Goal: Task Accomplishment & Management: Use online tool/utility

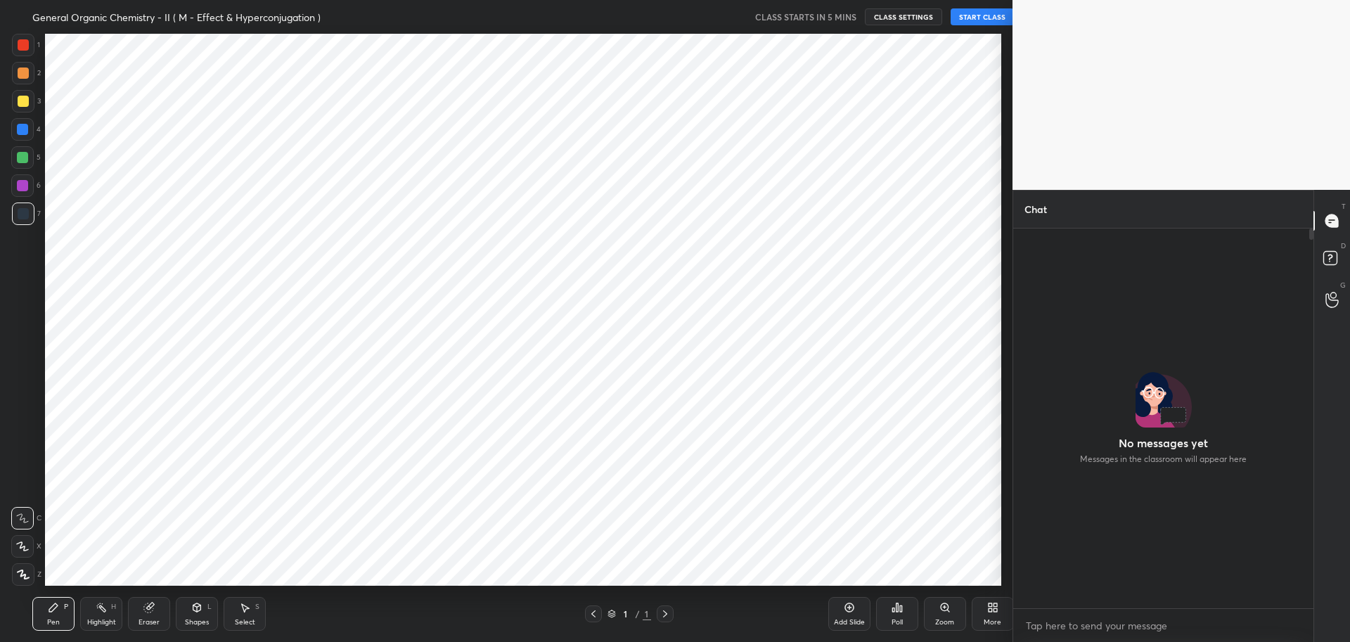
scroll to position [69738, 69333]
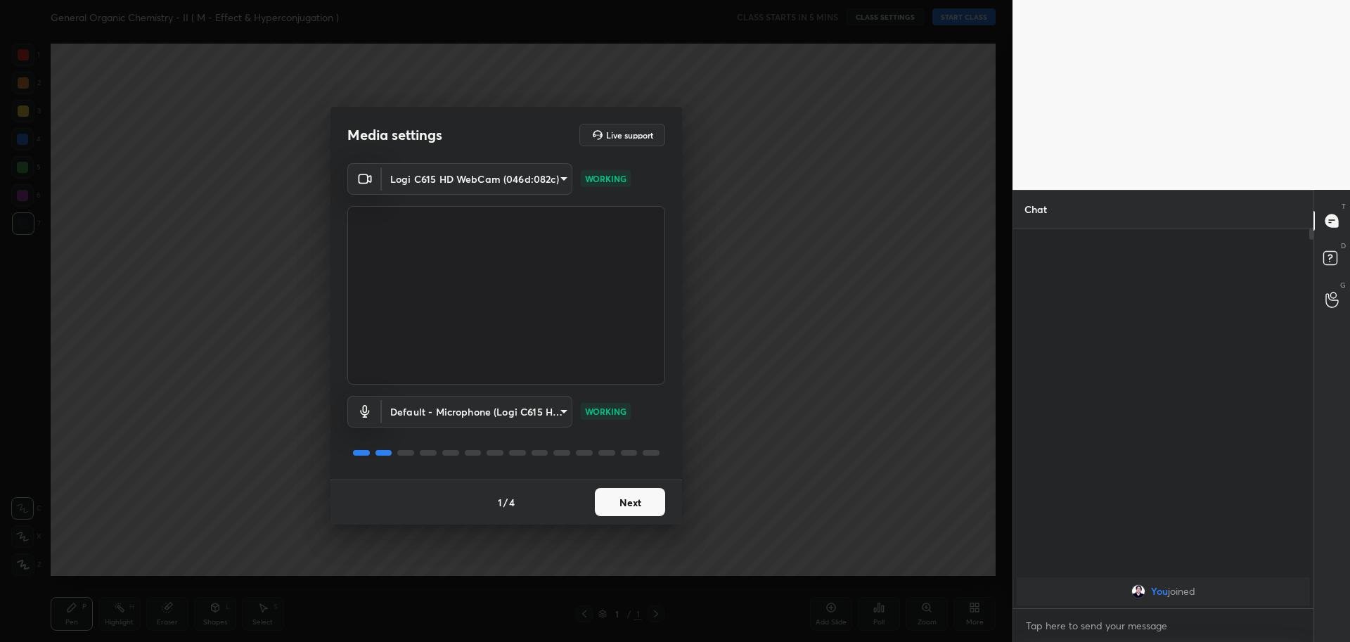
click at [631, 505] on button "Next" at bounding box center [630, 502] width 70 height 28
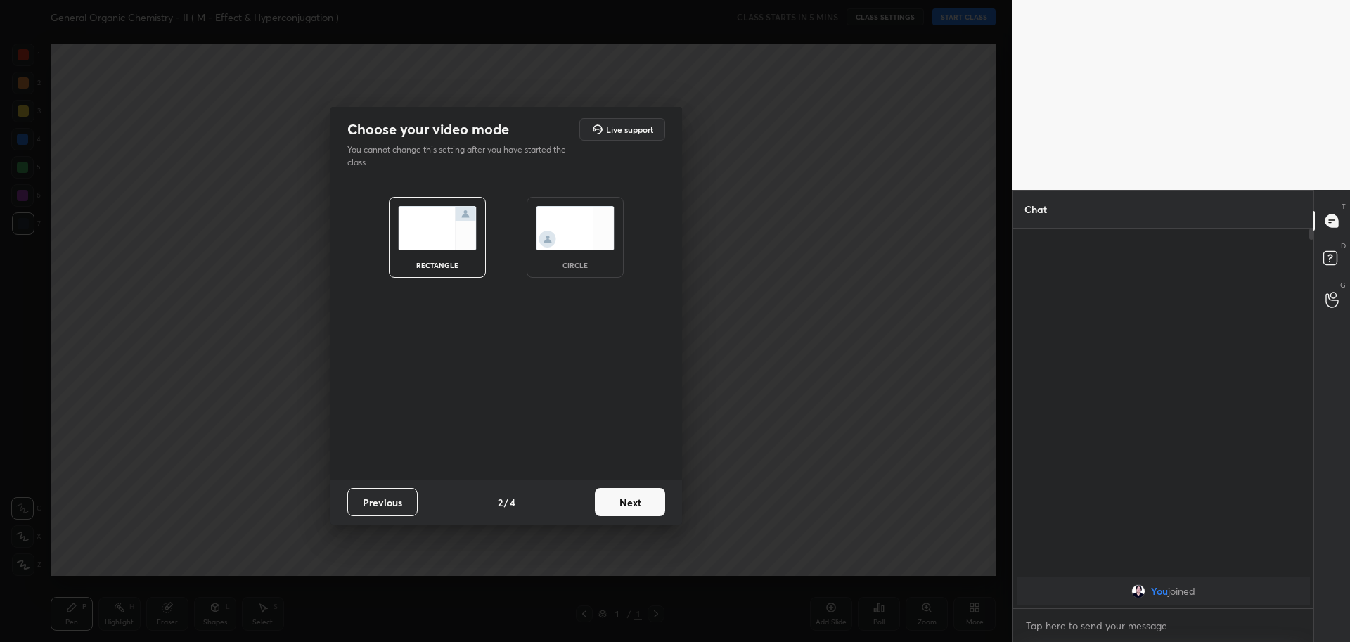
click at [538, 228] on img at bounding box center [575, 228] width 79 height 44
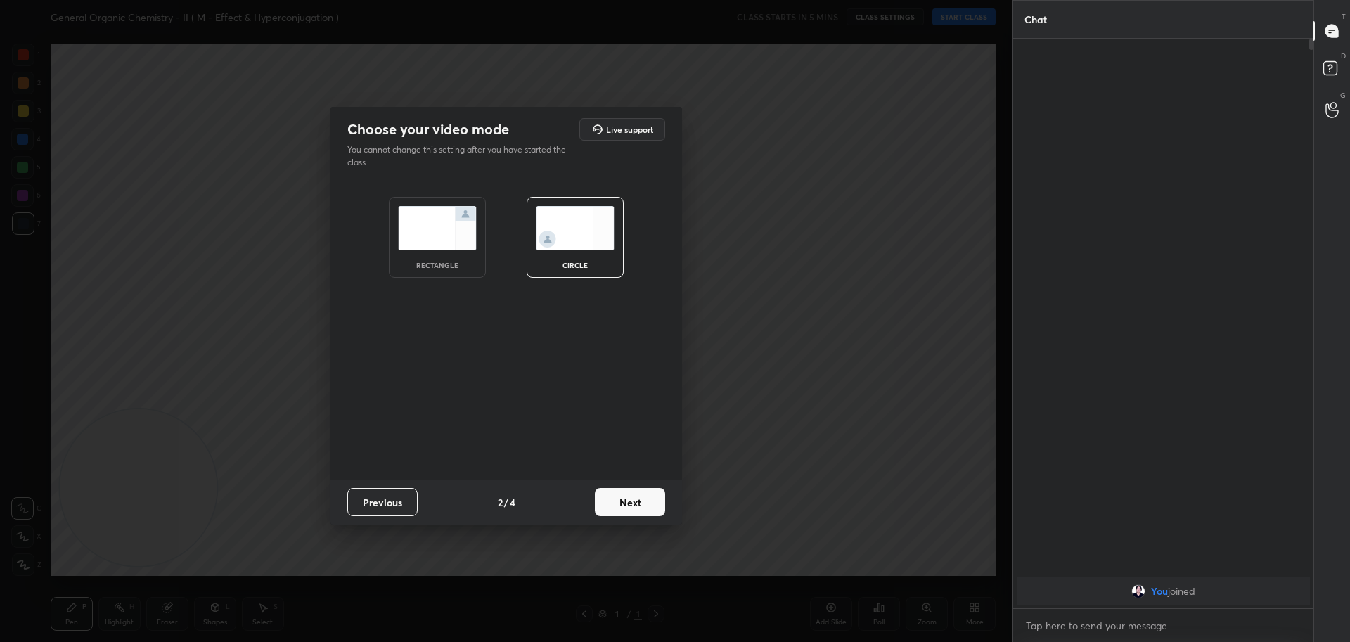
scroll to position [463, 296]
click at [623, 498] on button "Next" at bounding box center [630, 502] width 70 height 28
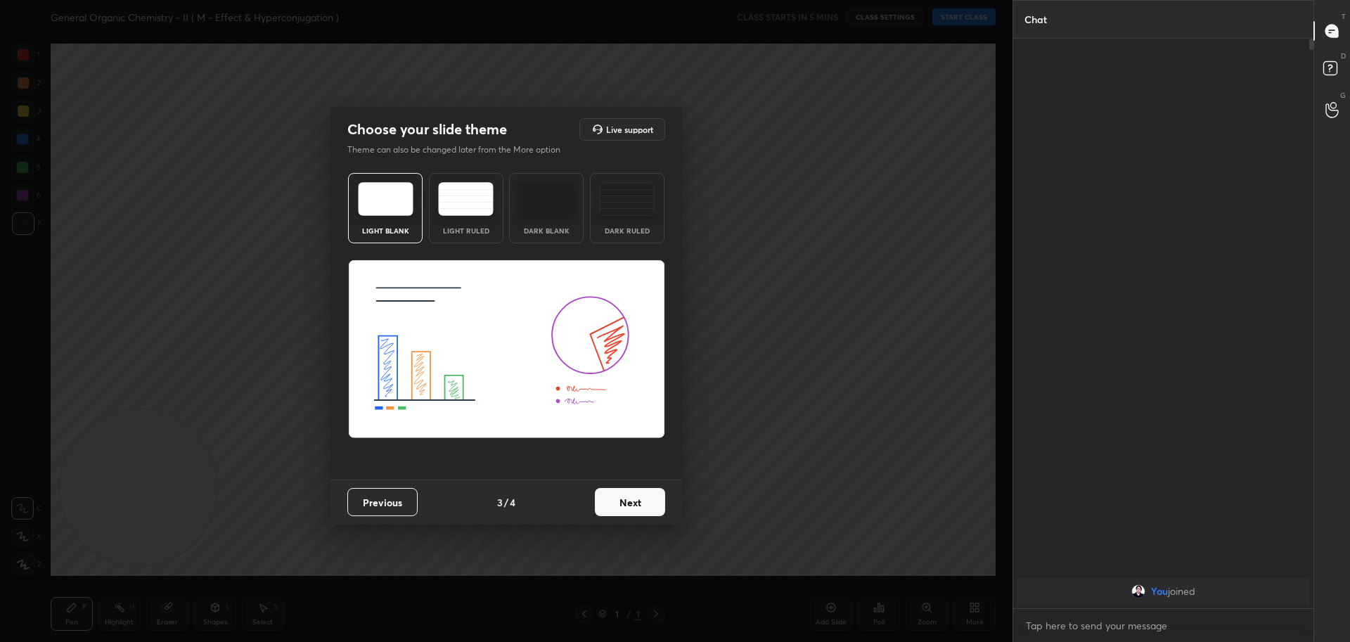
click at [614, 504] on button "Next" at bounding box center [630, 502] width 70 height 28
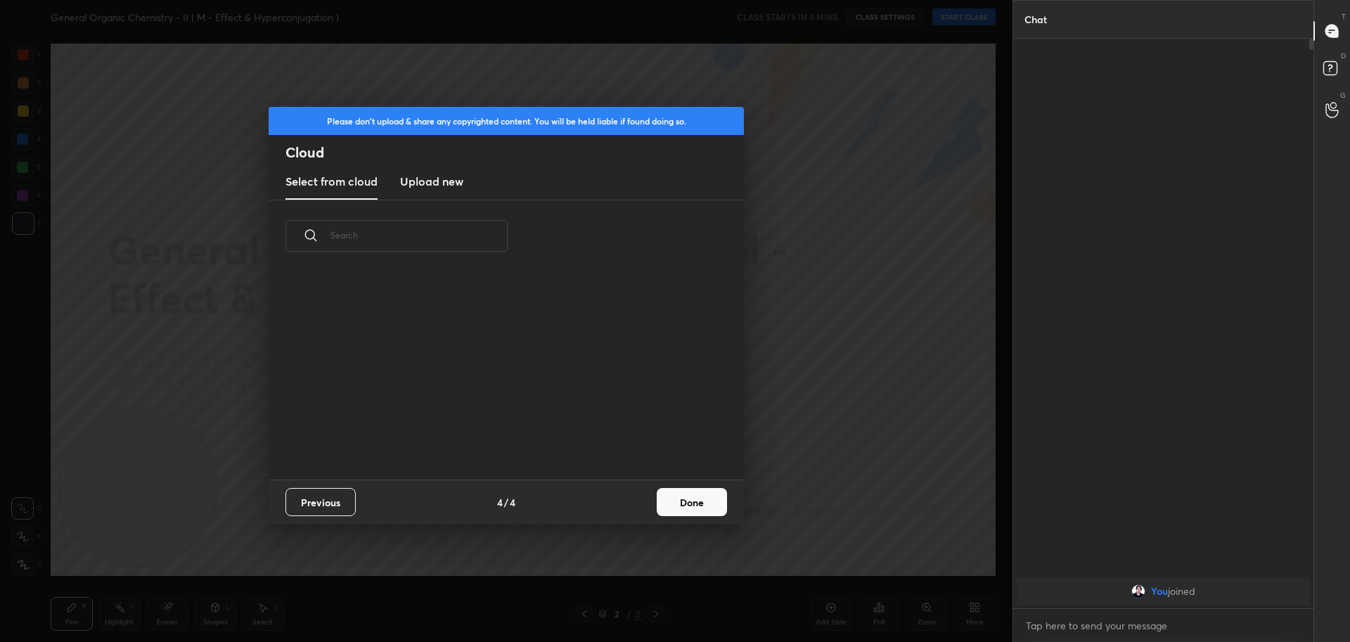
scroll to position [207, 451]
click at [426, 178] on h3 "Upload new" at bounding box center [431, 181] width 63 height 17
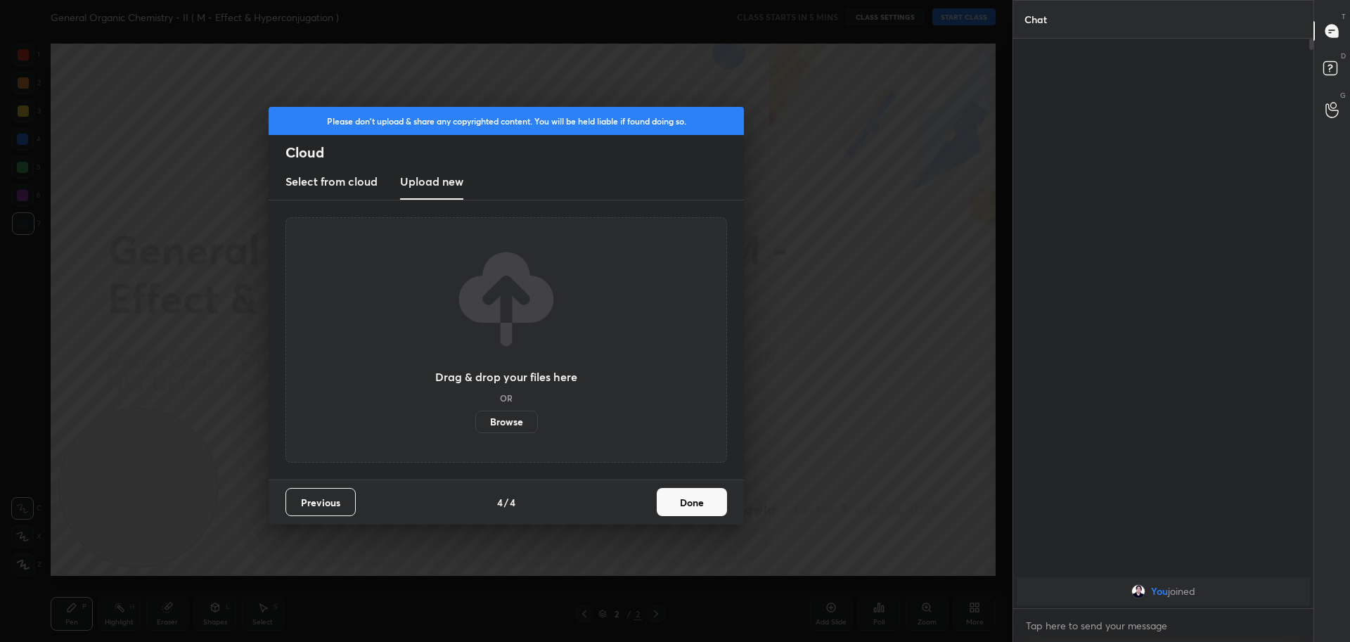
click at [499, 419] on label "Browse" at bounding box center [506, 421] width 63 height 22
click at [475, 419] on input "Browse" at bounding box center [475, 421] width 0 height 22
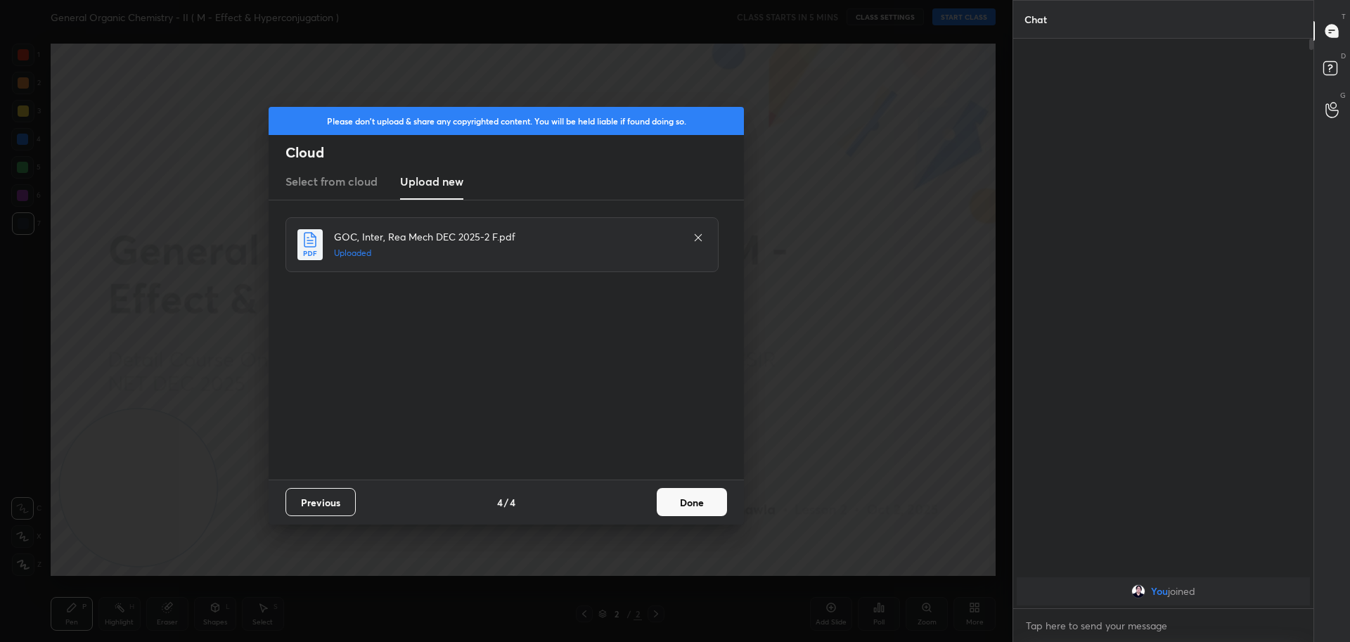
click at [686, 497] on button "Done" at bounding box center [692, 502] width 70 height 28
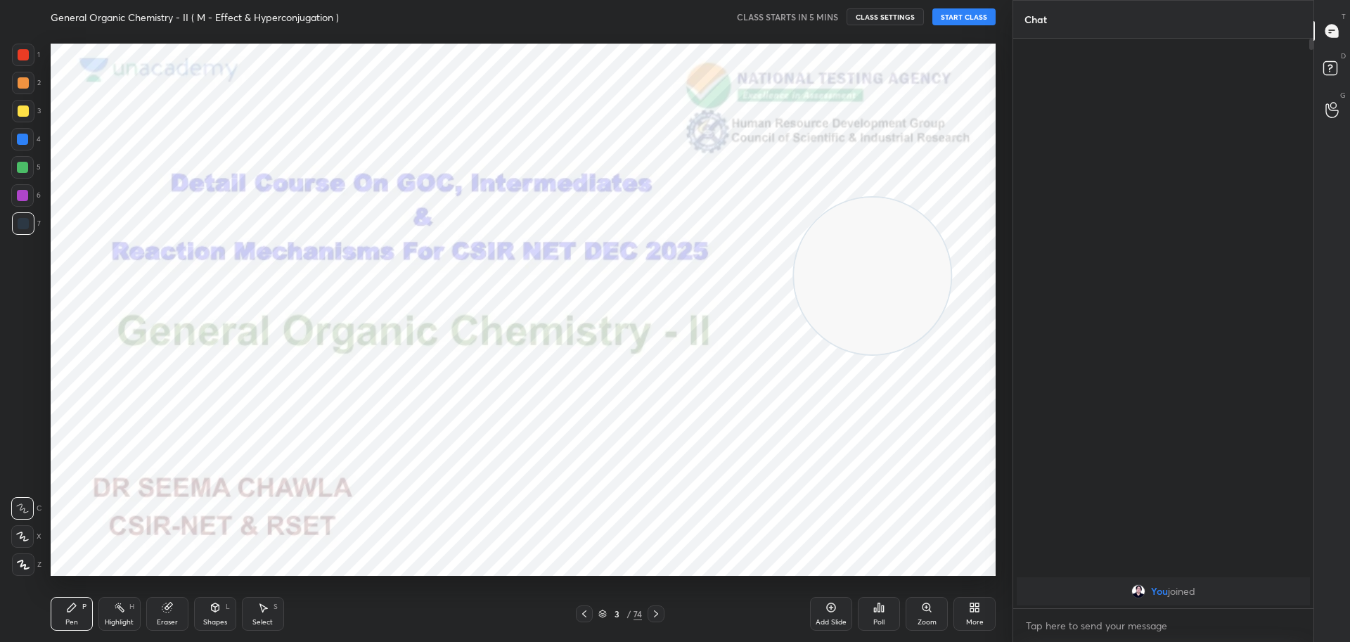
drag, startPoint x: 172, startPoint y: 526, endPoint x: 853, endPoint y: 295, distance: 719.3
click at [853, 295] on video at bounding box center [872, 276] width 157 height 157
click at [990, 21] on button "START CLASS" at bounding box center [963, 16] width 63 height 17
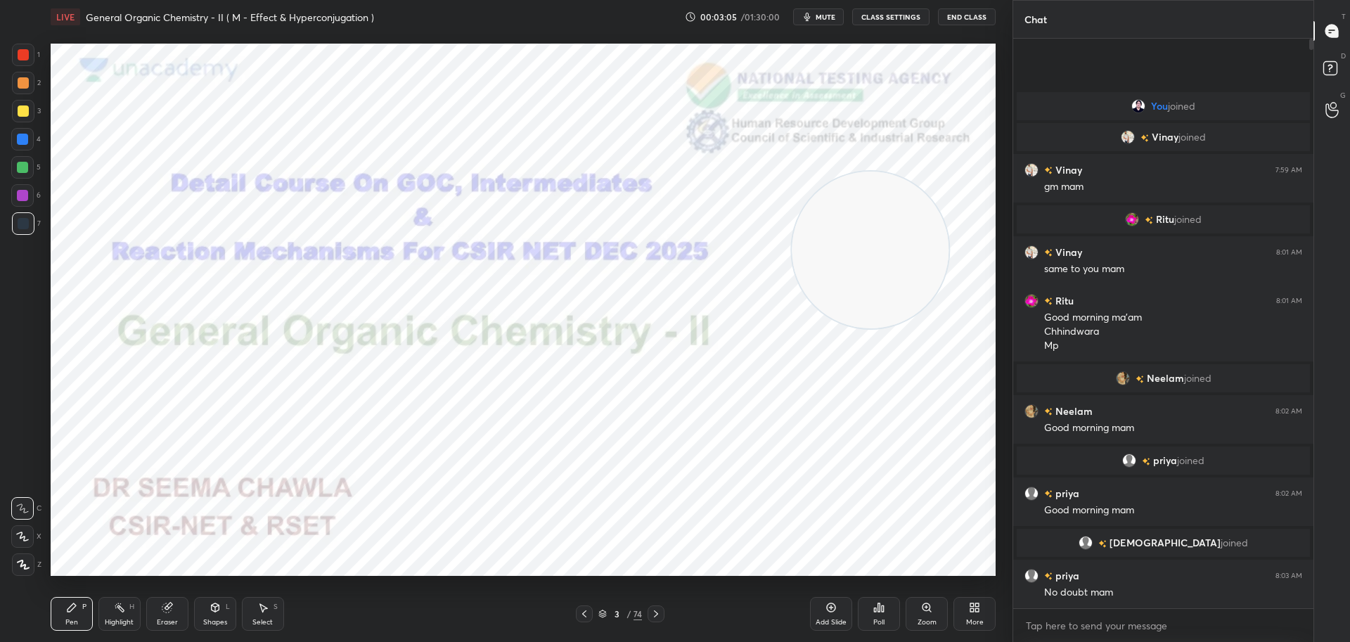
click at [22, 52] on div at bounding box center [23, 54] width 11 height 11
click at [661, 608] on icon at bounding box center [655, 613] width 11 height 11
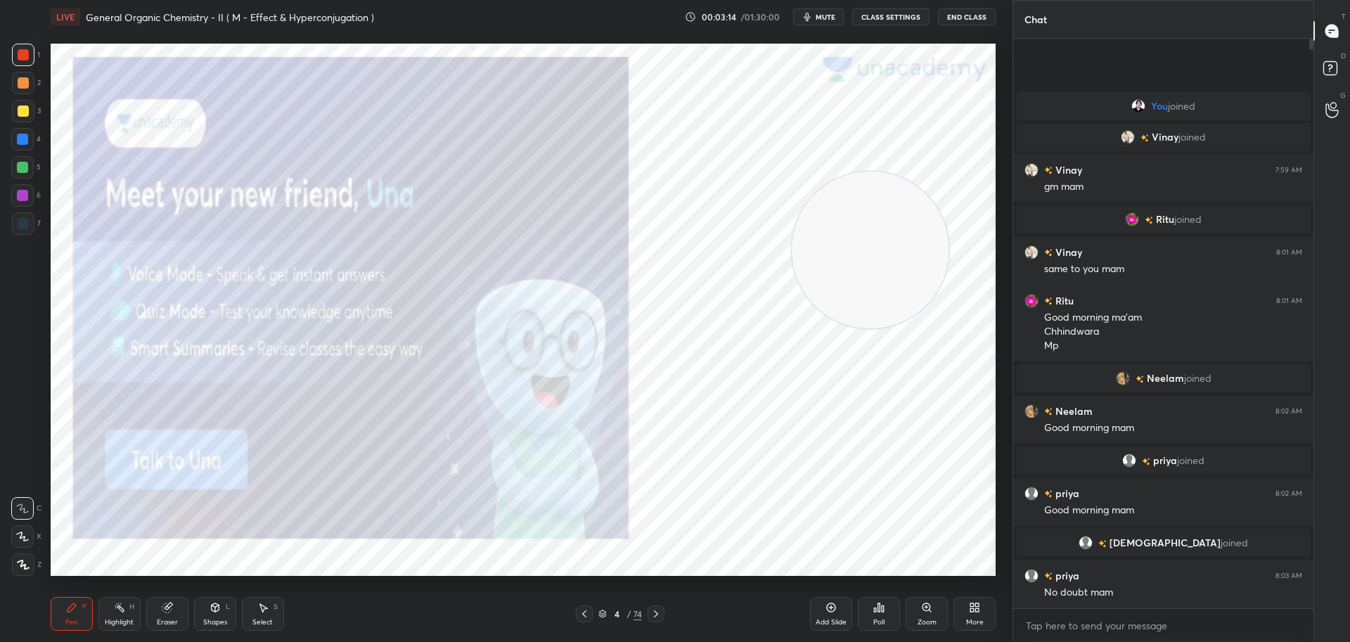
click at [661, 609] on icon at bounding box center [655, 613] width 11 height 11
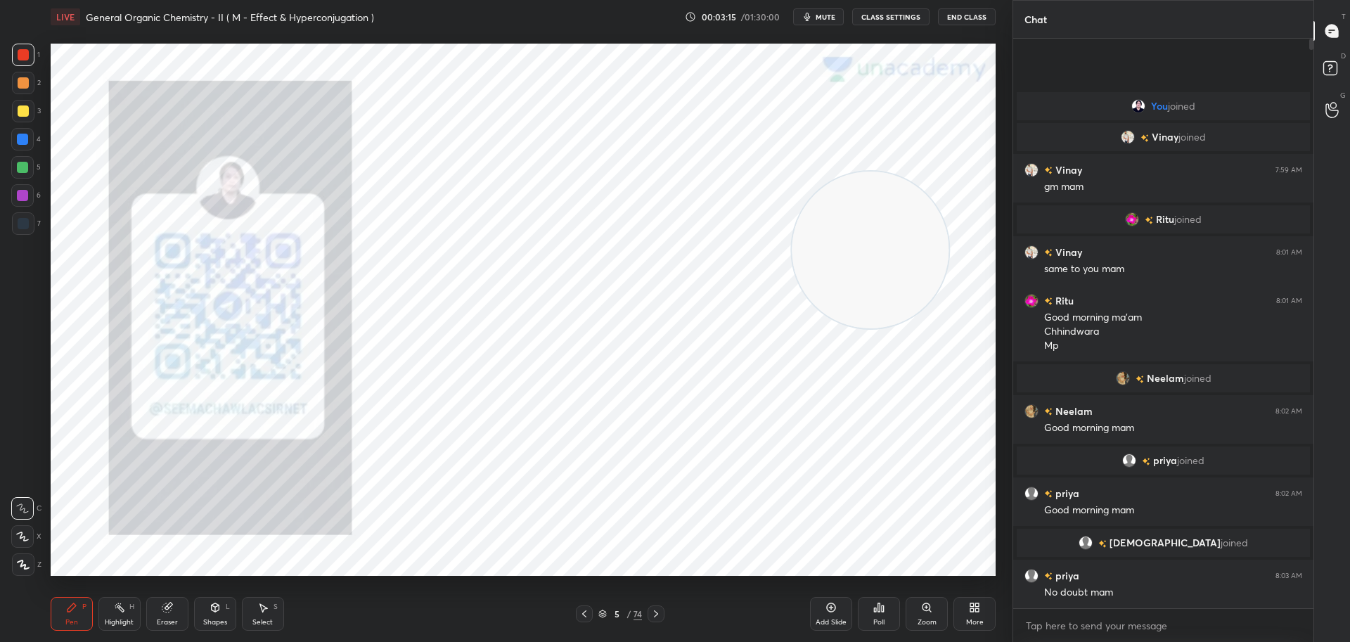
click at [660, 612] on icon at bounding box center [655, 613] width 11 height 11
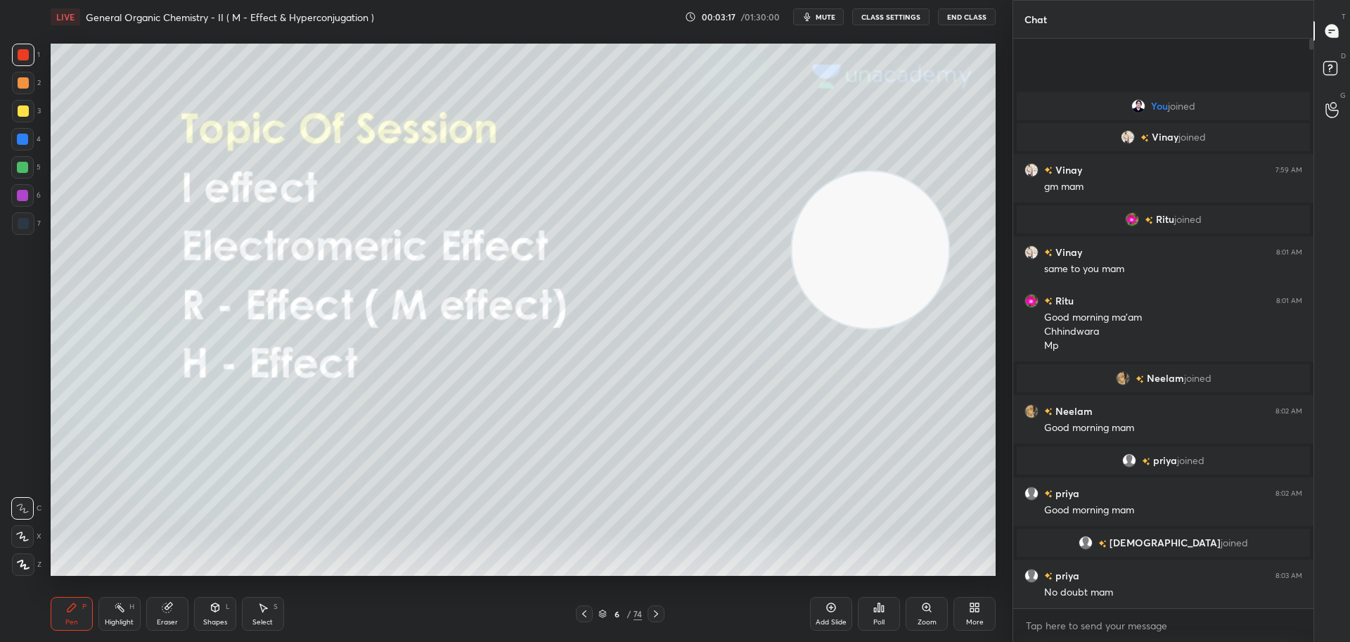
click at [658, 616] on icon at bounding box center [655, 613] width 11 height 11
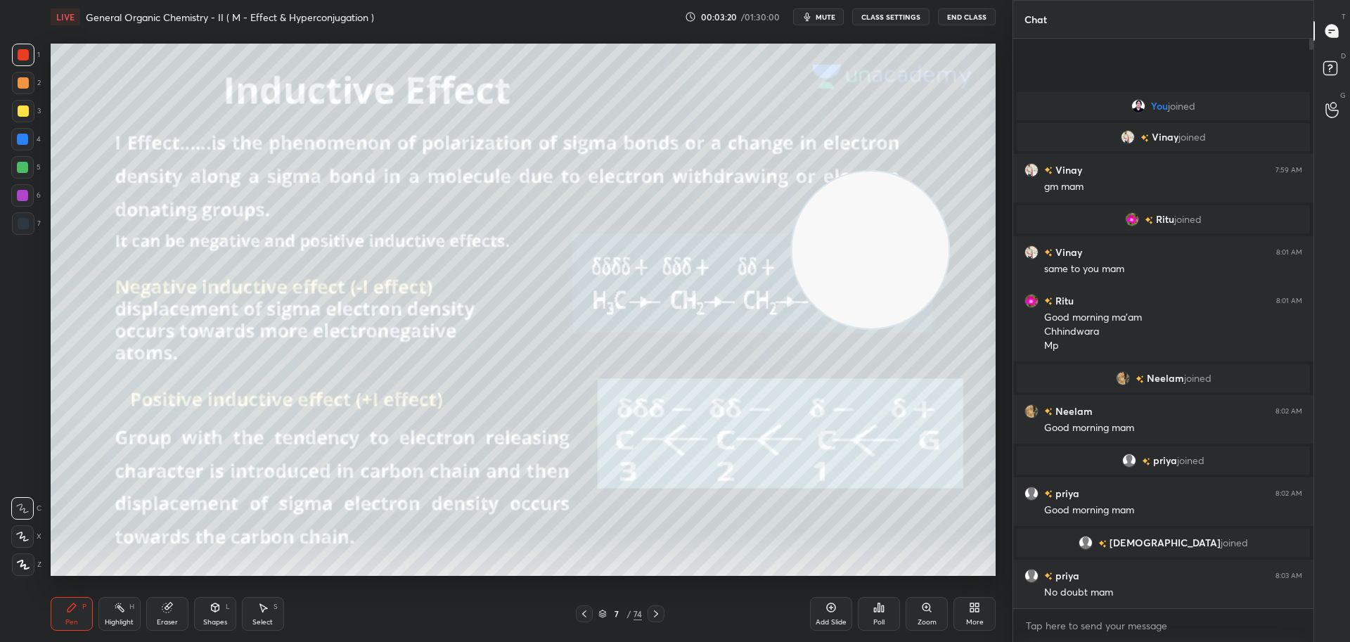
click at [25, 110] on div at bounding box center [23, 110] width 11 height 11
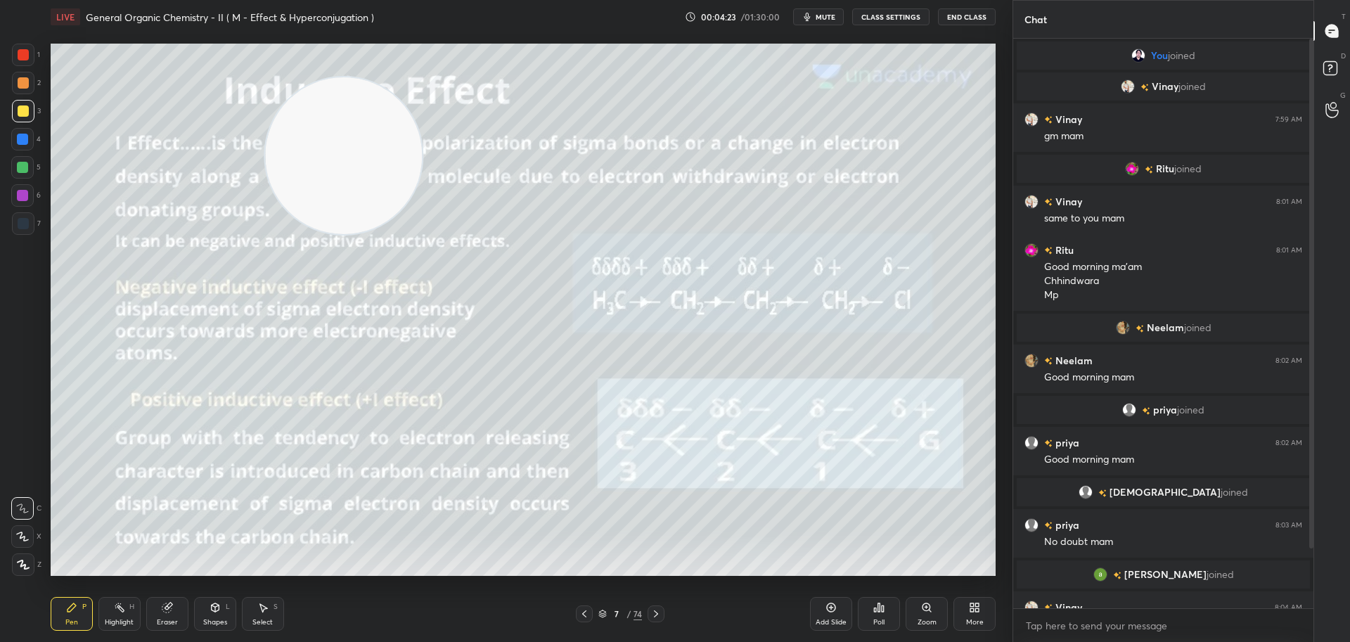
click at [658, 613] on icon at bounding box center [655, 613] width 11 height 11
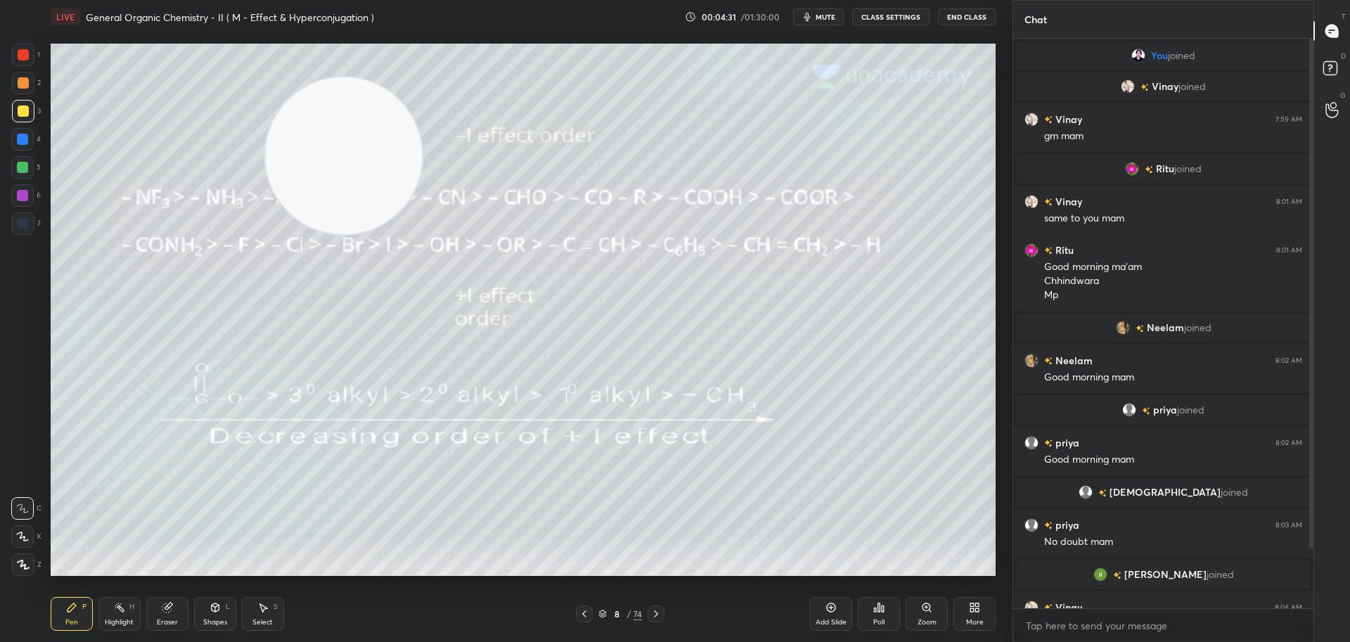
click at [656, 614] on icon at bounding box center [655, 613] width 11 height 11
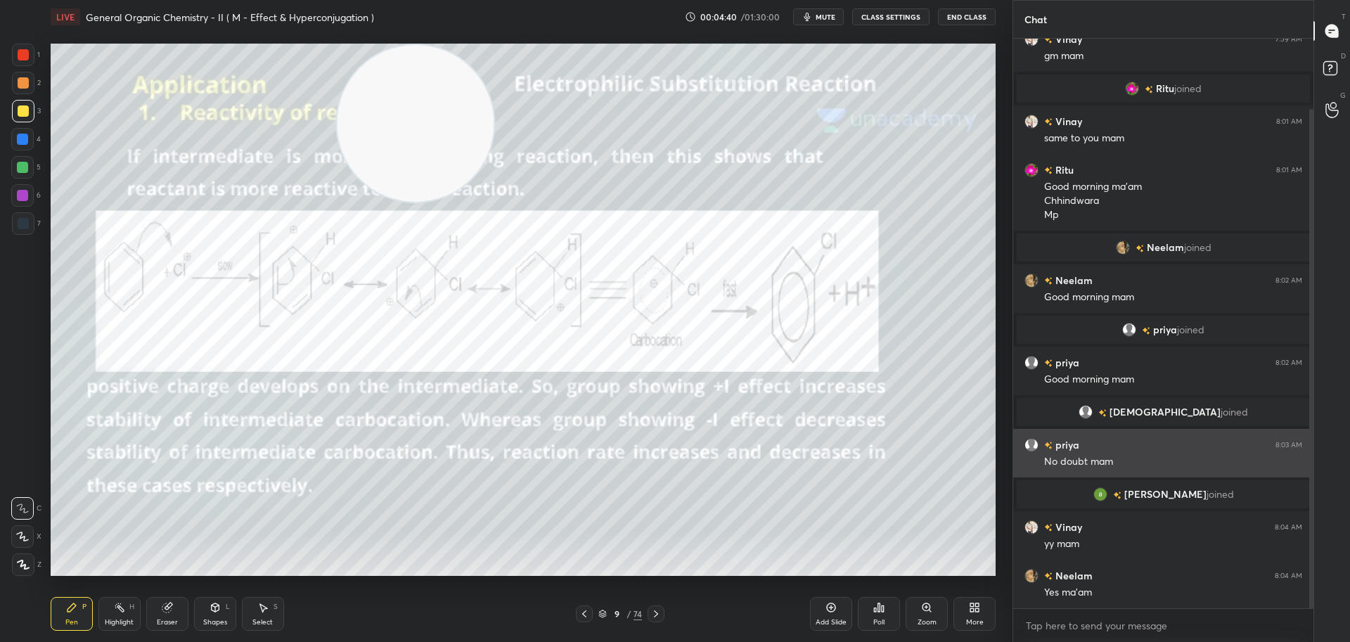
scroll to position [129, 0]
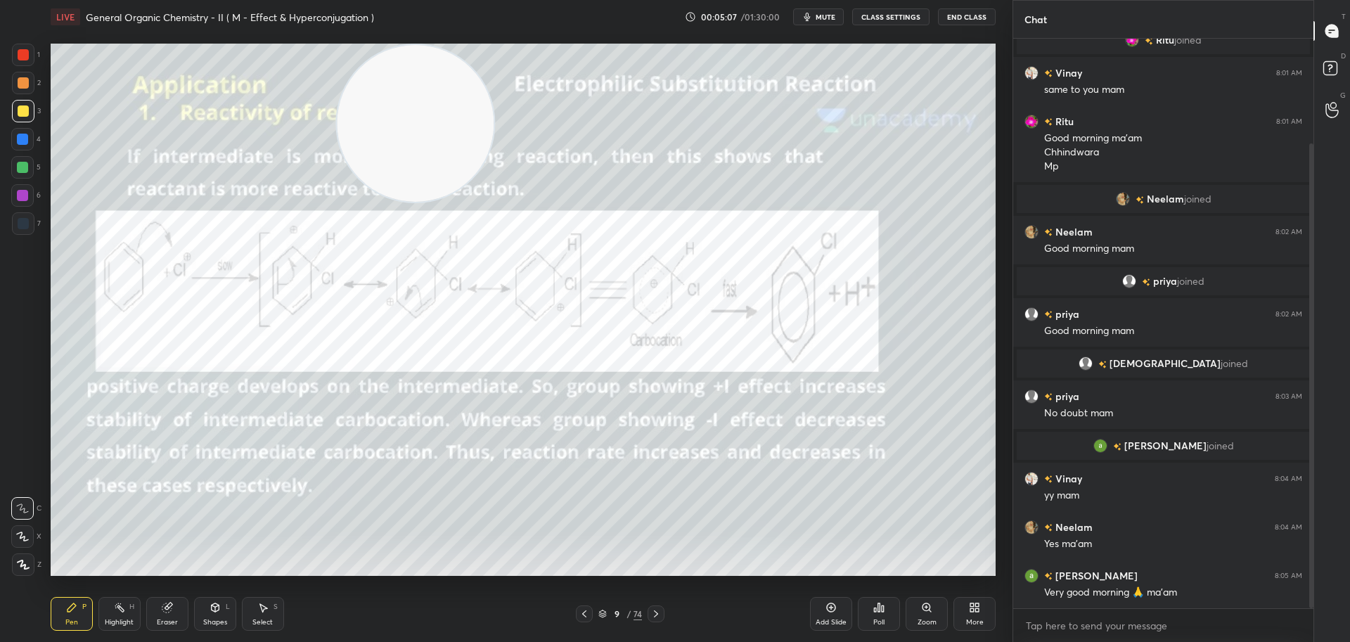
click at [657, 611] on icon at bounding box center [655, 613] width 11 height 11
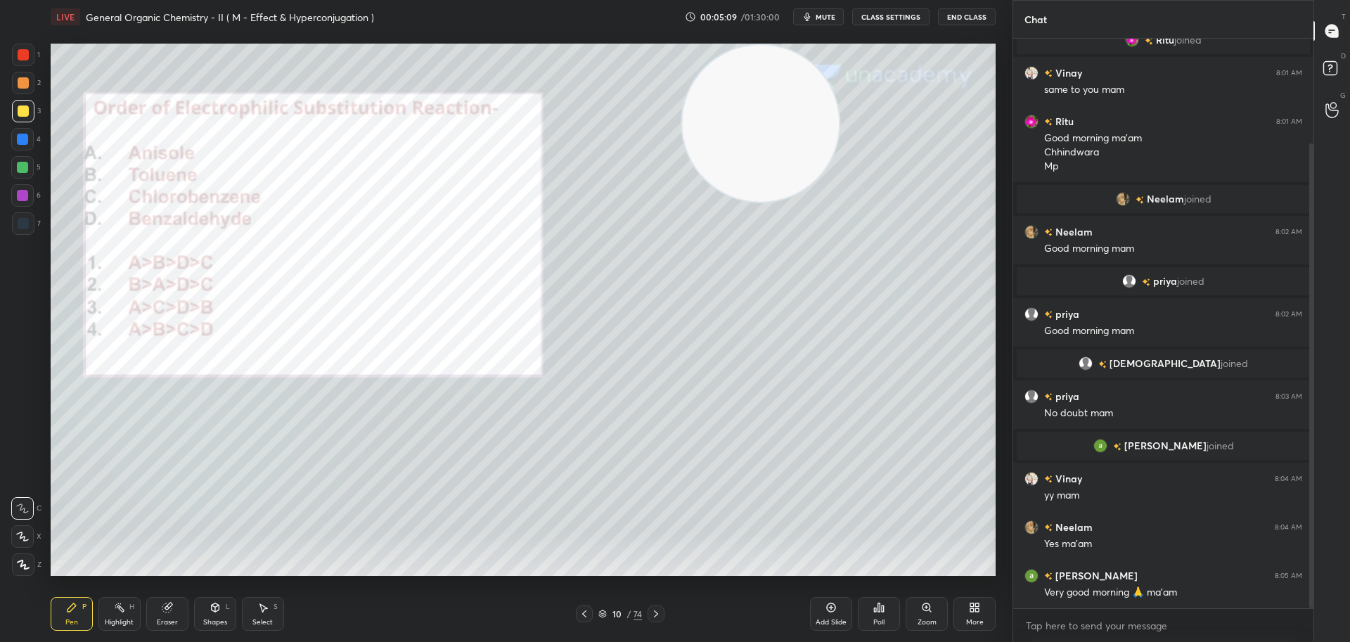
click at [658, 614] on icon at bounding box center [656, 613] width 4 height 7
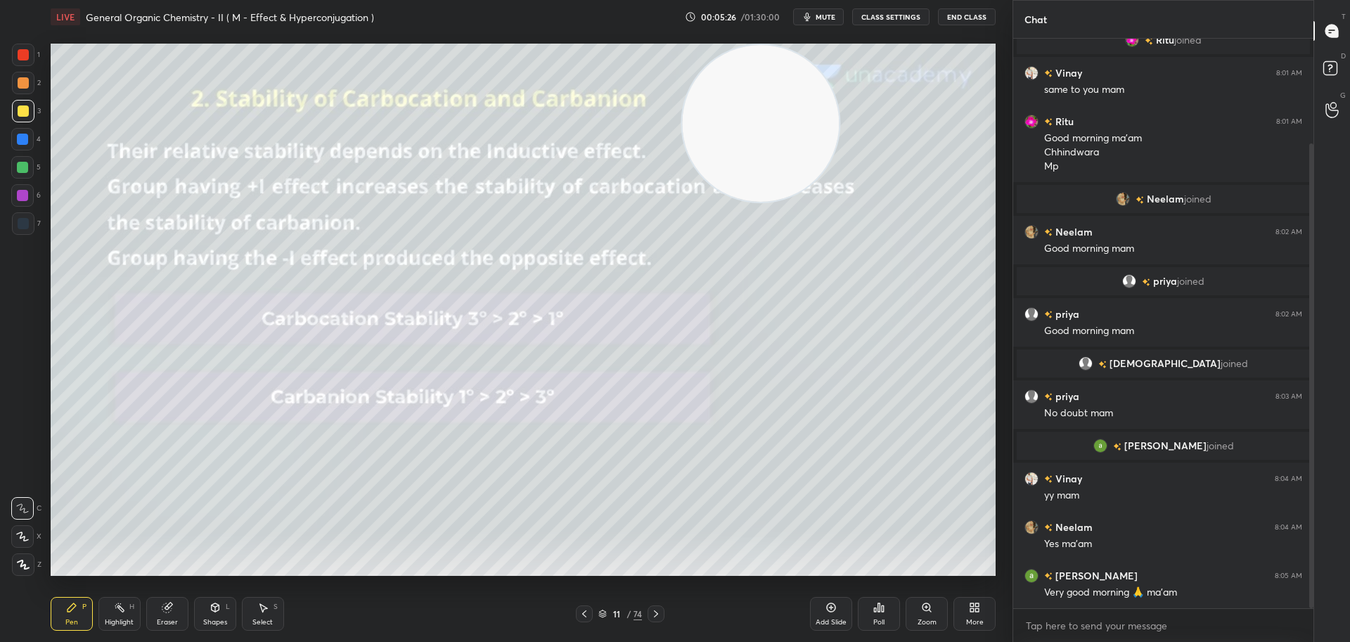
click at [657, 614] on icon at bounding box center [656, 613] width 4 height 7
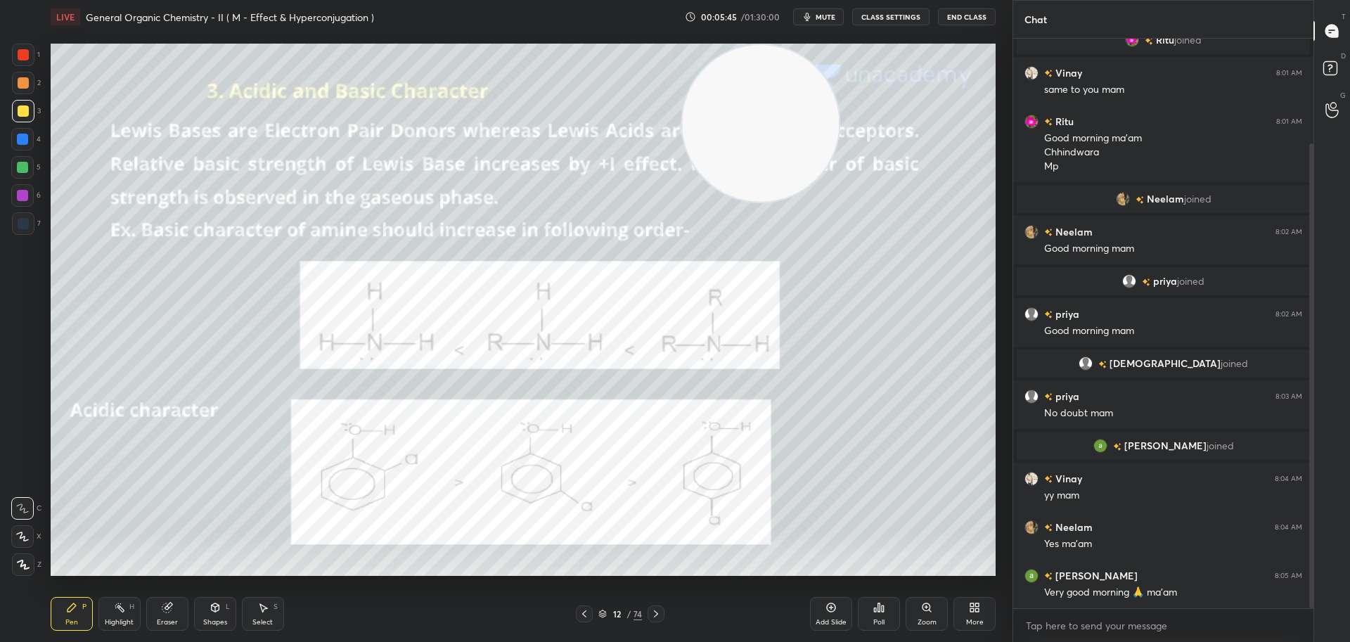
click at [659, 614] on icon at bounding box center [655, 613] width 11 height 11
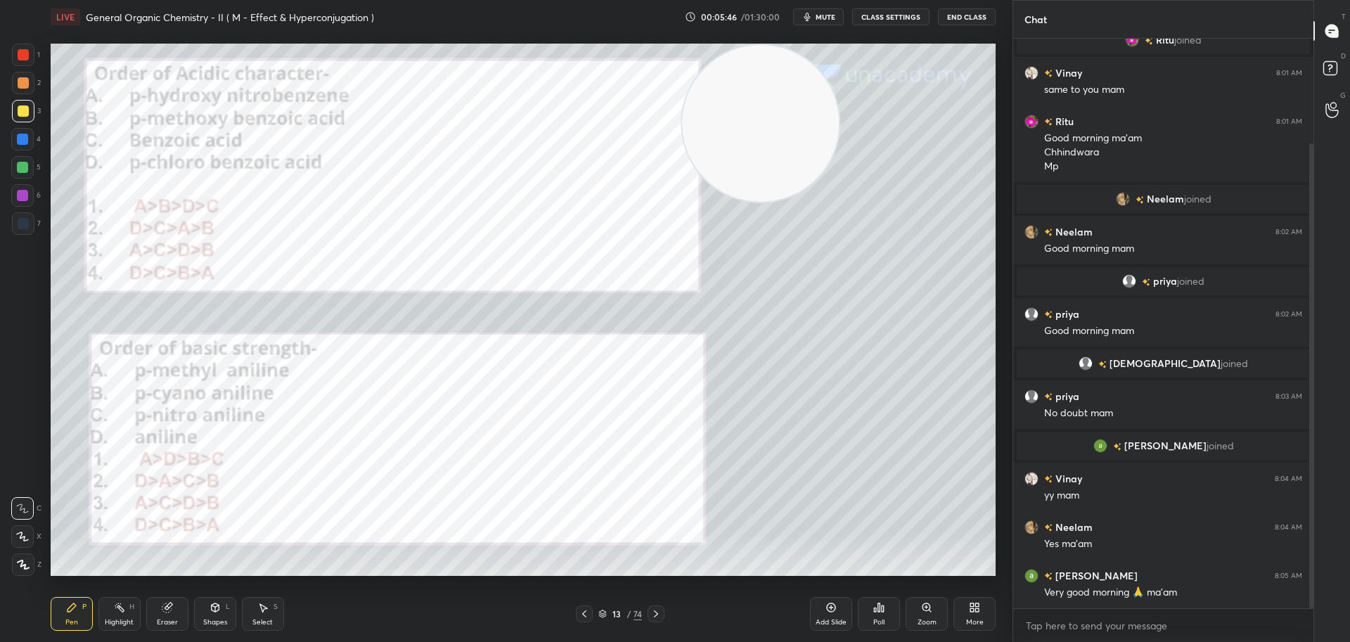
click at [657, 612] on icon at bounding box center [655, 613] width 11 height 11
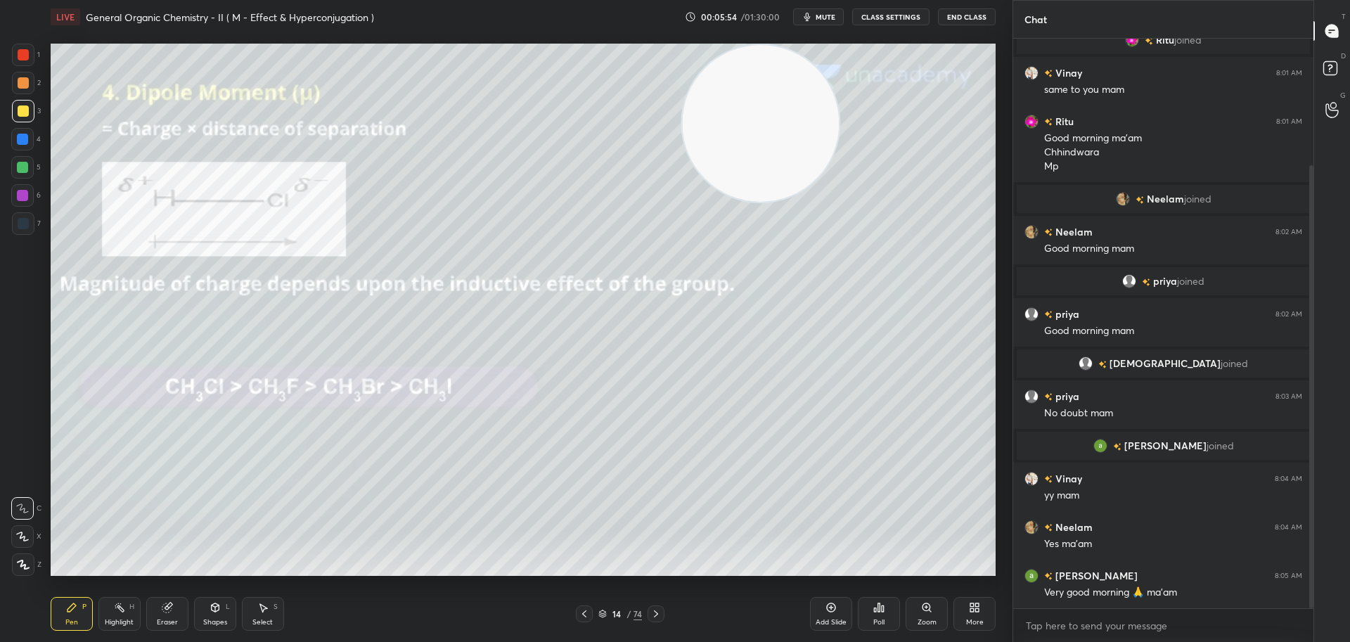
scroll to position [162, 0]
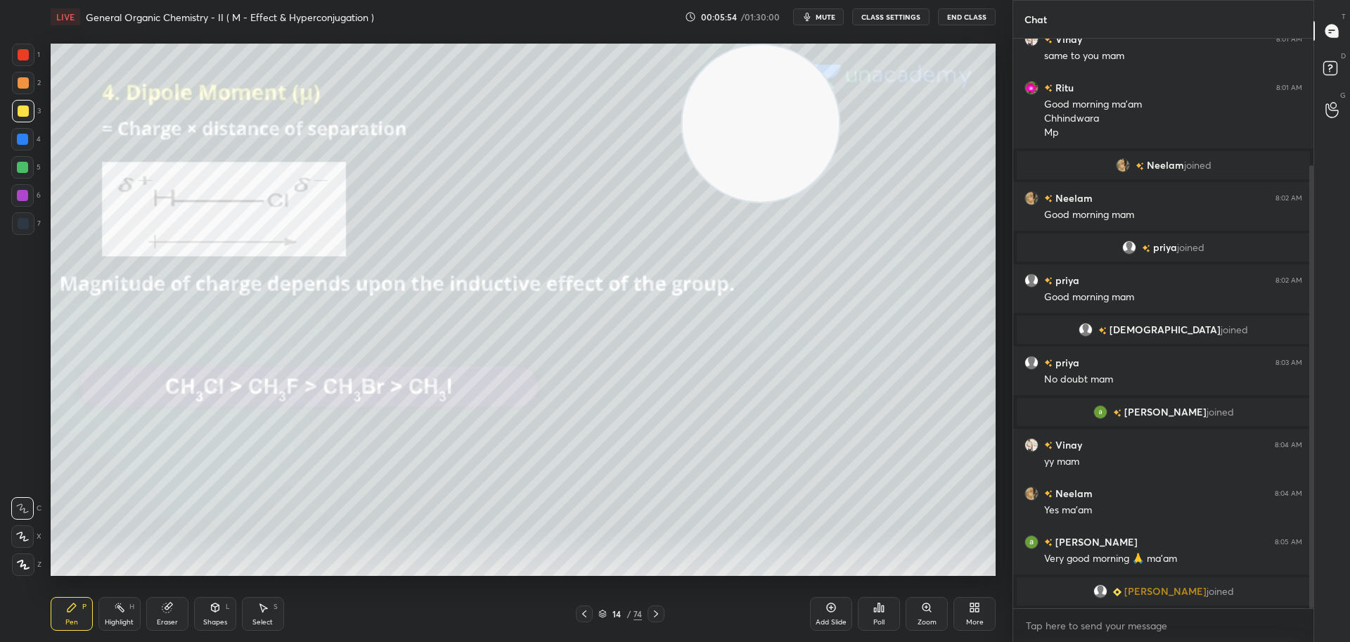
click at [661, 615] on icon at bounding box center [655, 613] width 11 height 11
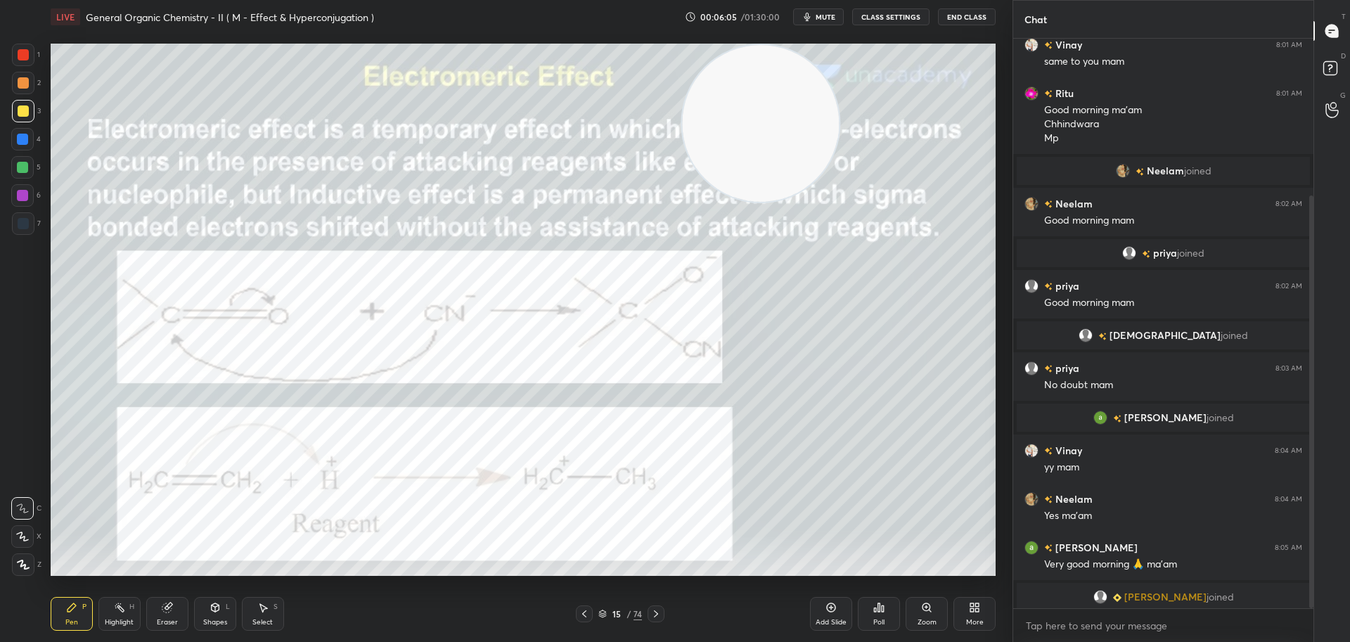
scroll to position [216, 0]
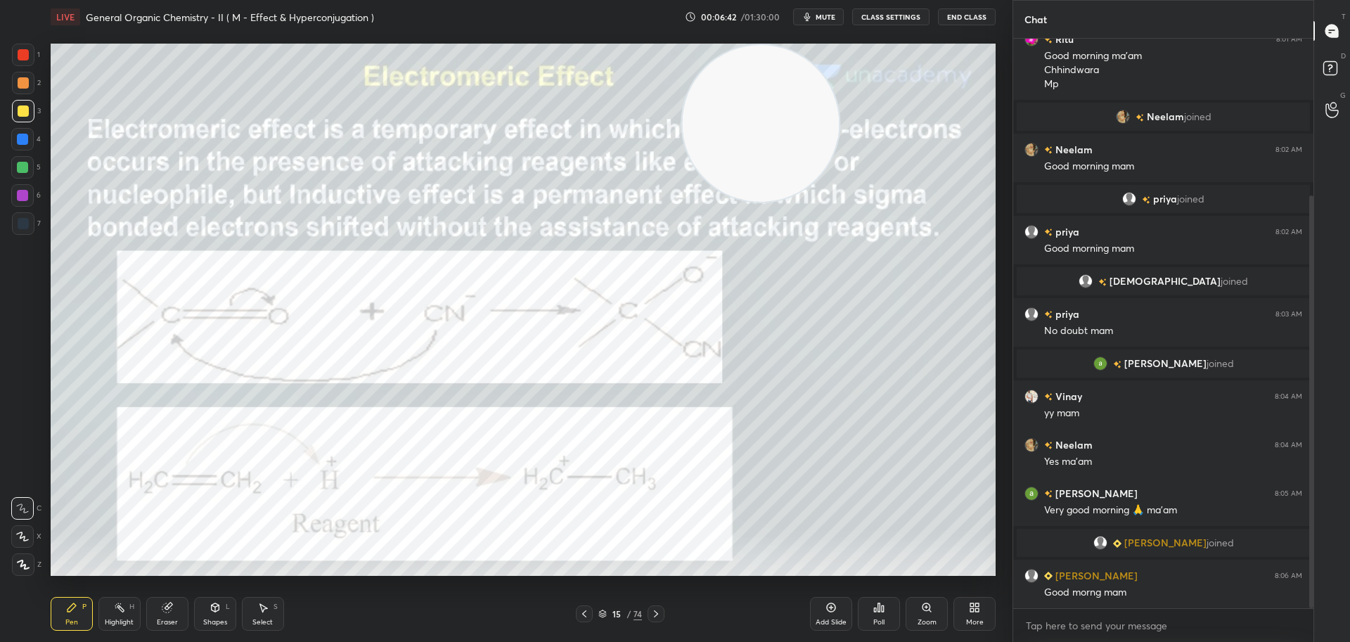
click at [661, 613] on icon at bounding box center [655, 613] width 11 height 11
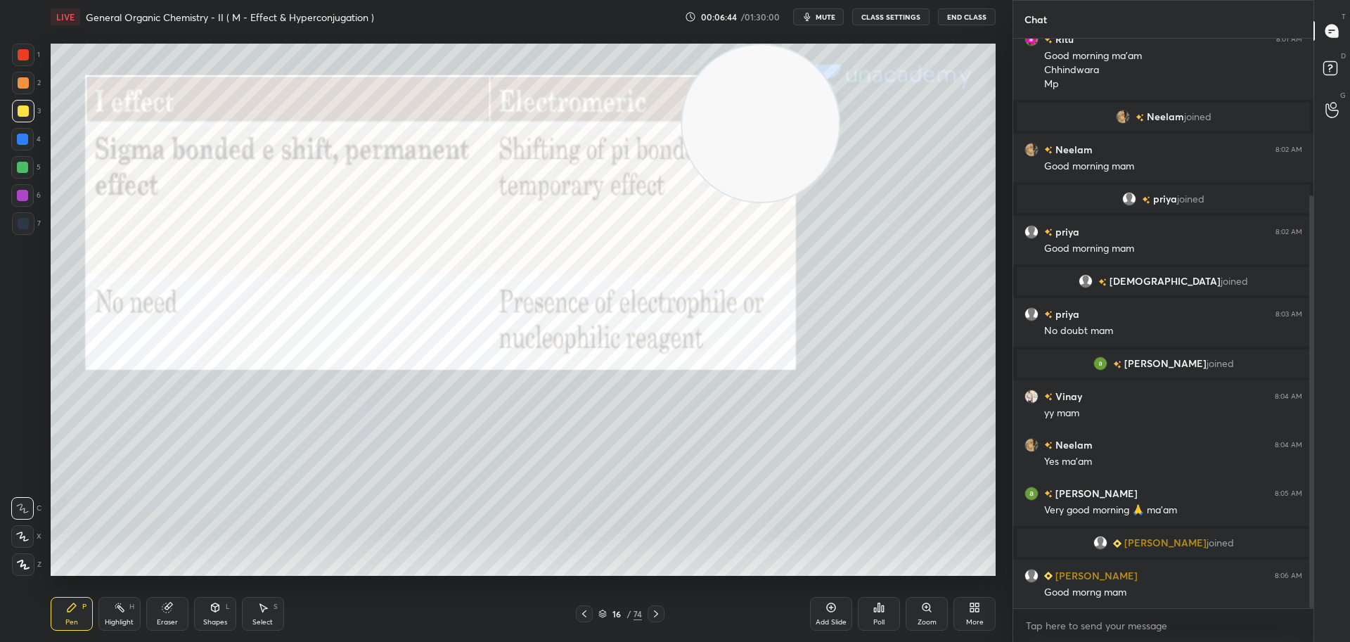
click at [657, 607] on div at bounding box center [655, 613] width 17 height 17
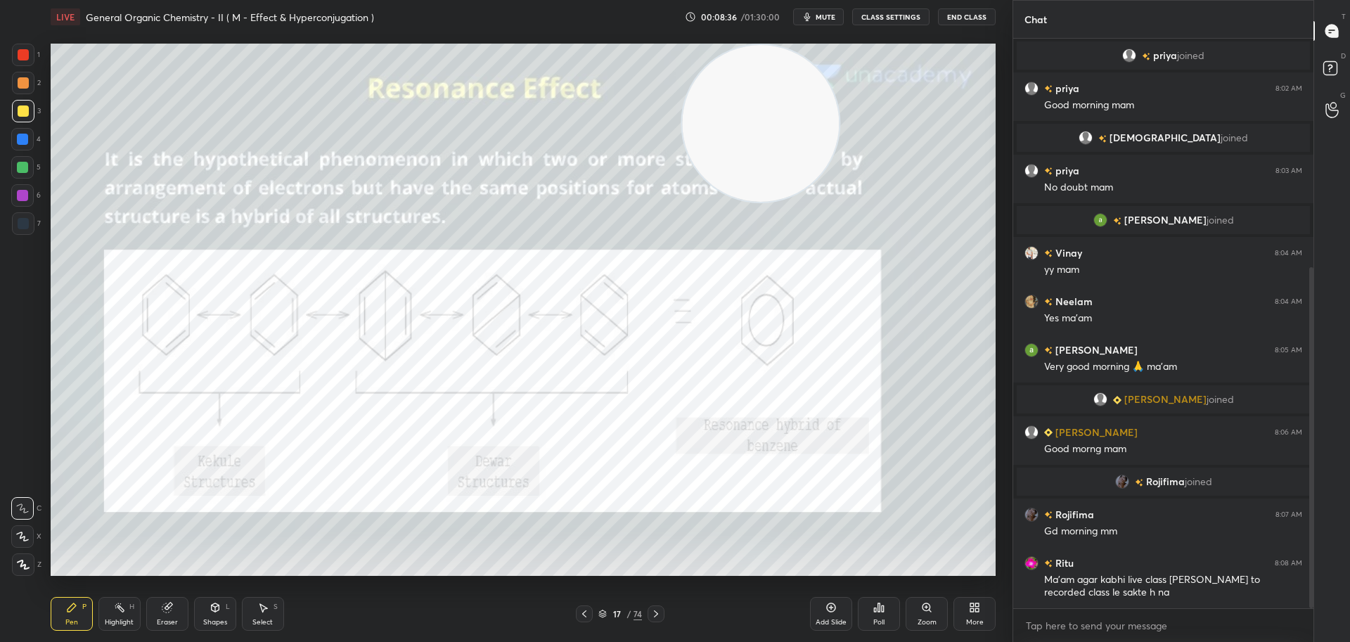
scroll to position [382, 0]
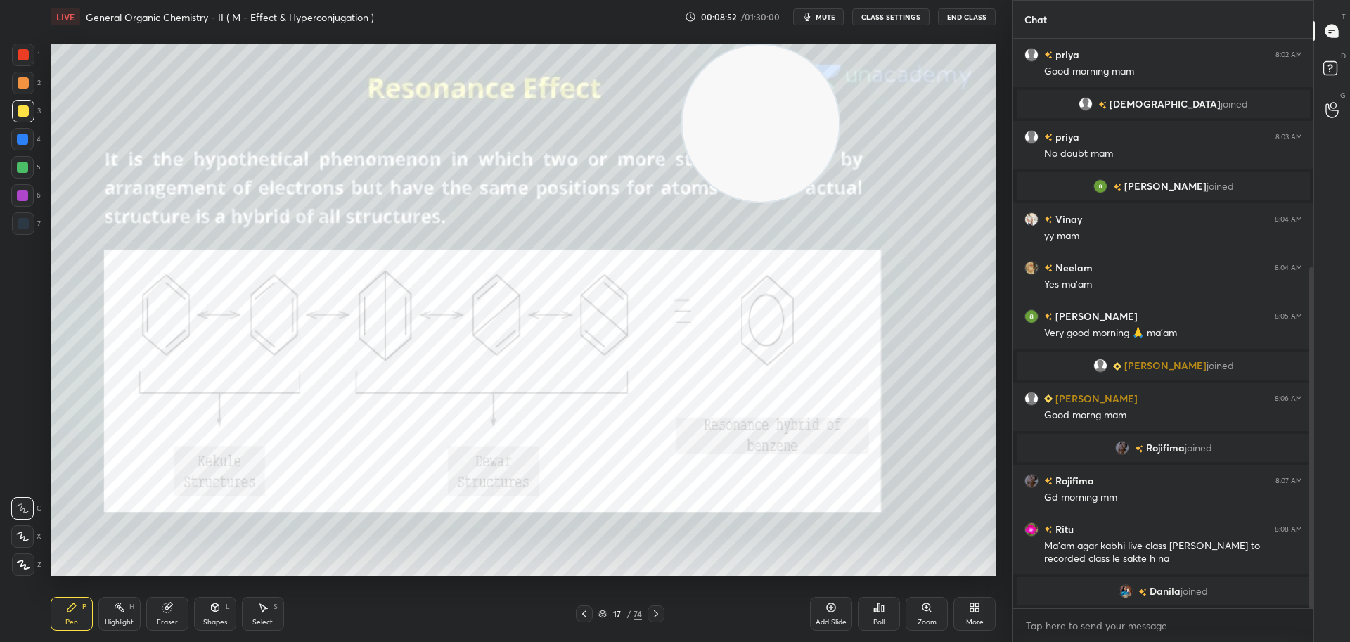
click at [655, 613] on icon at bounding box center [655, 613] width 11 height 11
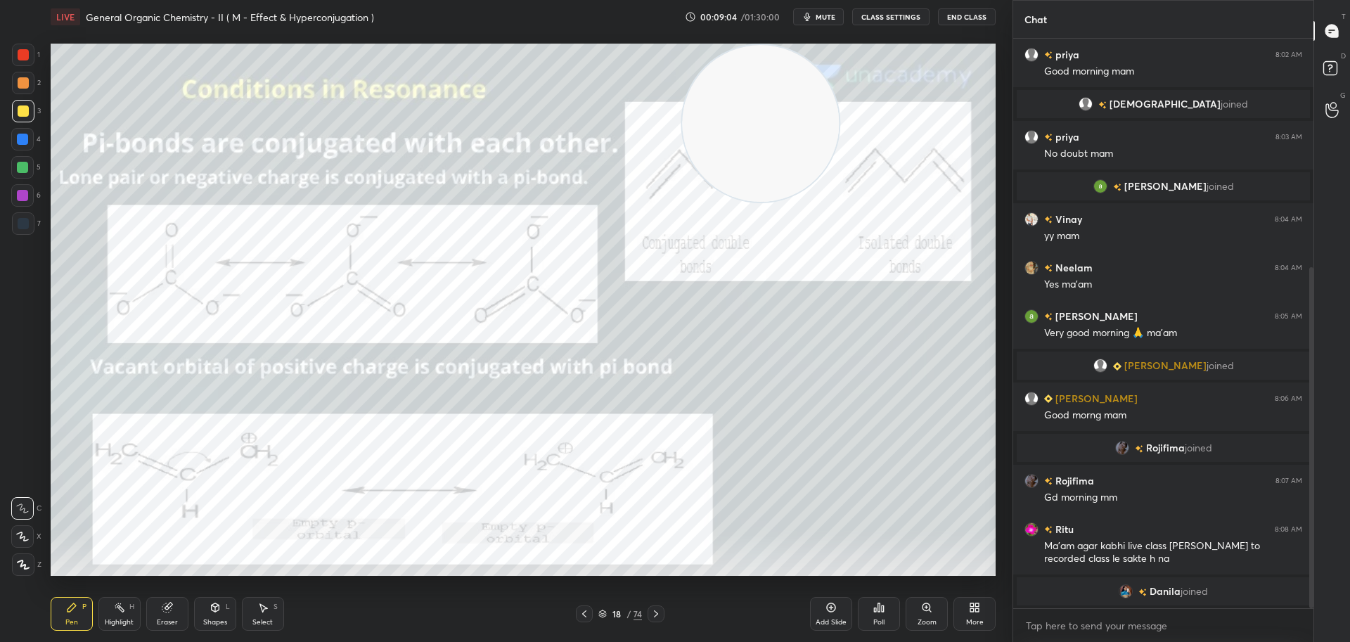
click at [660, 607] on div at bounding box center [655, 613] width 17 height 17
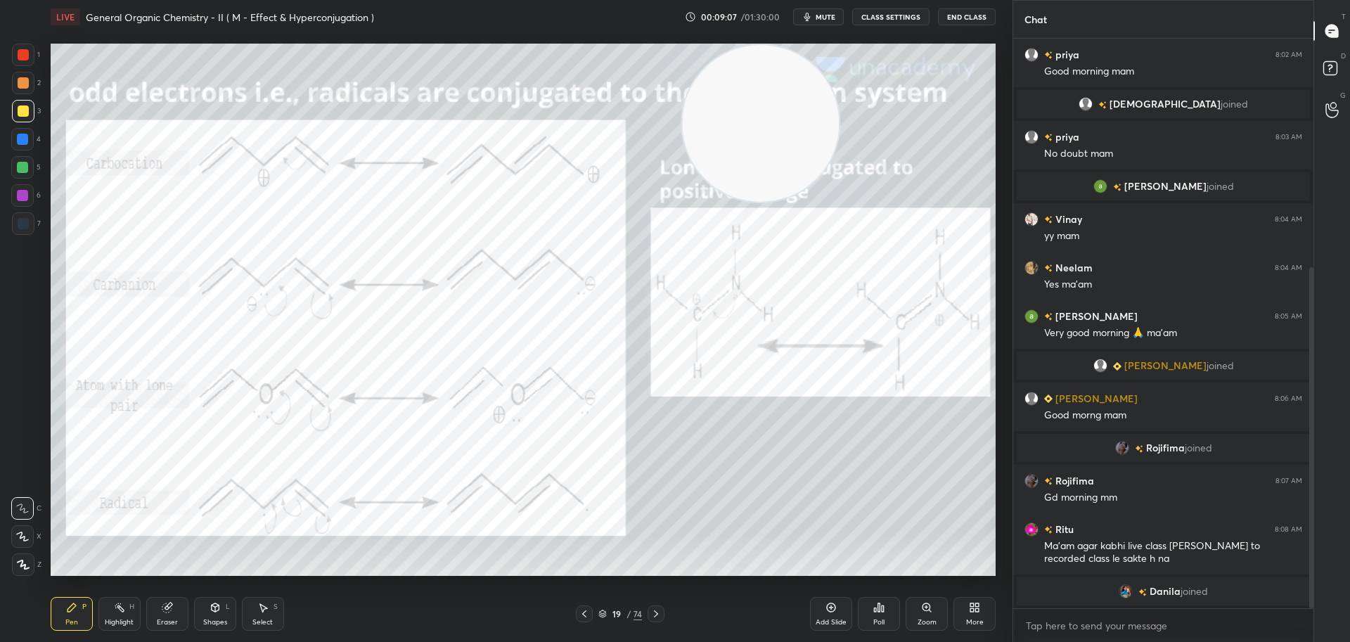
click at [662, 611] on div at bounding box center [655, 613] width 17 height 17
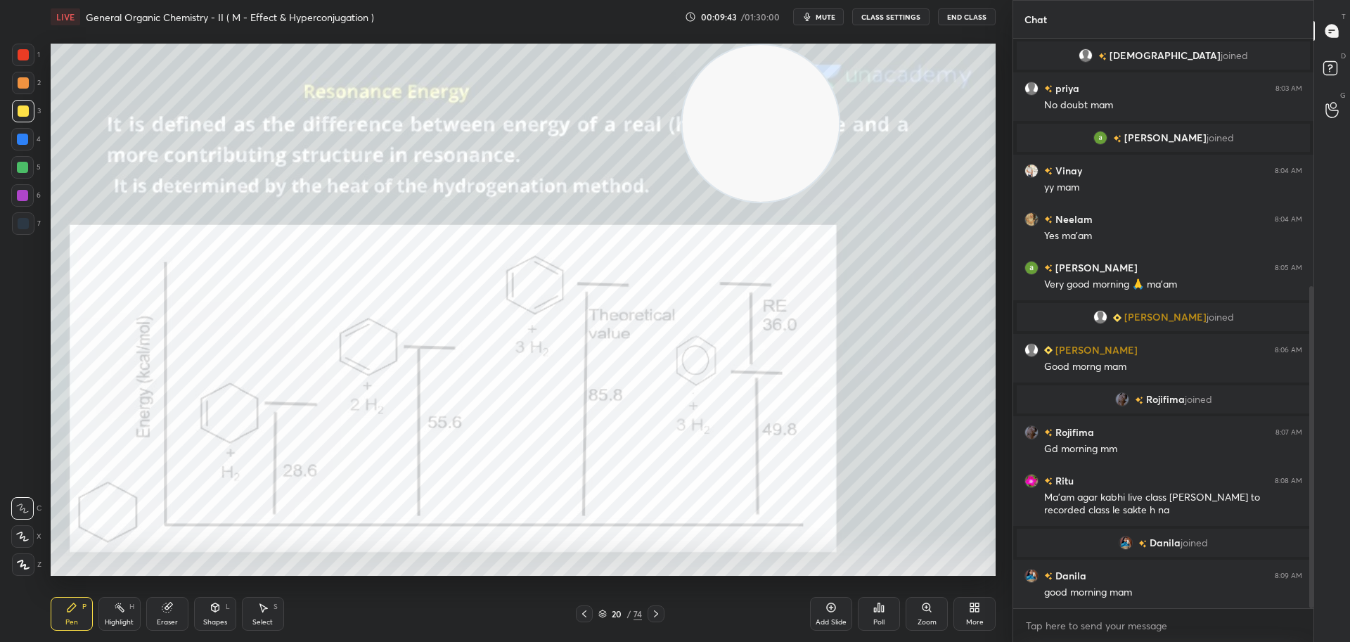
scroll to position [485, 0]
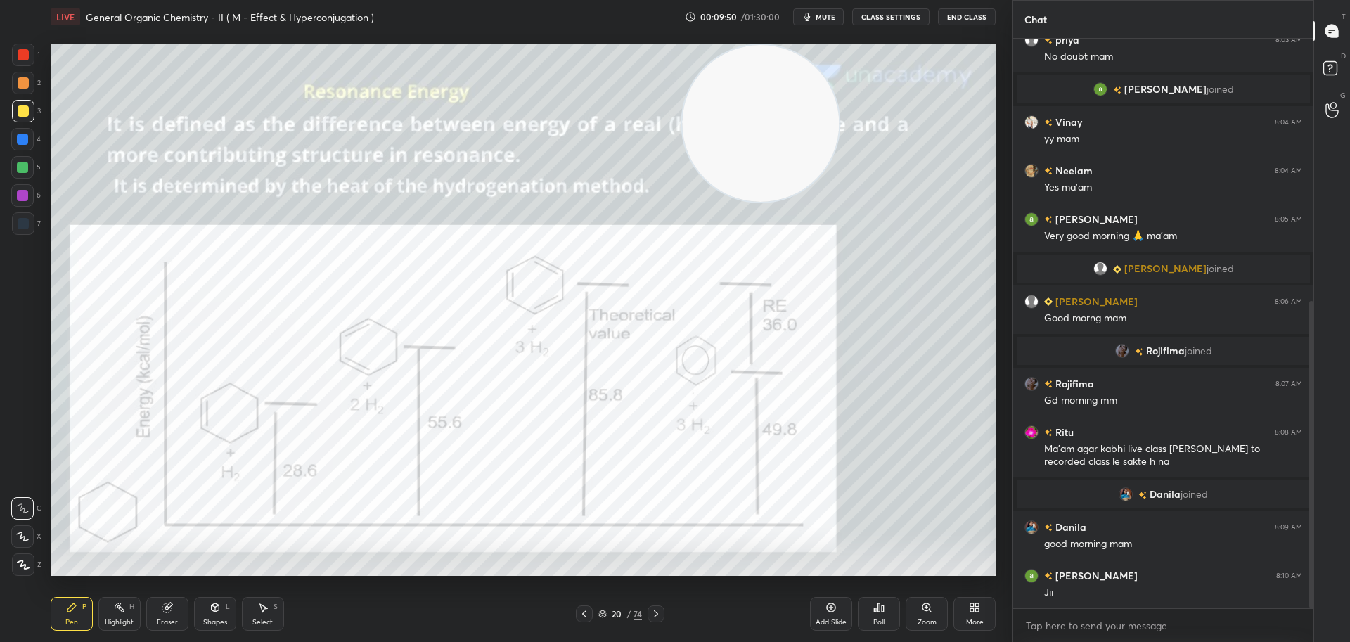
click at [658, 612] on icon at bounding box center [655, 613] width 11 height 11
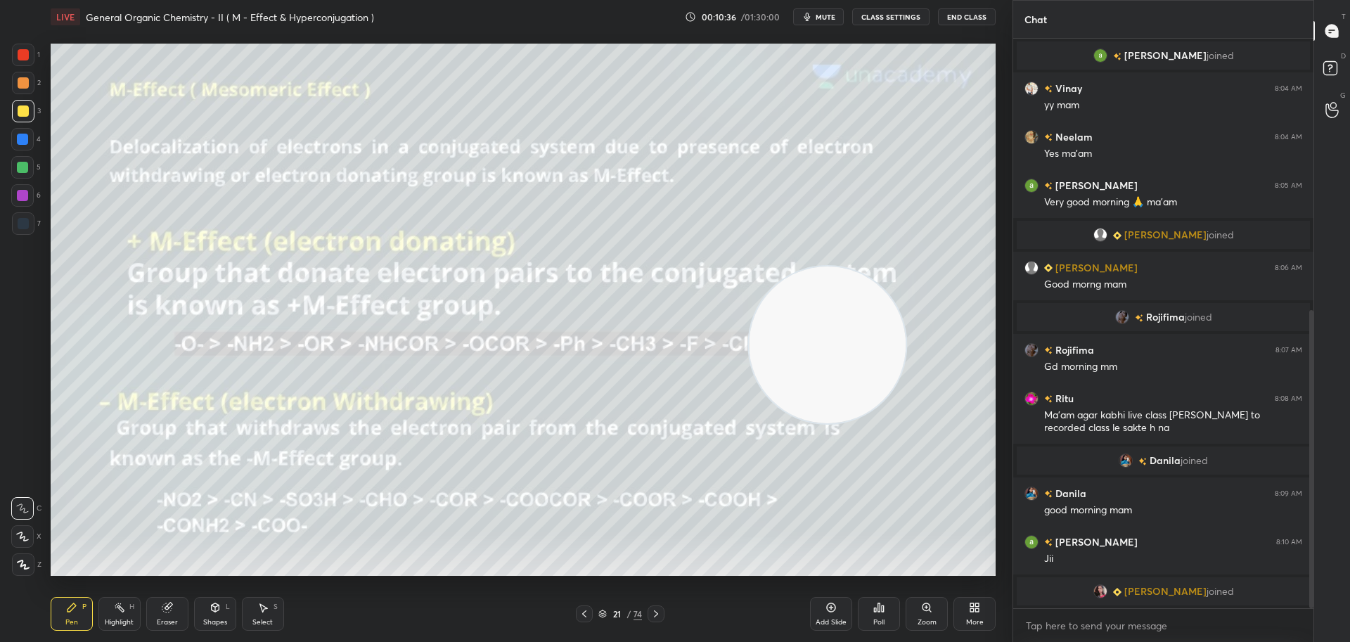
scroll to position [569, 0]
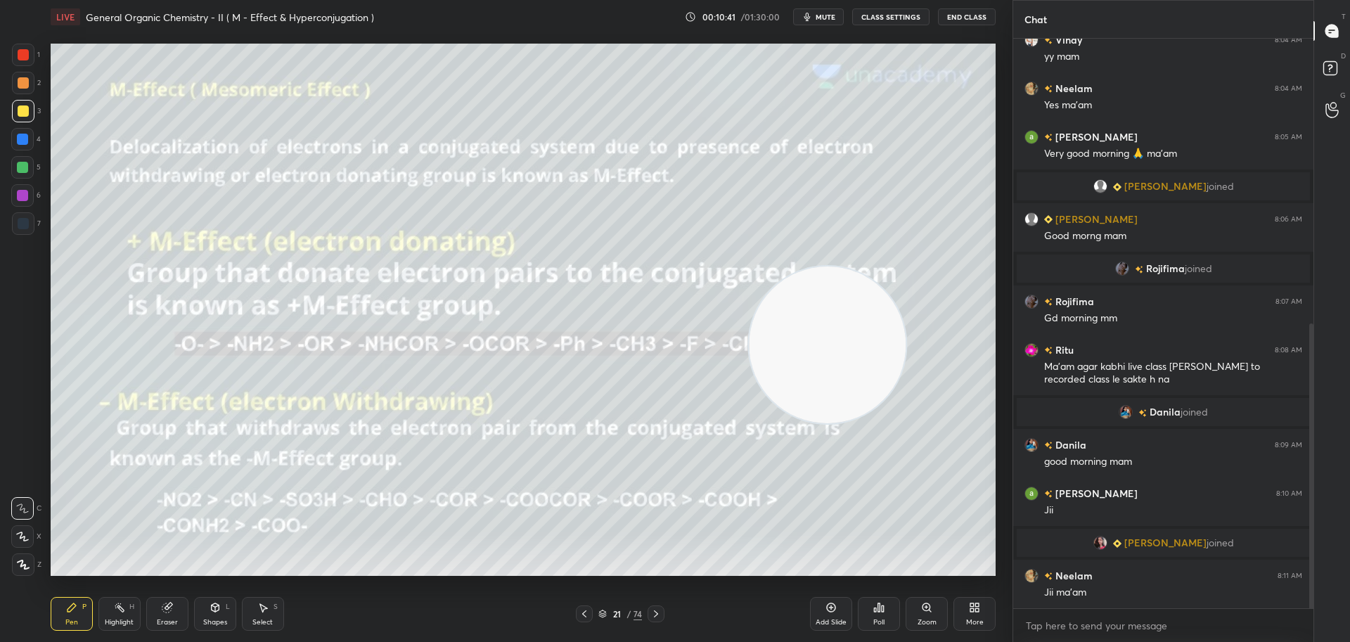
click at [656, 609] on icon at bounding box center [655, 613] width 11 height 11
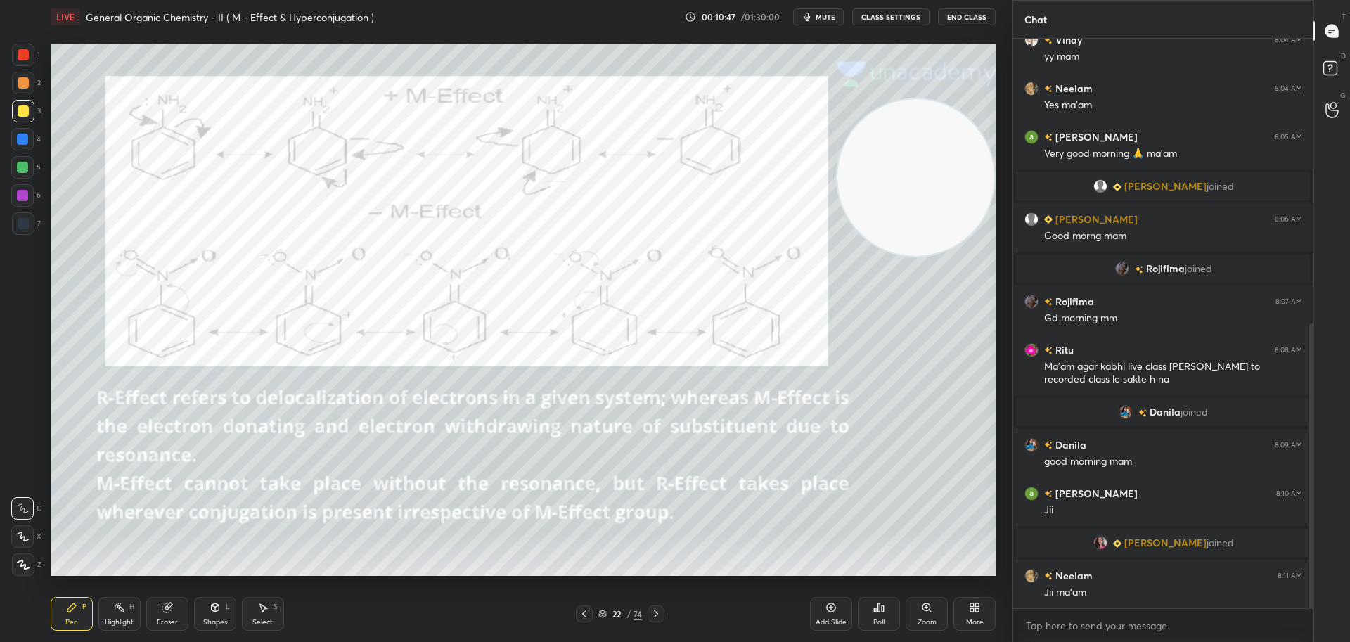
click at [22, 51] on div at bounding box center [23, 54] width 11 height 11
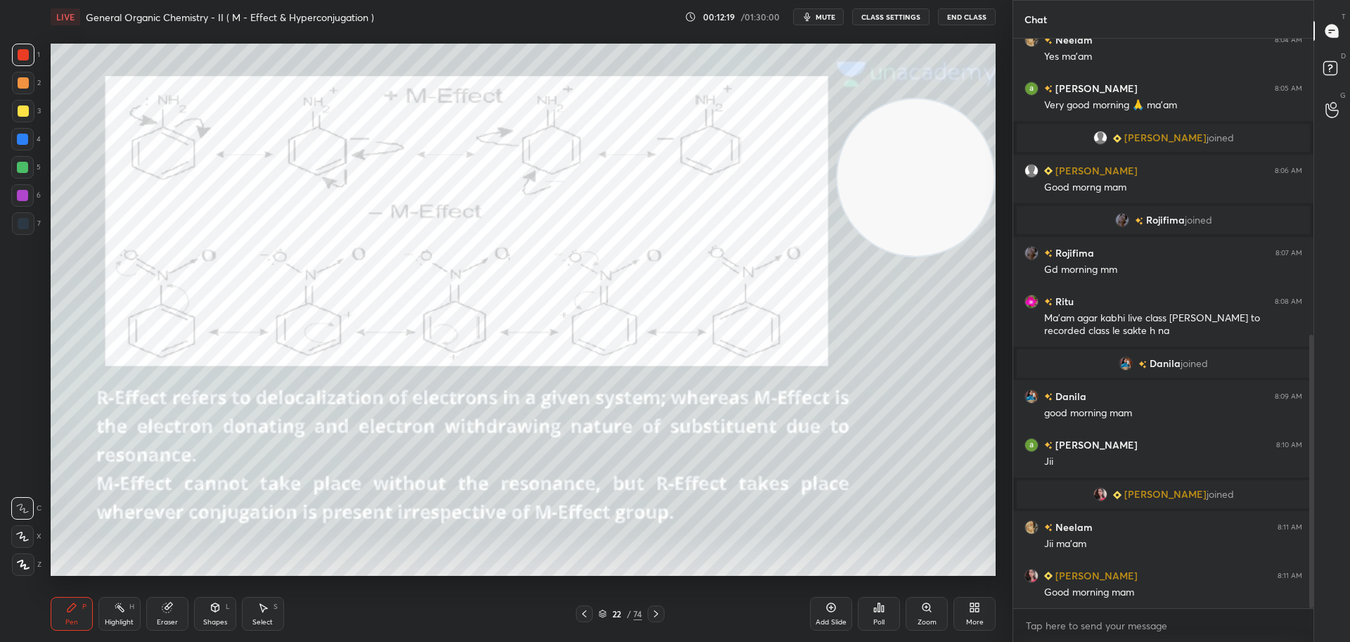
click at [27, 169] on div at bounding box center [22, 167] width 11 height 11
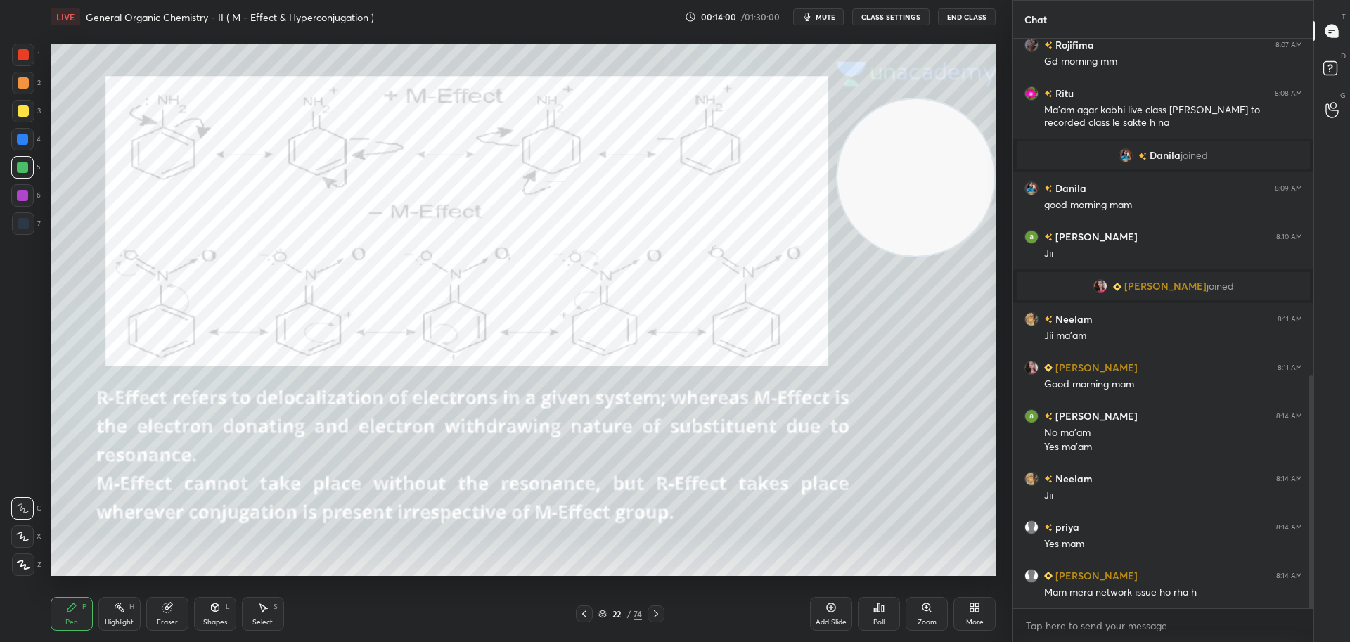
scroll to position [874, 0]
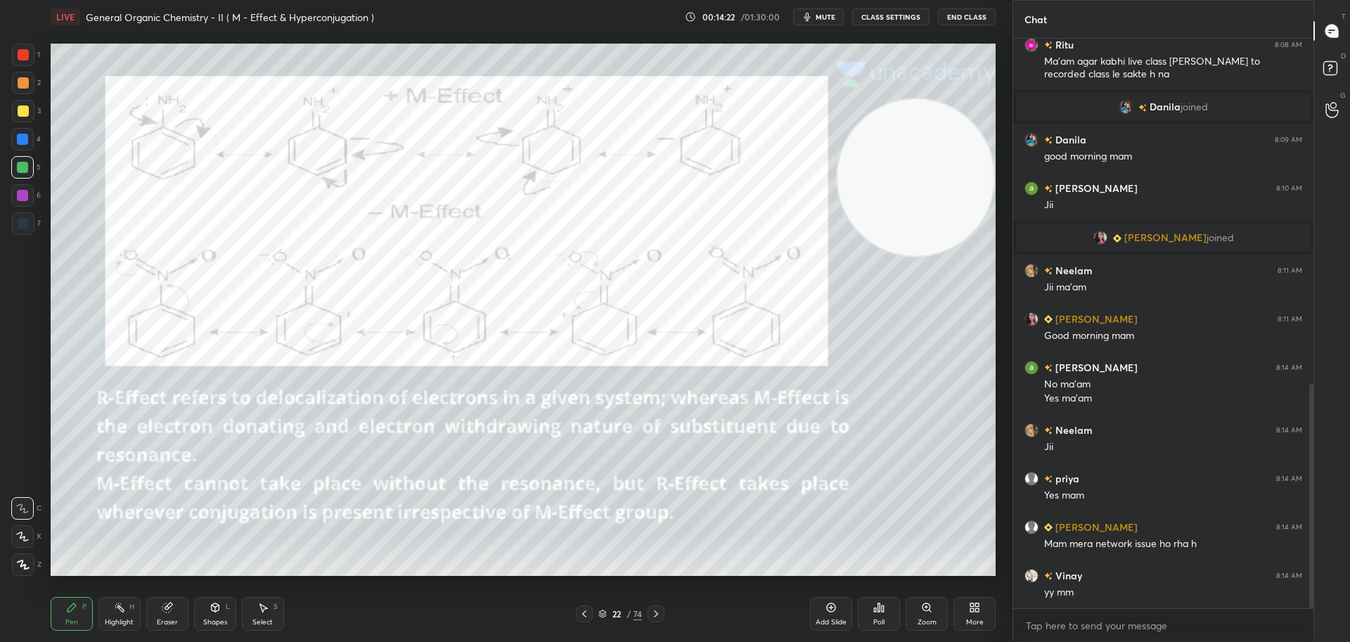
click at [657, 611] on icon at bounding box center [655, 613] width 11 height 11
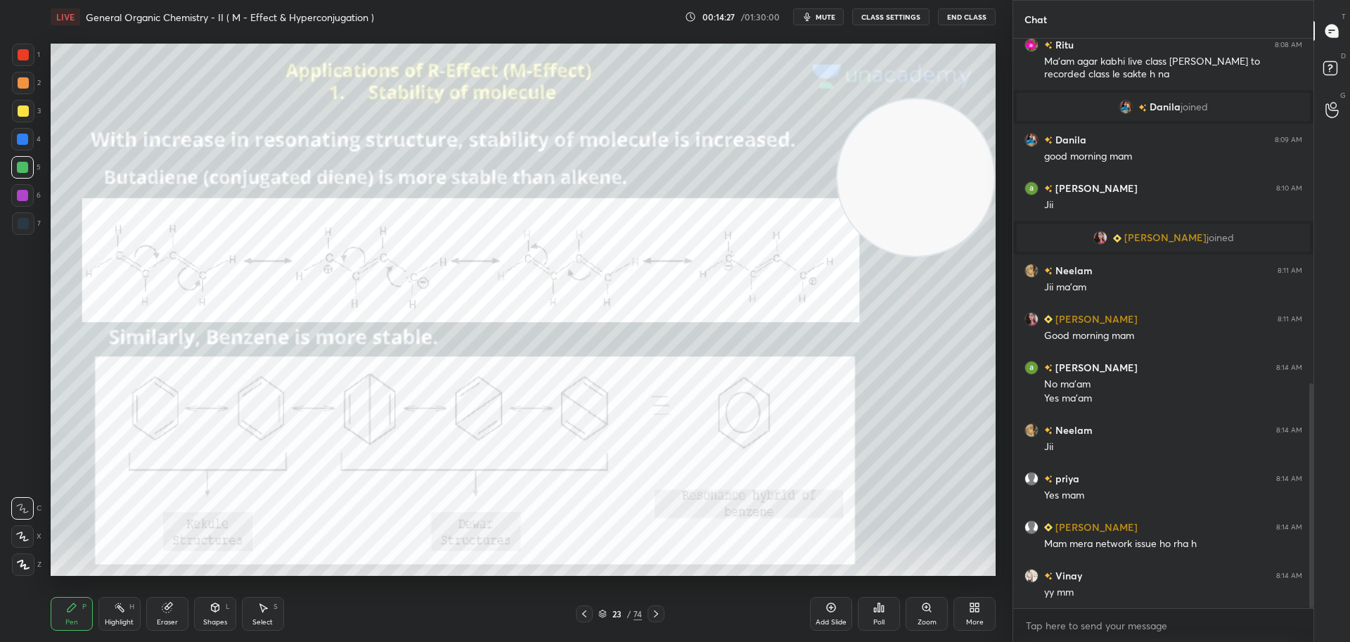
click at [28, 110] on div at bounding box center [23, 110] width 11 height 11
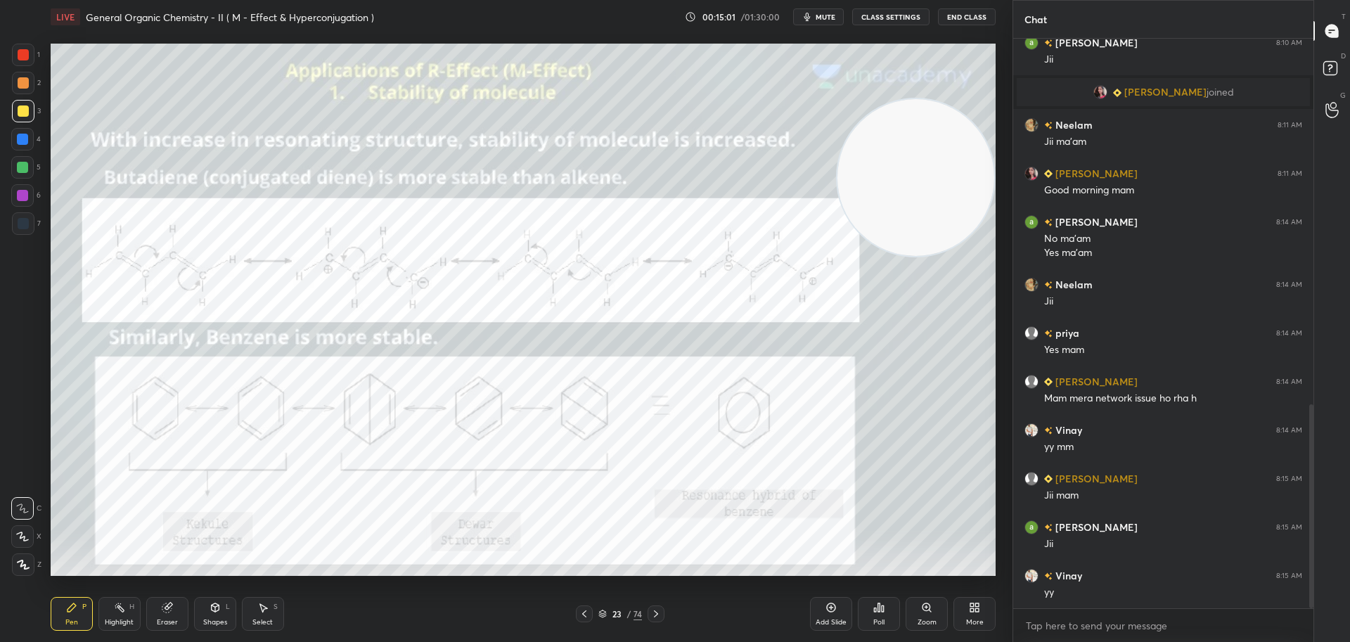
scroll to position [1068, 0]
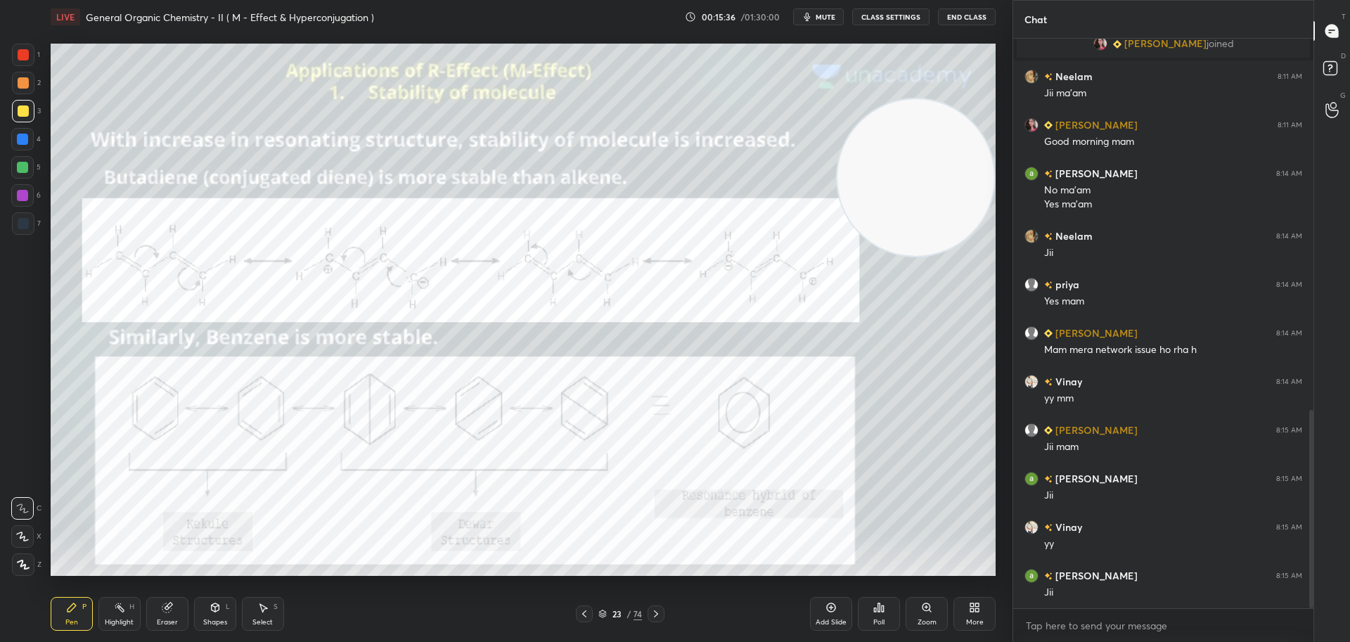
click at [25, 51] on div at bounding box center [23, 54] width 11 height 11
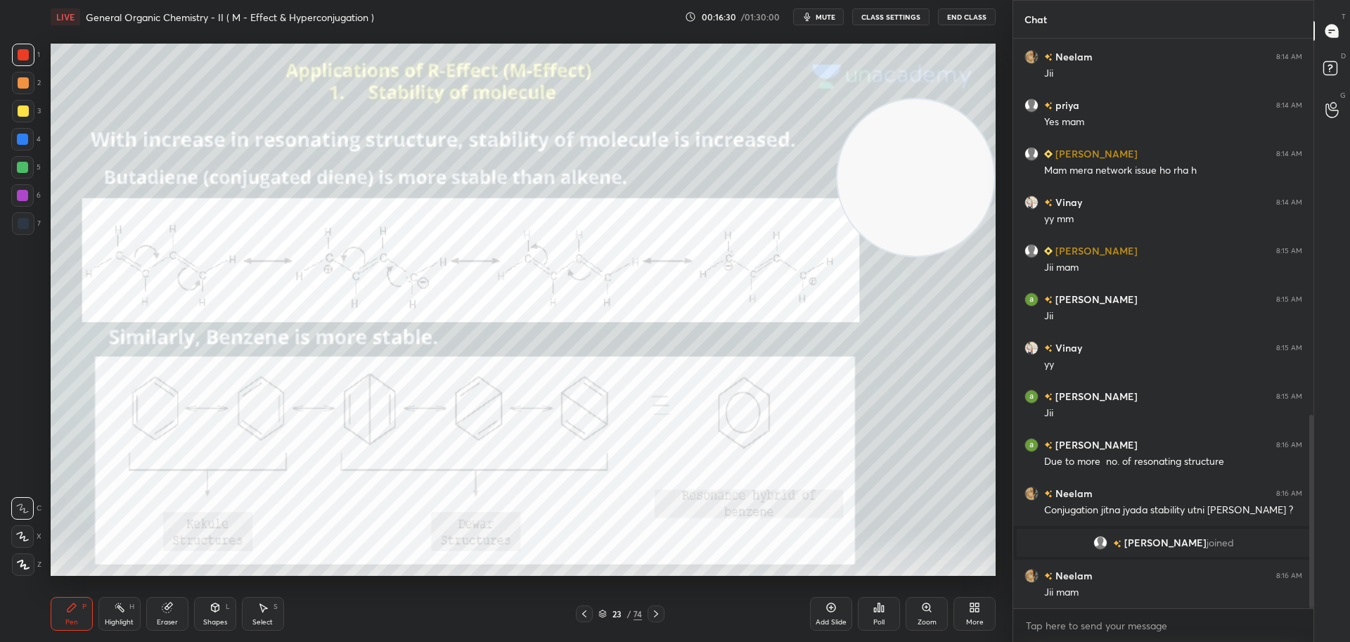
scroll to position [1158, 0]
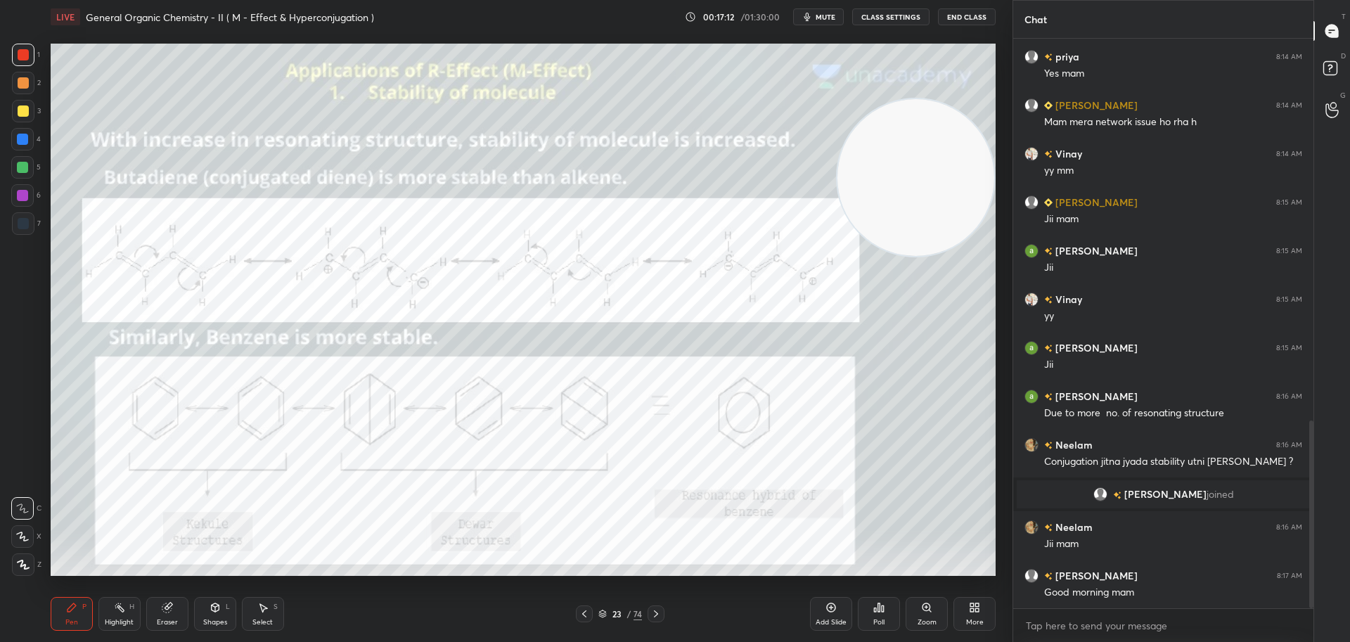
click at [662, 611] on div at bounding box center [655, 613] width 17 height 17
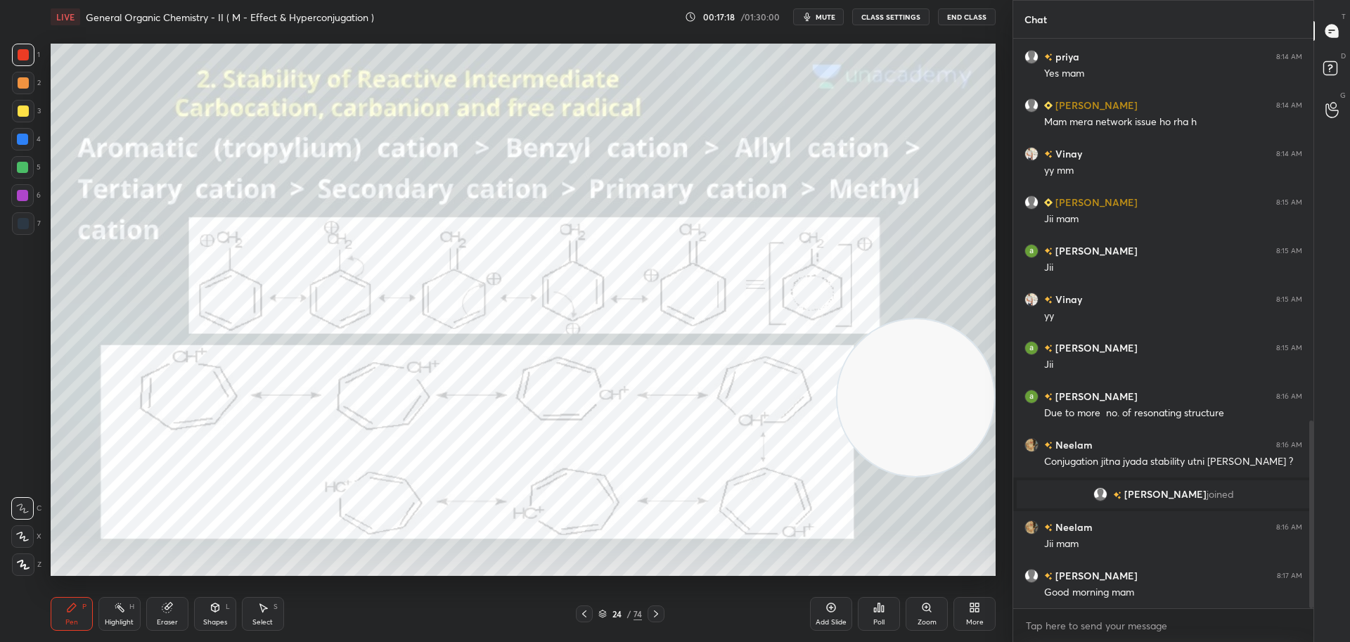
click at [18, 111] on div at bounding box center [23, 110] width 11 height 11
click at [28, 51] on div at bounding box center [23, 54] width 11 height 11
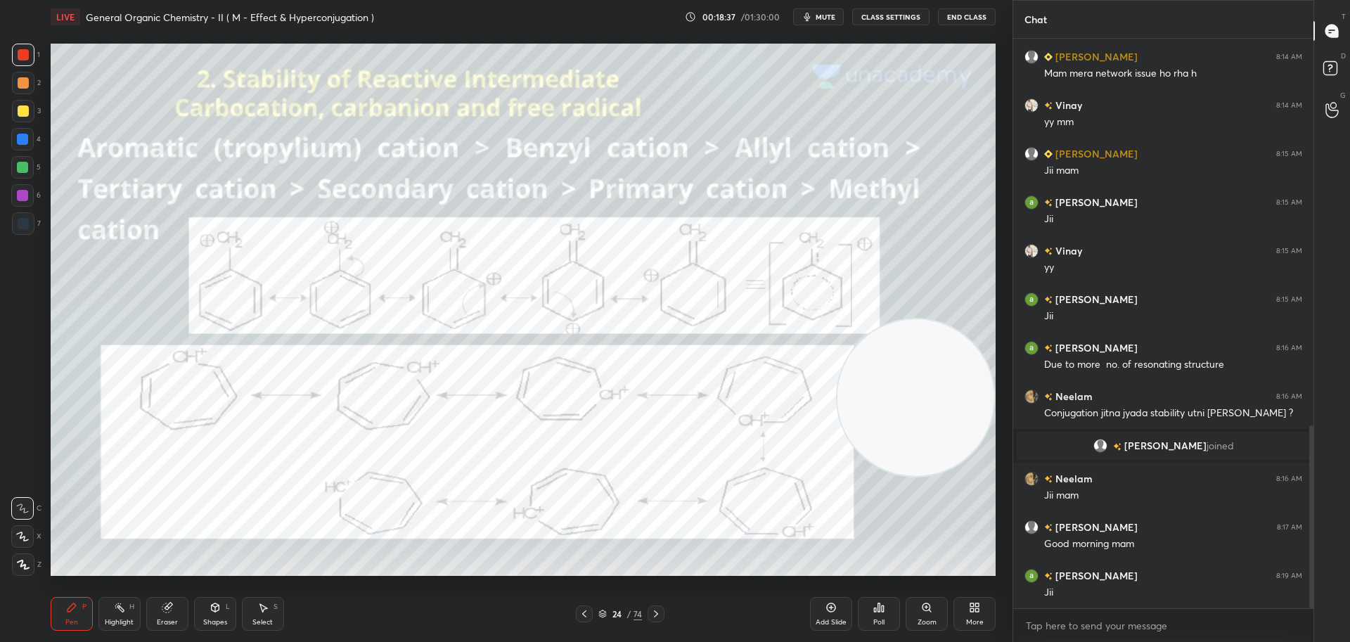
click at [20, 112] on div at bounding box center [23, 110] width 11 height 11
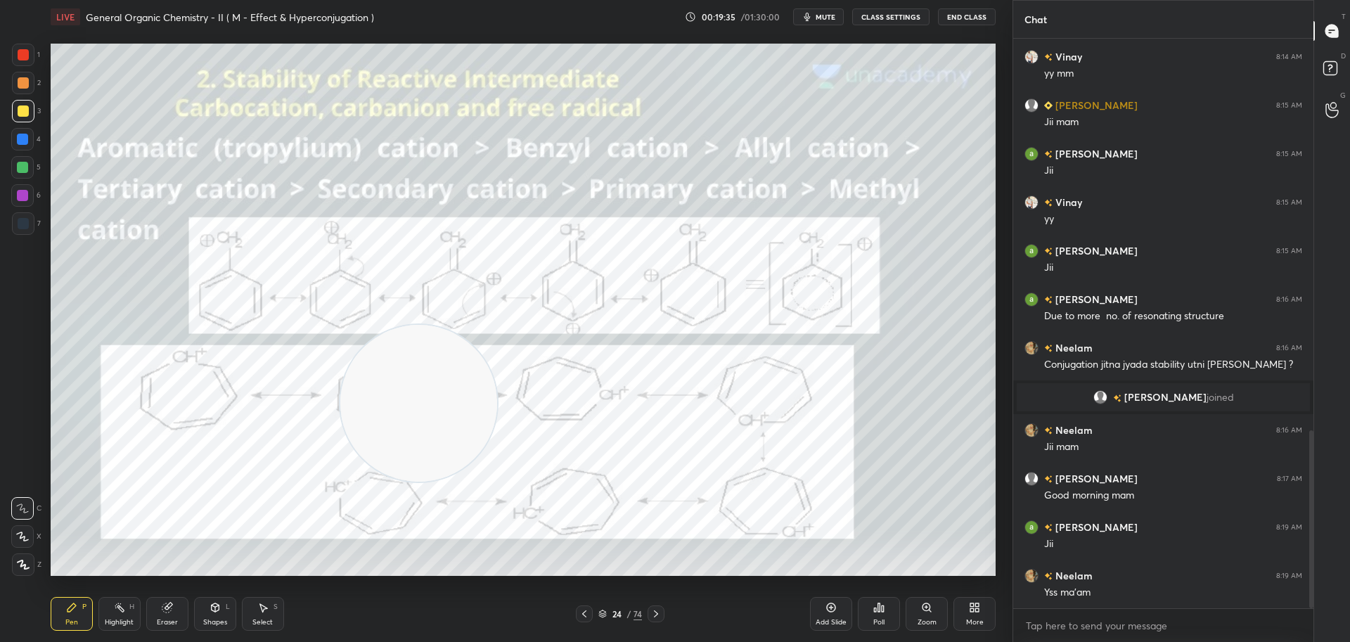
click at [661, 615] on icon at bounding box center [655, 613] width 11 height 11
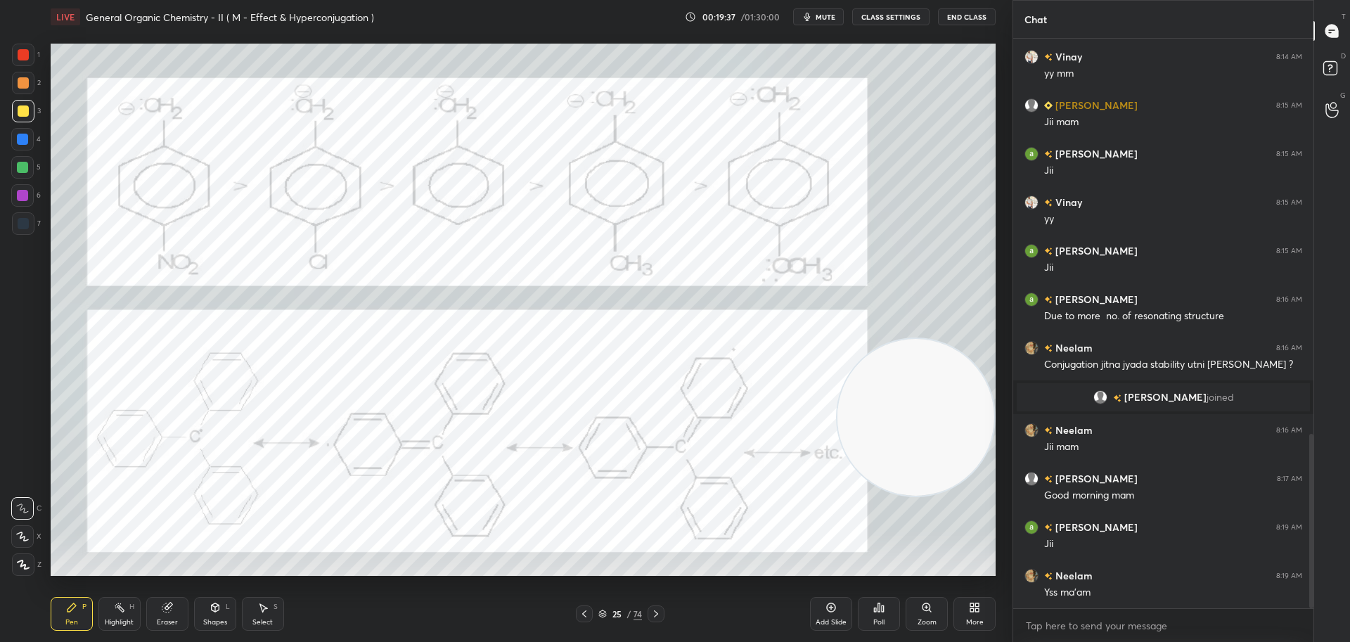
scroll to position [1289, 0]
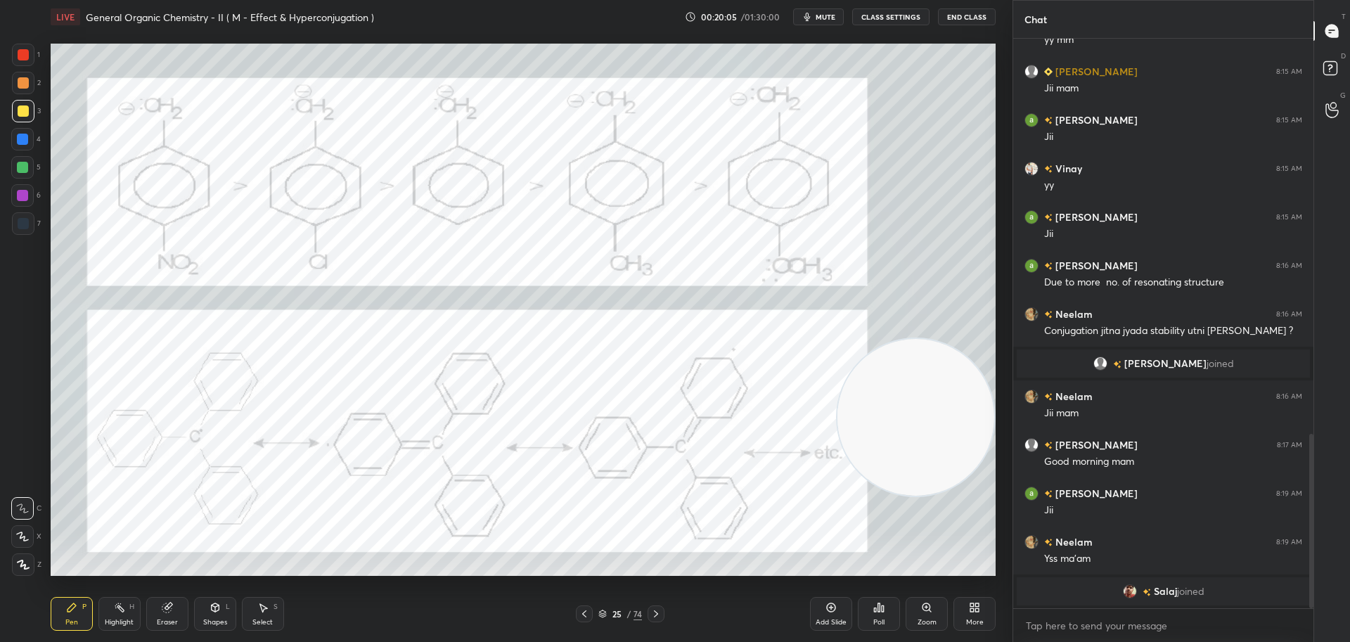
click at [20, 48] on div at bounding box center [23, 55] width 22 height 22
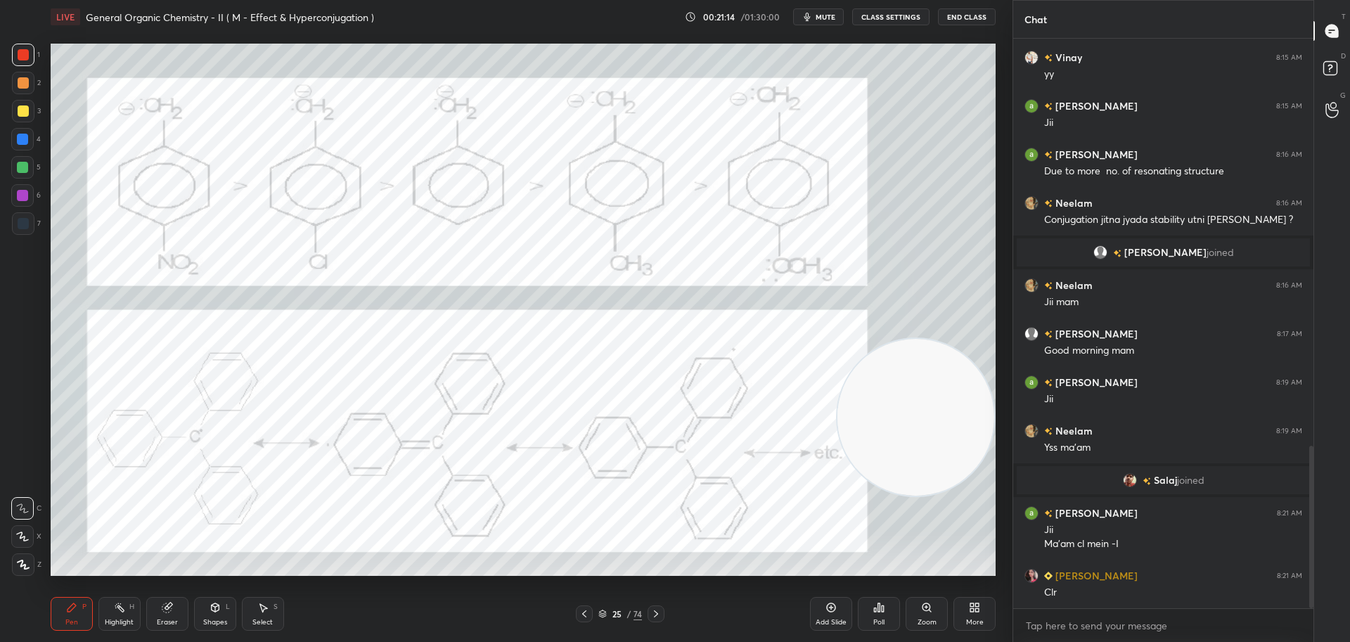
scroll to position [1425, 0]
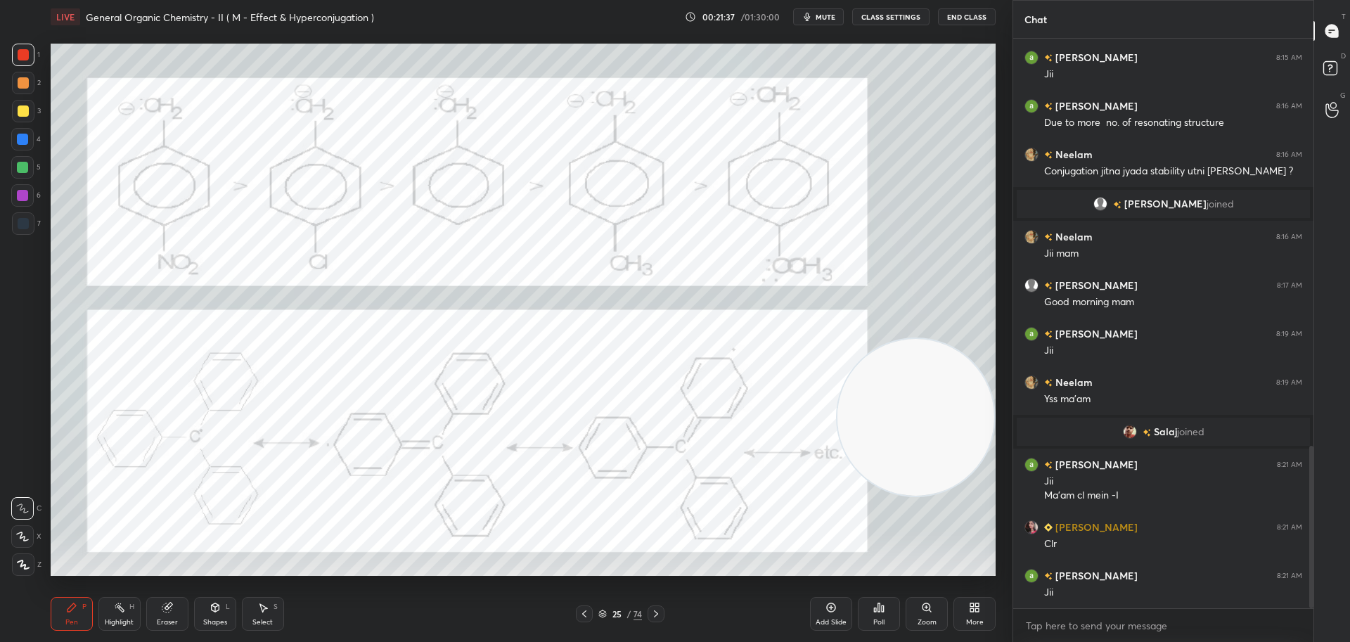
click at [174, 606] on div "Eraser" at bounding box center [167, 614] width 42 height 34
click at [78, 602] on div "Pen P" at bounding box center [72, 614] width 42 height 34
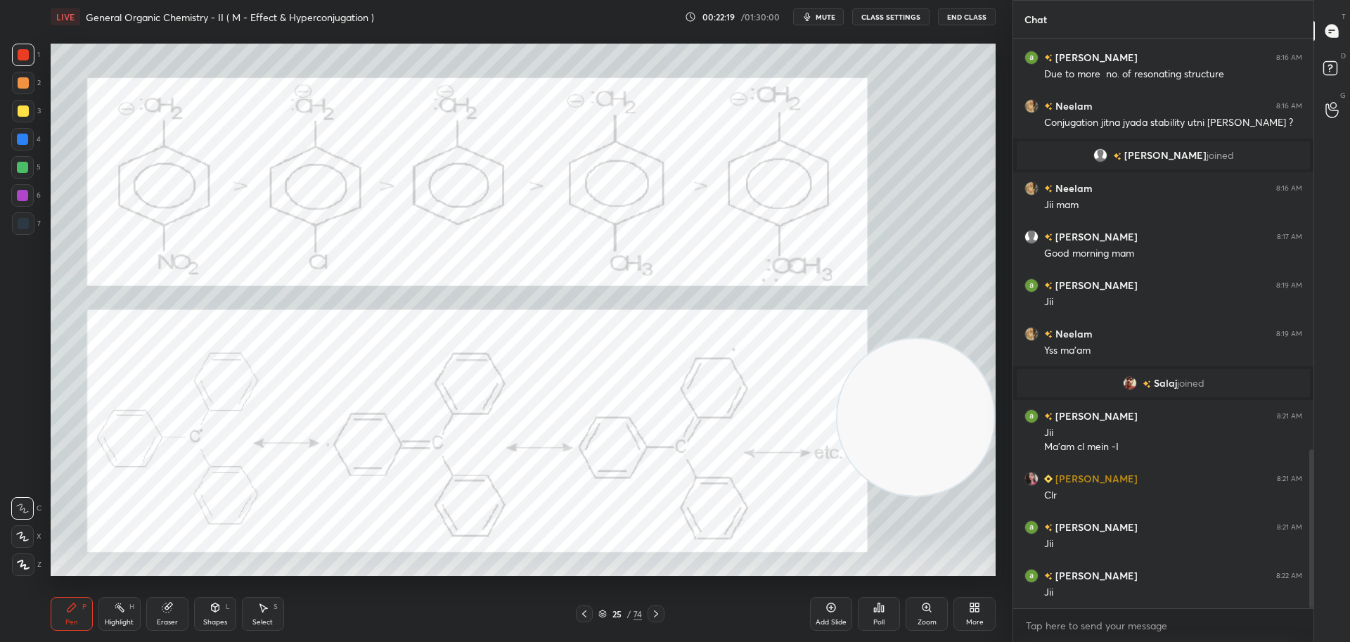
click at [659, 614] on icon at bounding box center [655, 613] width 11 height 11
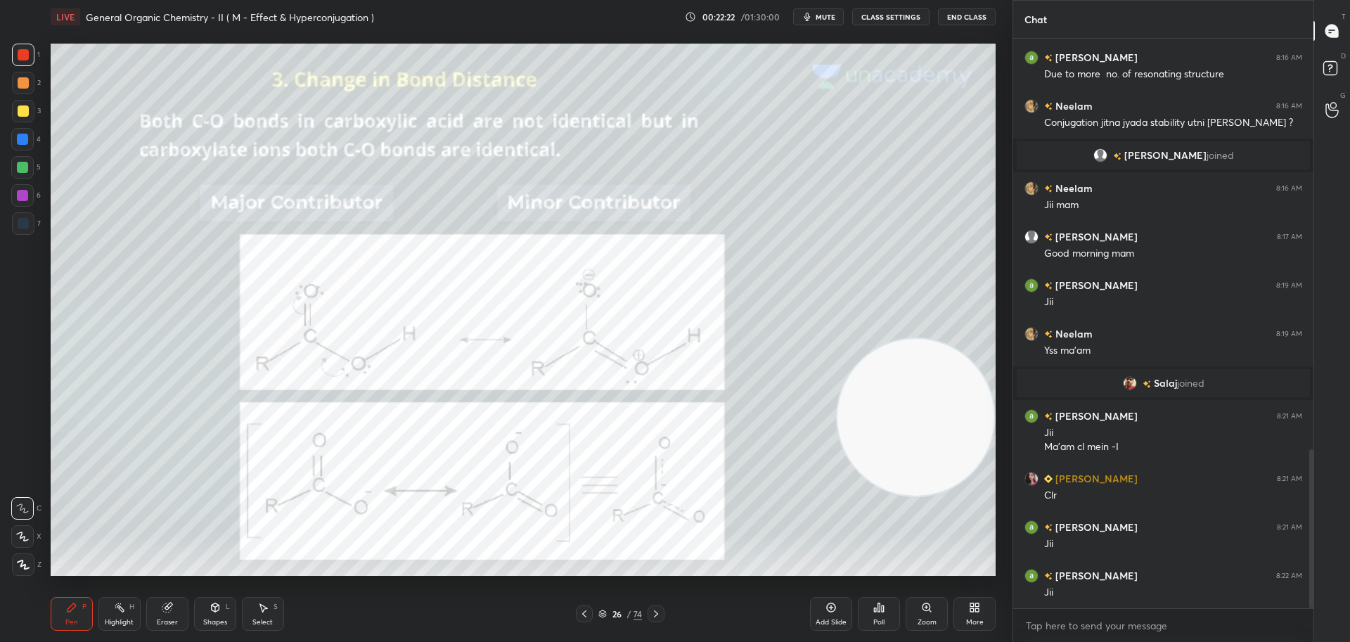
click at [25, 110] on div at bounding box center [23, 110] width 11 height 11
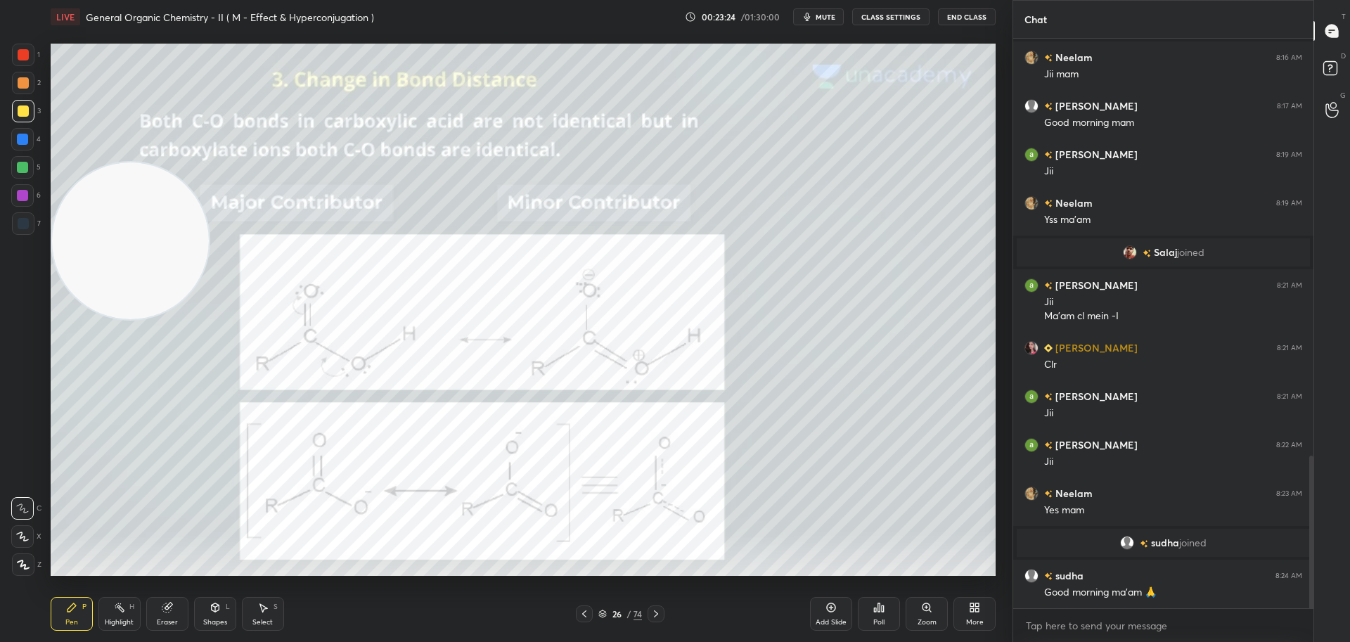
scroll to position [1554, 0]
click at [23, 51] on div at bounding box center [23, 54] width 11 height 11
click at [25, 110] on div at bounding box center [23, 110] width 11 height 11
click at [25, 77] on div at bounding box center [23, 83] width 22 height 22
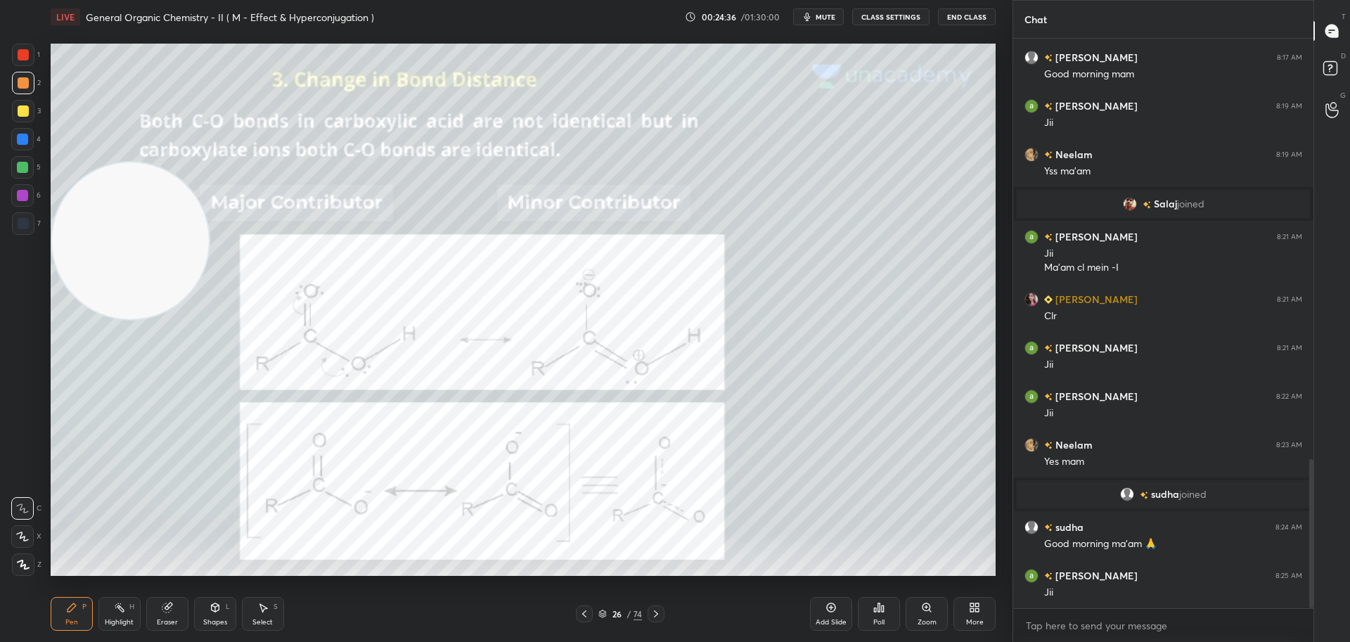
click at [18, 136] on div at bounding box center [22, 139] width 11 height 11
click at [22, 167] on div at bounding box center [22, 167] width 11 height 11
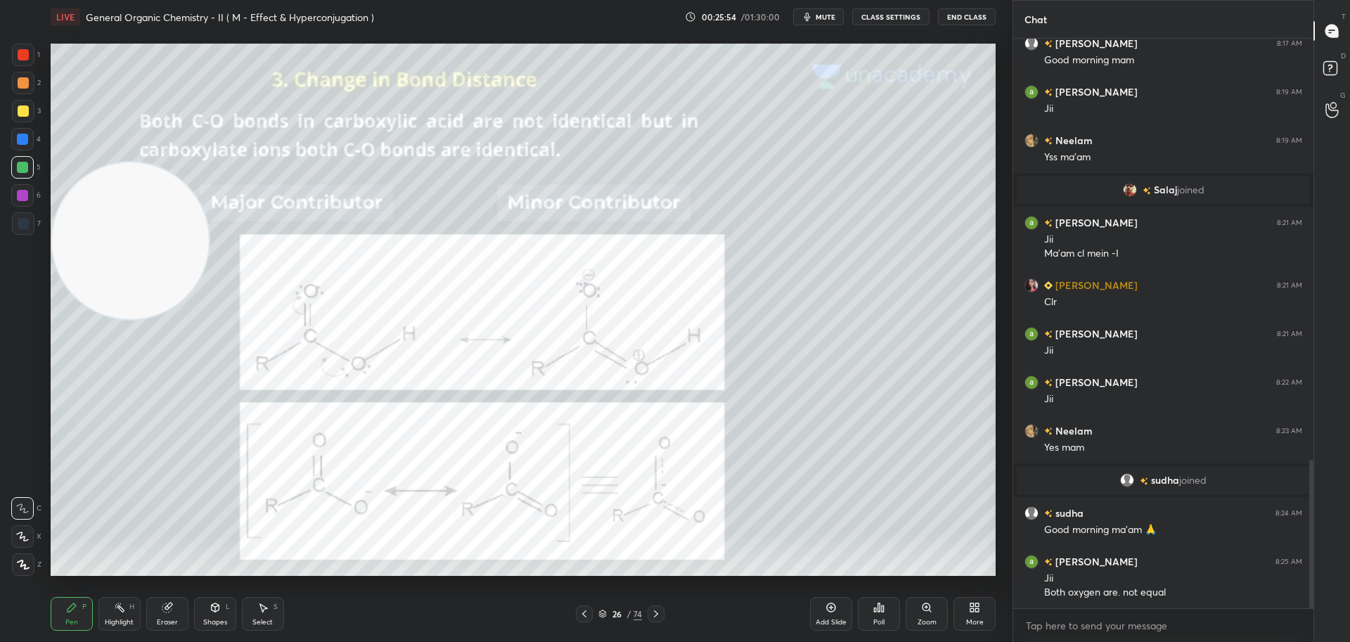
click at [27, 188] on div at bounding box center [22, 195] width 22 height 22
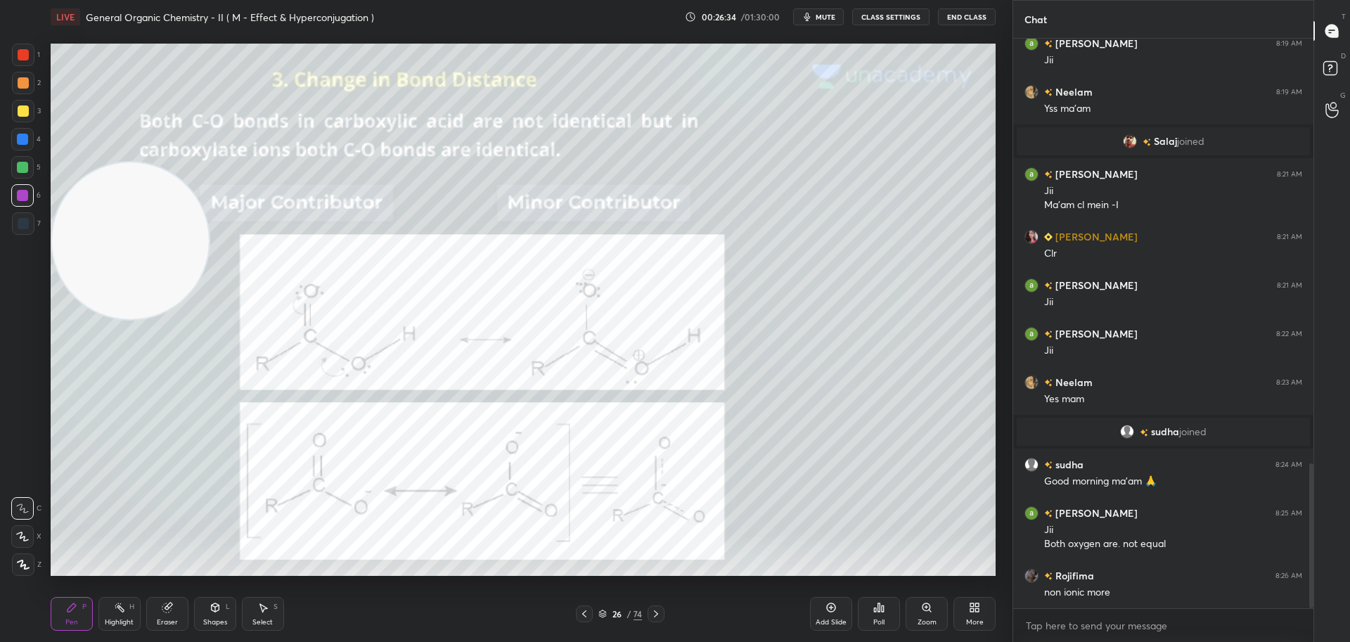
click at [21, 105] on div at bounding box center [23, 111] width 22 height 22
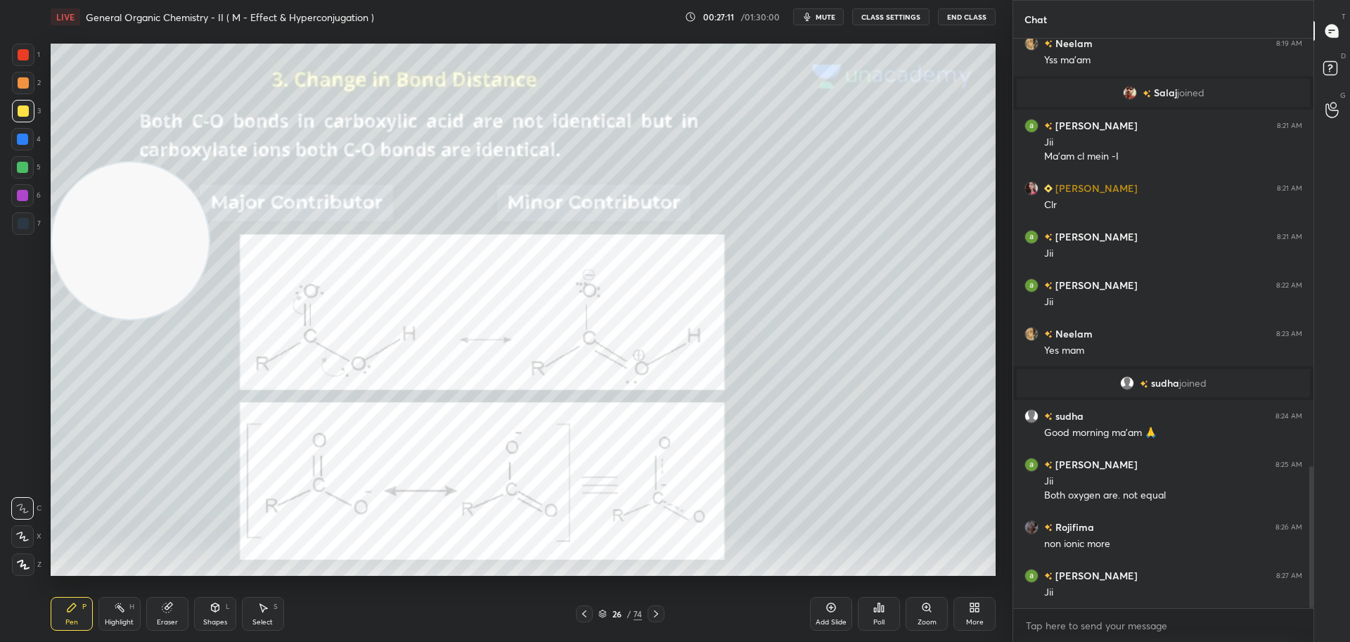
click at [23, 77] on div at bounding box center [23, 82] width 11 height 11
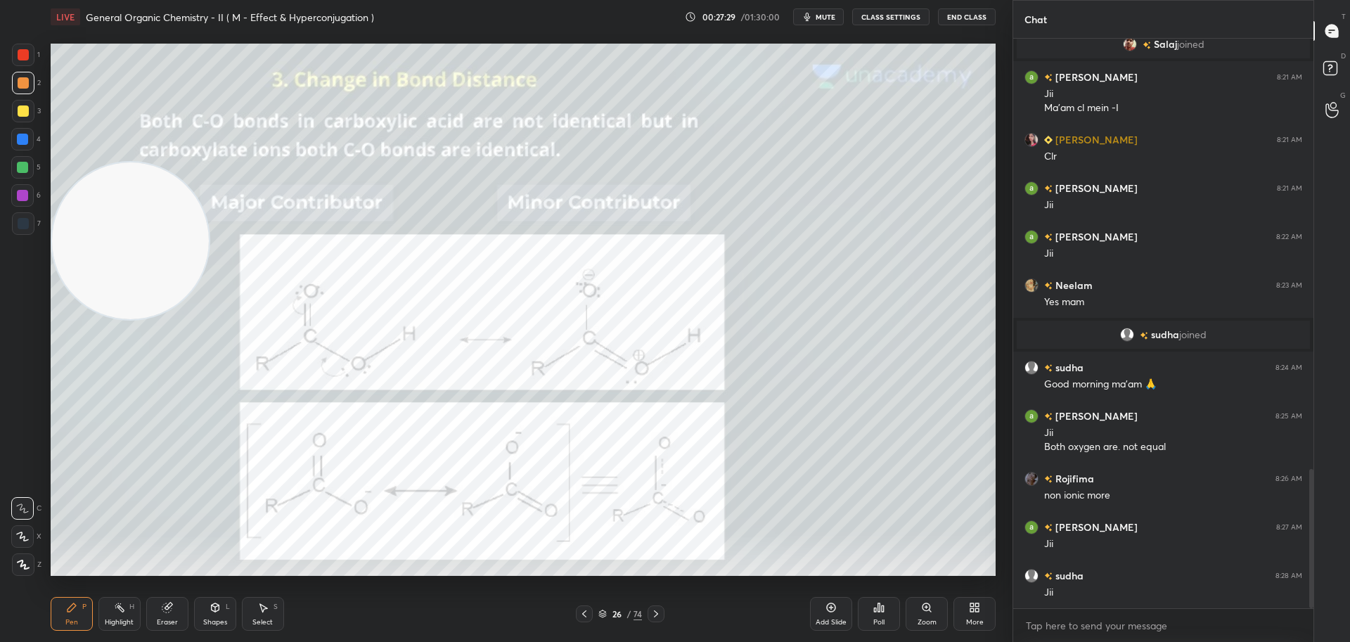
click at [22, 109] on div at bounding box center [23, 110] width 11 height 11
click at [20, 164] on div at bounding box center [22, 167] width 11 height 11
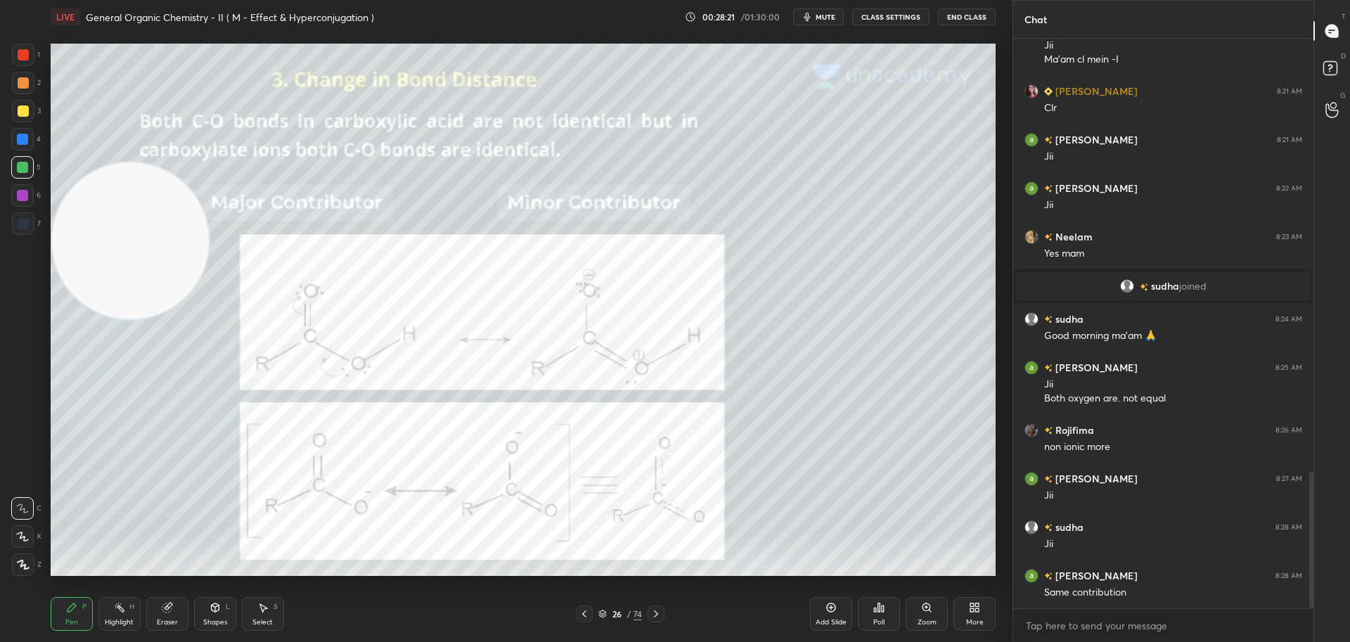
click at [999, 464] on div "Setting up your live class Poll for secs No correct answer Start poll" at bounding box center [523, 310] width 956 height 552
click at [998, 467] on div "Setting up your live class Poll for secs No correct answer Start poll" at bounding box center [523, 310] width 956 height 552
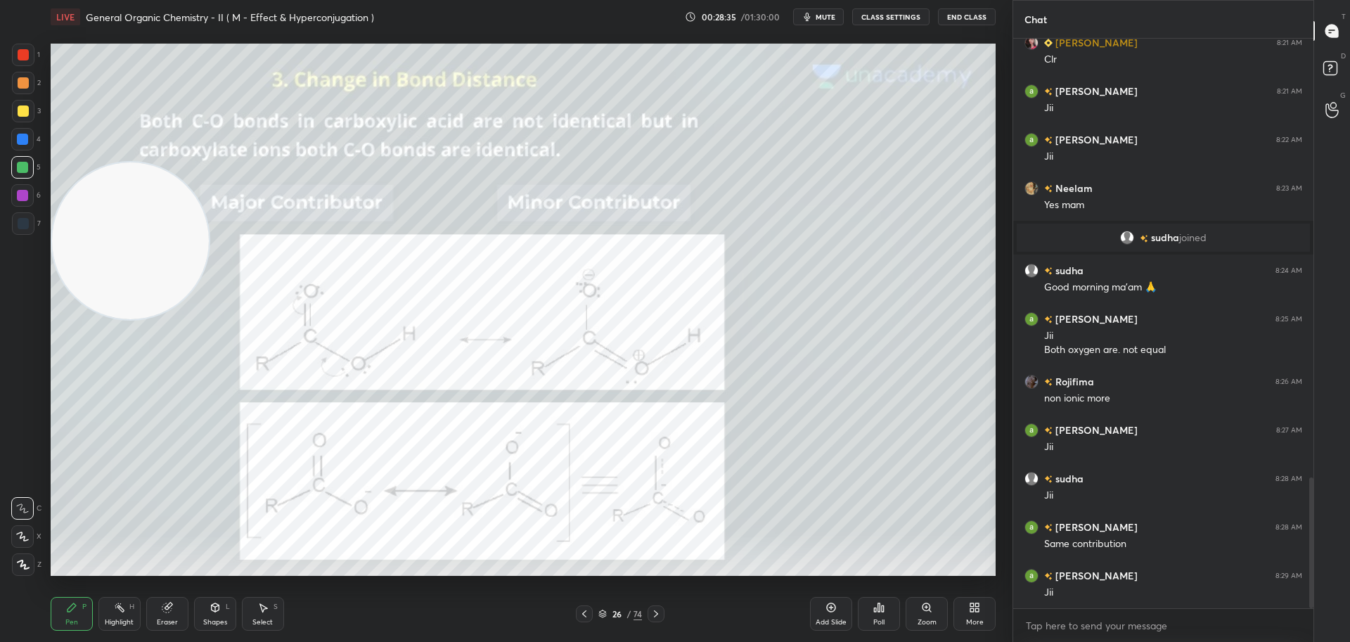
scroll to position [1908, 0]
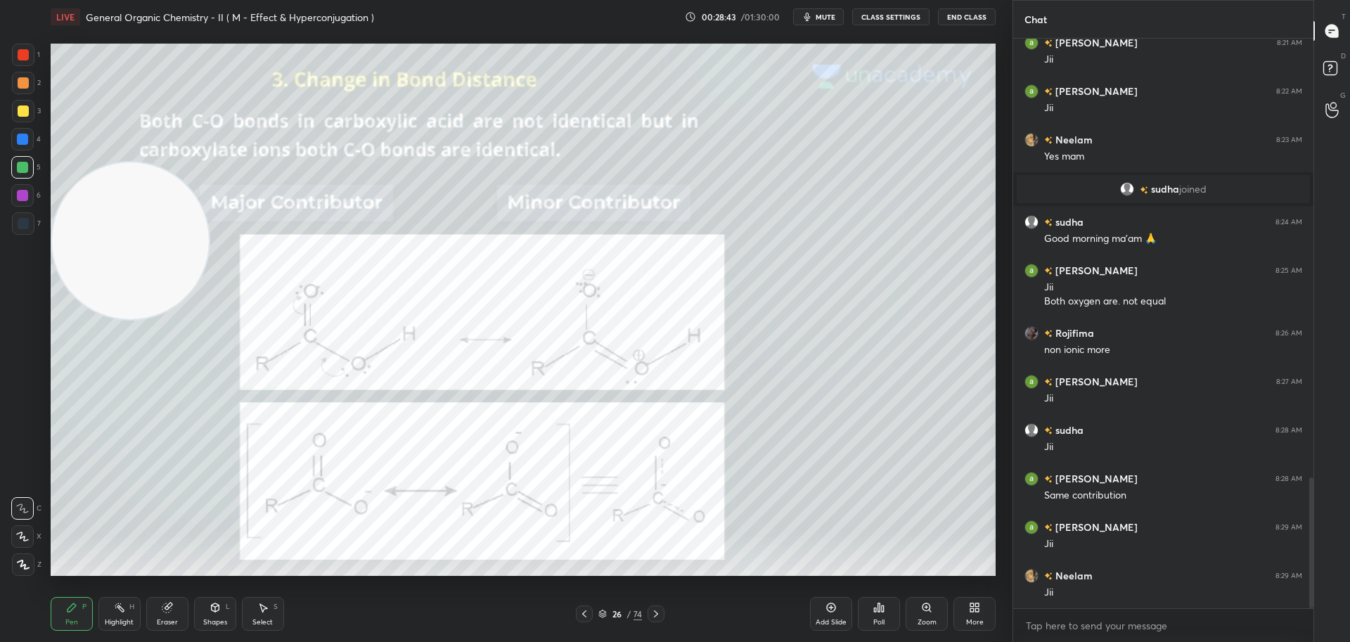
click at [659, 611] on icon at bounding box center [655, 613] width 11 height 11
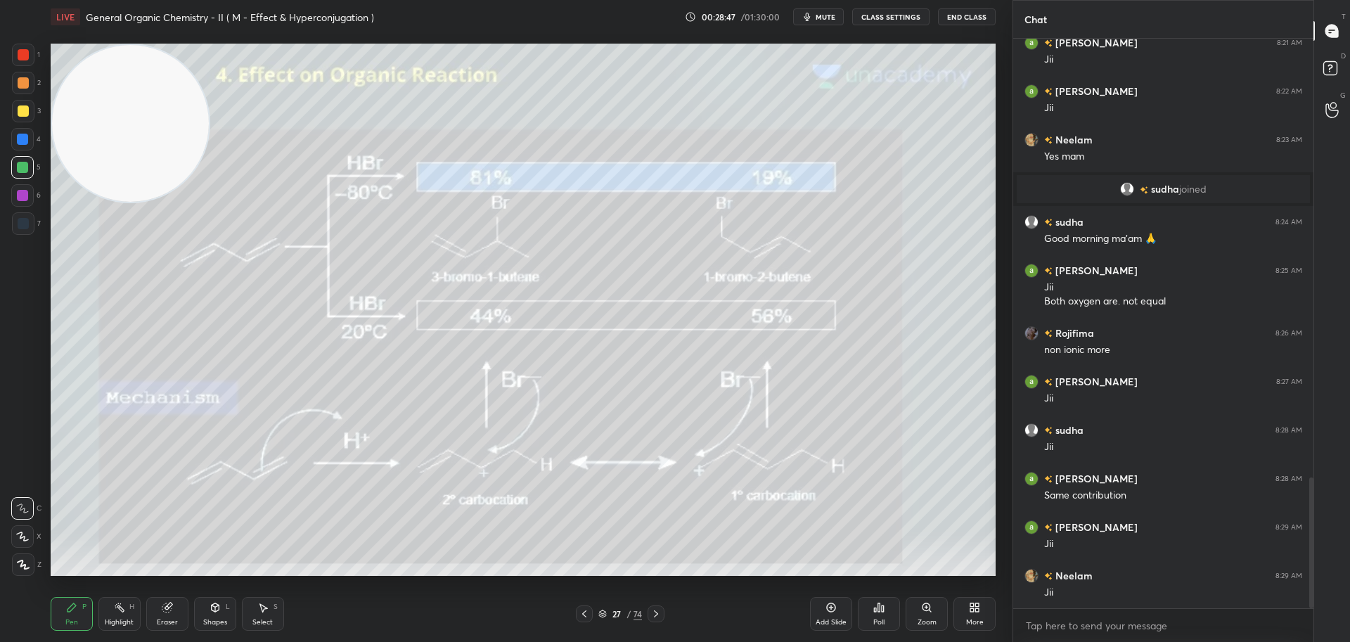
click at [19, 109] on div at bounding box center [23, 110] width 11 height 11
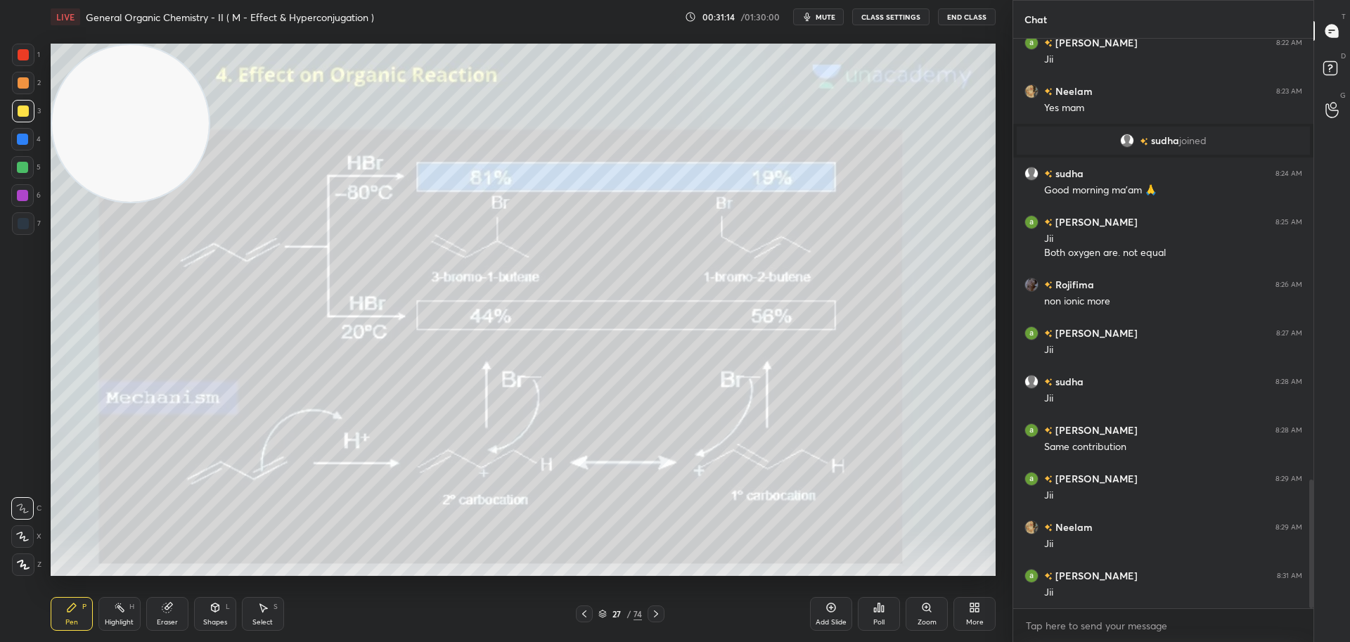
scroll to position [2005, 0]
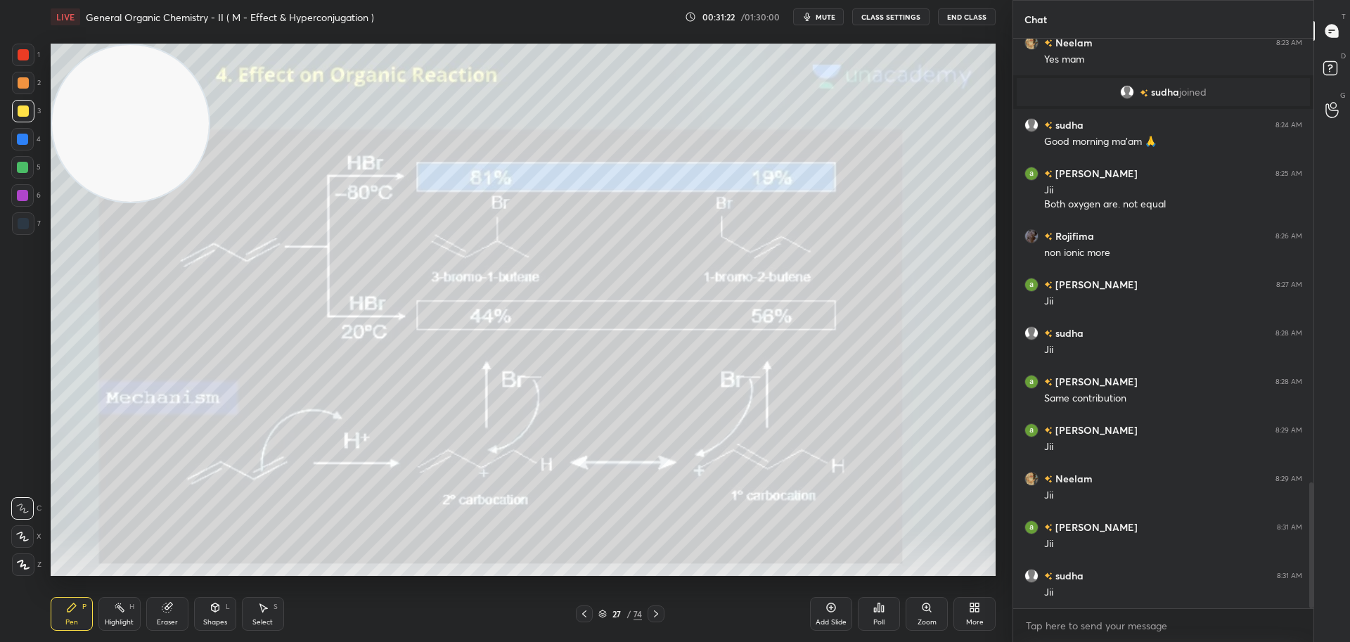
click at [662, 611] on div at bounding box center [655, 613] width 17 height 17
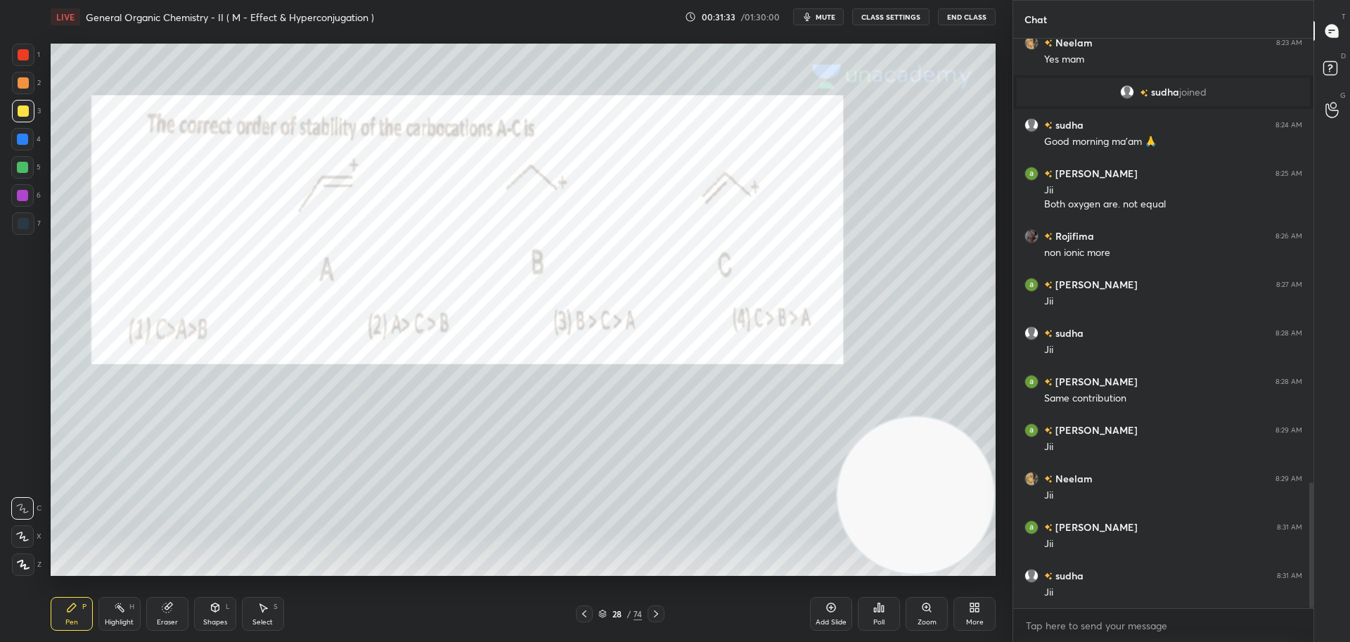
click at [882, 606] on icon at bounding box center [882, 608] width 2 height 6
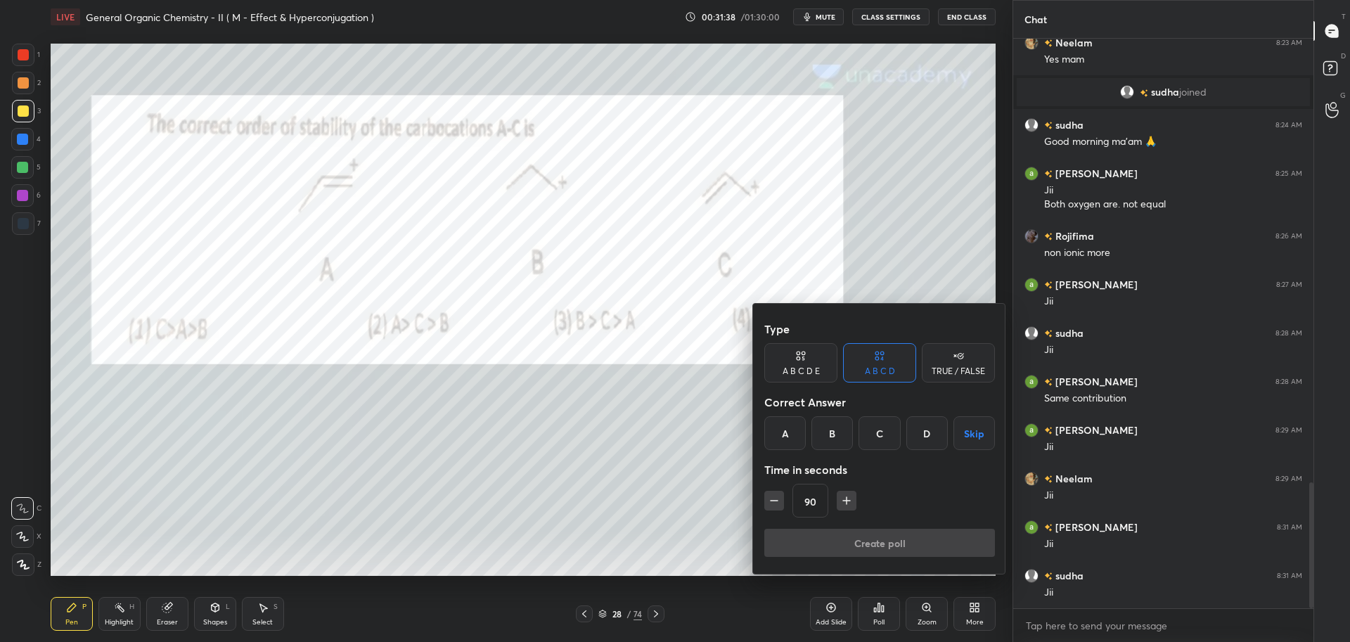
click at [924, 429] on div "D" at bounding box center [926, 433] width 41 height 34
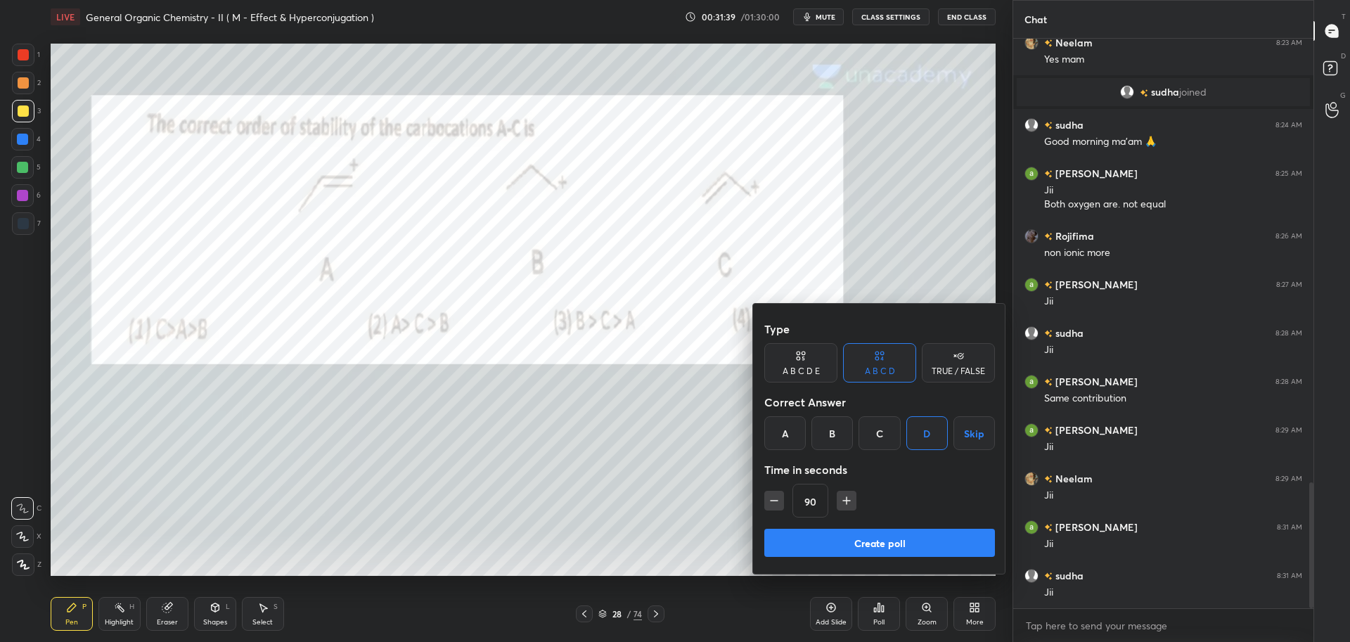
click at [848, 541] on button "Create poll" at bounding box center [879, 543] width 231 height 28
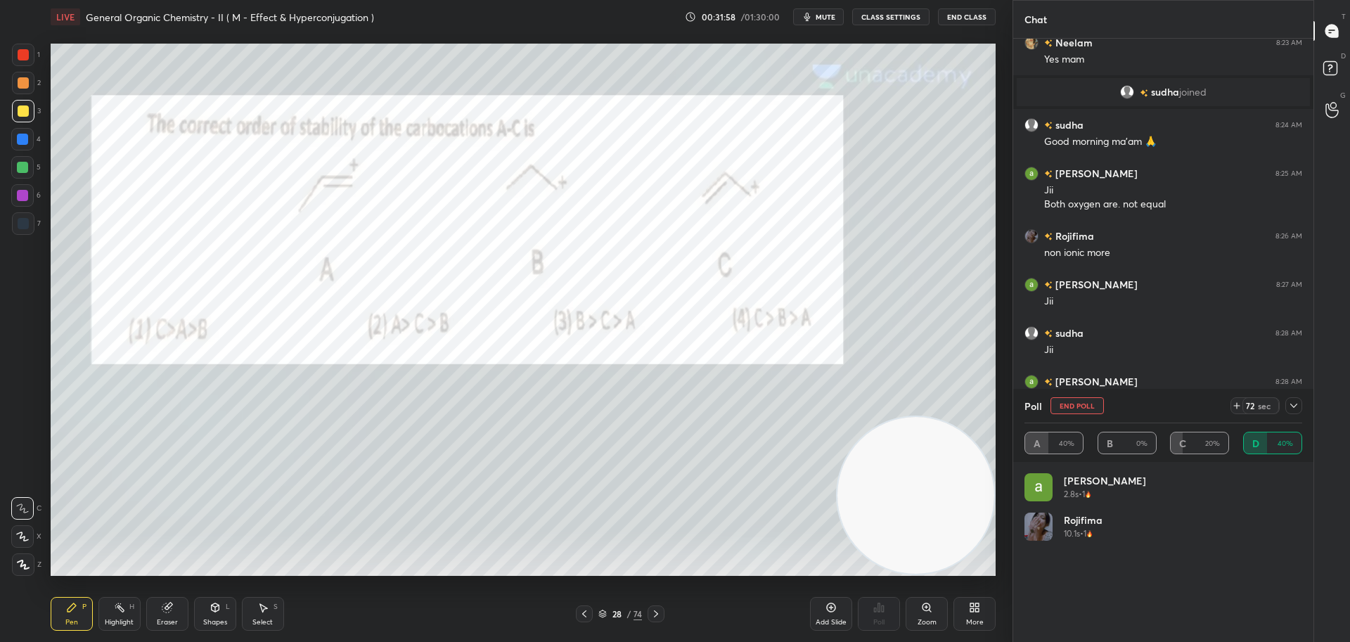
scroll to position [2111, 0]
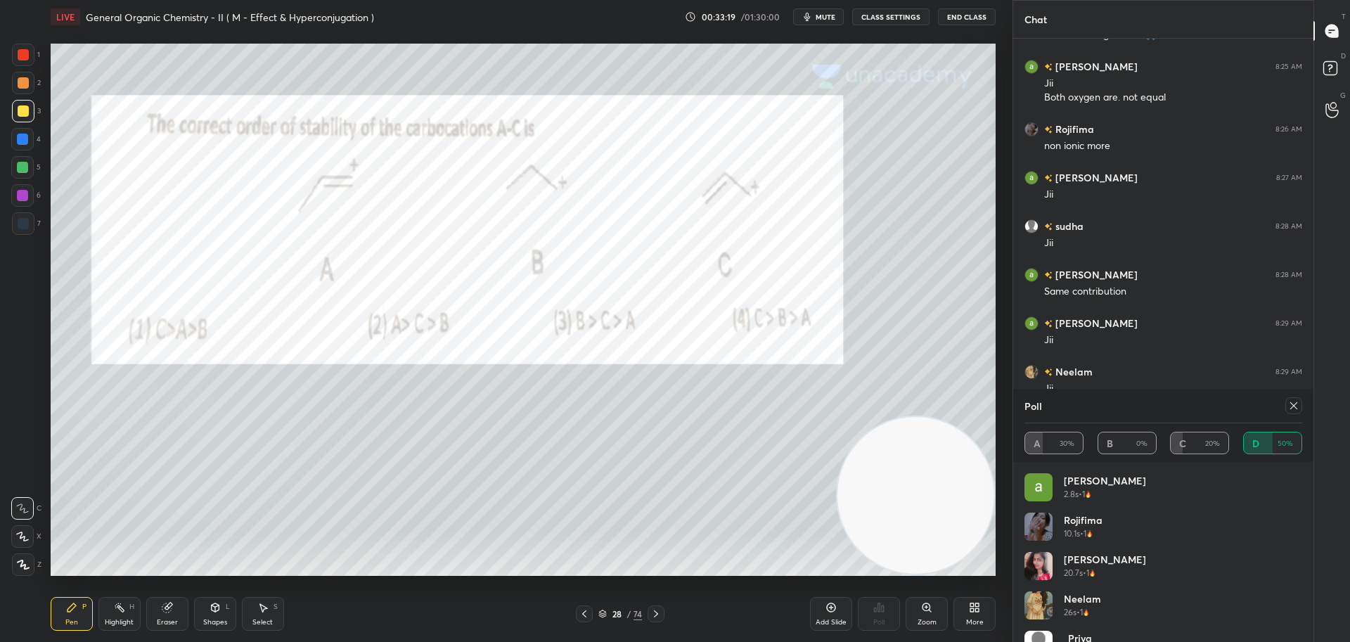
click at [1293, 402] on icon at bounding box center [1293, 405] width 11 height 11
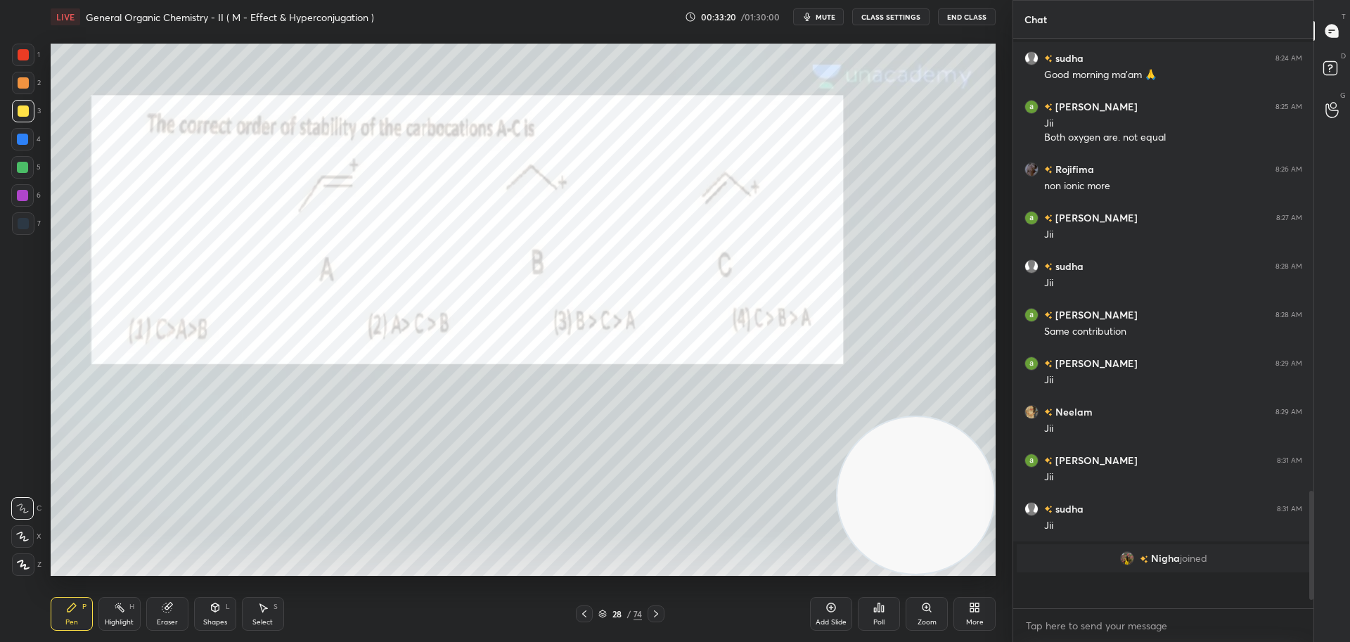
scroll to position [2062, 0]
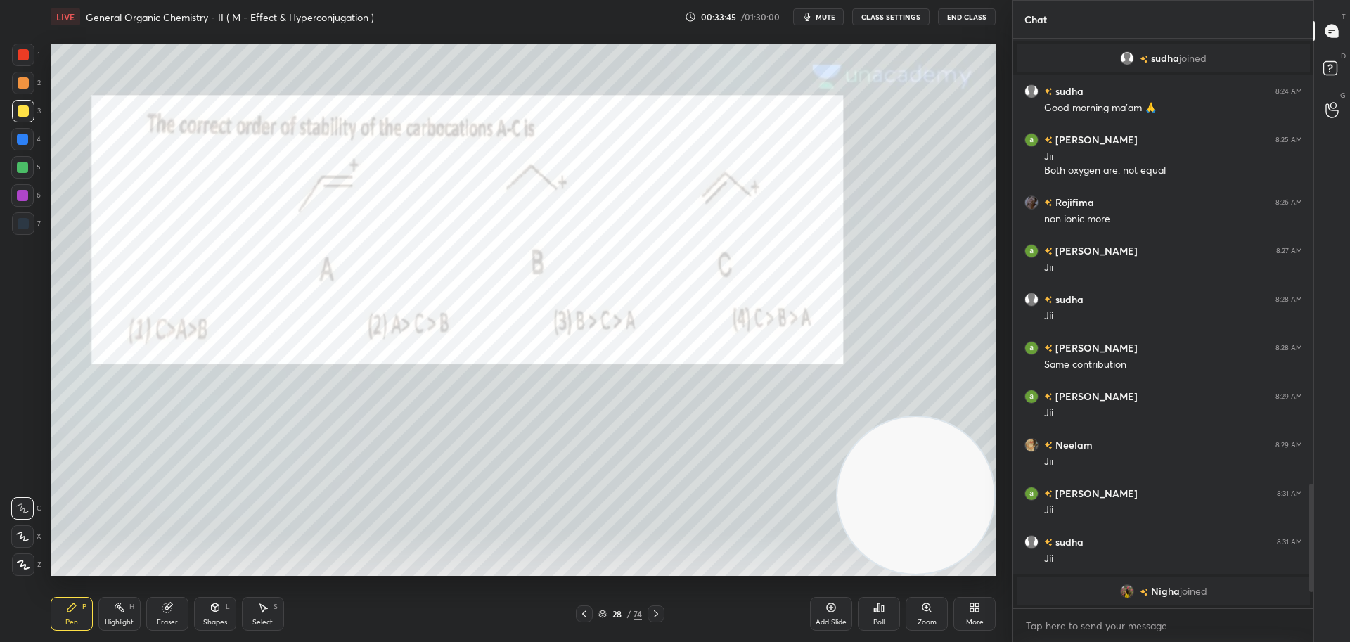
click at [23, 53] on div at bounding box center [23, 54] width 11 height 11
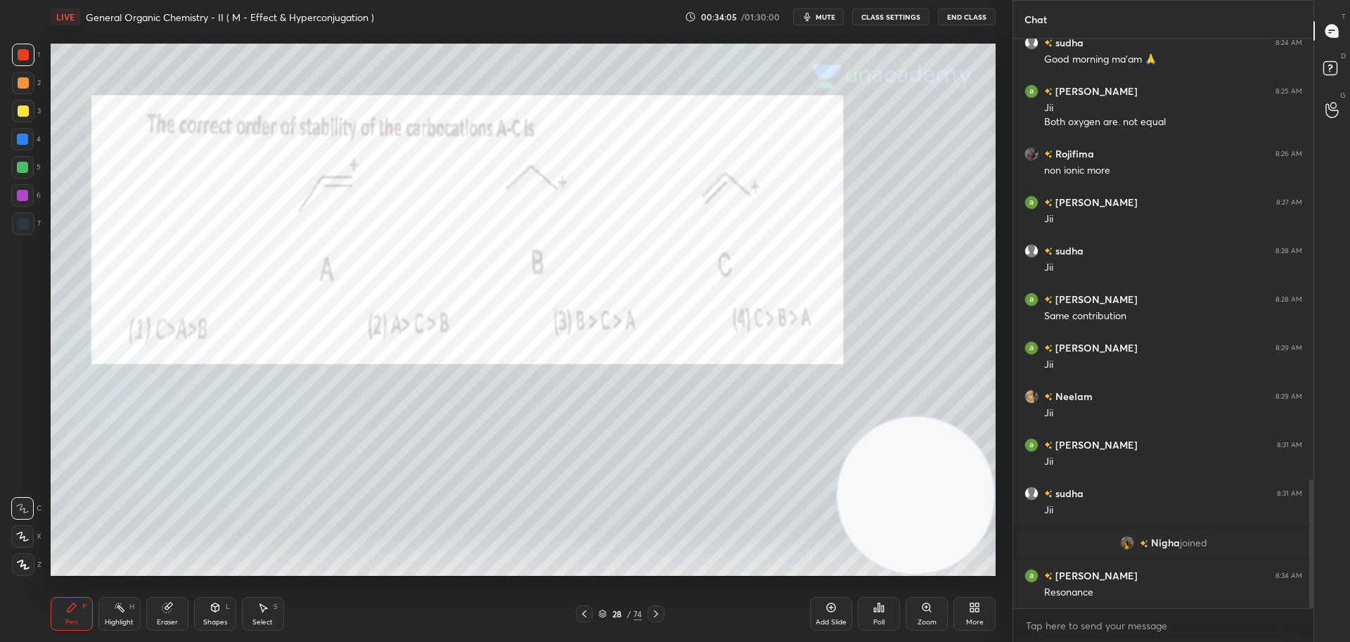
scroll to position [1948, 0]
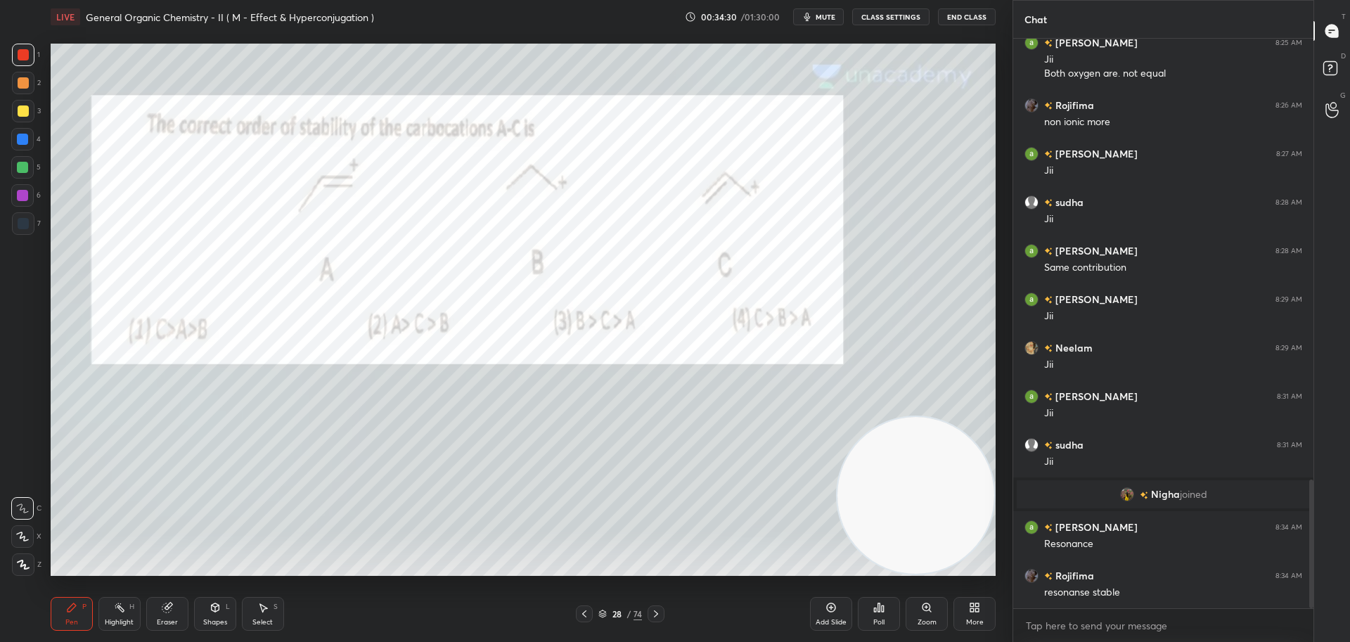
click at [654, 612] on icon at bounding box center [655, 613] width 11 height 11
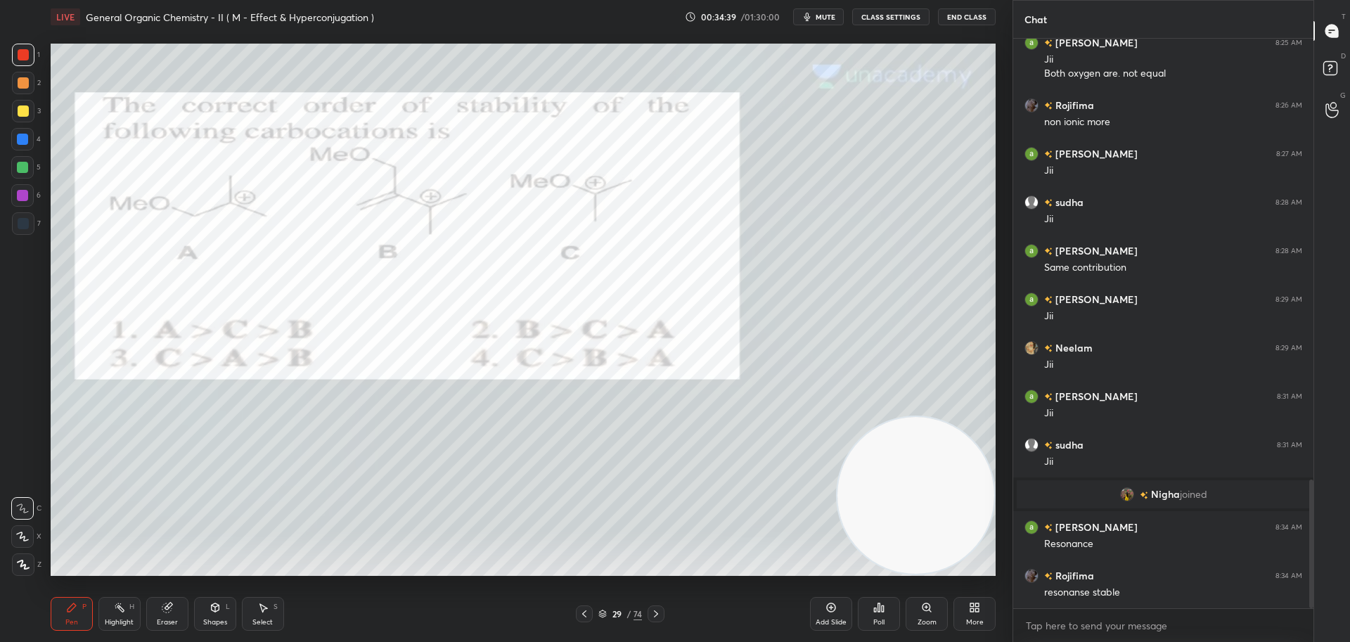
click at [884, 607] on icon at bounding box center [882, 608] width 2 height 6
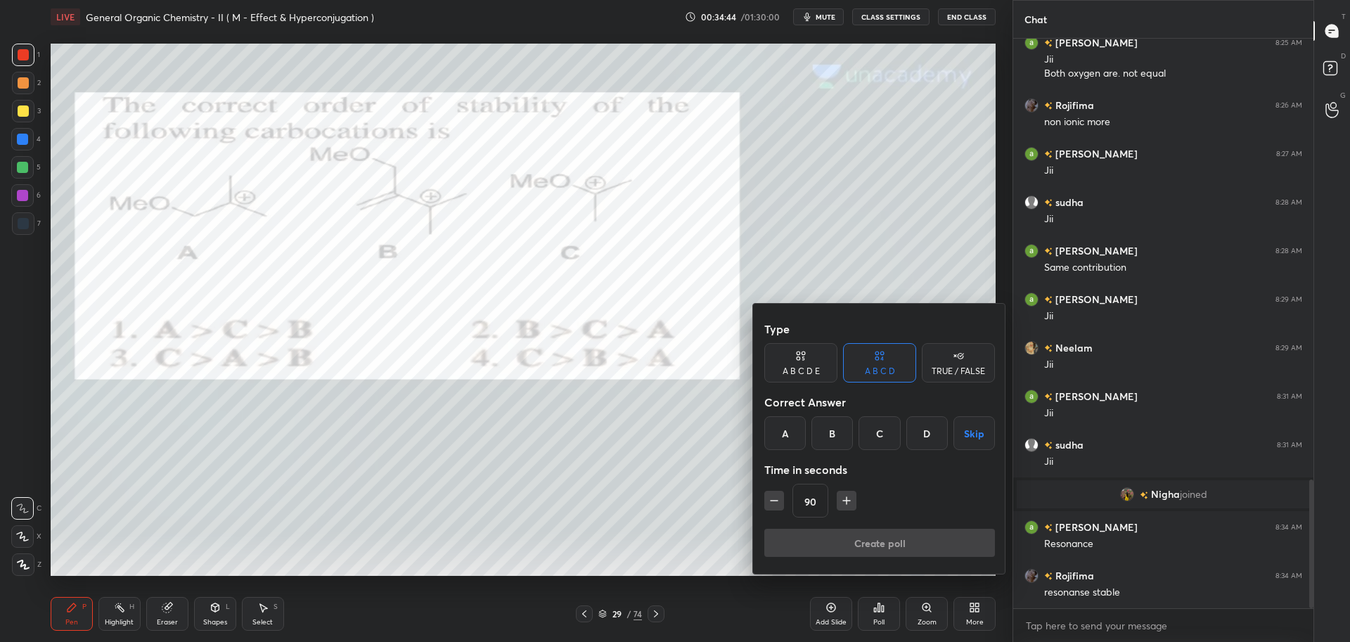
click at [931, 429] on div "D" at bounding box center [926, 433] width 41 height 34
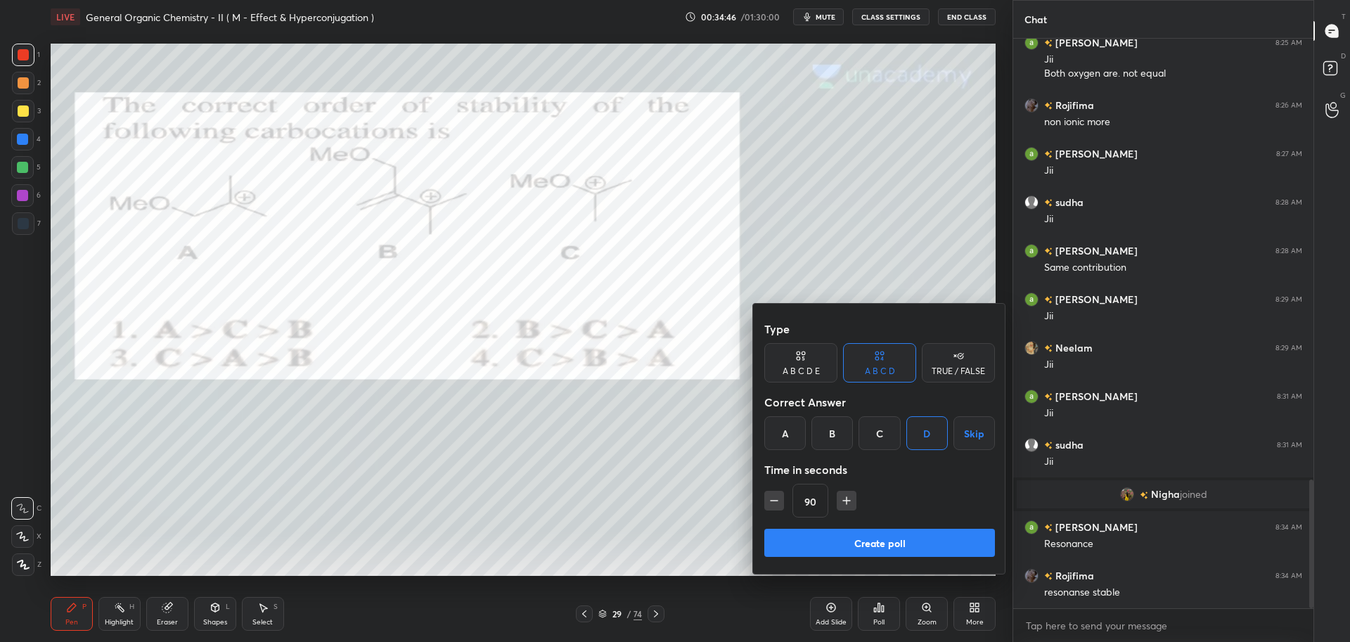
click at [867, 534] on button "Create poll" at bounding box center [879, 543] width 231 height 28
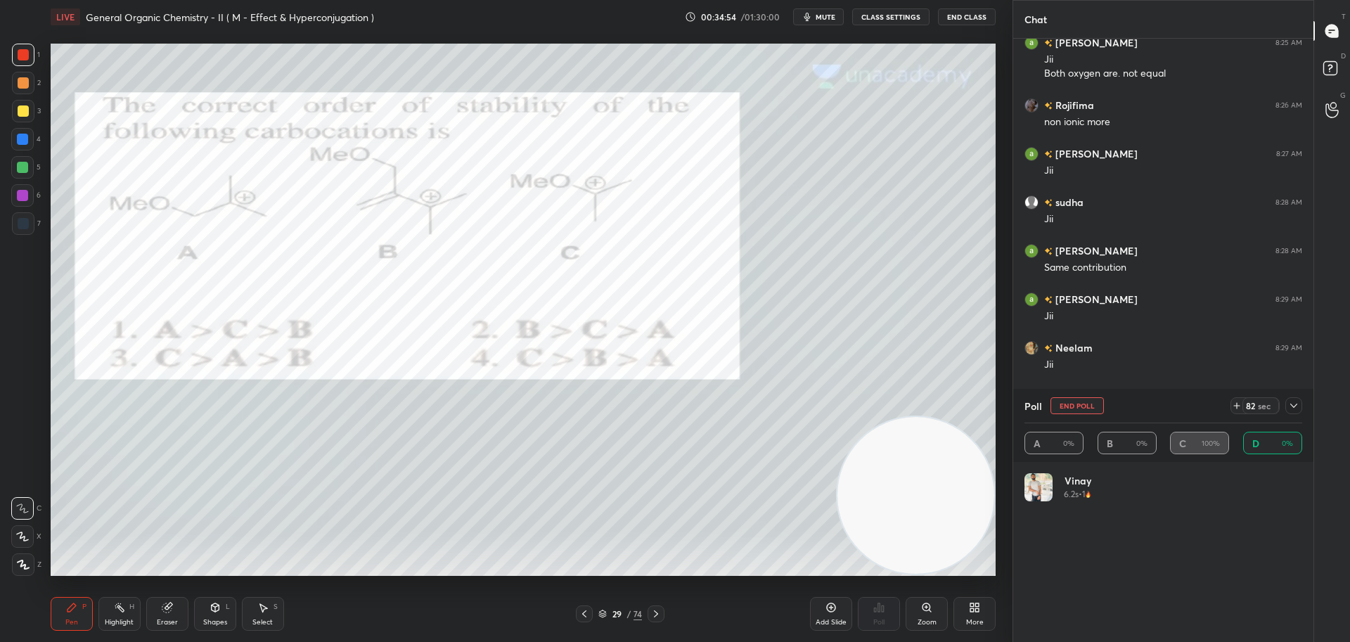
scroll to position [164, 273]
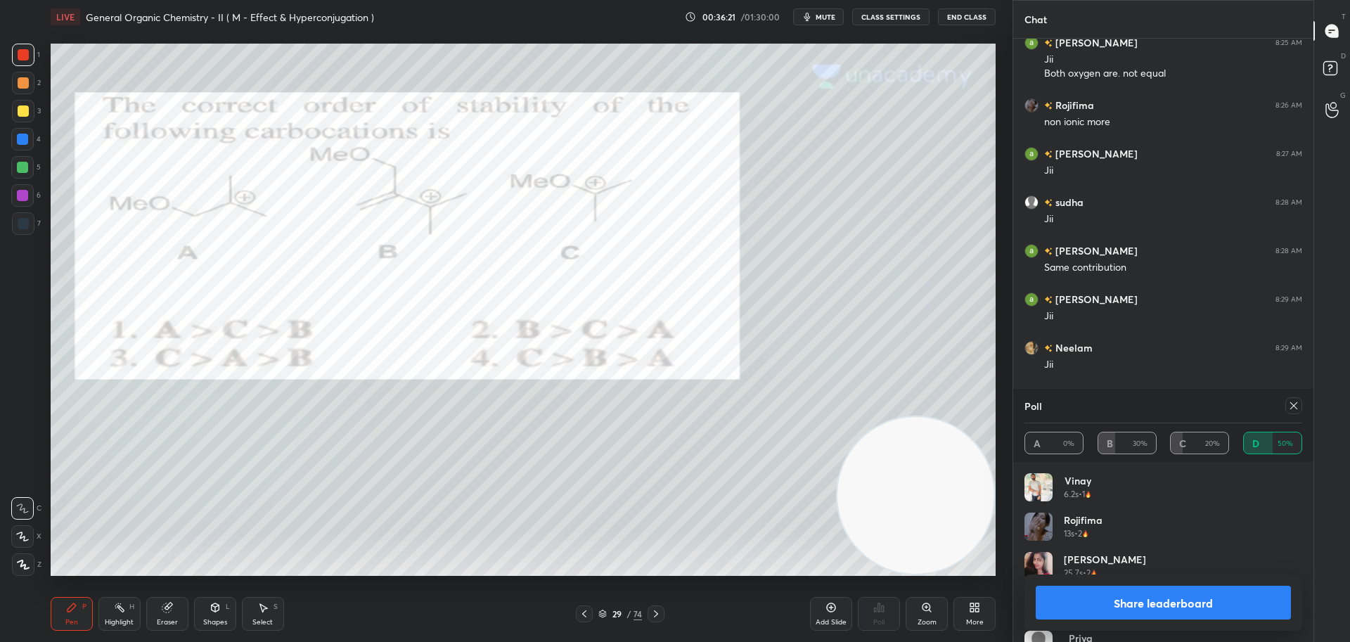
click at [1157, 600] on button "Share leaderboard" at bounding box center [1162, 603] width 255 height 34
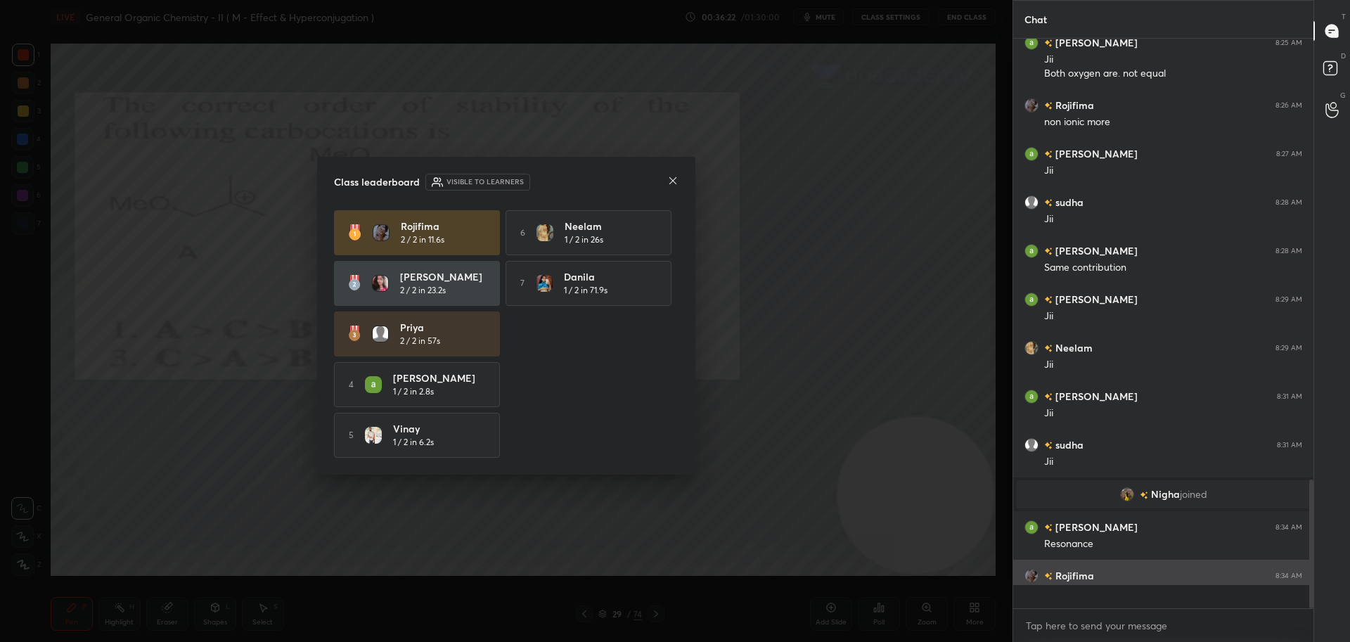
scroll to position [5, 5]
click at [676, 179] on icon at bounding box center [672, 180] width 11 height 11
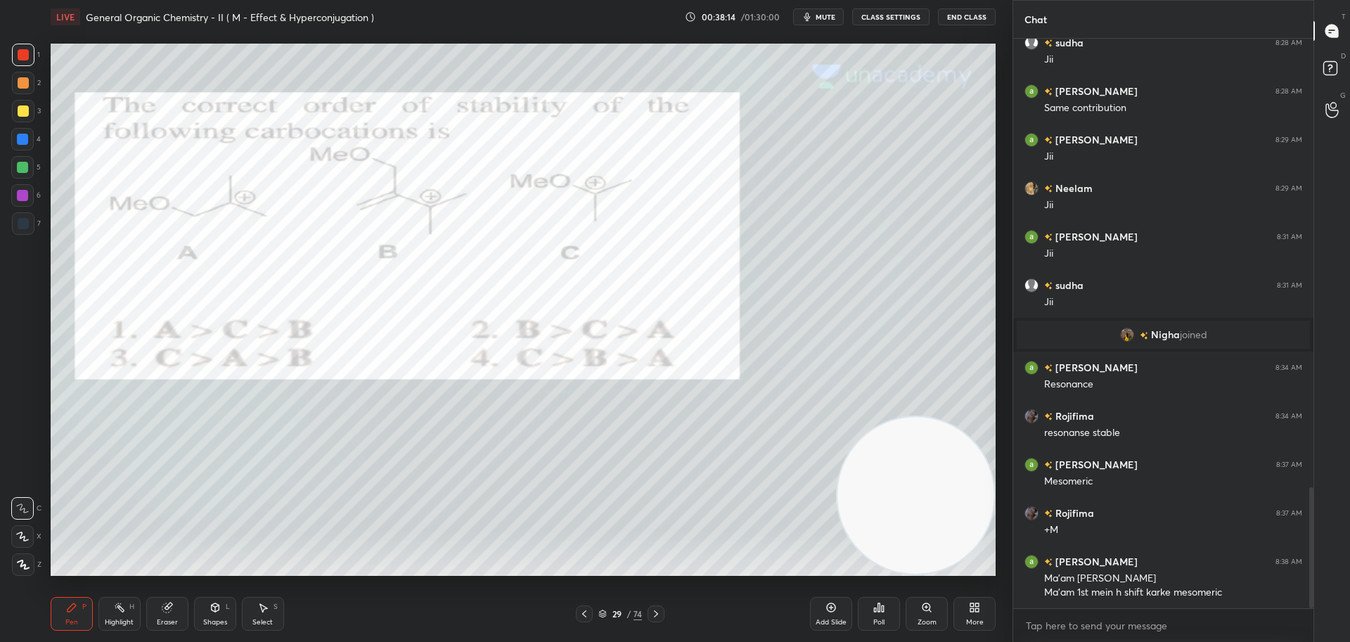
scroll to position [2121, 0]
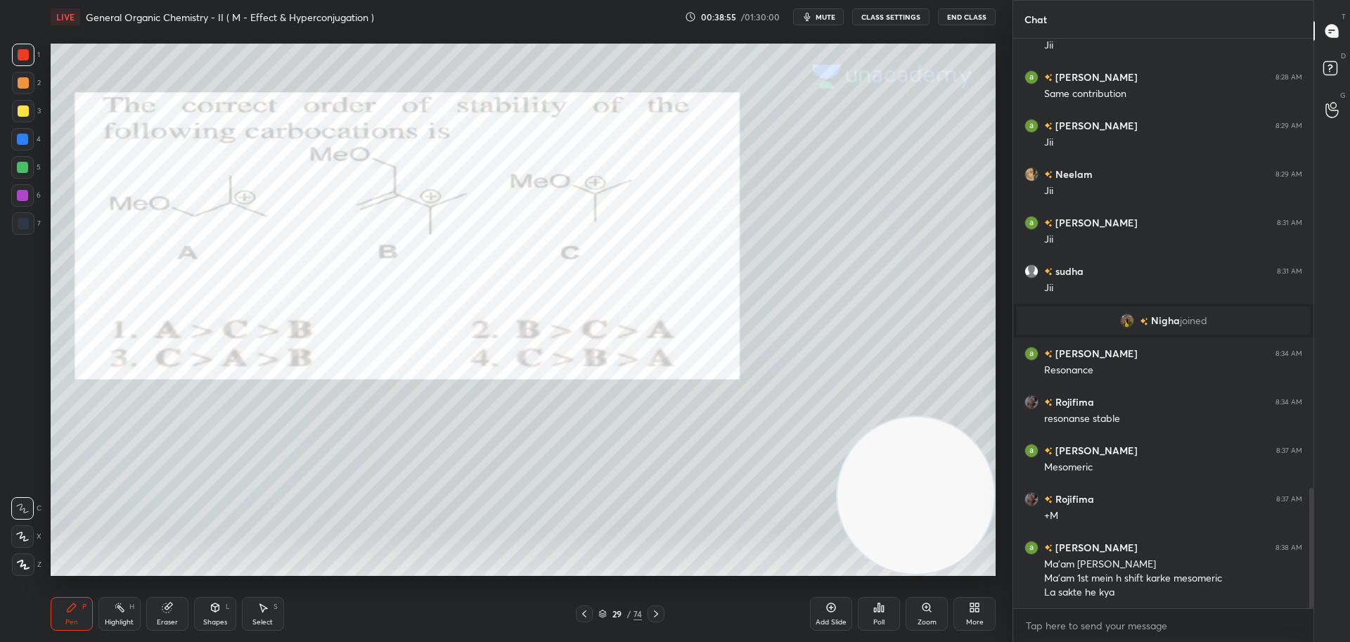
click at [169, 609] on icon at bounding box center [166, 607] width 9 height 9
click at [19, 559] on span "Erase all" at bounding box center [22, 564] width 21 height 10
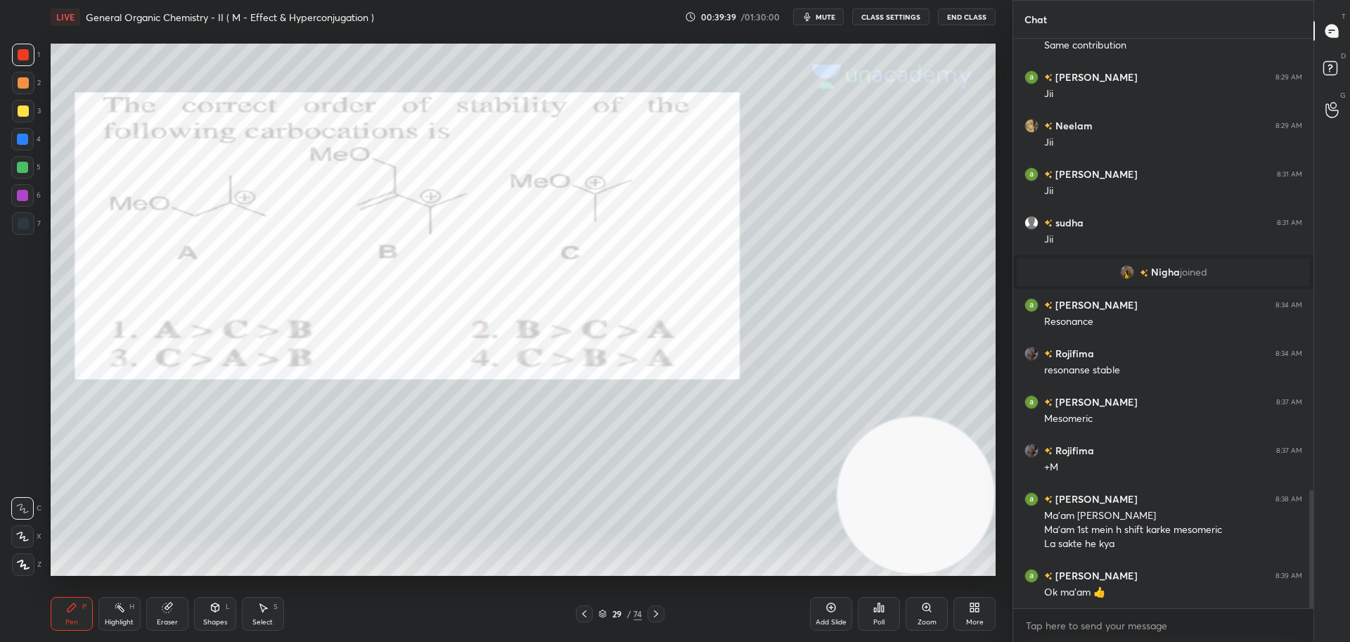
click at [657, 609] on icon at bounding box center [655, 613] width 11 height 11
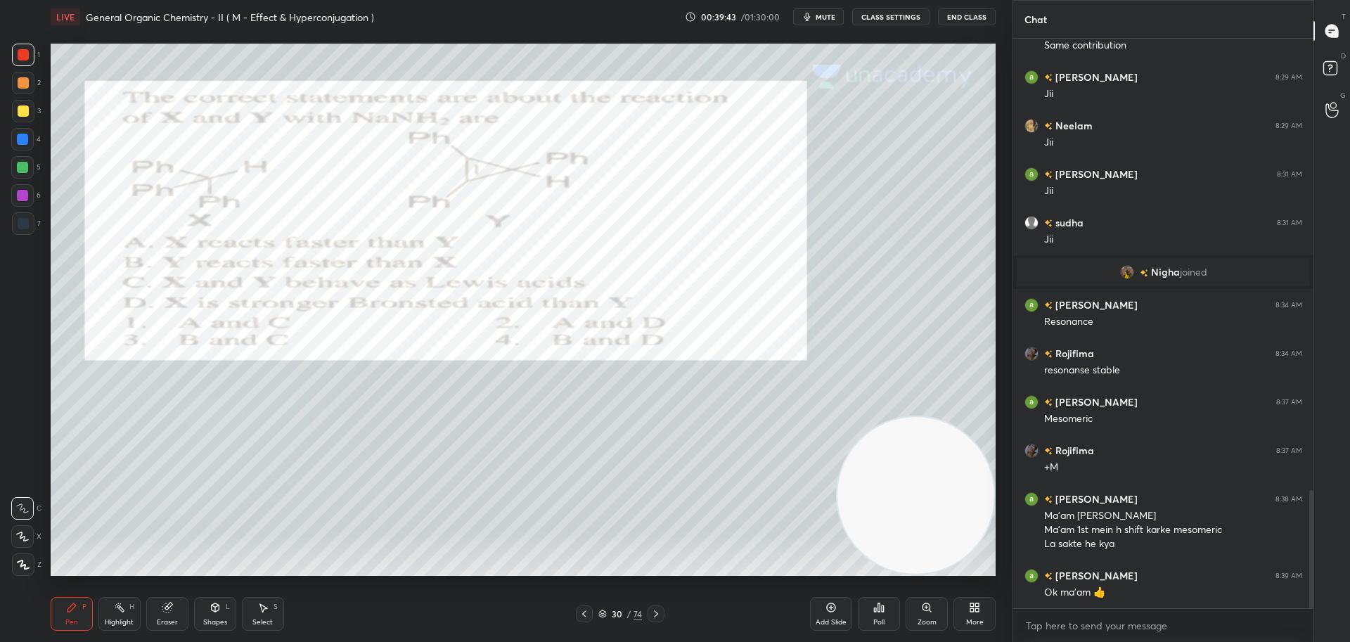
click at [884, 606] on icon at bounding box center [878, 607] width 11 height 11
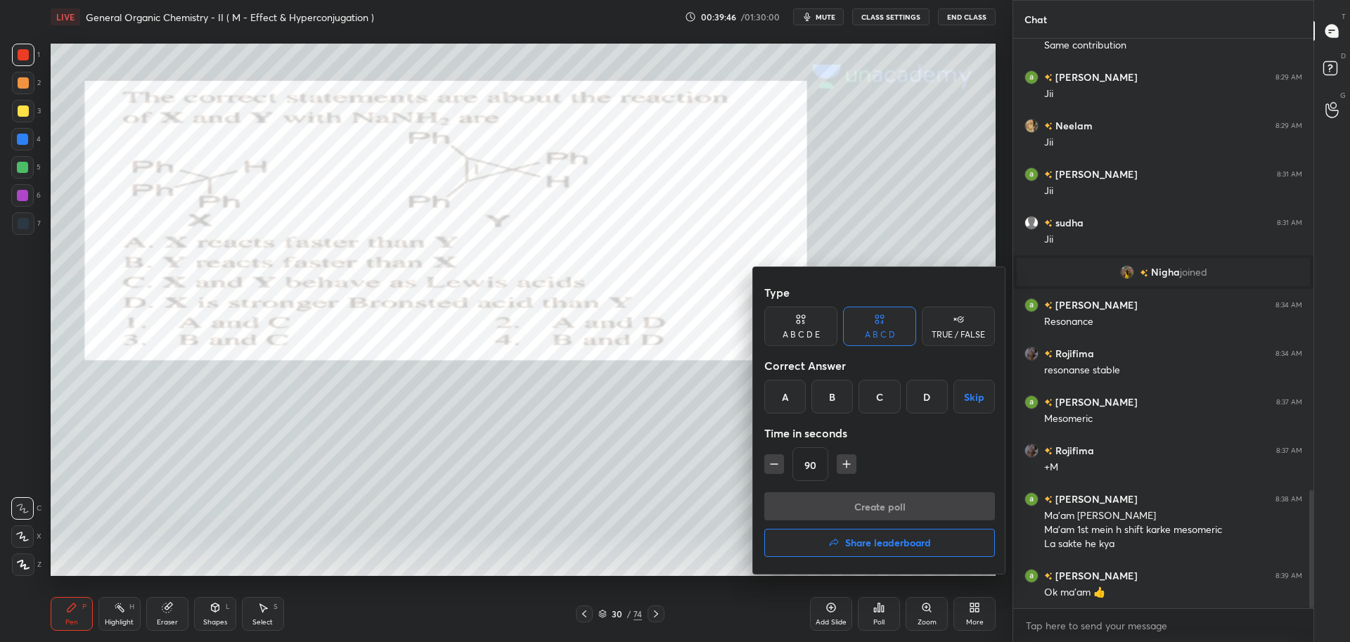
click at [832, 395] on div "B" at bounding box center [831, 397] width 41 height 34
click at [834, 507] on button "Create poll" at bounding box center [879, 506] width 231 height 28
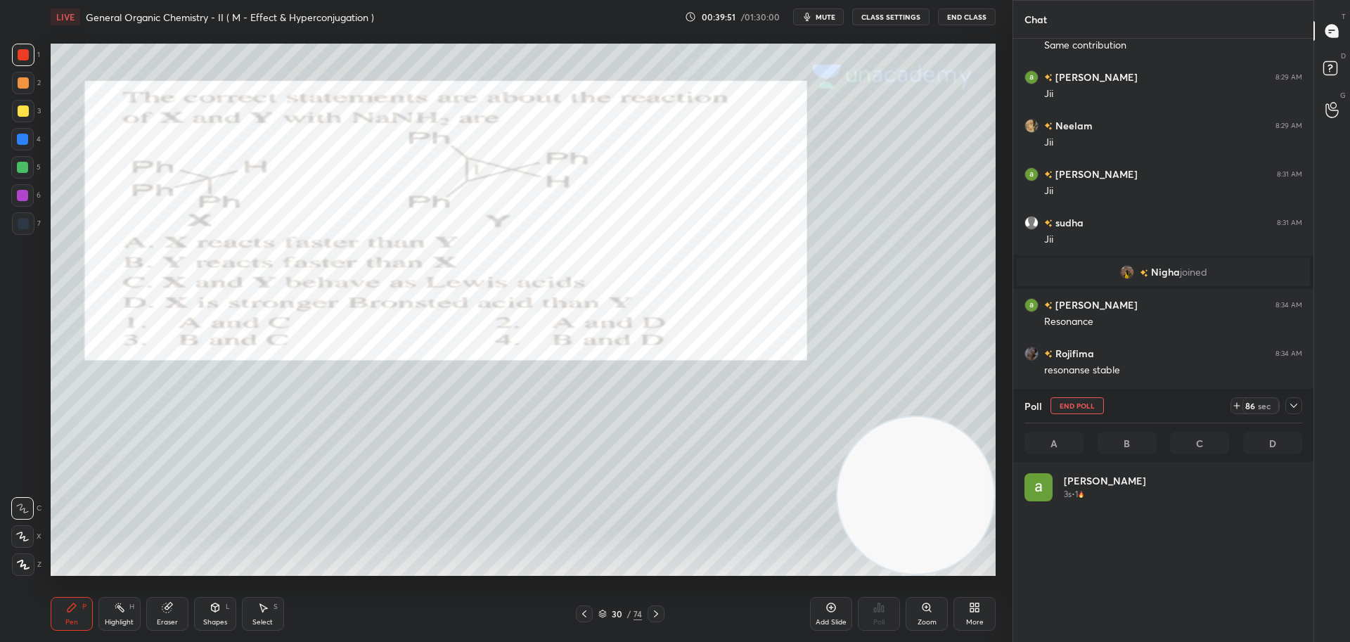
scroll to position [164, 273]
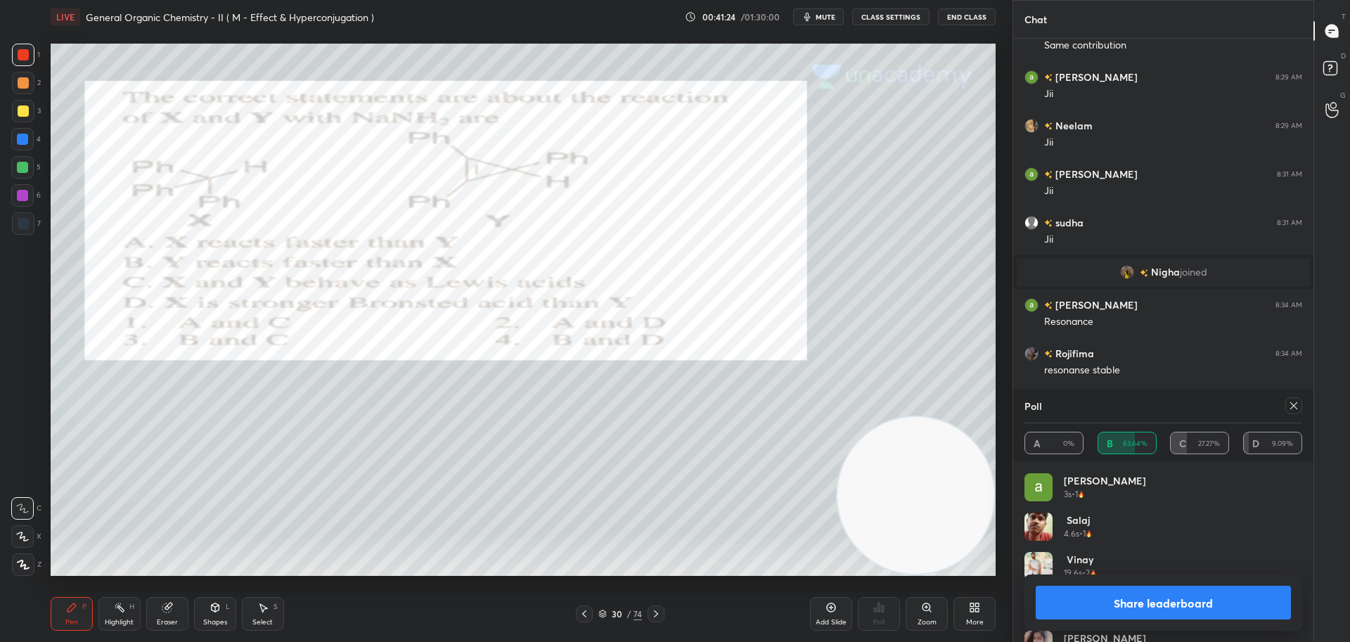
click at [1298, 403] on icon at bounding box center [1293, 405] width 11 height 11
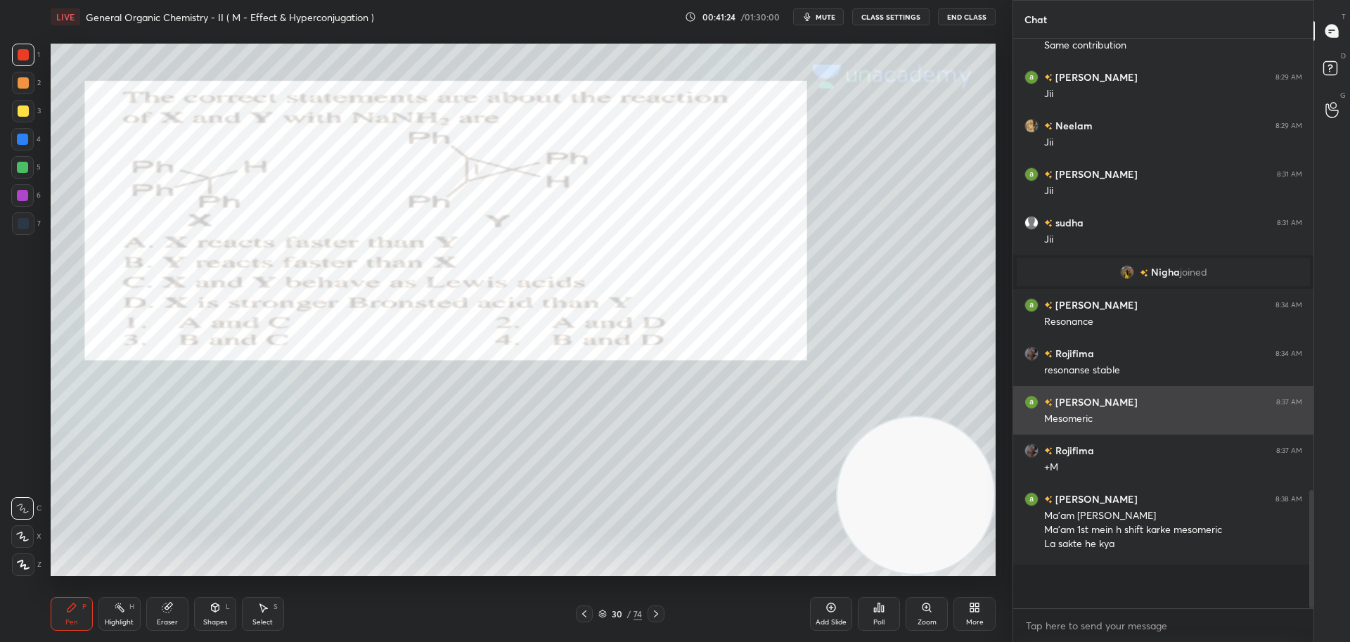
scroll to position [463, 296]
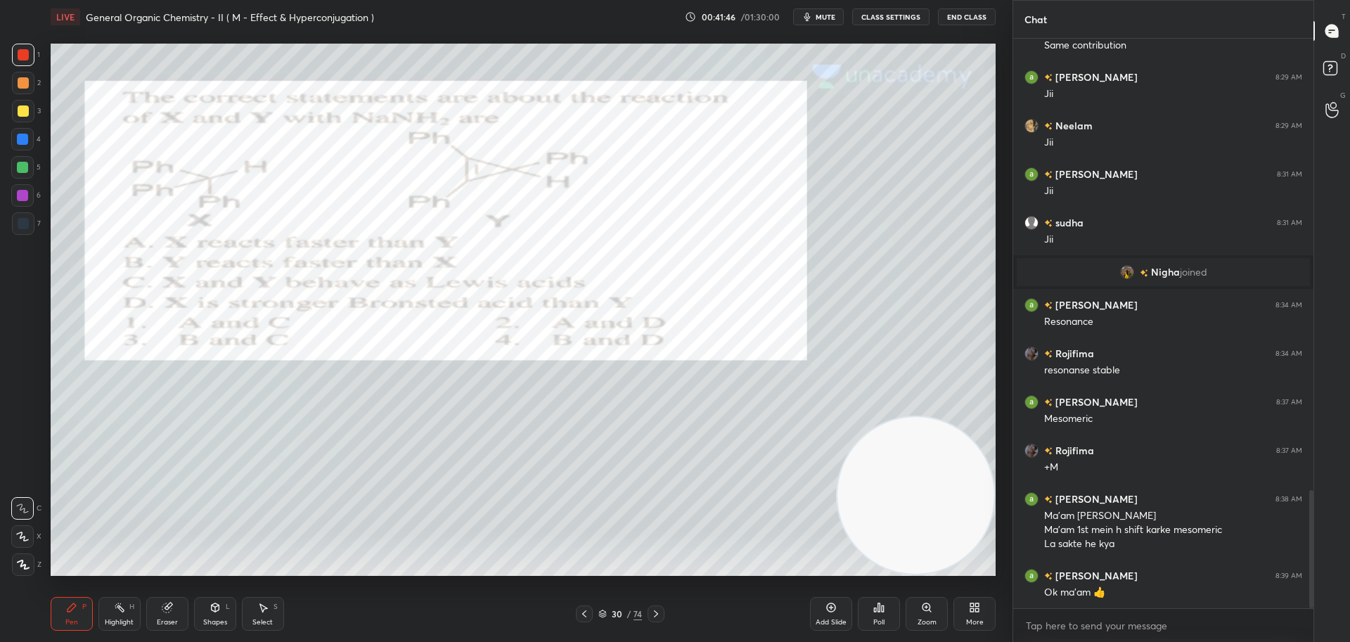
click at [25, 105] on div at bounding box center [23, 110] width 11 height 11
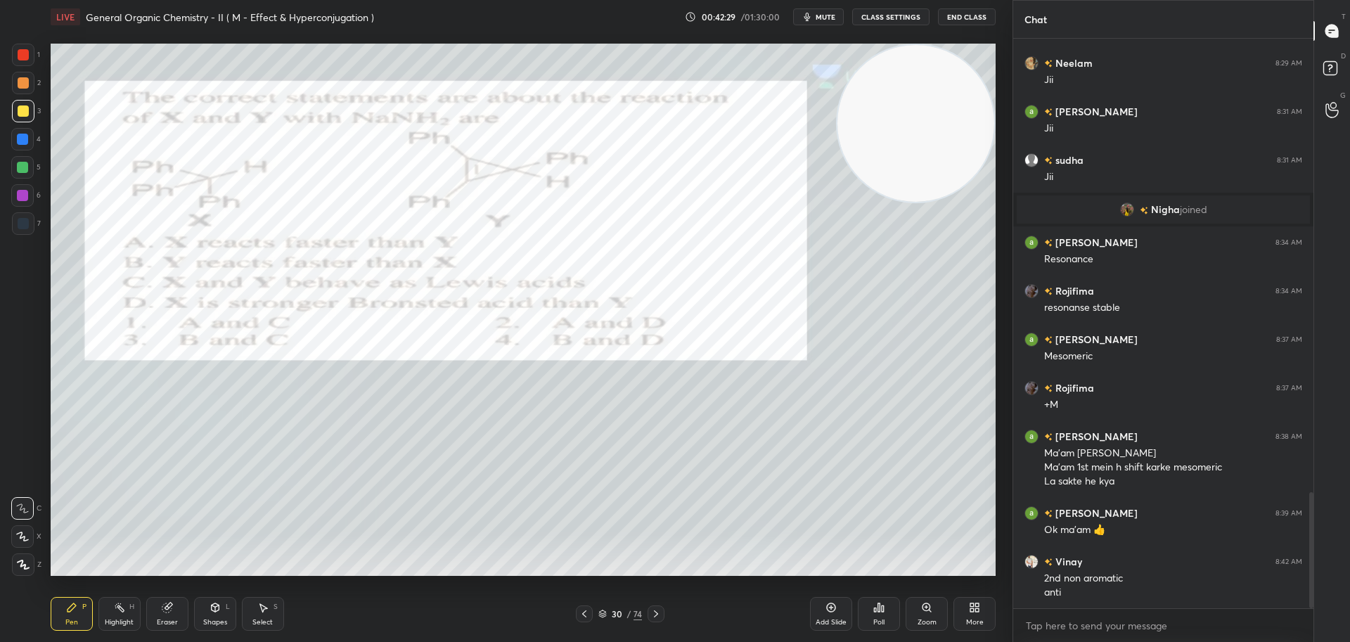
scroll to position [2281, 0]
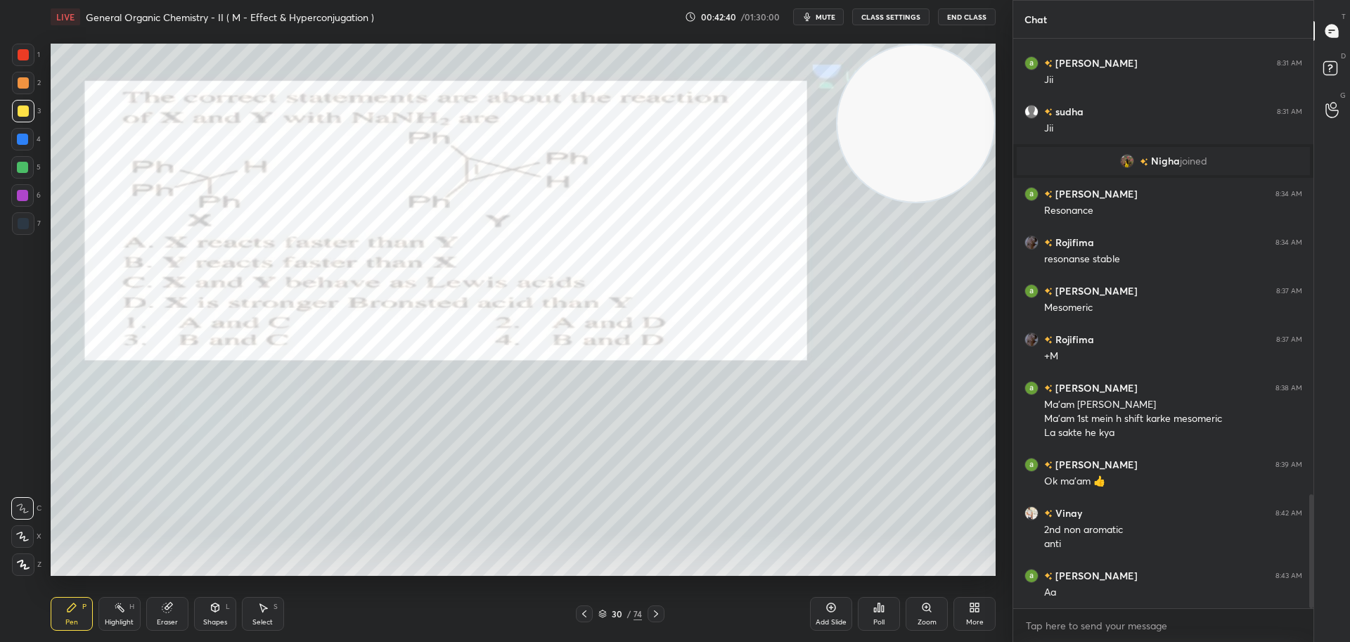
click at [18, 49] on div at bounding box center [23, 54] width 11 height 11
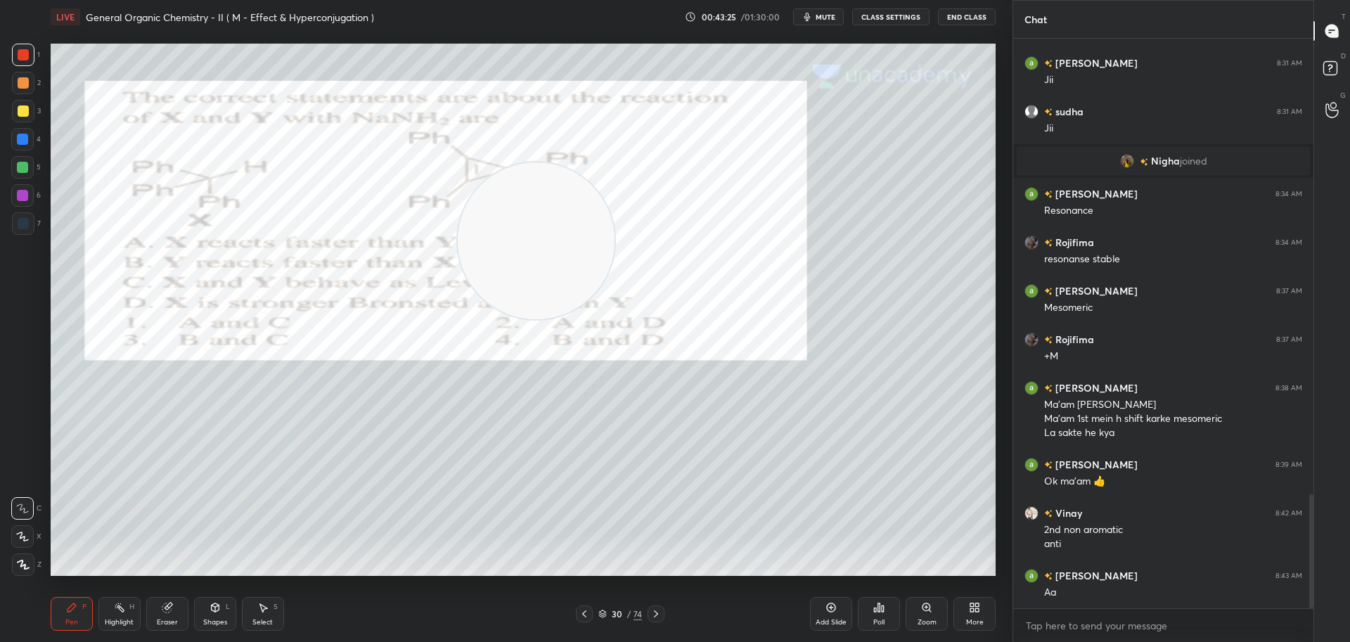
scroll to position [2329, 0]
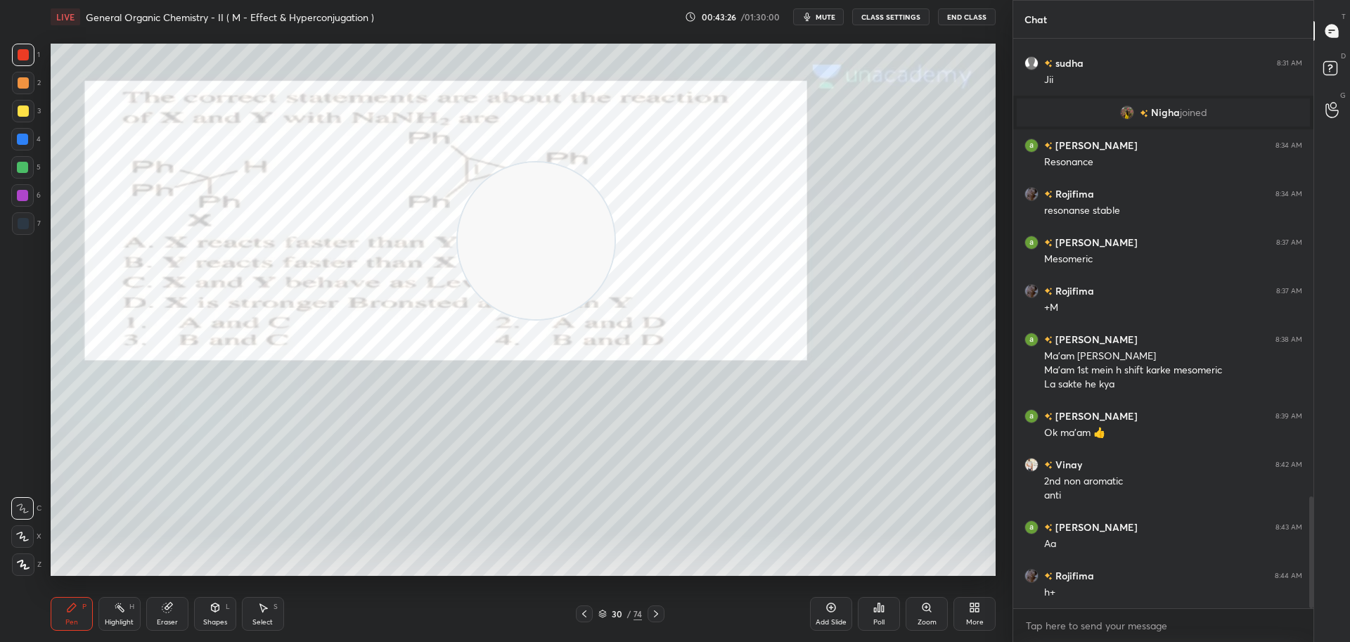
click at [25, 108] on div at bounding box center [23, 110] width 11 height 11
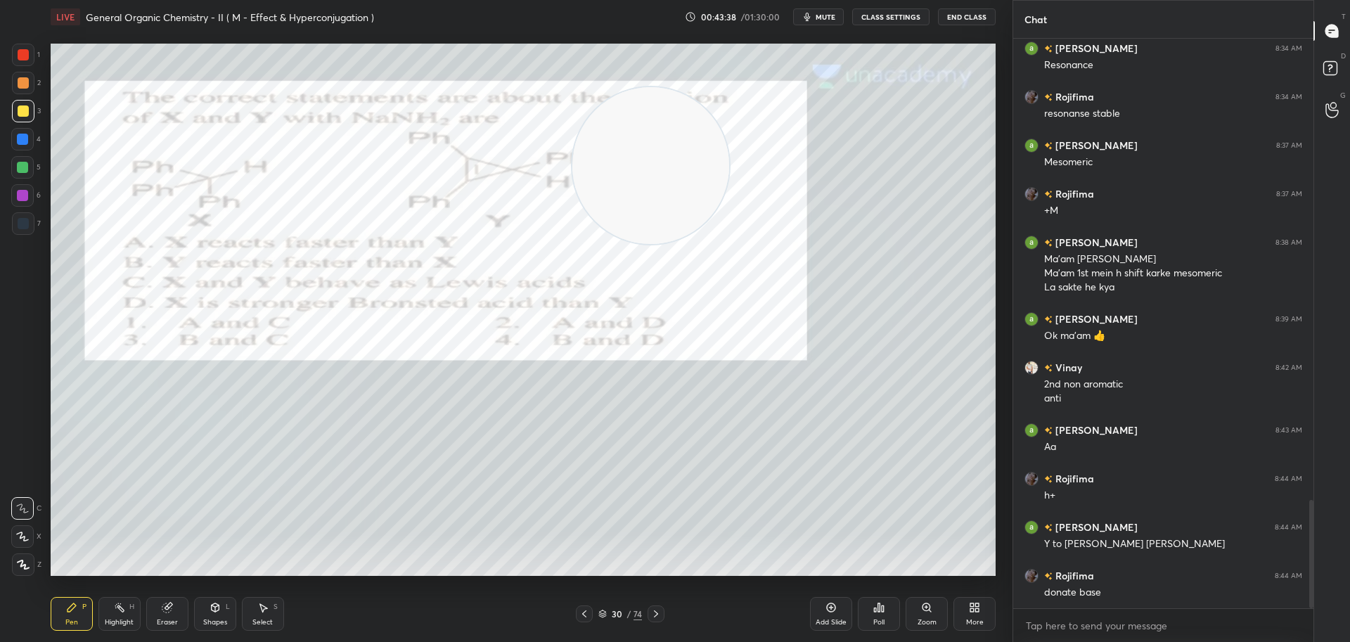
scroll to position [2440, 0]
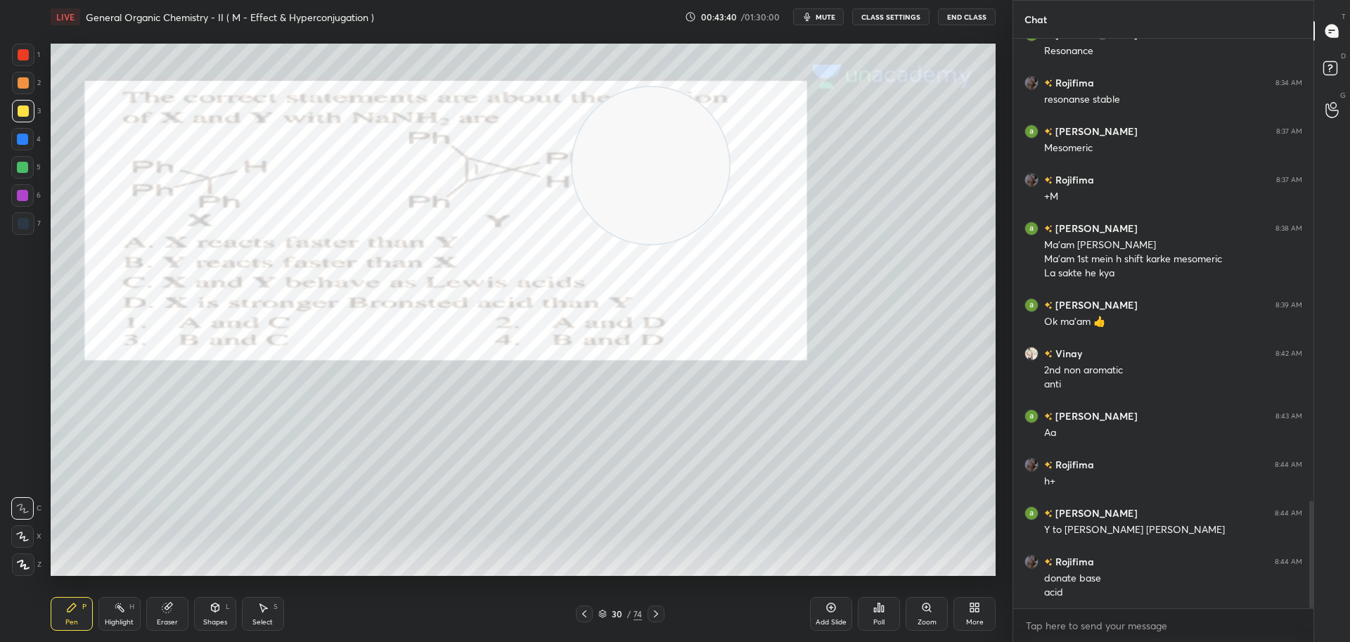
click at [19, 48] on div at bounding box center [23, 55] width 22 height 22
click at [22, 108] on div at bounding box center [23, 110] width 11 height 11
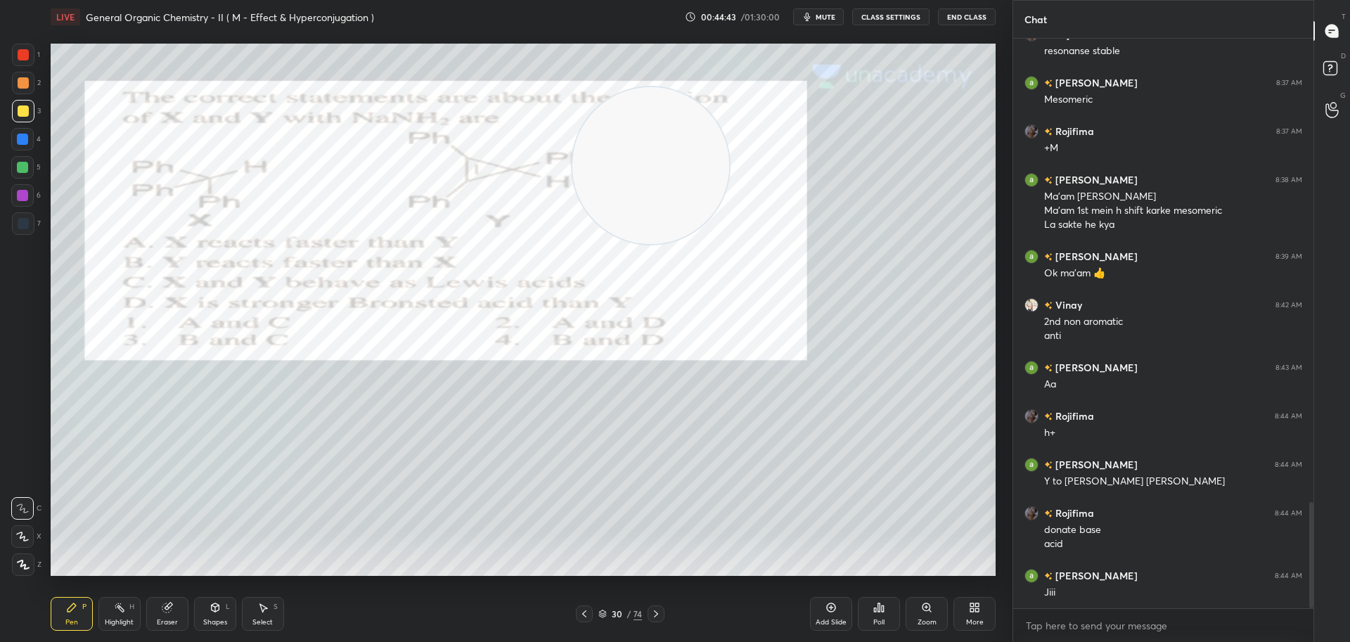
click at [22, 50] on div at bounding box center [23, 54] width 11 height 11
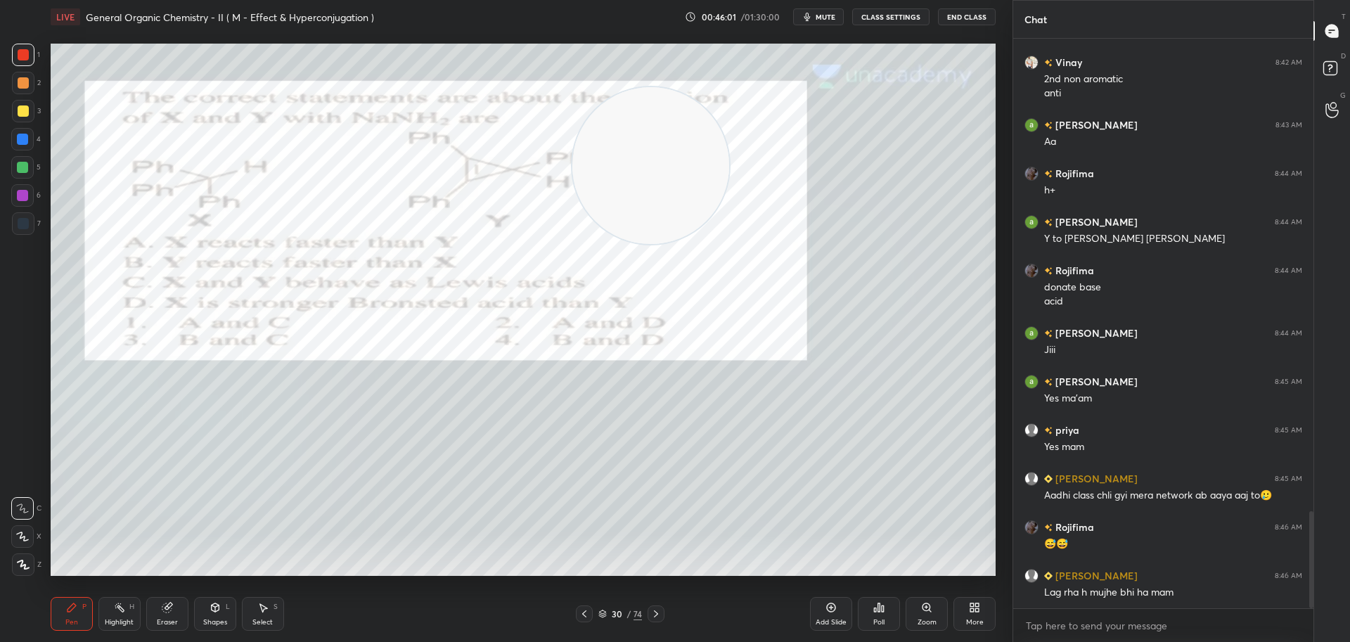
scroll to position [2780, 0]
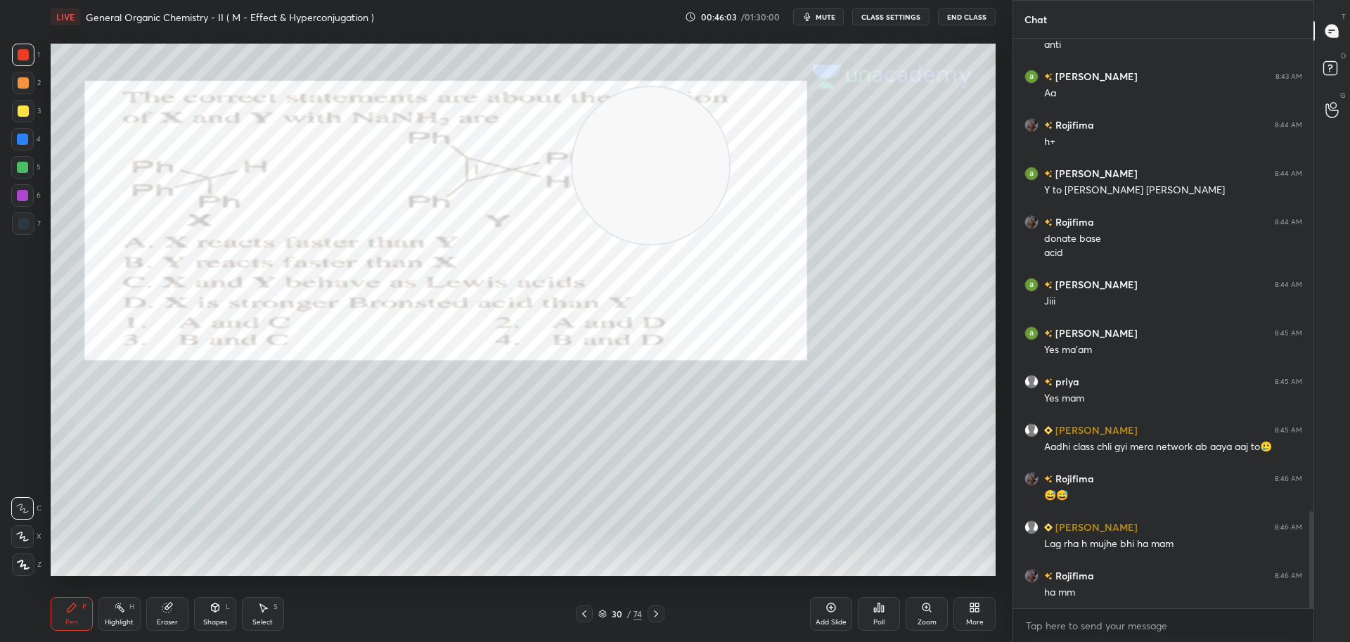
click at [657, 612] on icon at bounding box center [655, 613] width 11 height 11
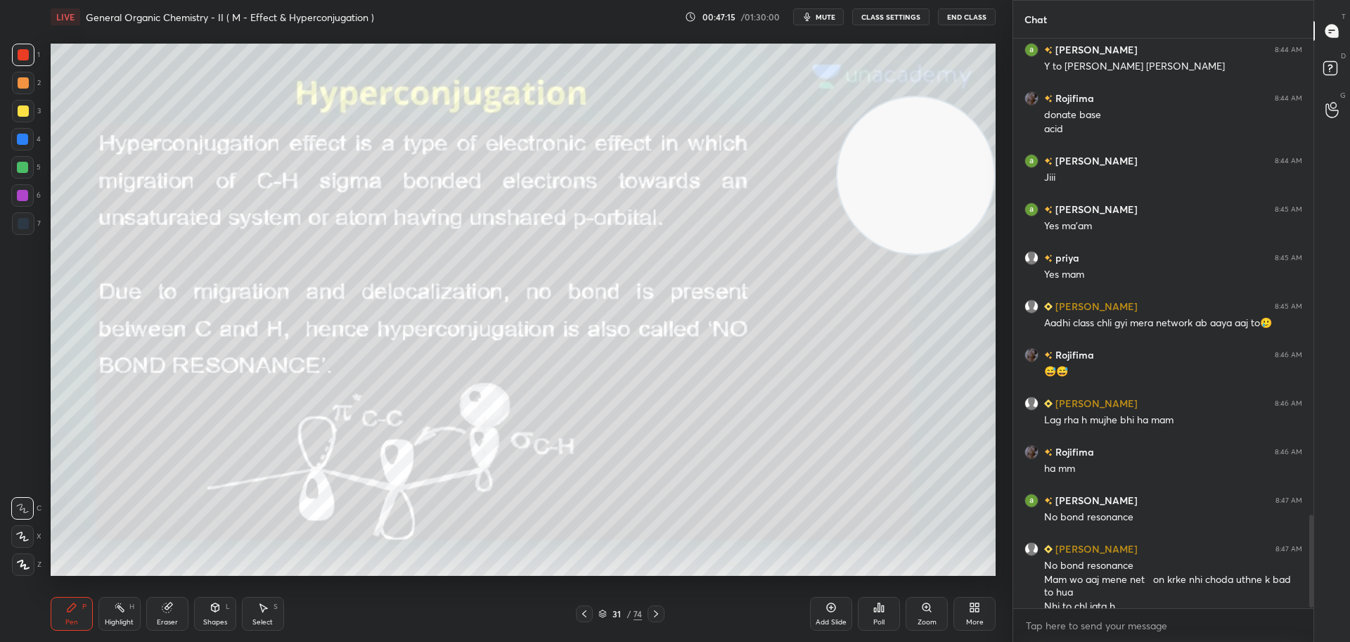
scroll to position [2918, 0]
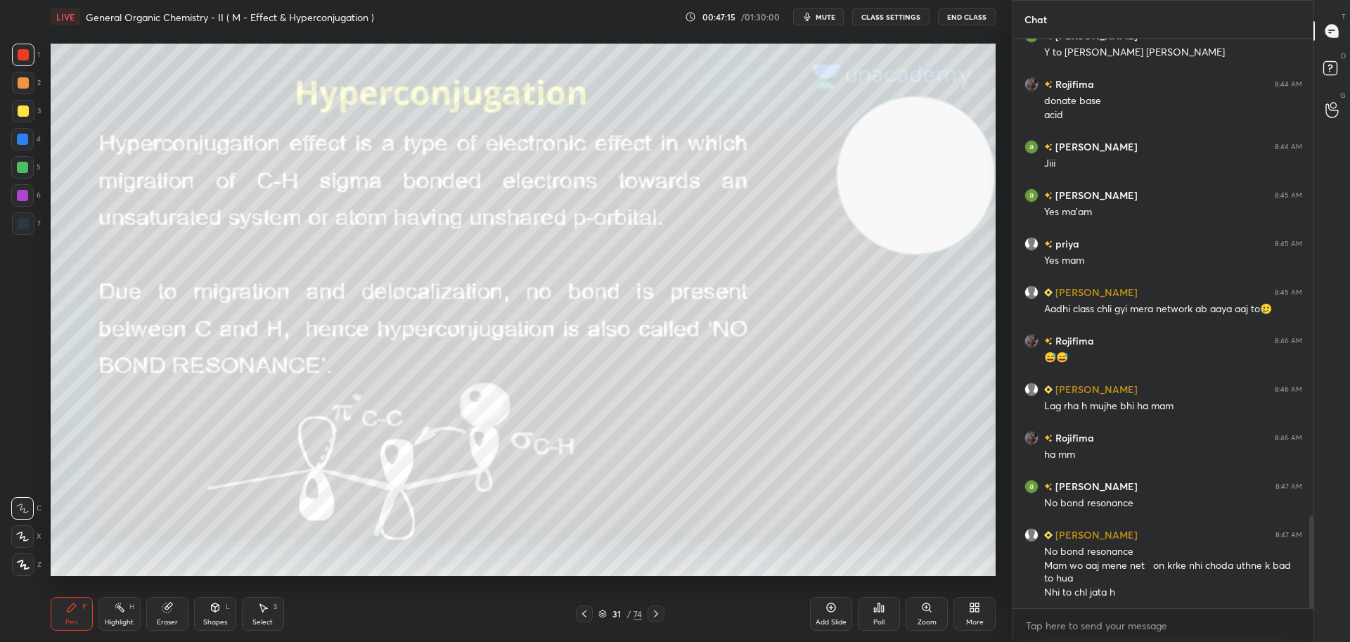
click at [22, 113] on div at bounding box center [23, 110] width 11 height 11
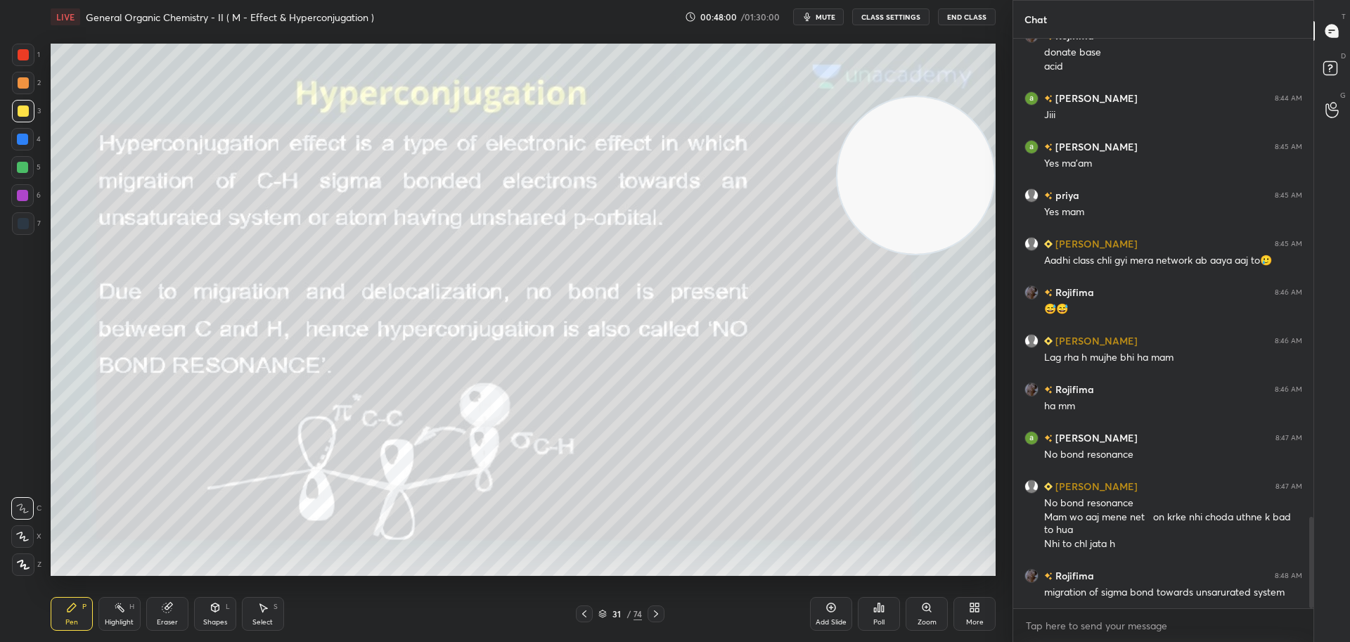
click at [170, 614] on div "Eraser" at bounding box center [167, 614] width 42 height 34
click at [20, 560] on span "Erase all" at bounding box center [22, 564] width 21 height 10
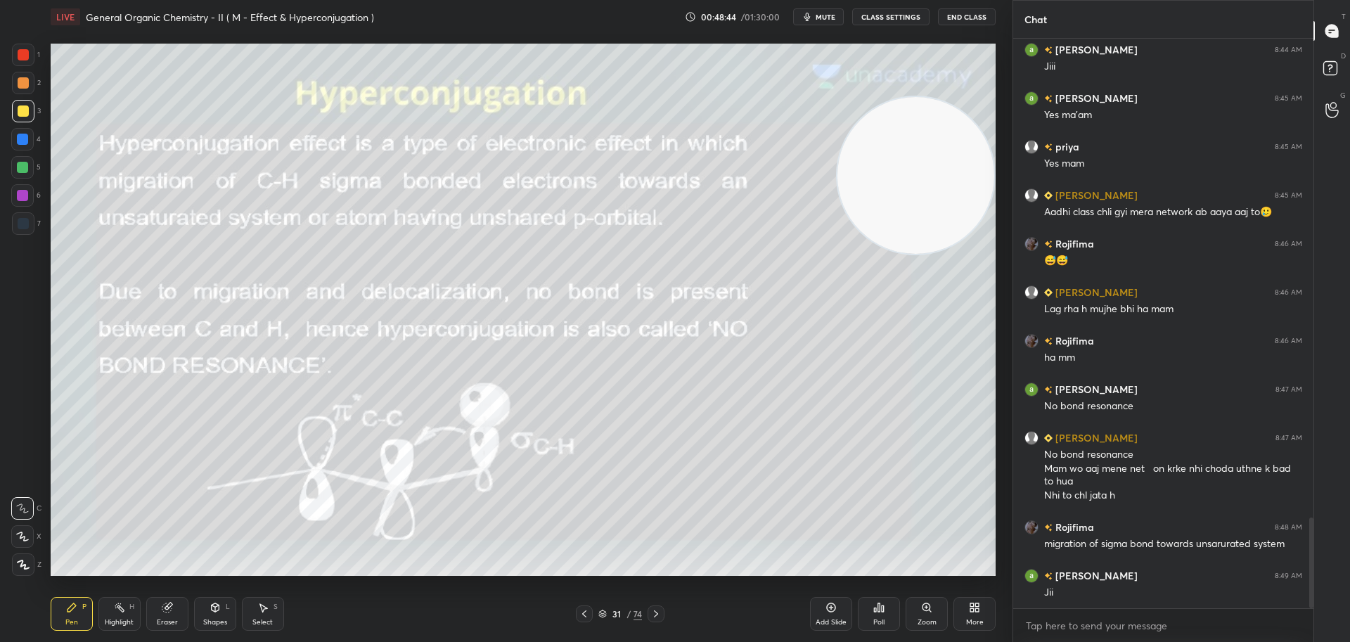
scroll to position [3063, 0]
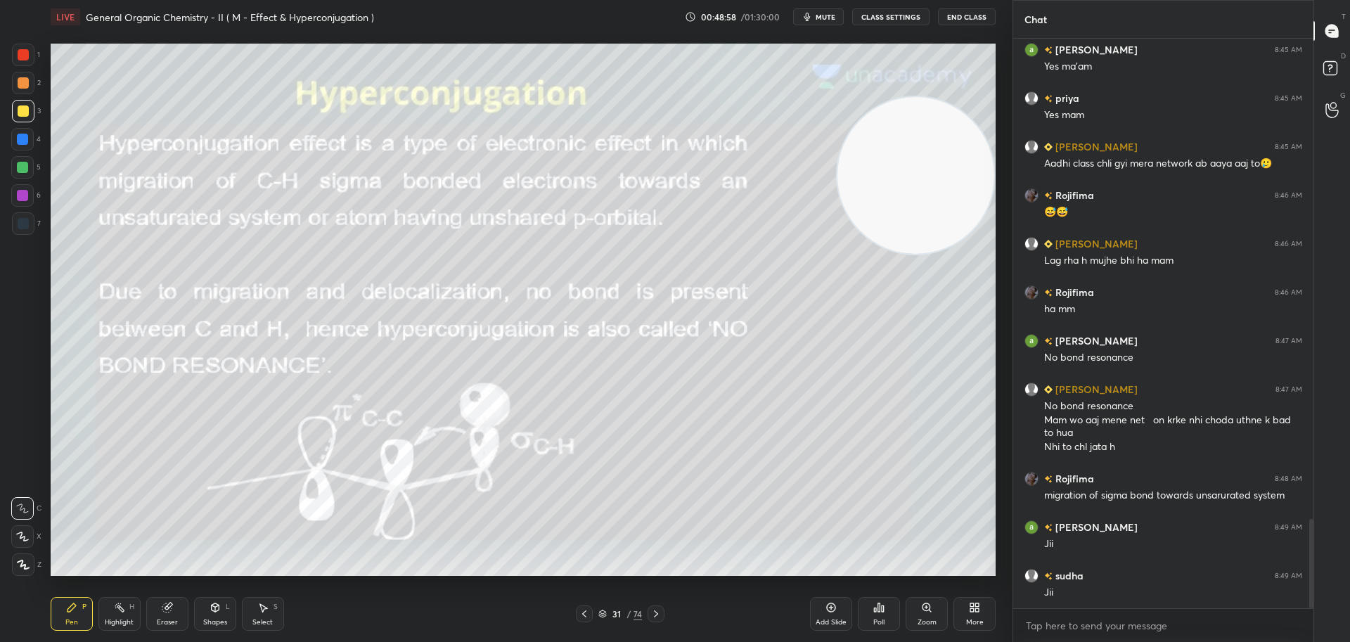
click at [25, 164] on div at bounding box center [22, 167] width 11 height 11
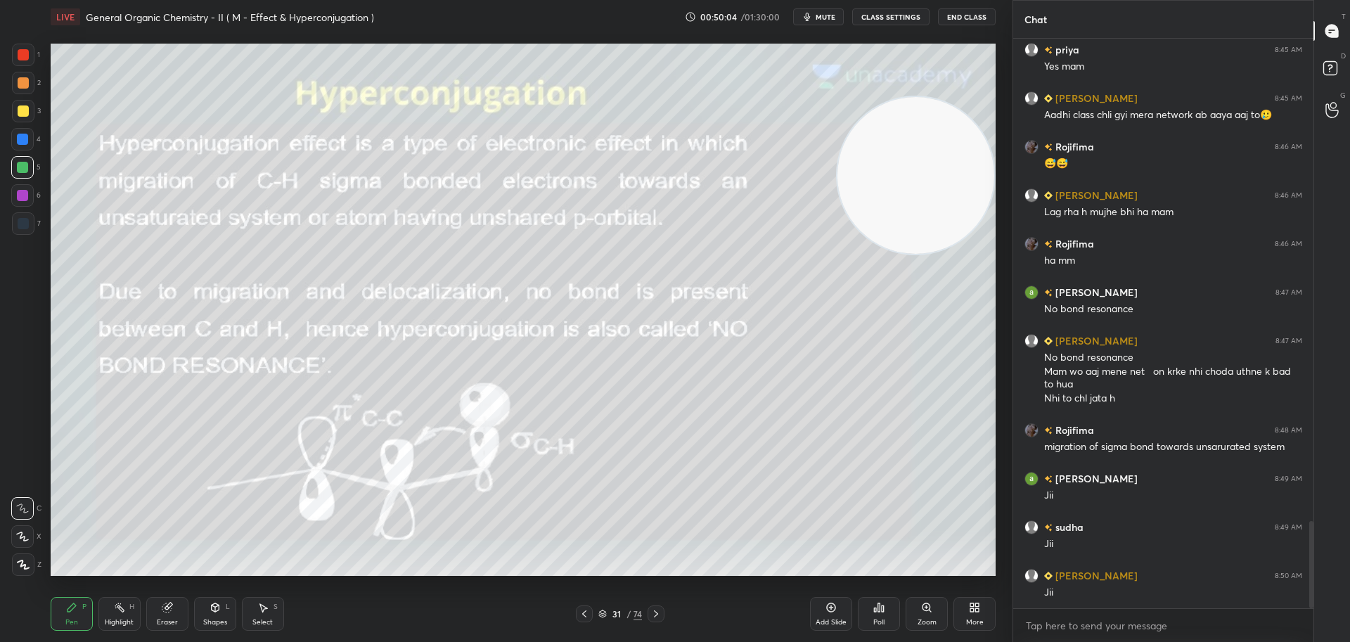
scroll to position [3160, 0]
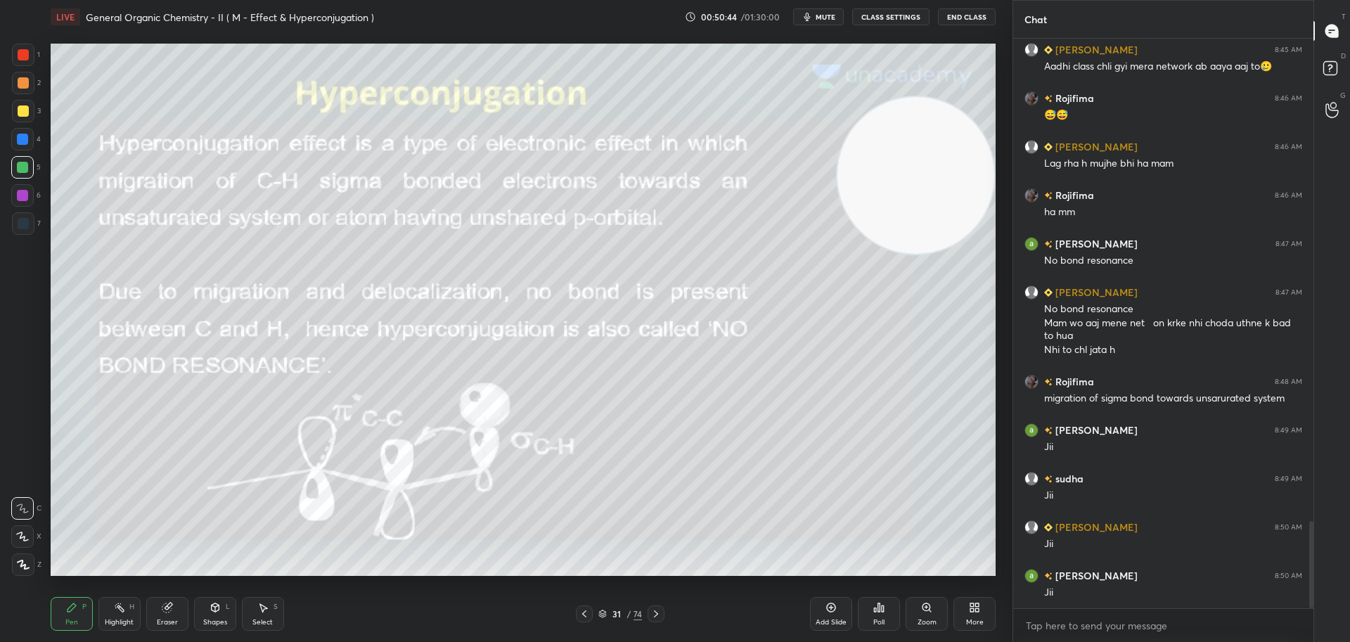
click at [661, 609] on icon at bounding box center [655, 613] width 11 height 11
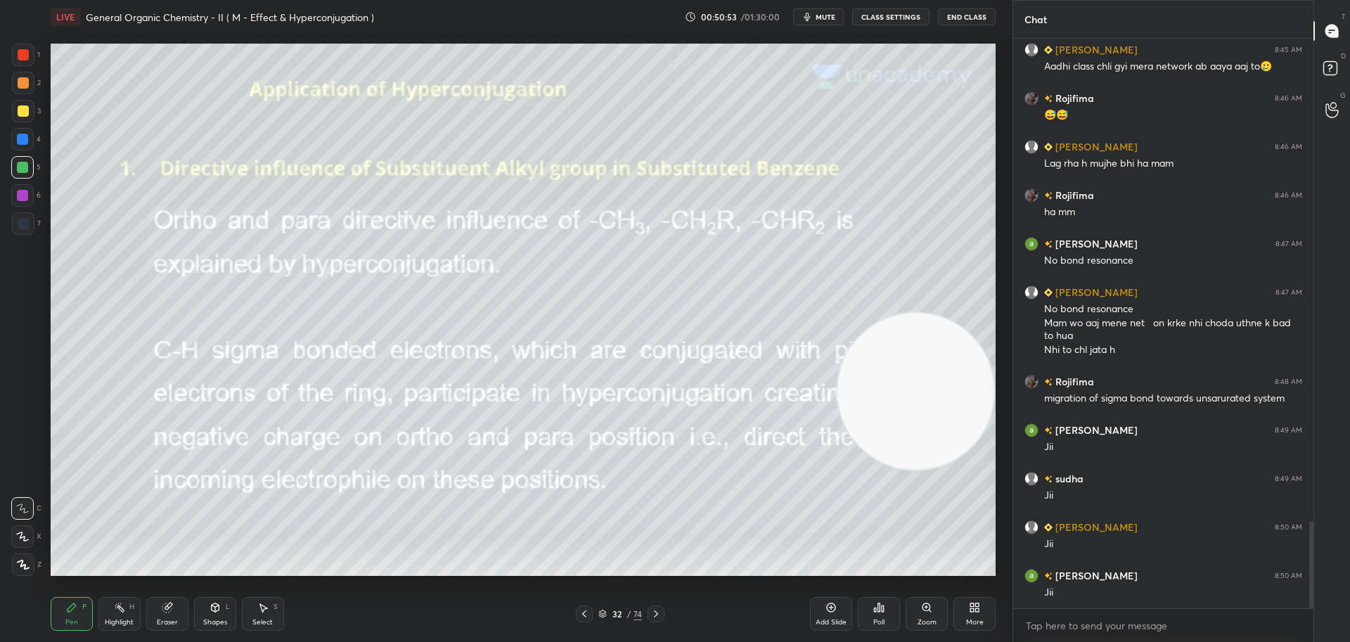
click at [27, 109] on div at bounding box center [23, 110] width 11 height 11
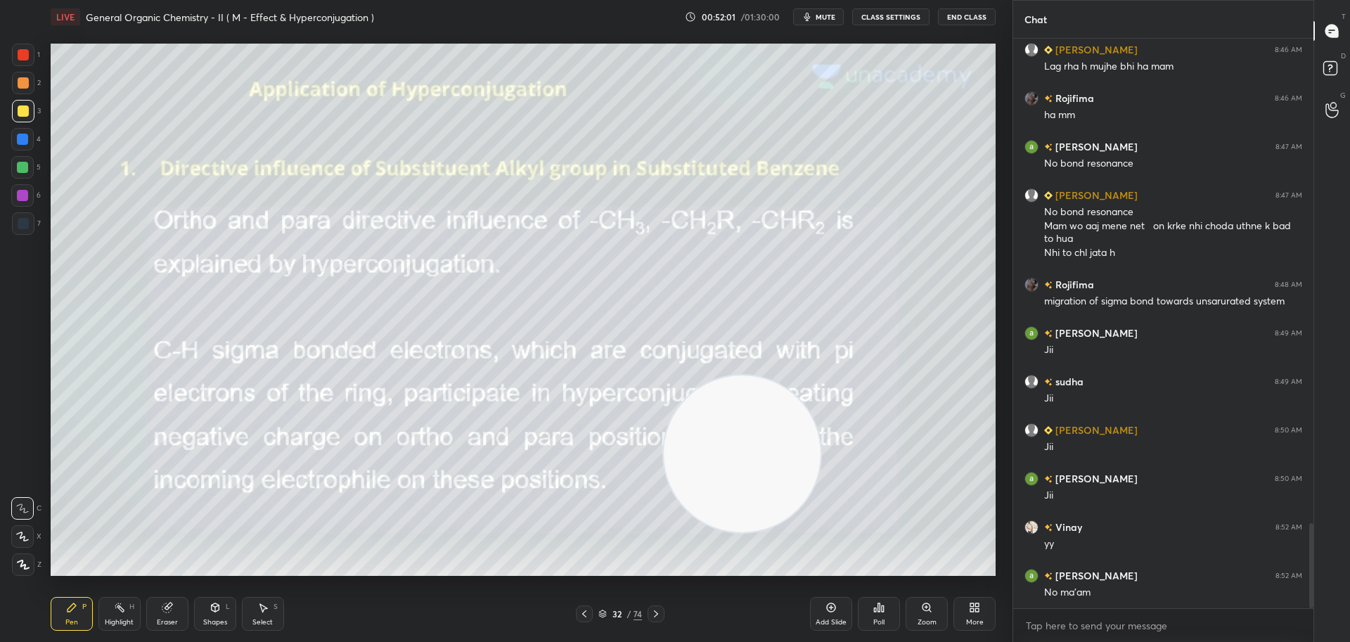
scroll to position [3306, 0]
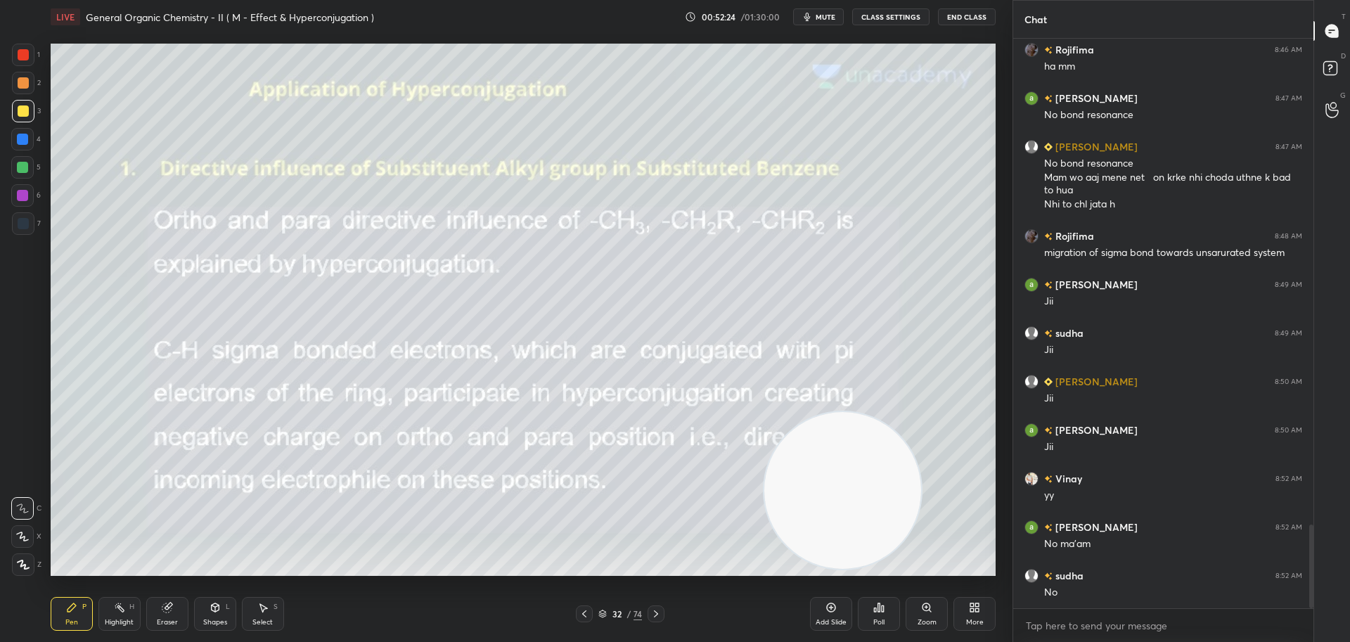
click at [834, 604] on icon at bounding box center [831, 607] width 9 height 9
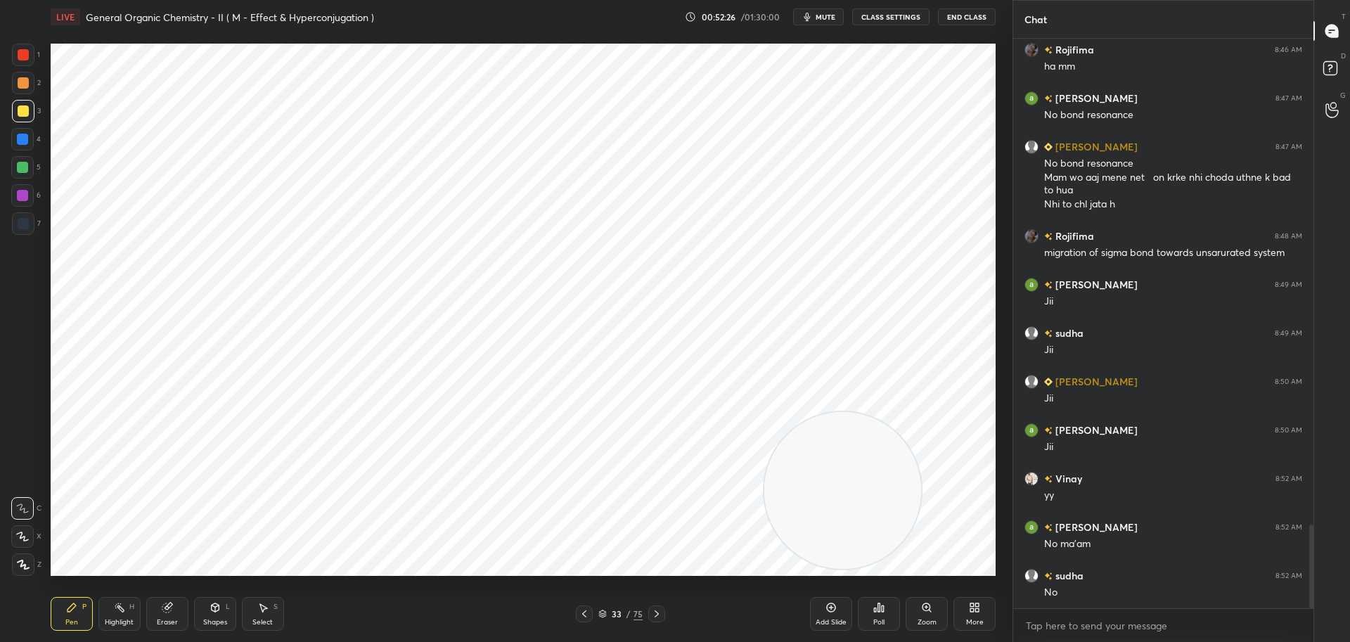
click at [28, 226] on div at bounding box center [23, 223] width 11 height 11
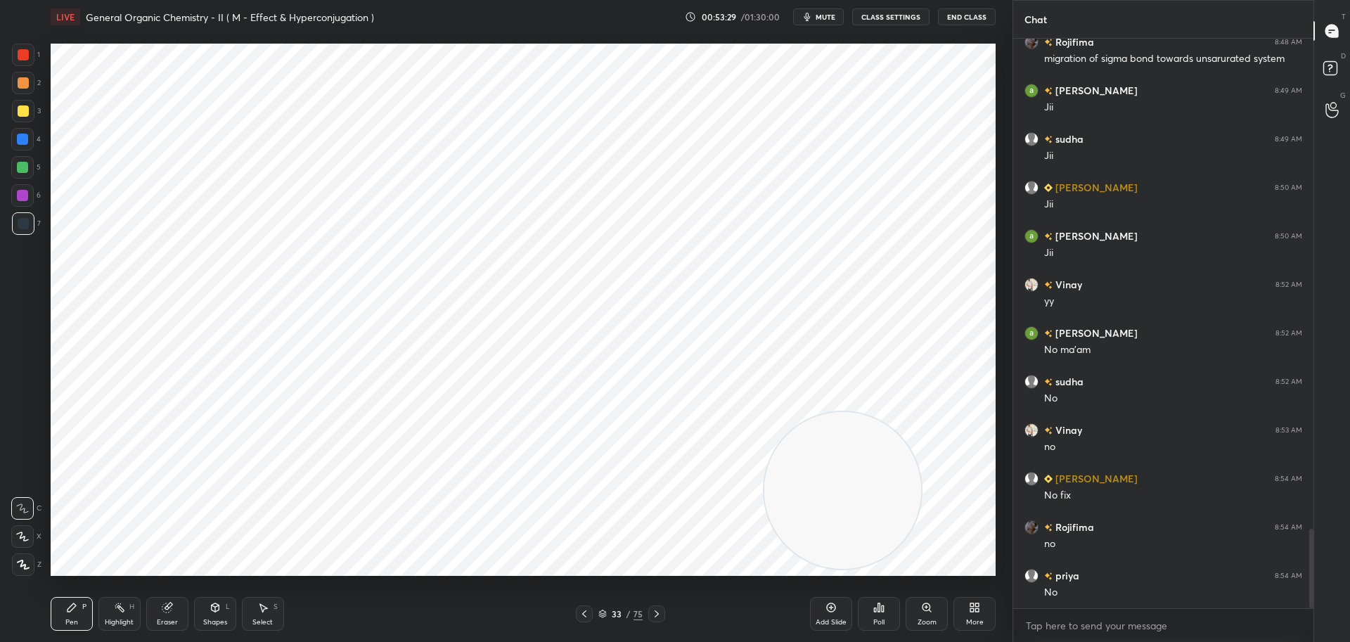
scroll to position [3548, 0]
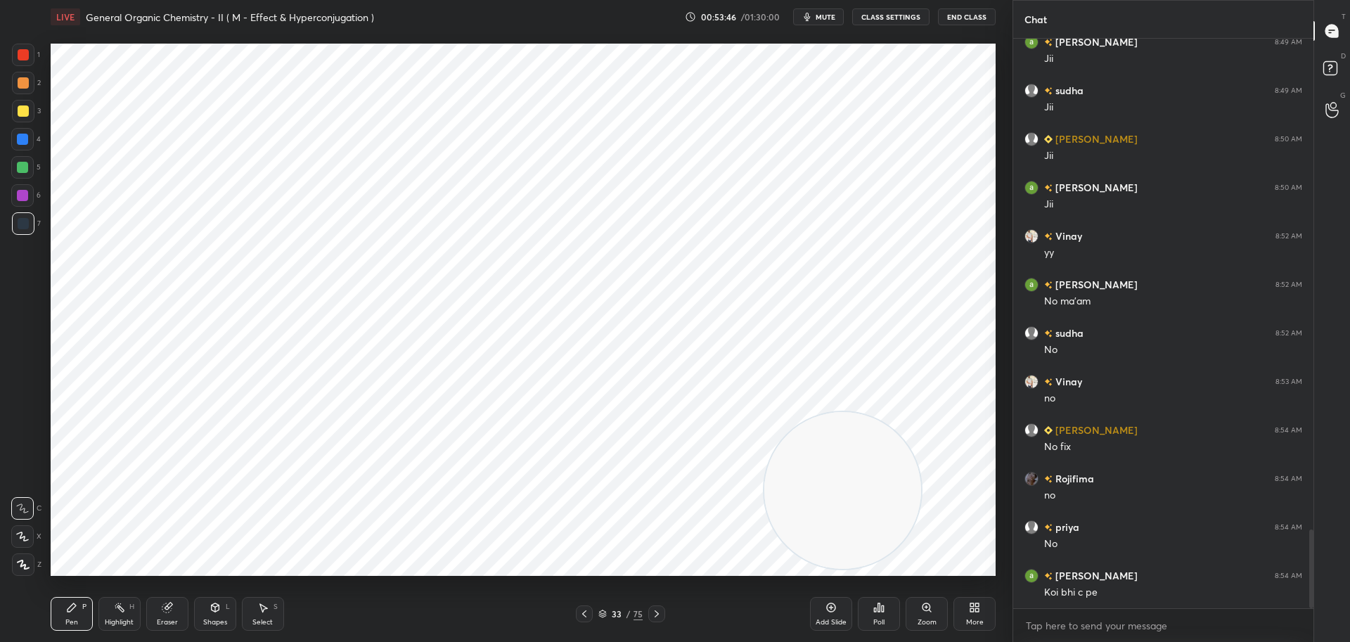
click at [20, 50] on div at bounding box center [23, 54] width 11 height 11
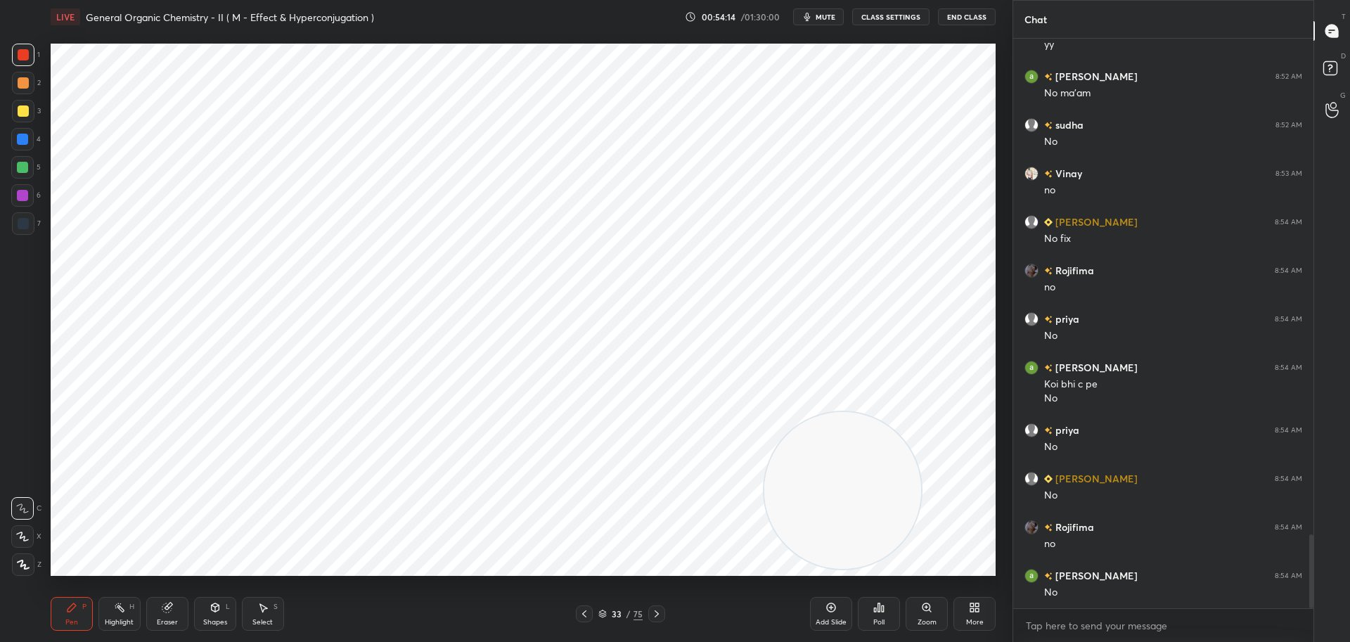
scroll to position [3805, 0]
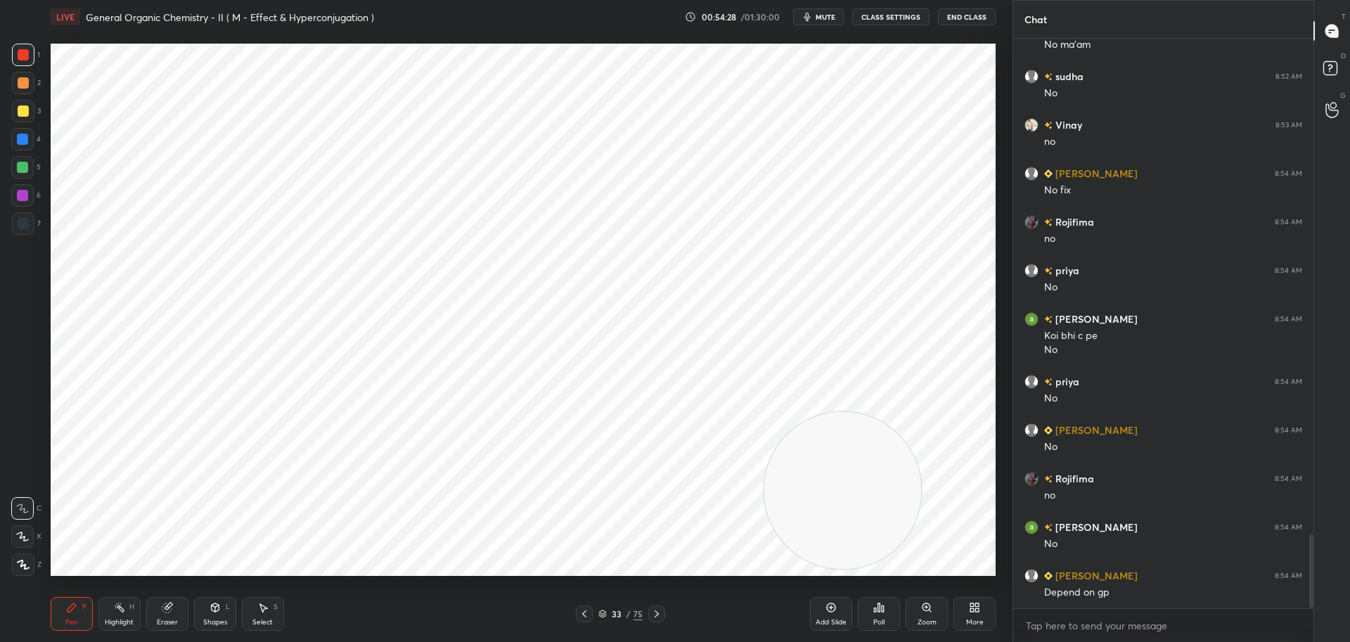
click at [23, 139] on div at bounding box center [22, 139] width 11 height 11
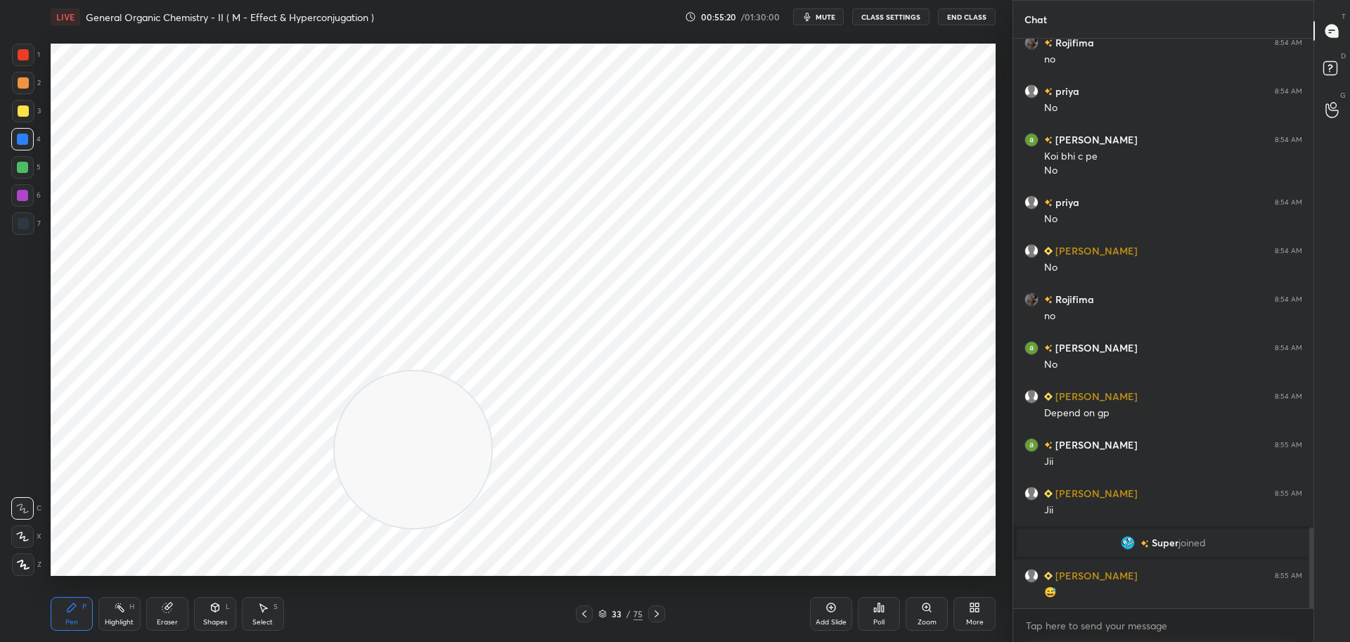
scroll to position [3486, 0]
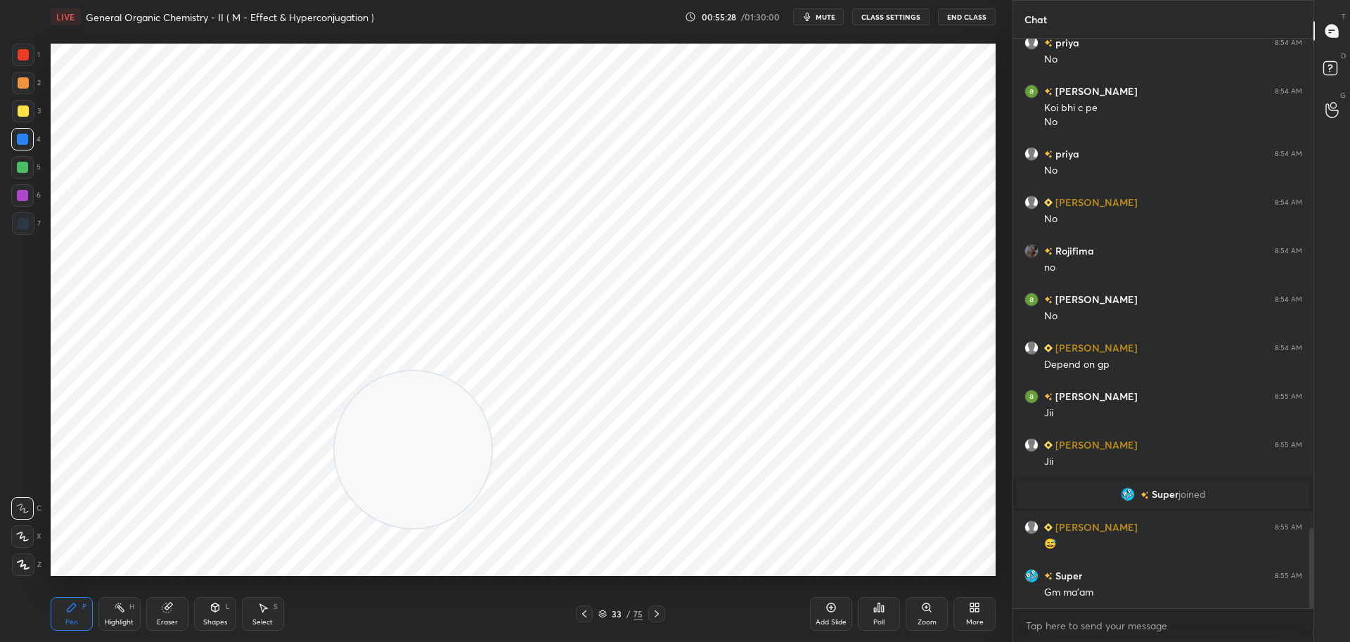
click at [586, 612] on icon at bounding box center [583, 613] width 11 height 11
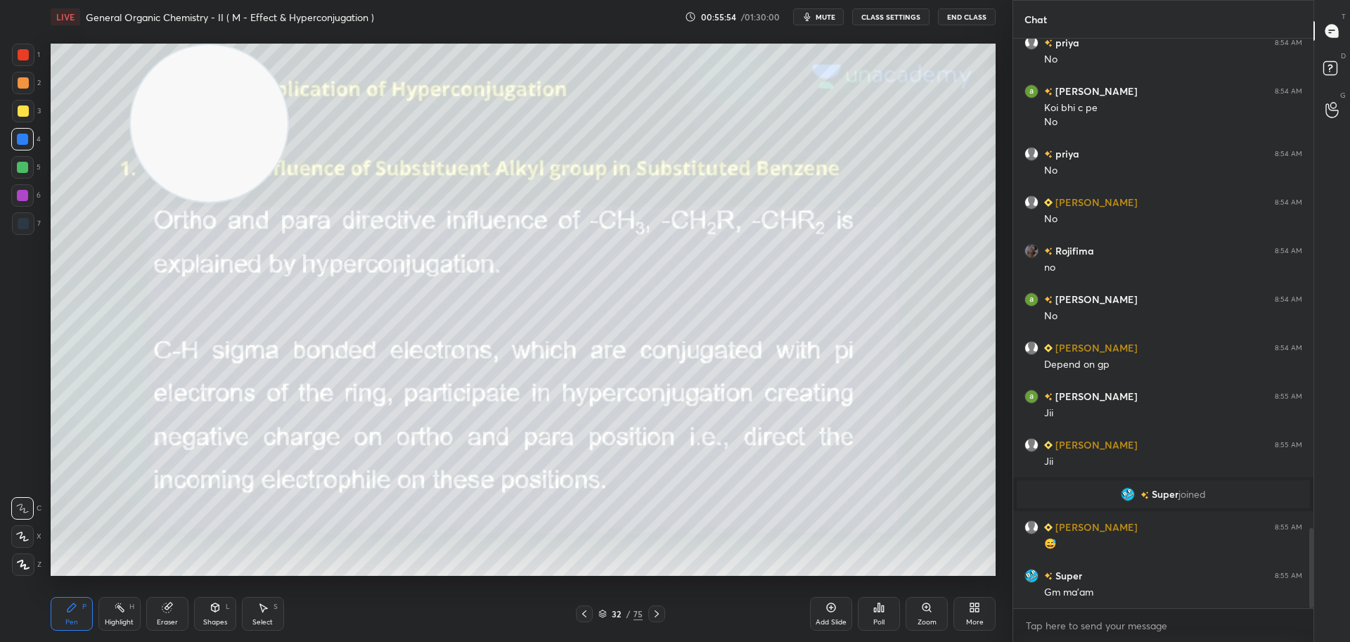
click at [656, 607] on div at bounding box center [656, 613] width 17 height 17
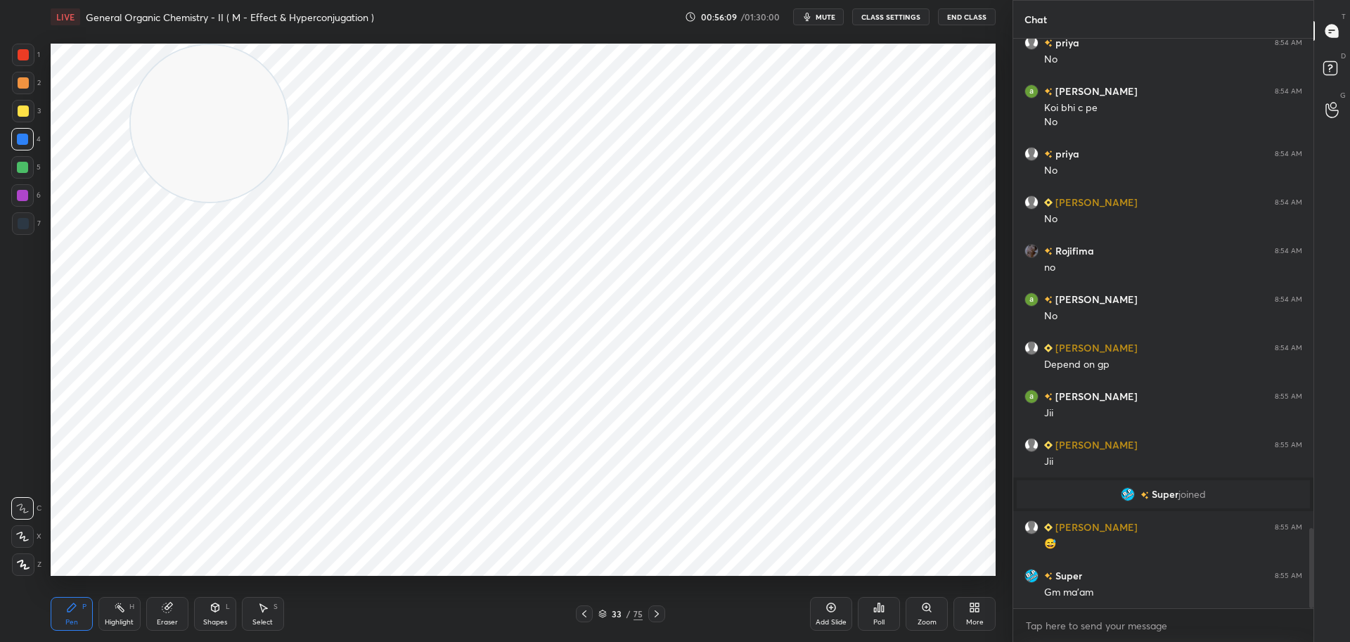
click at [25, 56] on div at bounding box center [23, 54] width 11 height 11
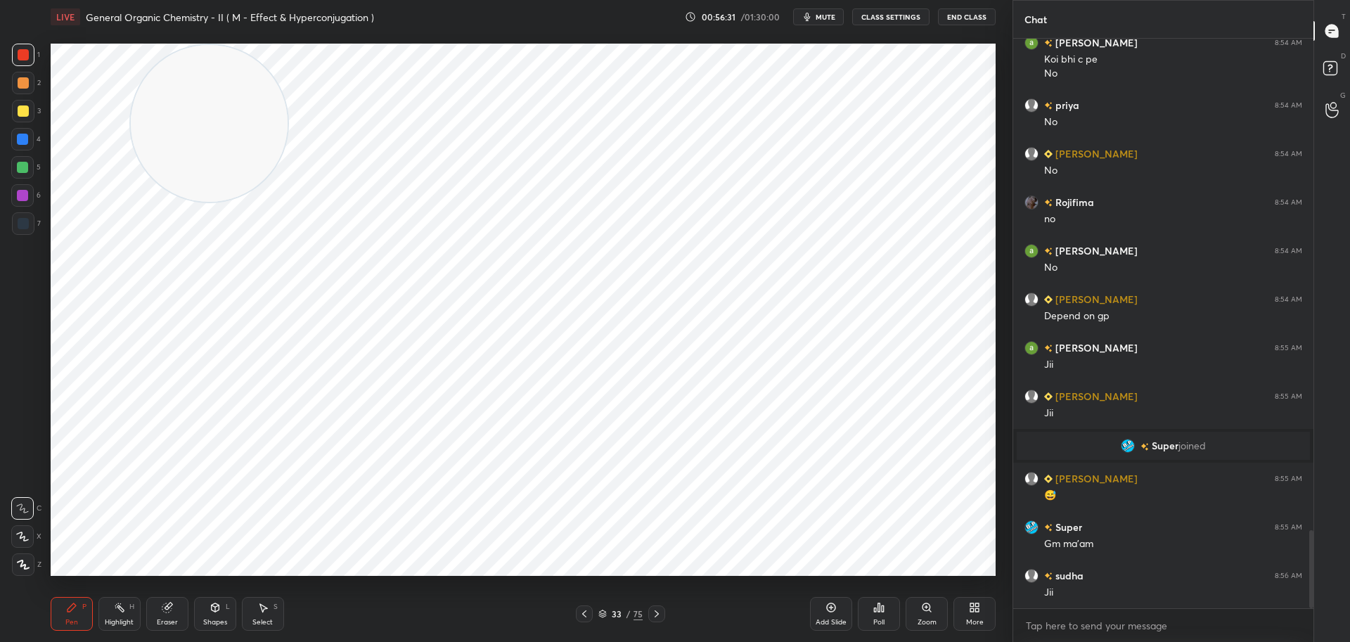
scroll to position [3583, 0]
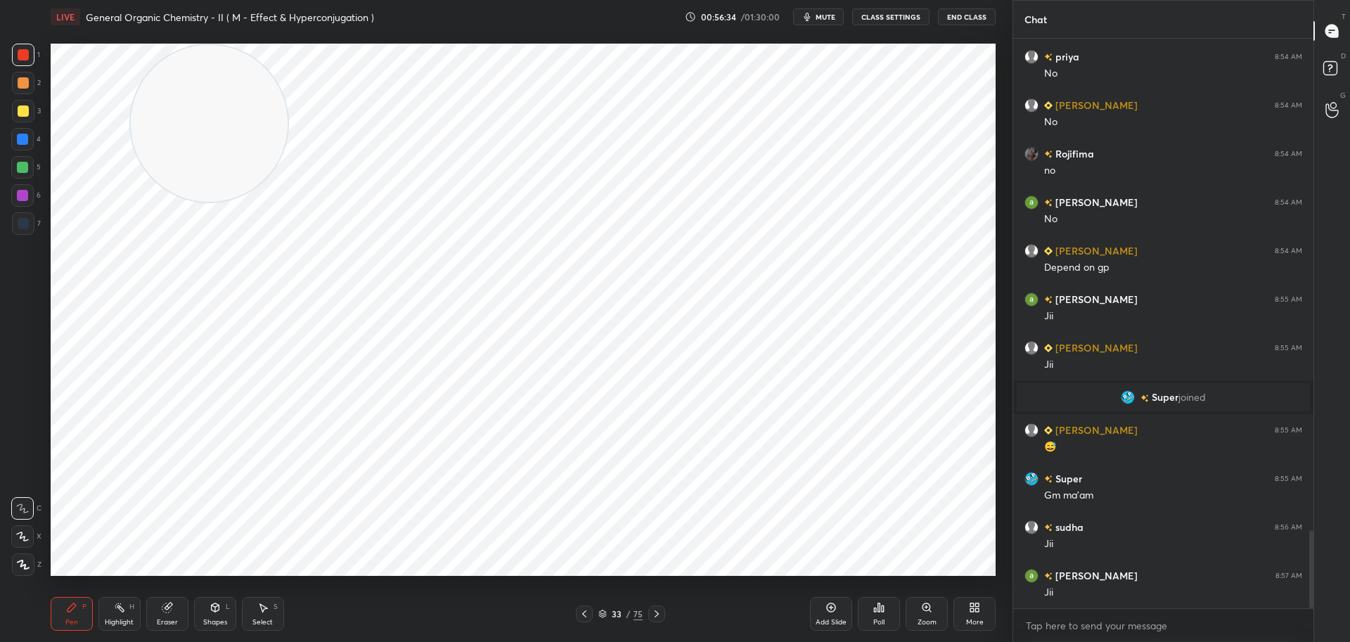
click at [20, 165] on div at bounding box center [22, 167] width 11 height 11
click at [22, 190] on div at bounding box center [22, 195] width 11 height 11
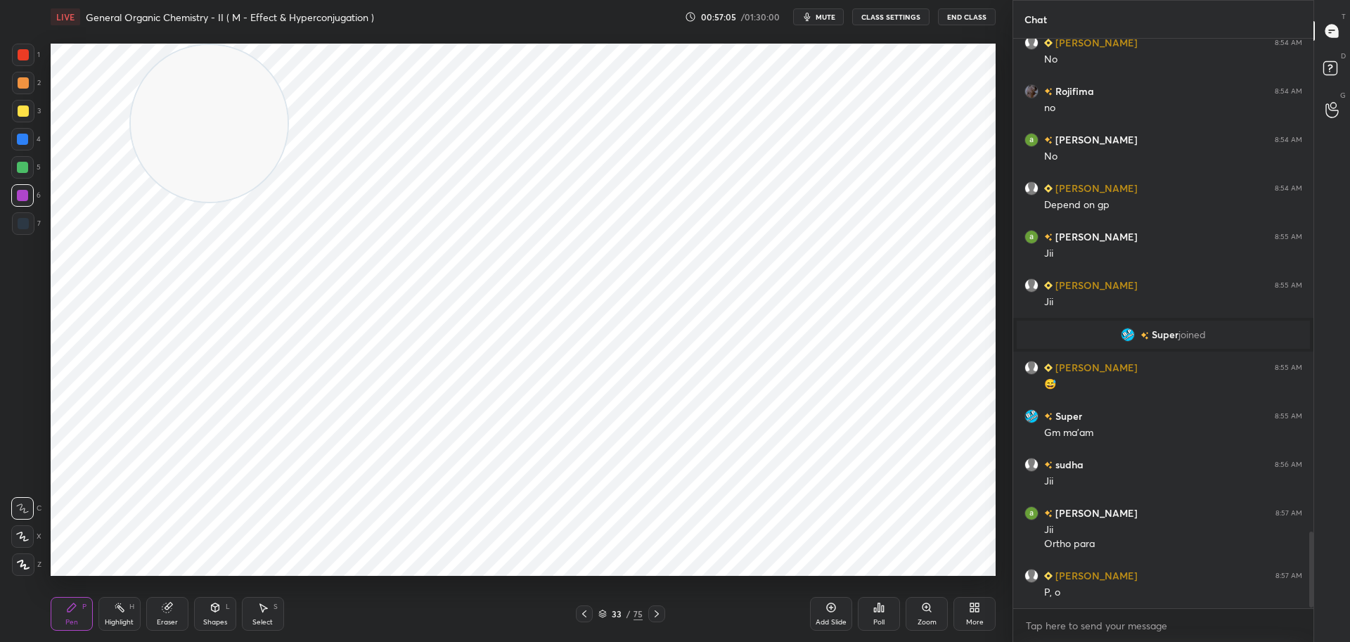
scroll to position [3694, 0]
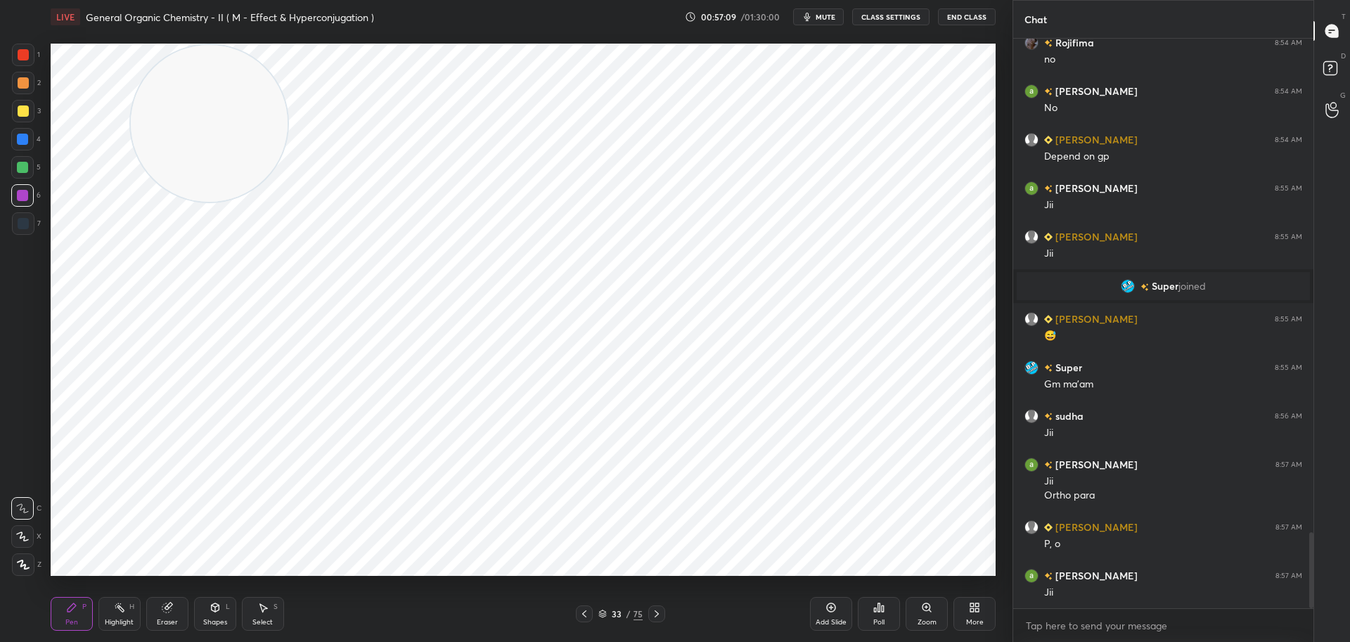
click at [22, 138] on div at bounding box center [22, 139] width 11 height 11
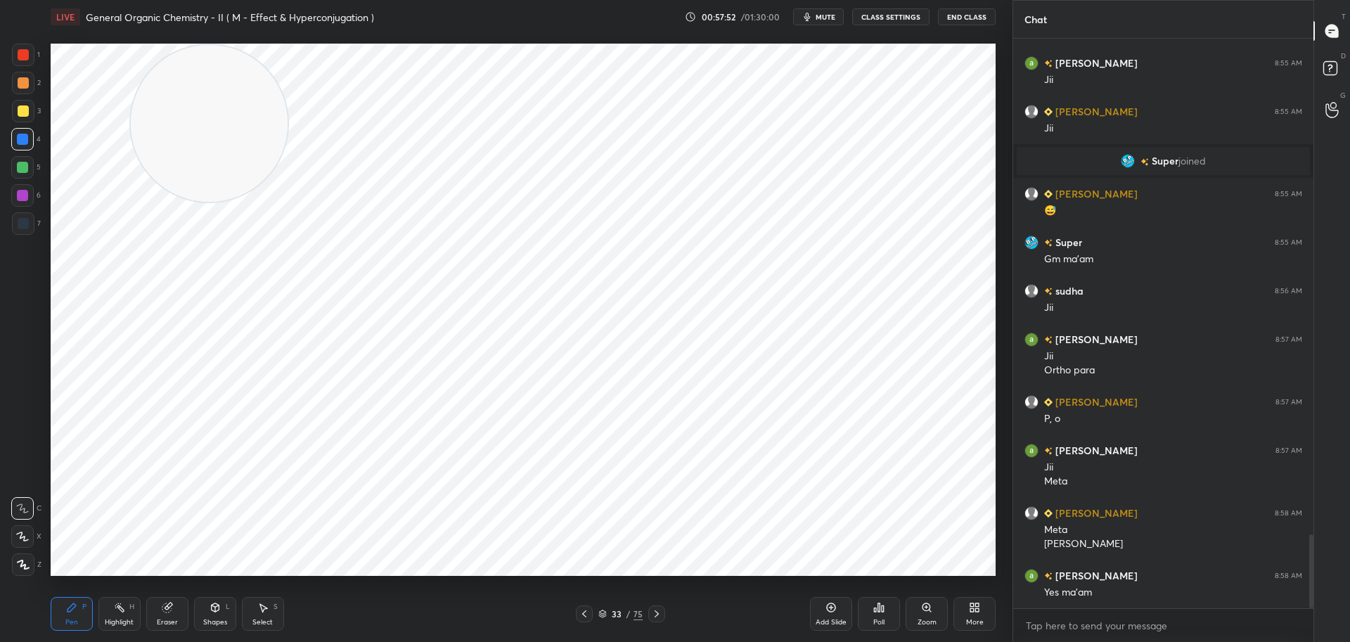
scroll to position [3868, 0]
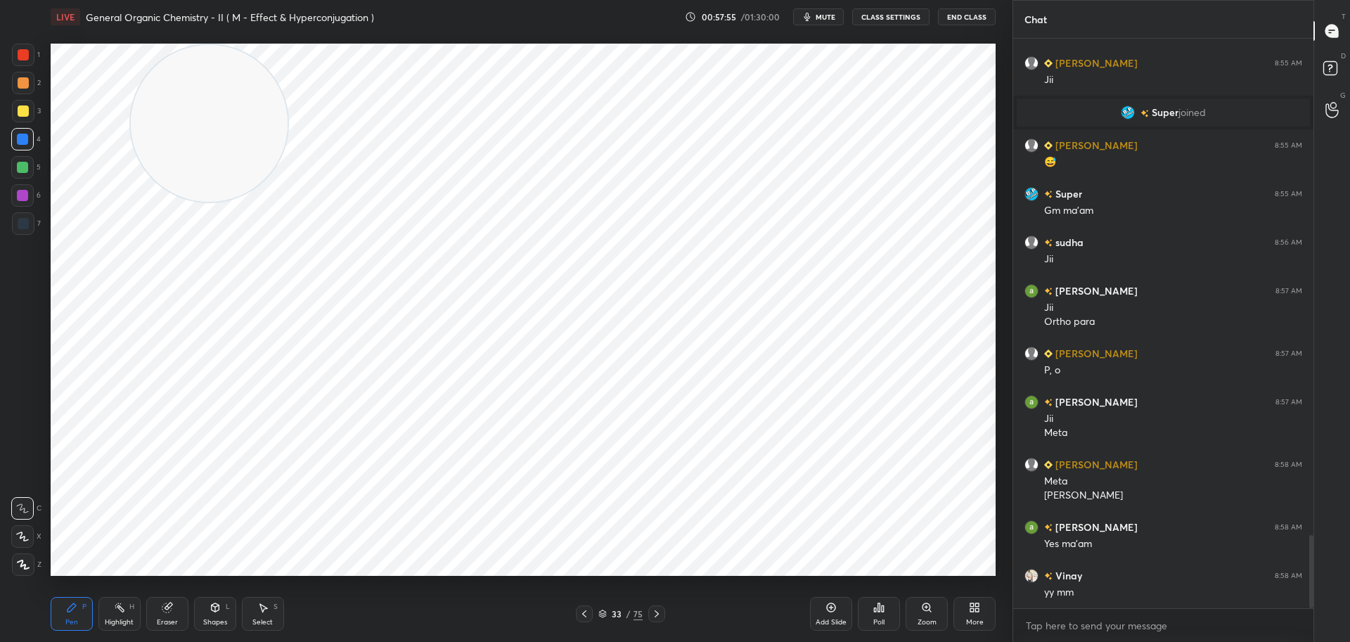
click at [583, 610] on icon at bounding box center [583, 613] width 11 height 11
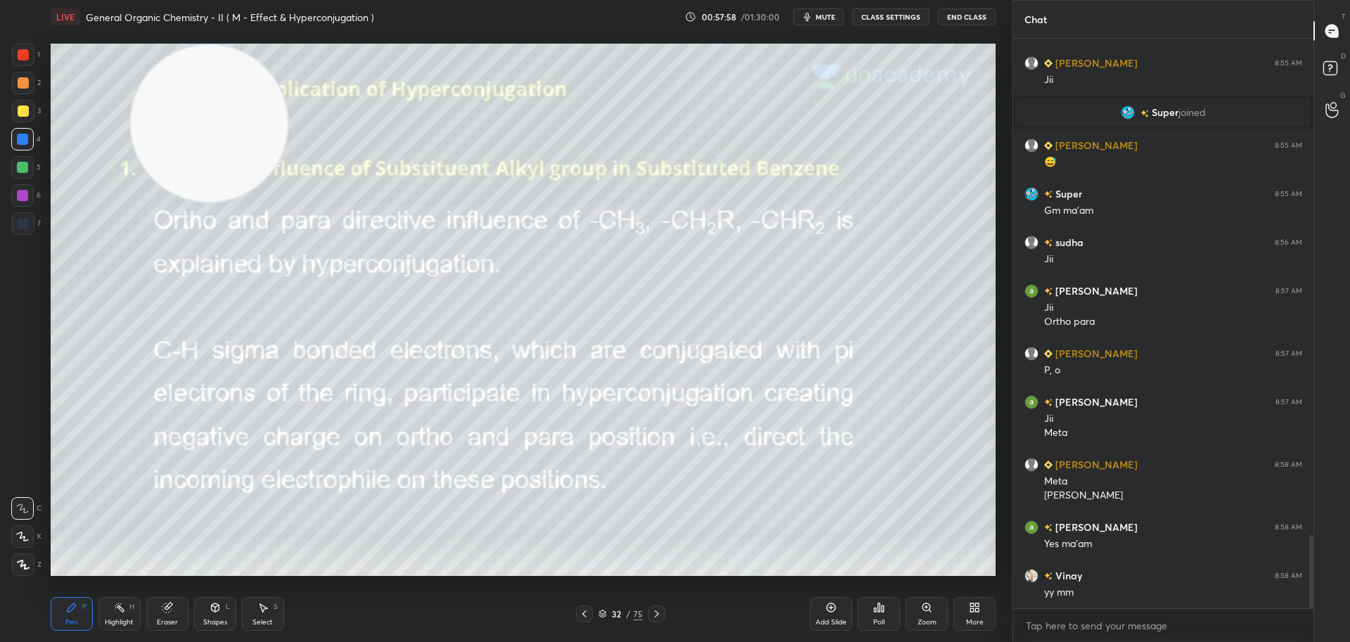
click at [659, 612] on icon at bounding box center [656, 613] width 11 height 11
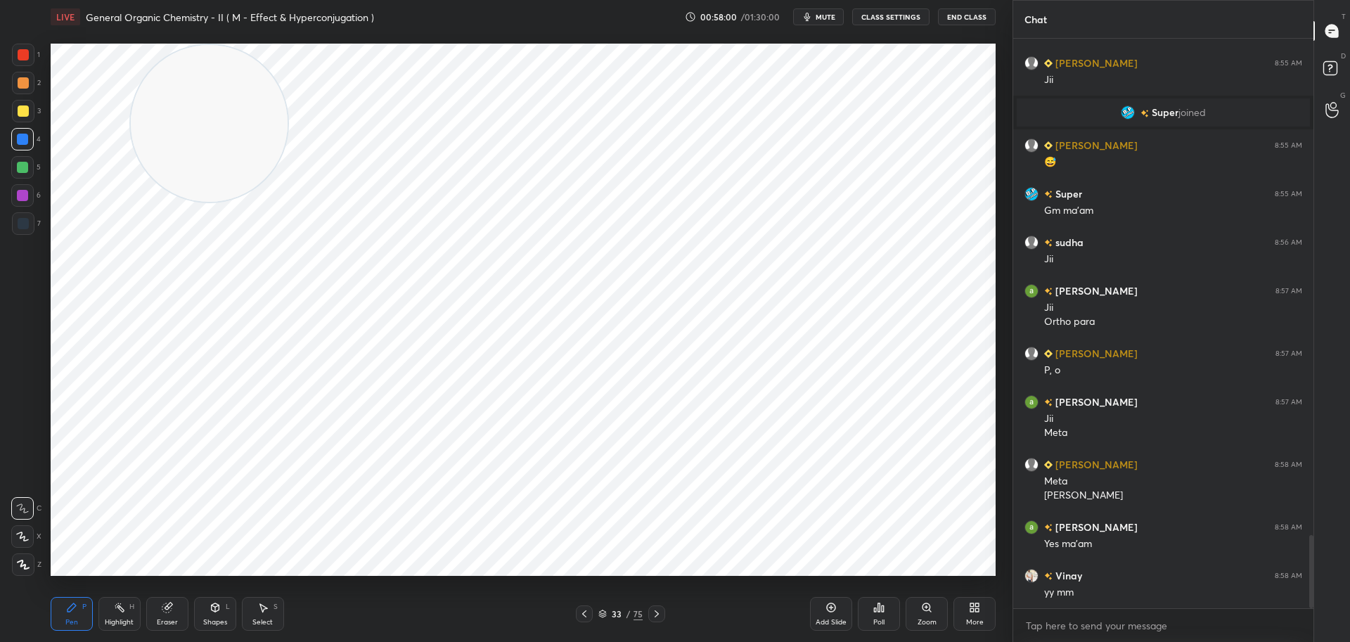
click at [657, 609] on icon at bounding box center [656, 613] width 11 height 11
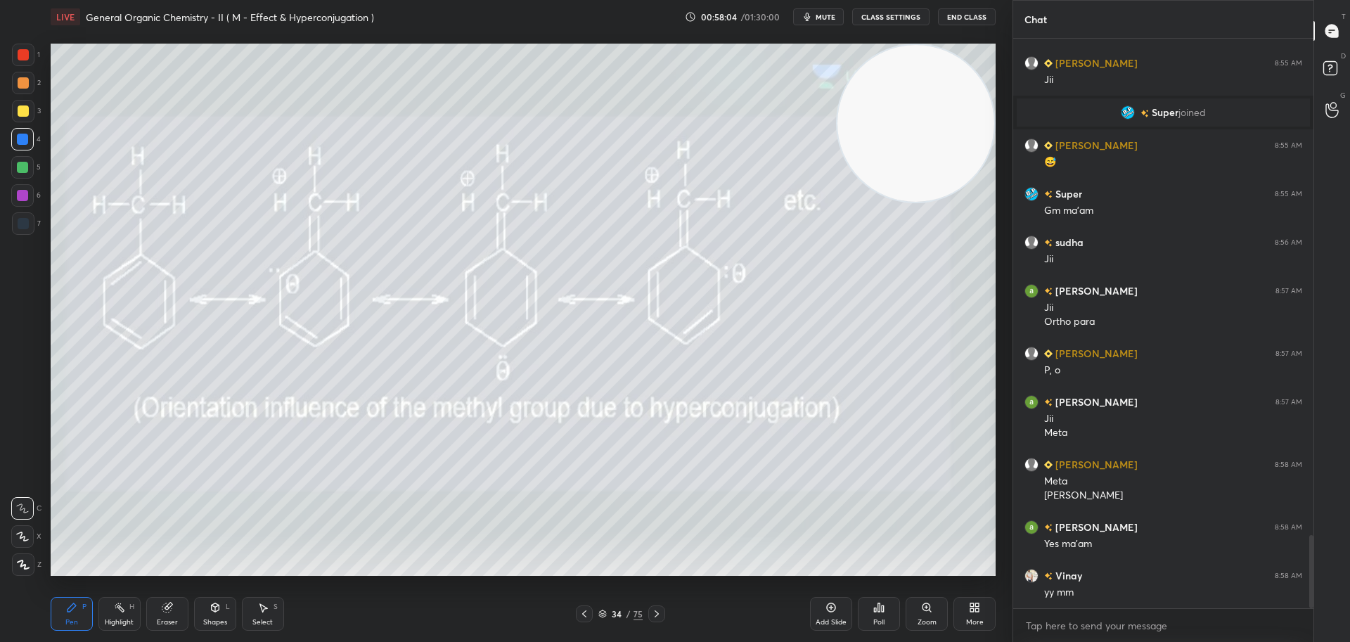
click at [25, 109] on div at bounding box center [23, 110] width 11 height 11
click at [655, 607] on div at bounding box center [656, 613] width 17 height 17
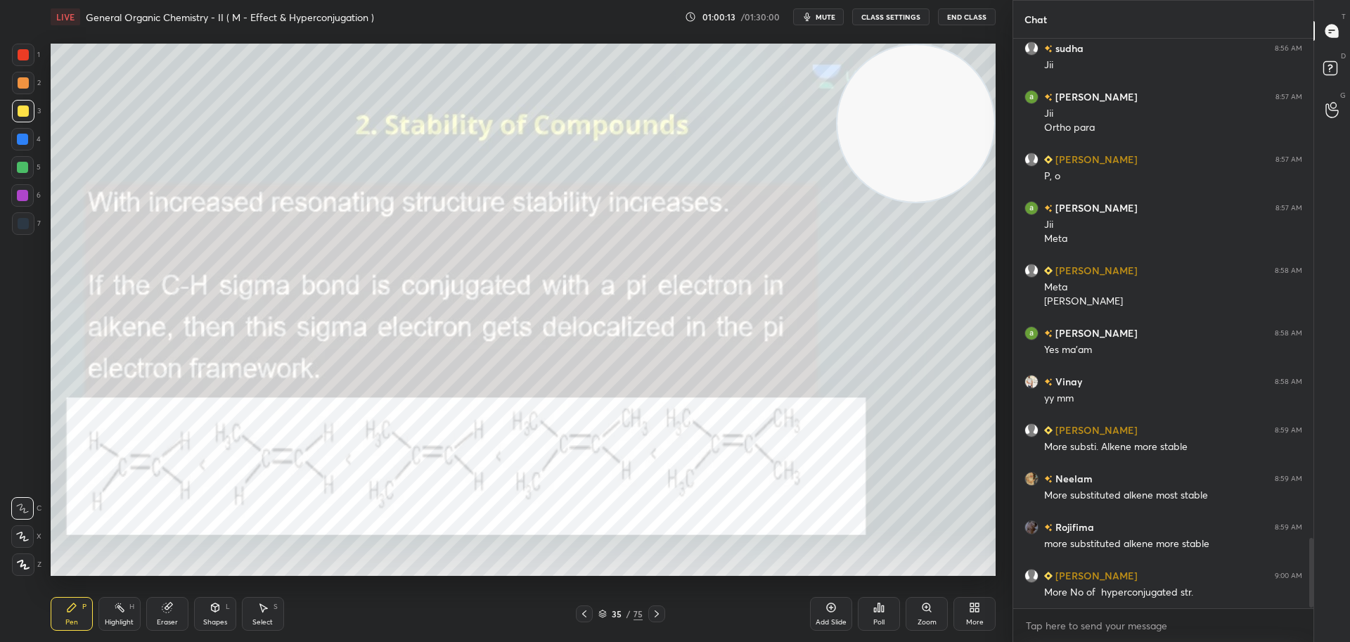
scroll to position [4111, 0]
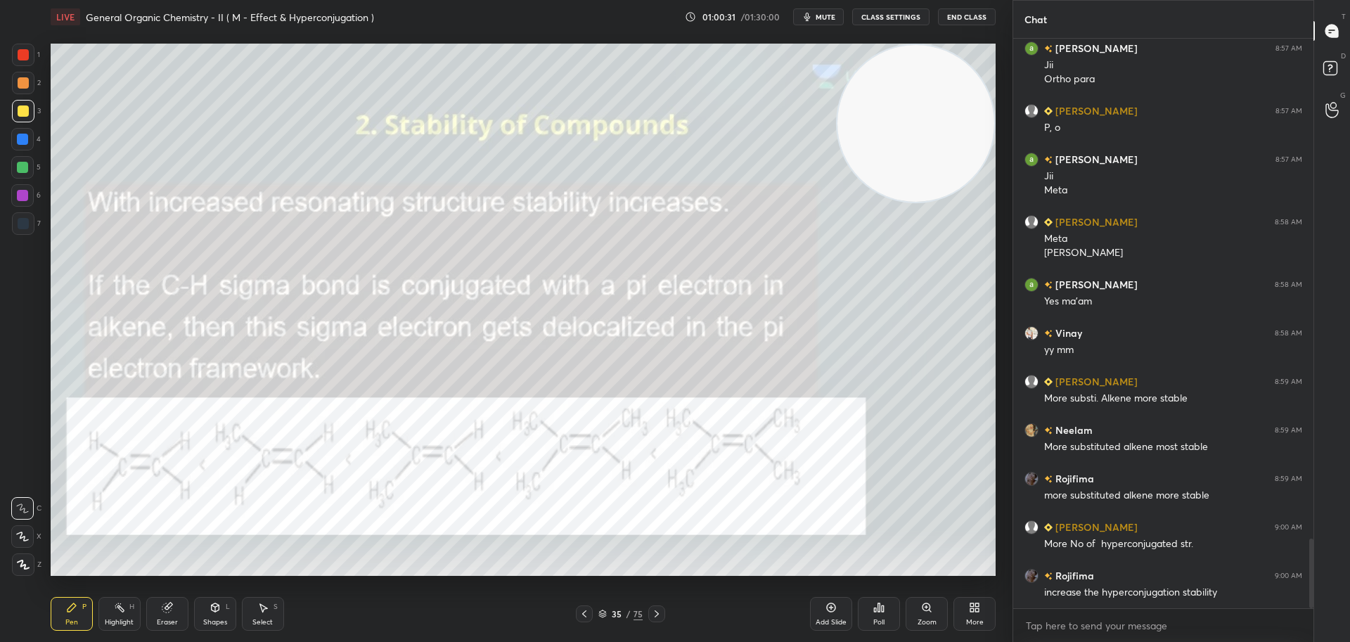
click at [28, 48] on div at bounding box center [23, 55] width 22 height 22
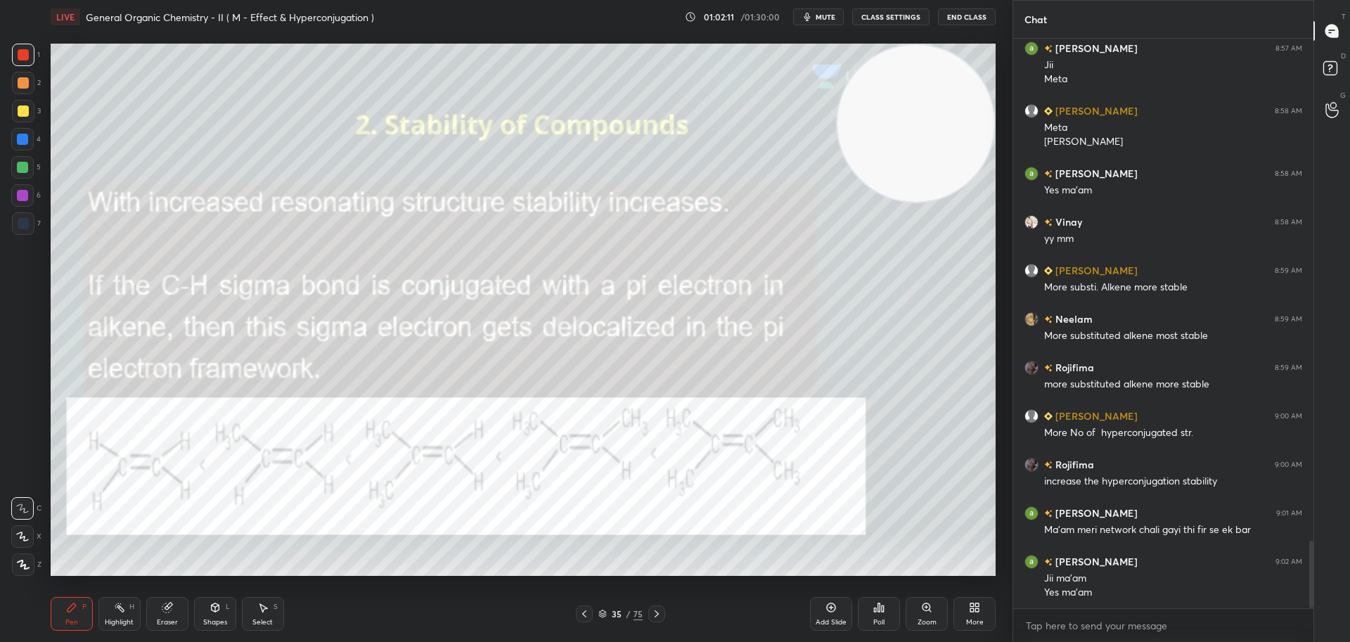
scroll to position [4270, 0]
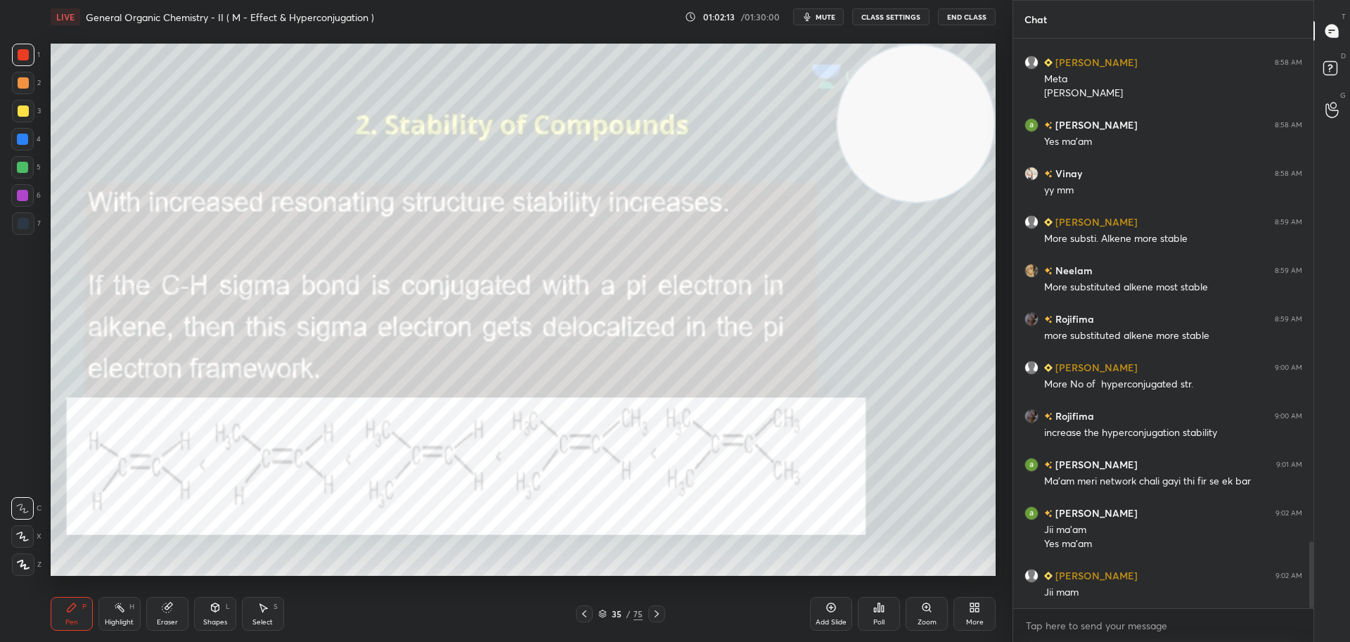
click at [660, 607] on div at bounding box center [656, 613] width 17 height 17
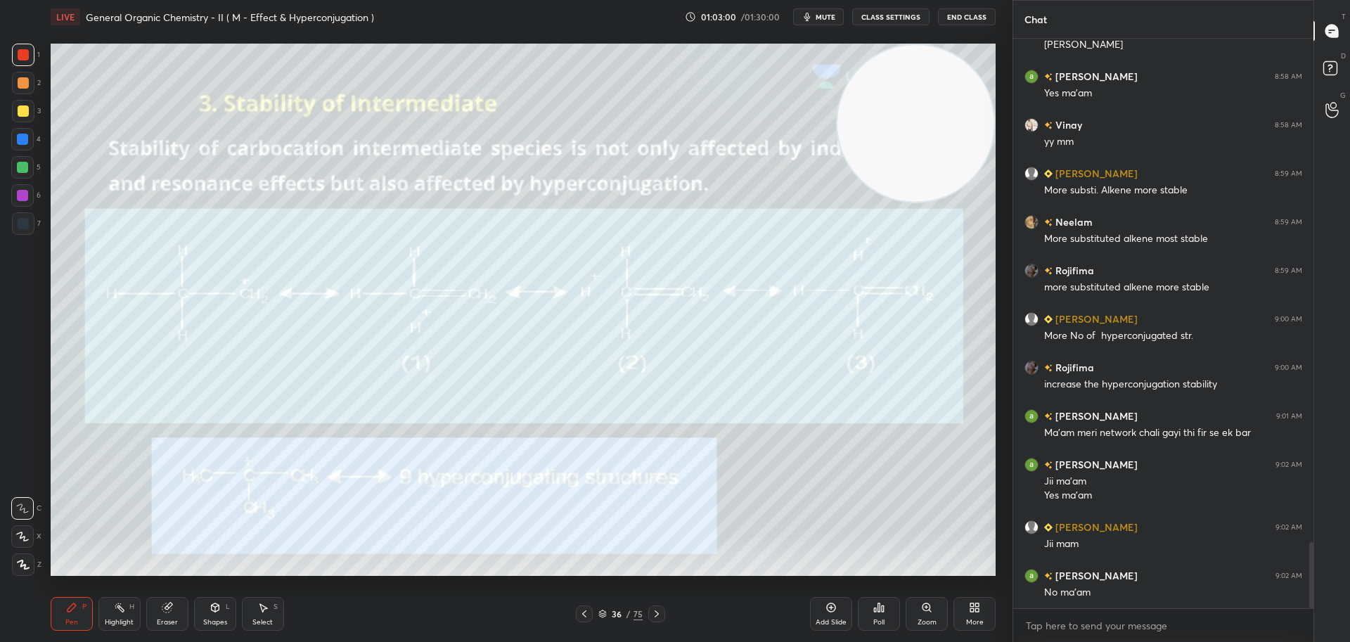
scroll to position [4367, 0]
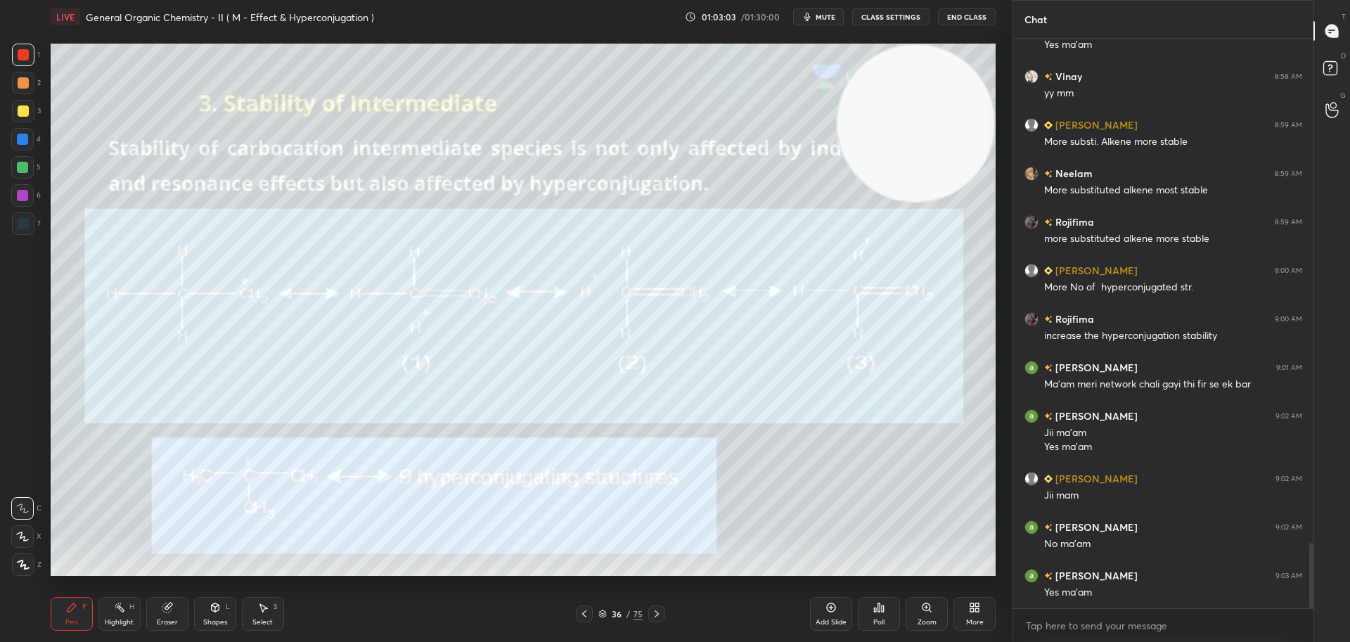
click at [657, 612] on icon at bounding box center [656, 613] width 11 height 11
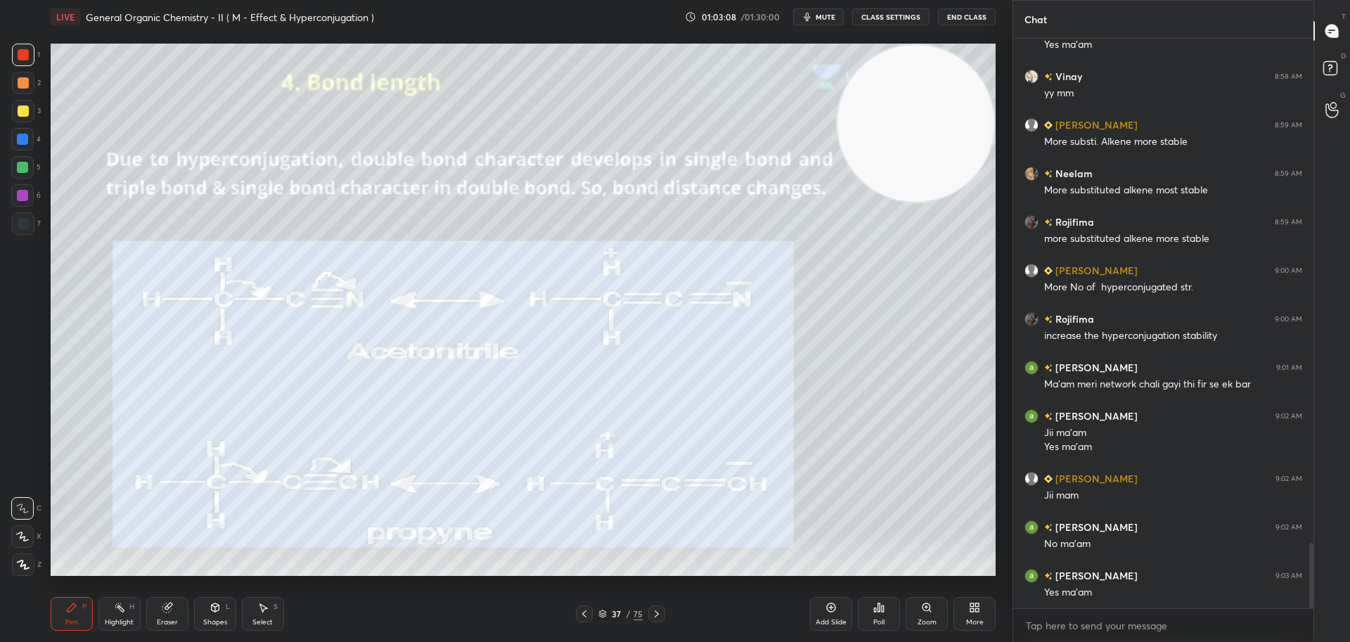
click at [22, 109] on div at bounding box center [23, 110] width 11 height 11
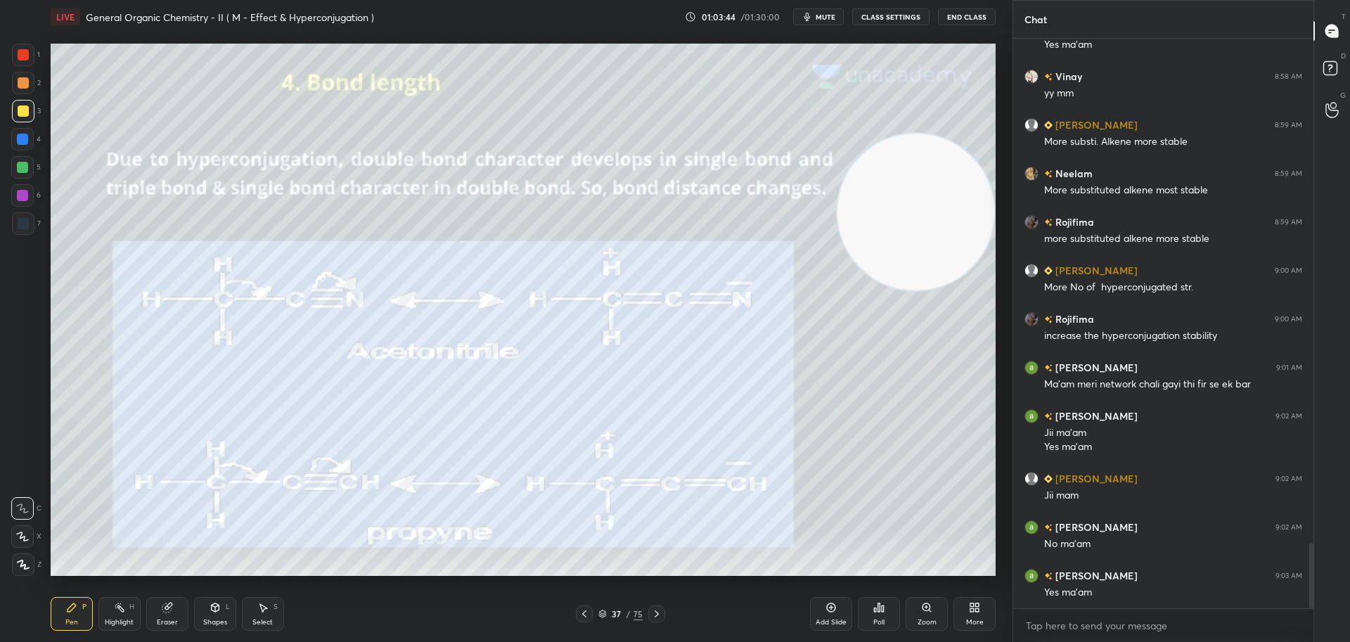
click at [23, 49] on div at bounding box center [23, 54] width 11 height 11
click at [25, 222] on div at bounding box center [23, 223] width 11 height 11
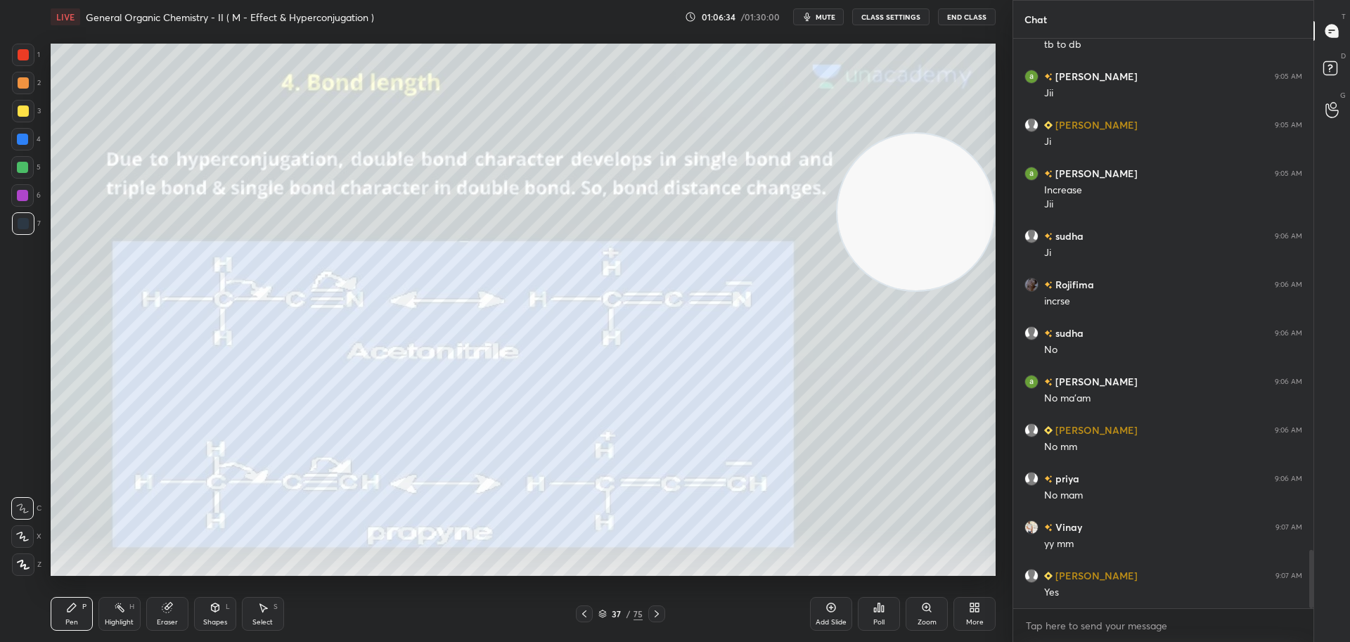
scroll to position [5012, 0]
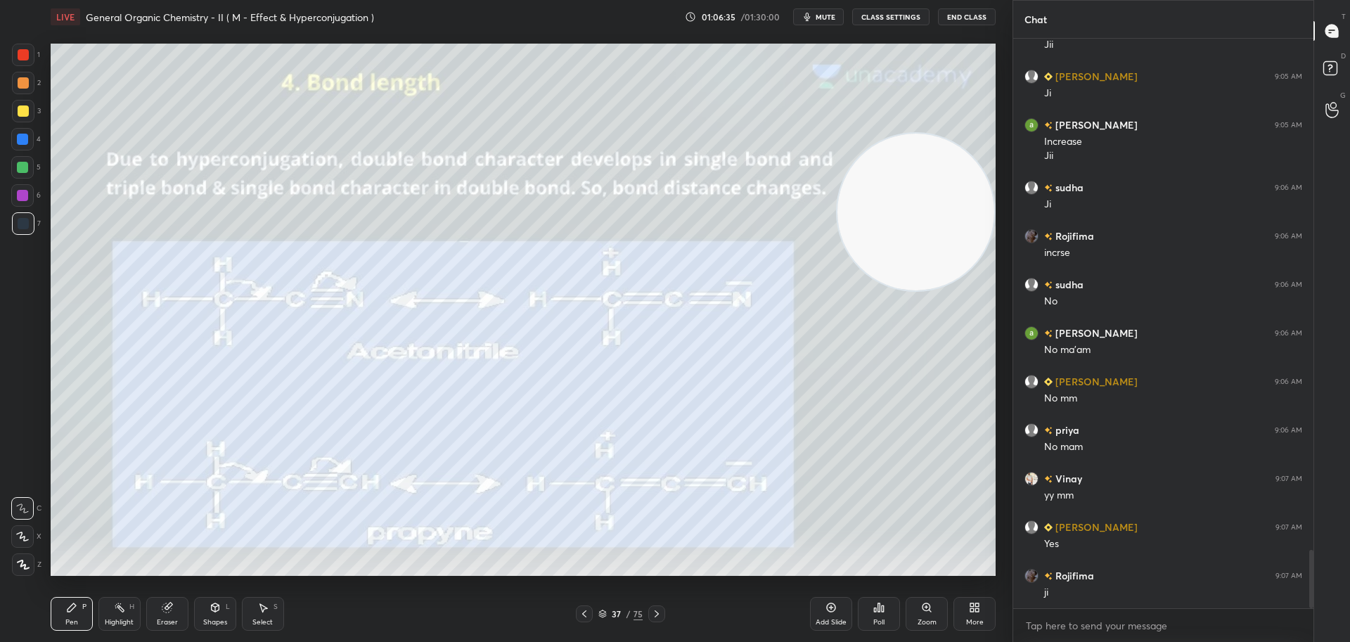
click at [659, 607] on div at bounding box center [656, 613] width 17 height 17
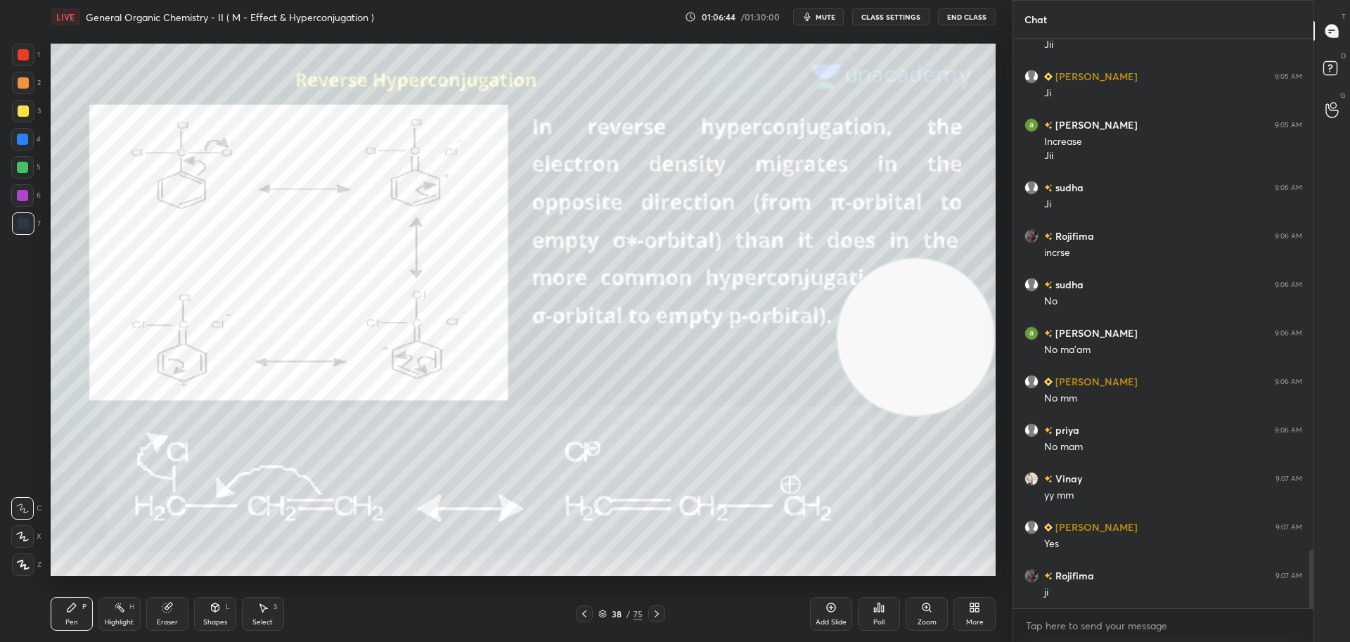
click at [23, 105] on div at bounding box center [23, 110] width 11 height 11
click at [25, 45] on div at bounding box center [23, 55] width 22 height 22
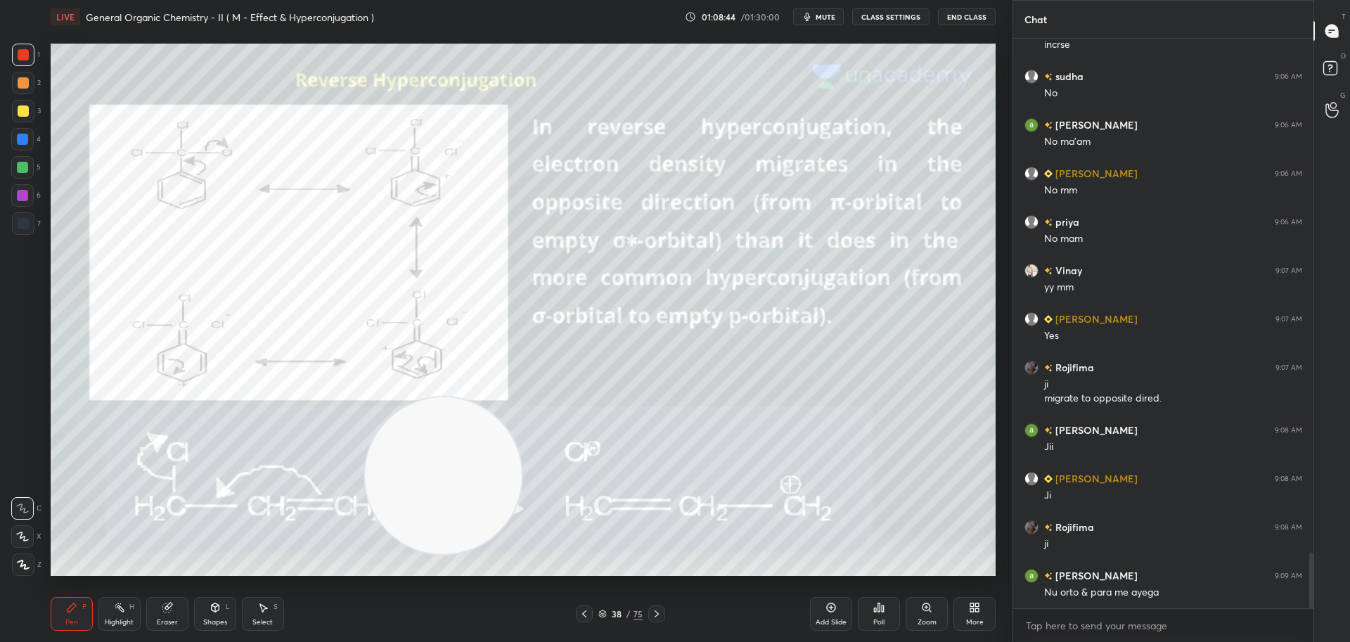
scroll to position [5253, 0]
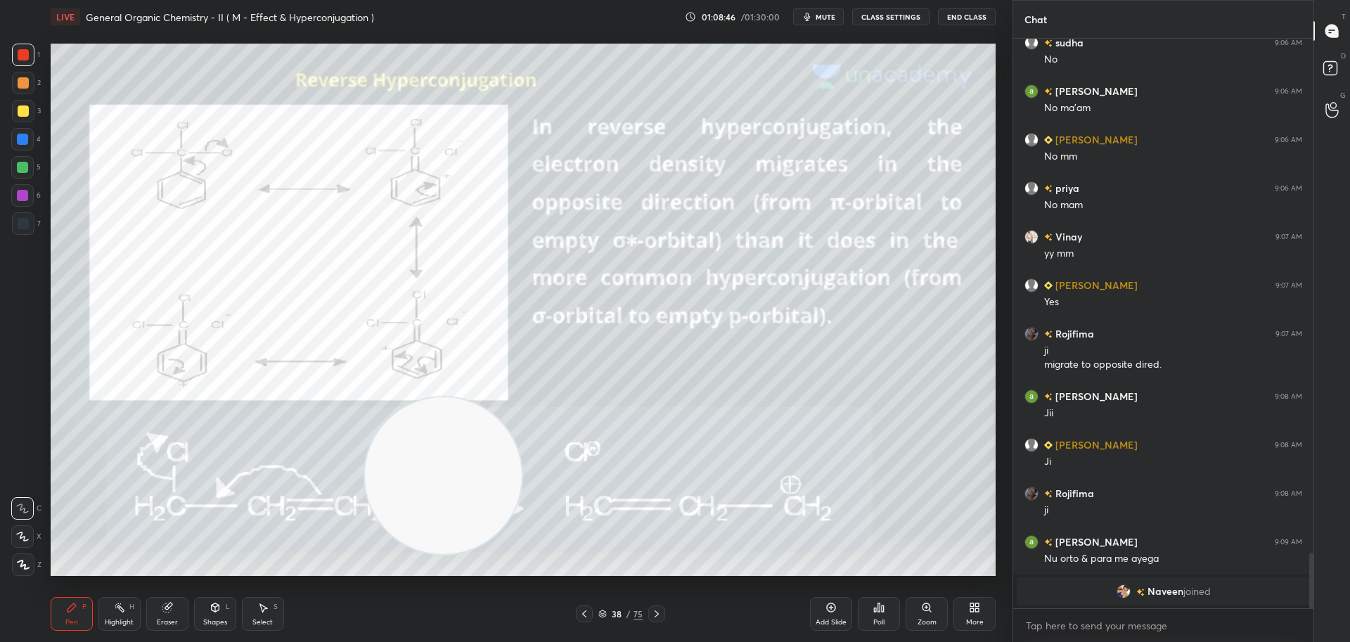
click at [24, 105] on div at bounding box center [23, 110] width 11 height 11
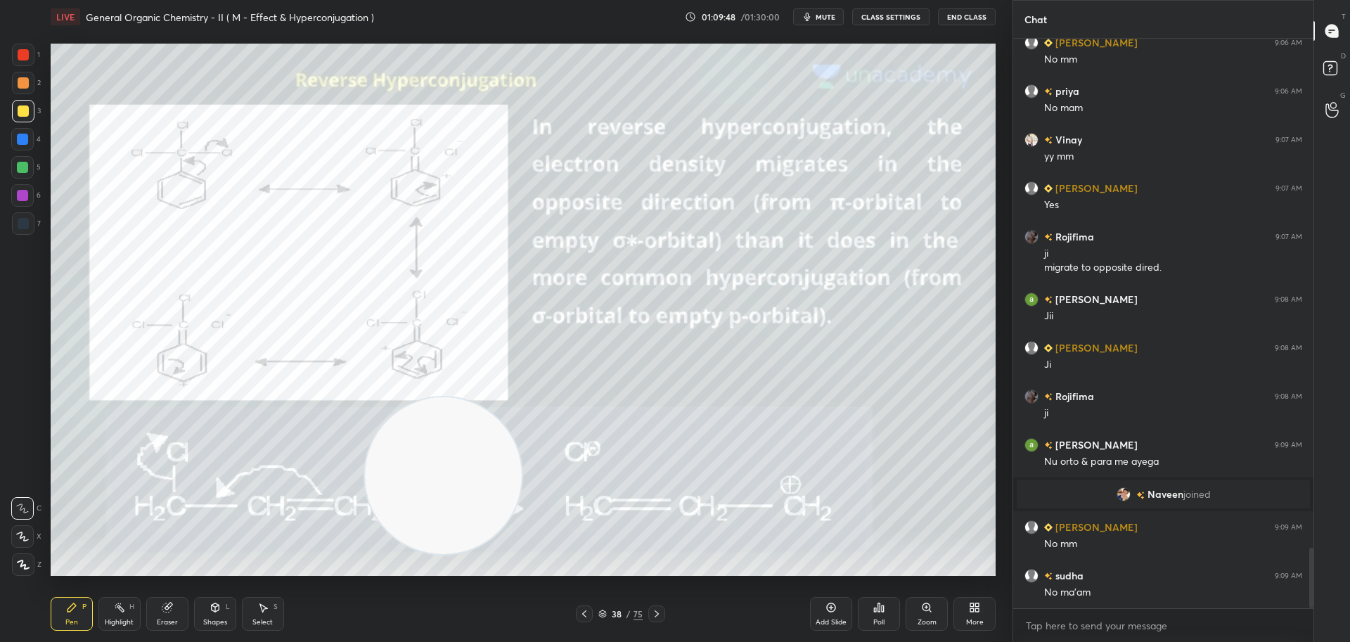
scroll to position [4823, 0]
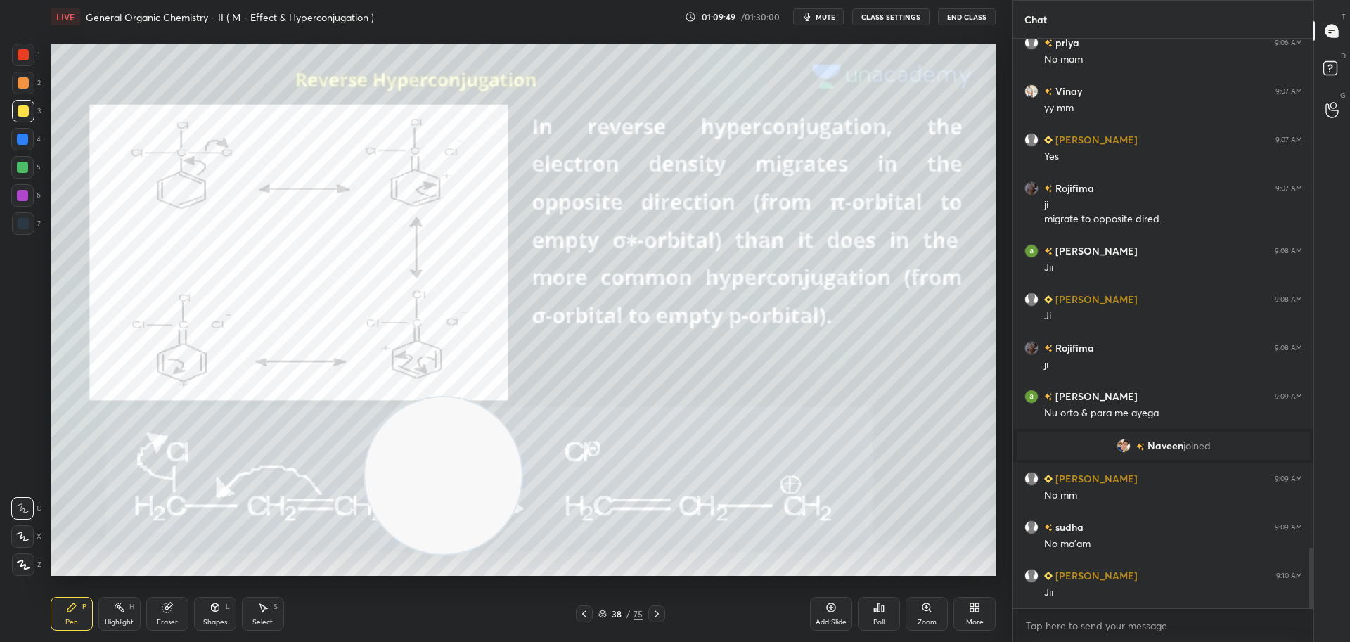
click at [656, 613] on icon at bounding box center [656, 613] width 11 height 11
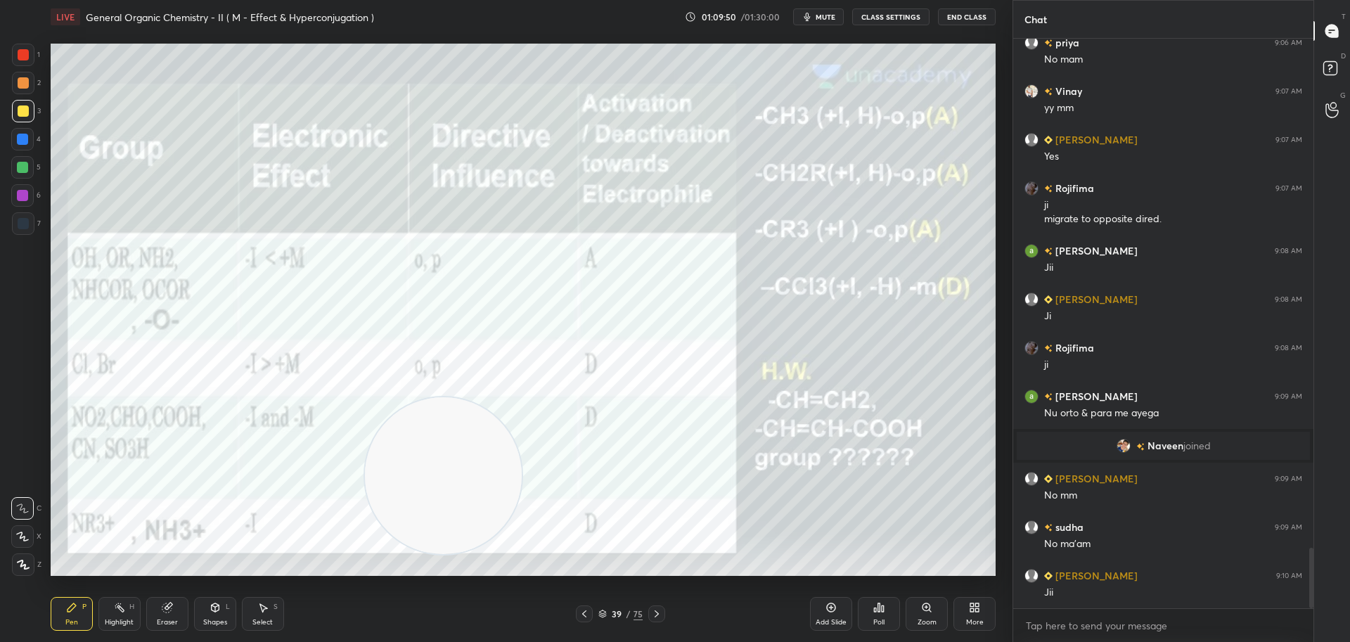
scroll to position [4871, 0]
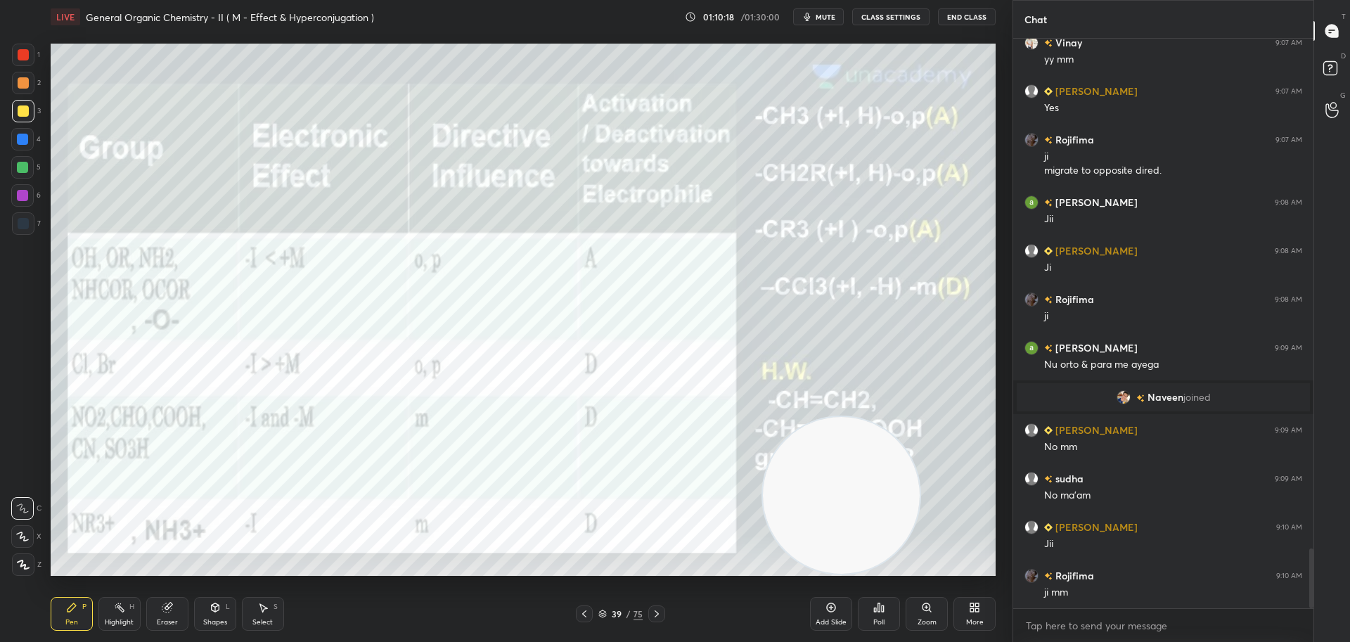
click at [661, 608] on icon at bounding box center [656, 613] width 11 height 11
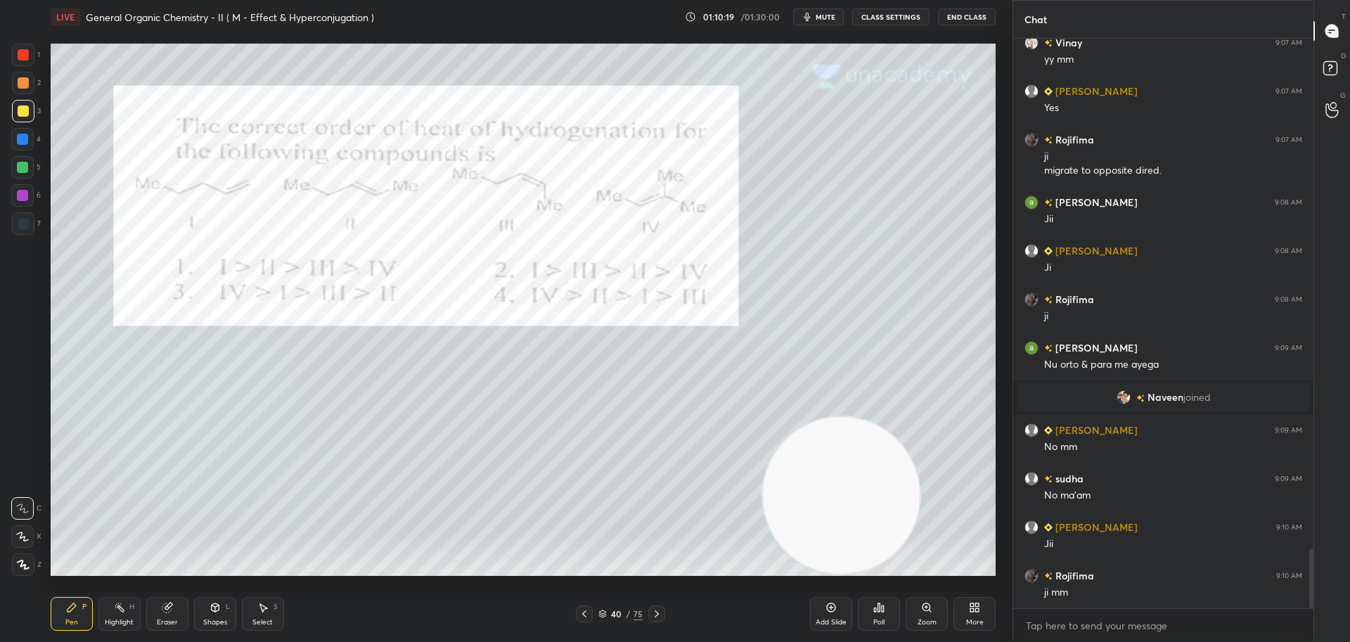
click at [581, 609] on icon at bounding box center [583, 613] width 11 height 11
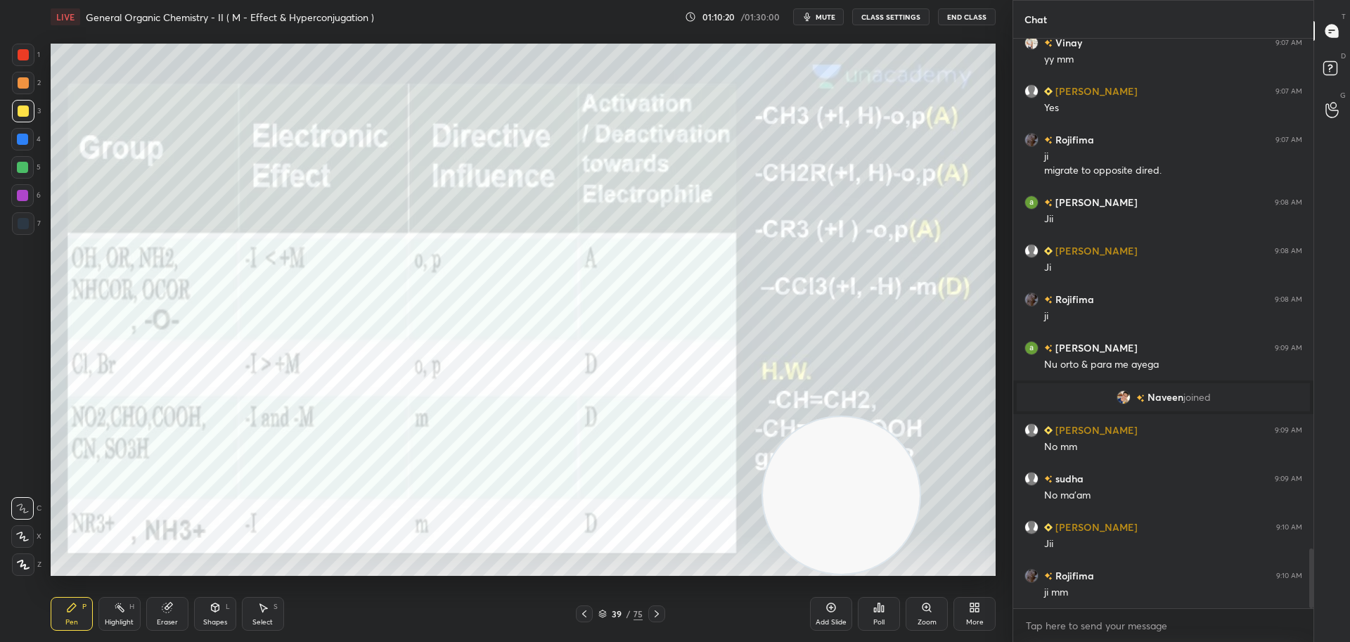
click at [827, 609] on icon at bounding box center [831, 607] width 9 height 9
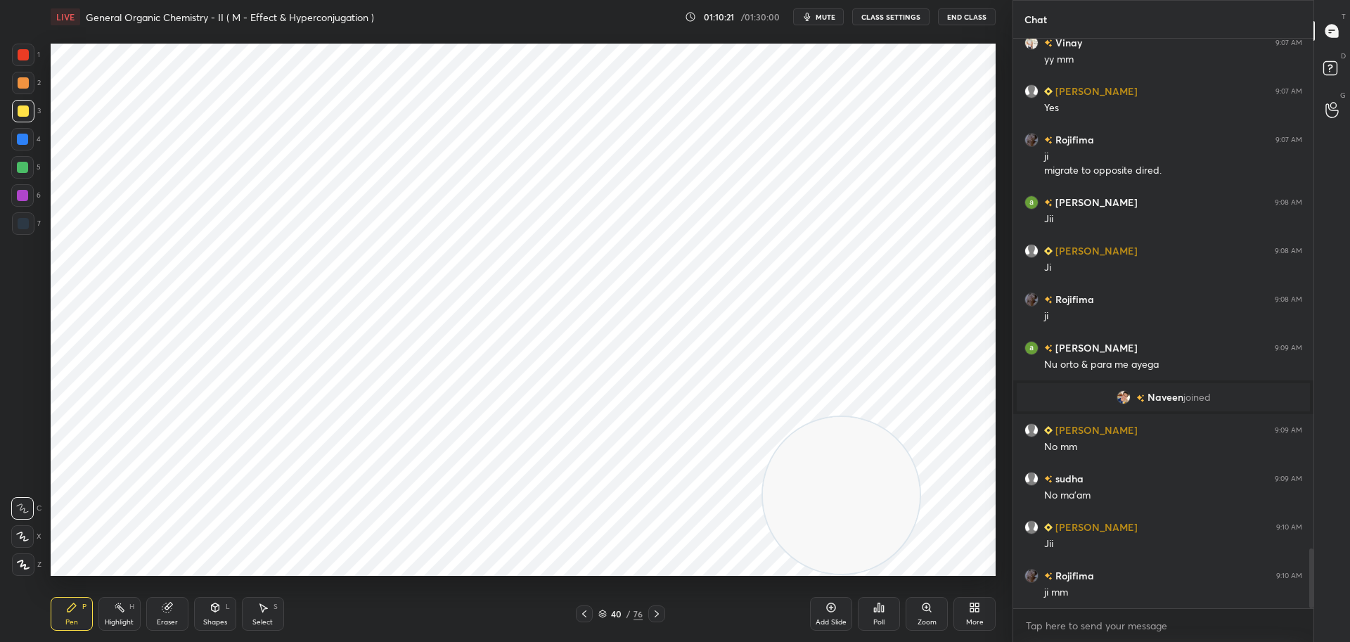
click at [27, 221] on div at bounding box center [23, 223] width 11 height 11
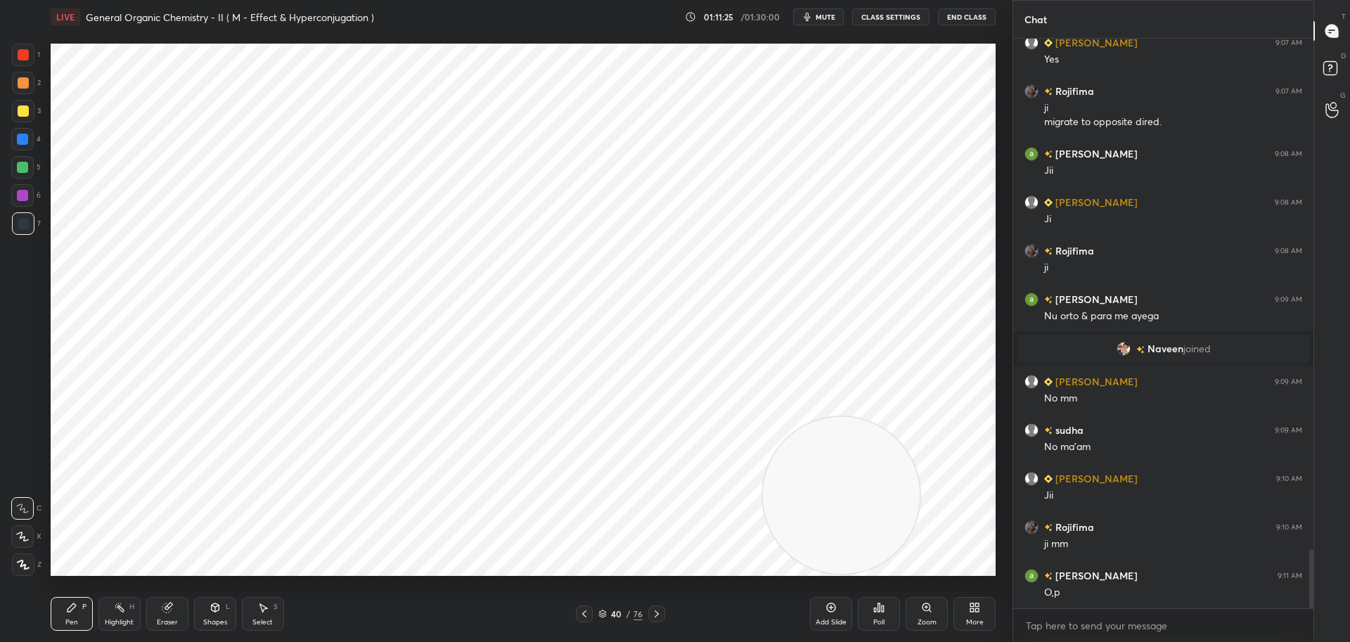
scroll to position [4968, 0]
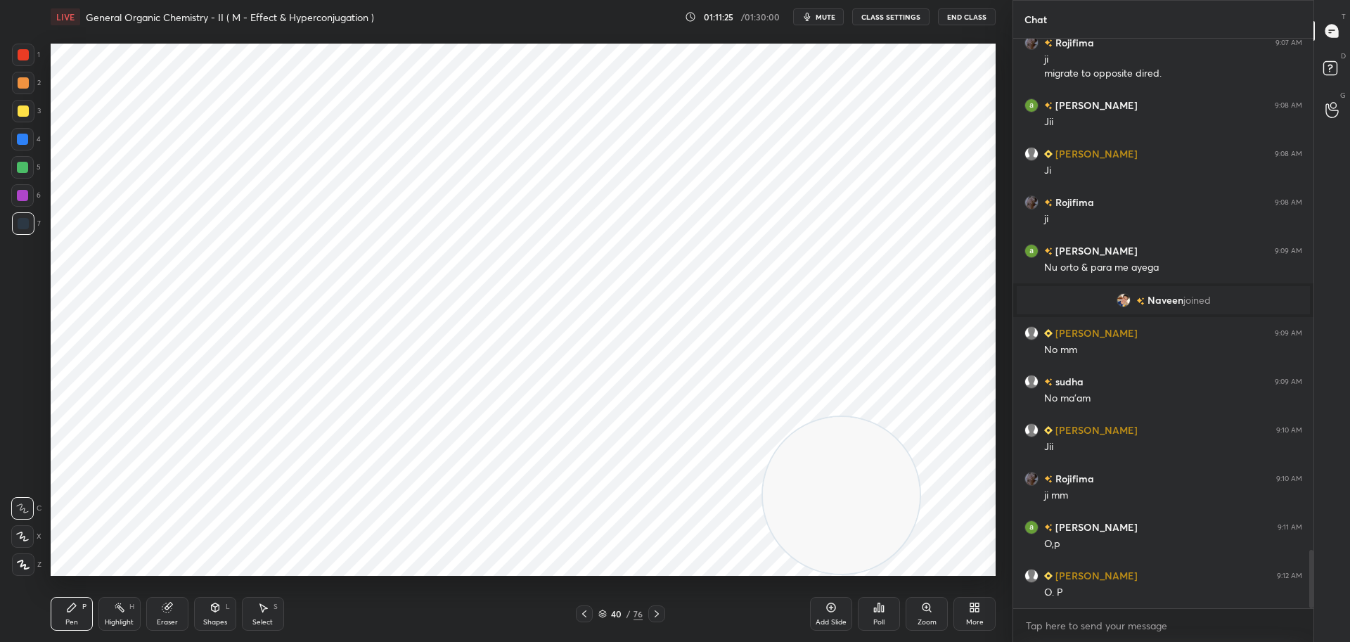
click at [25, 48] on div at bounding box center [23, 55] width 22 height 22
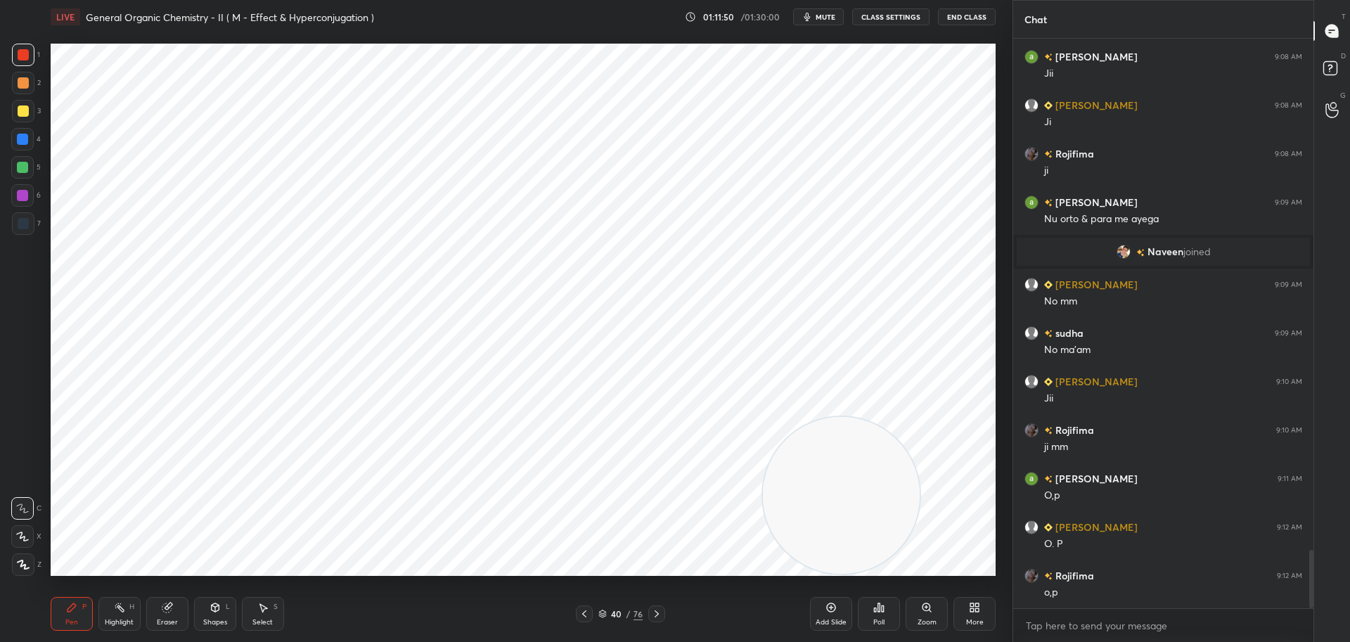
click at [763, 434] on video at bounding box center [841, 495] width 157 height 157
click at [765, 418] on video at bounding box center [841, 495] width 157 height 157
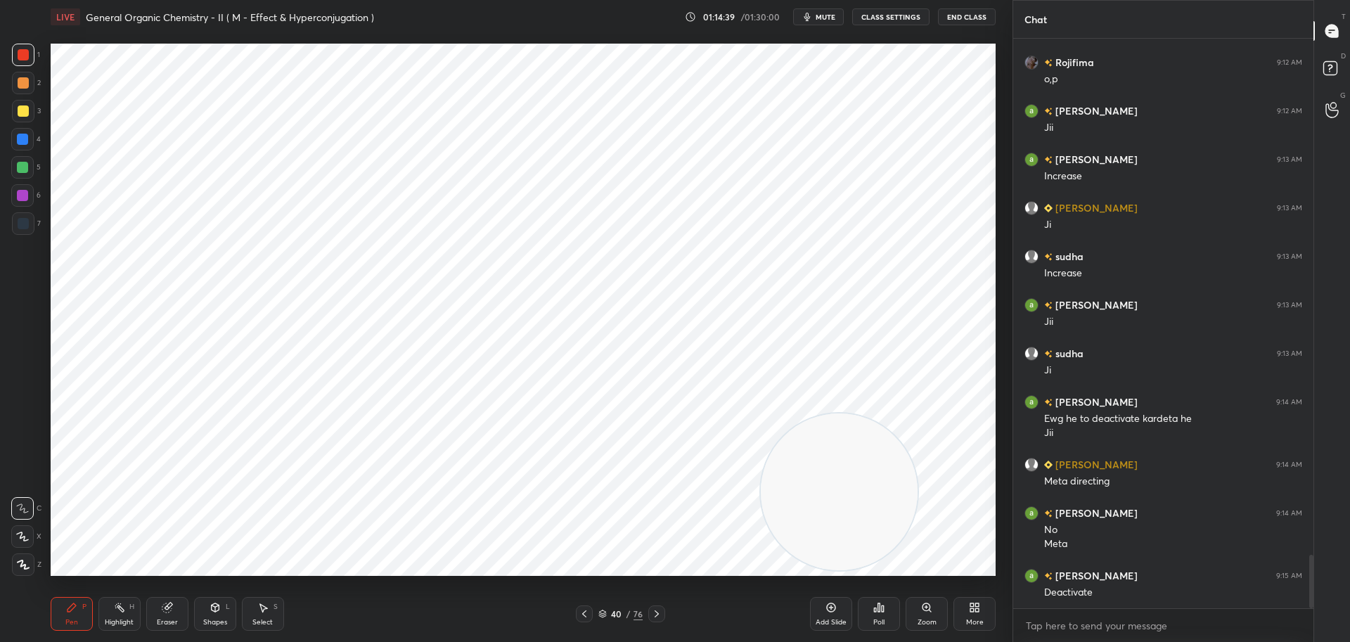
scroll to position [5544, 0]
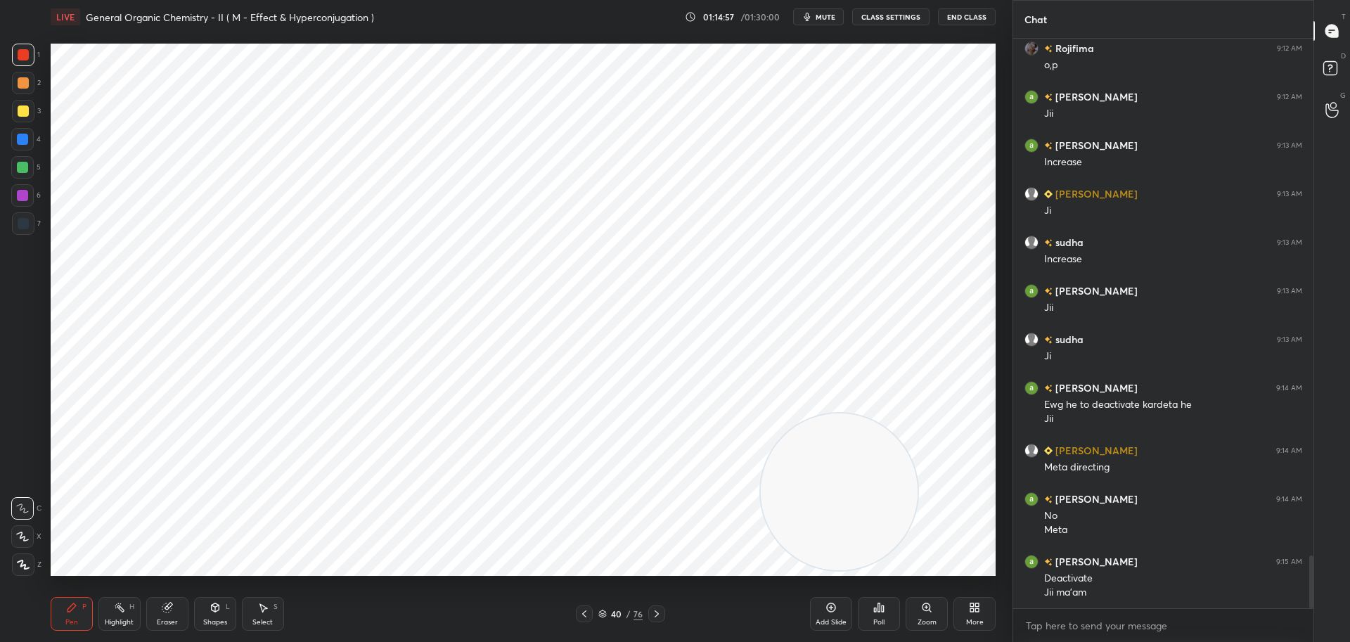
click at [582, 611] on icon at bounding box center [583, 613] width 11 height 11
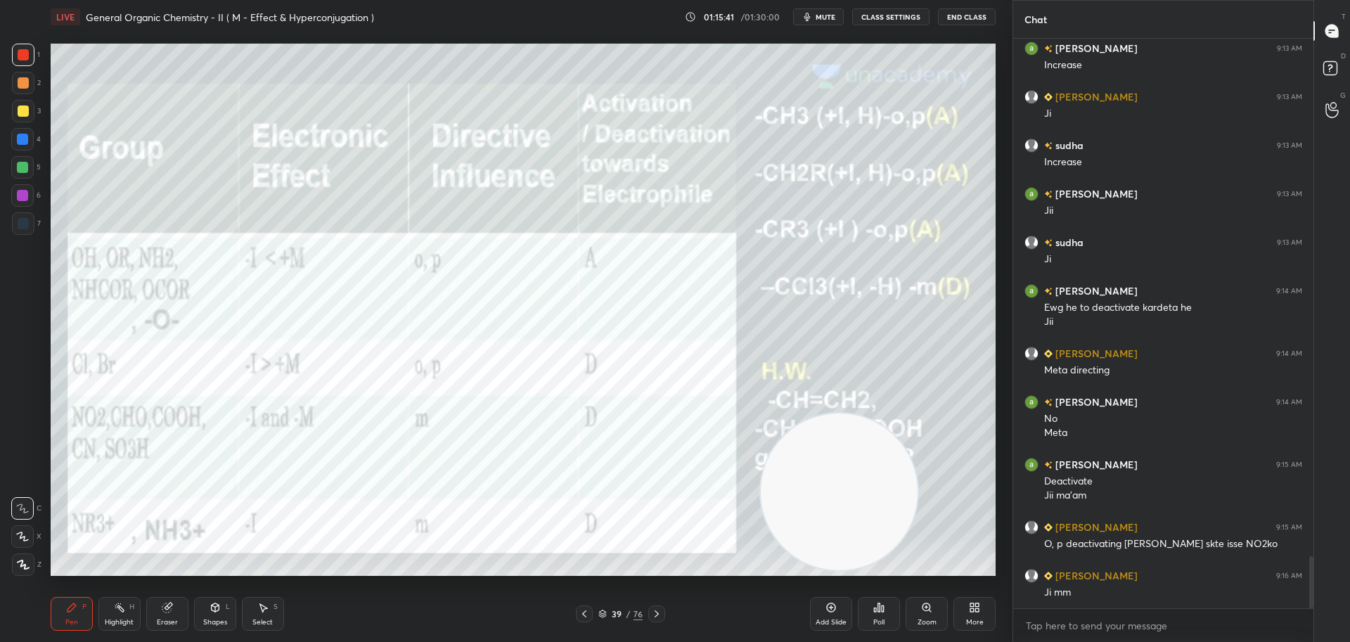
scroll to position [5689, 0]
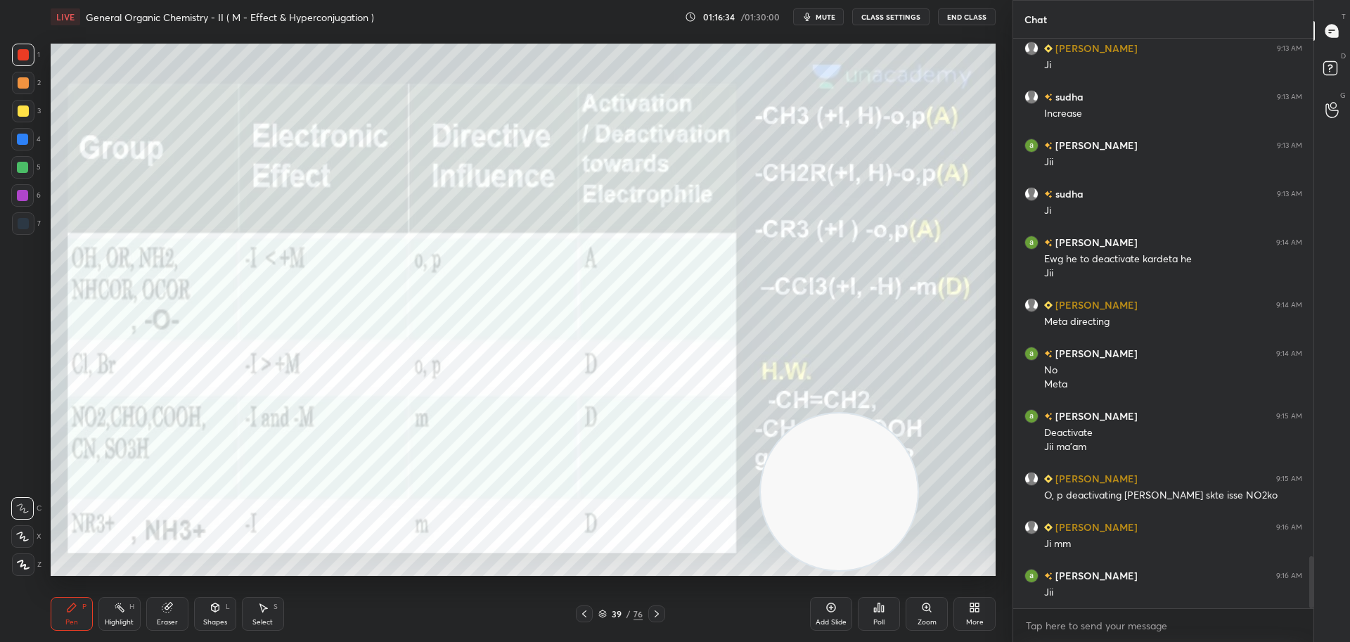
click at [26, 134] on div at bounding box center [22, 139] width 11 height 11
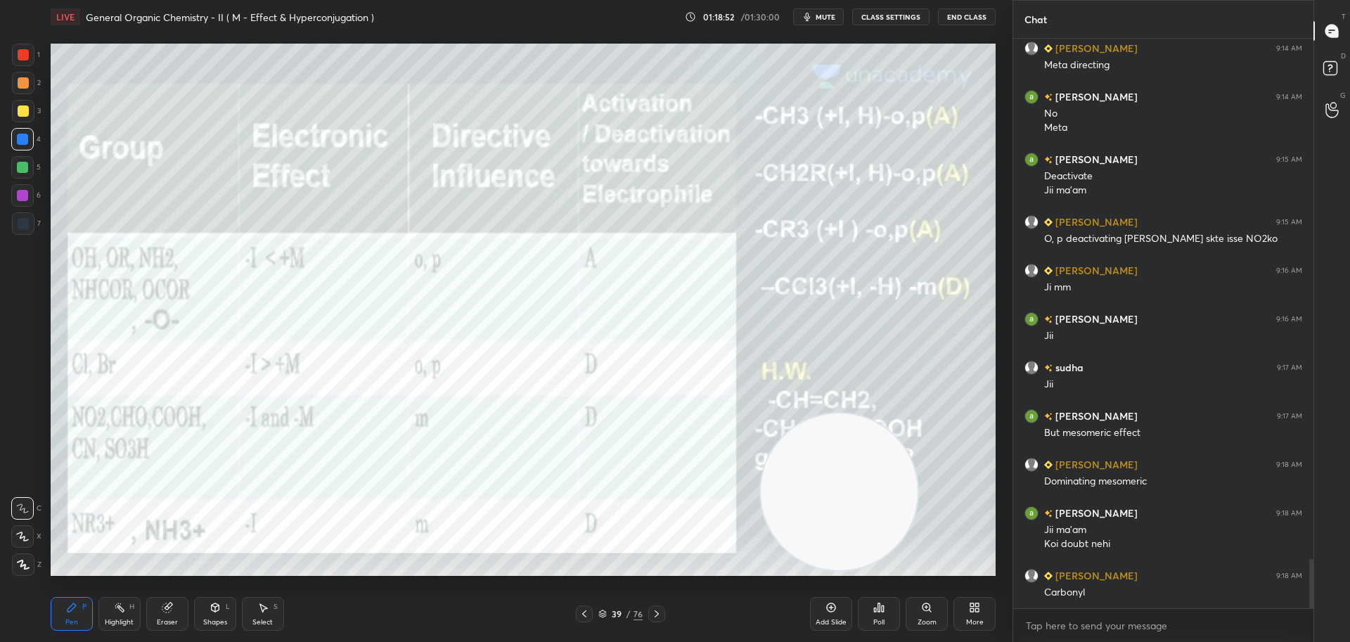
scroll to position [5994, 0]
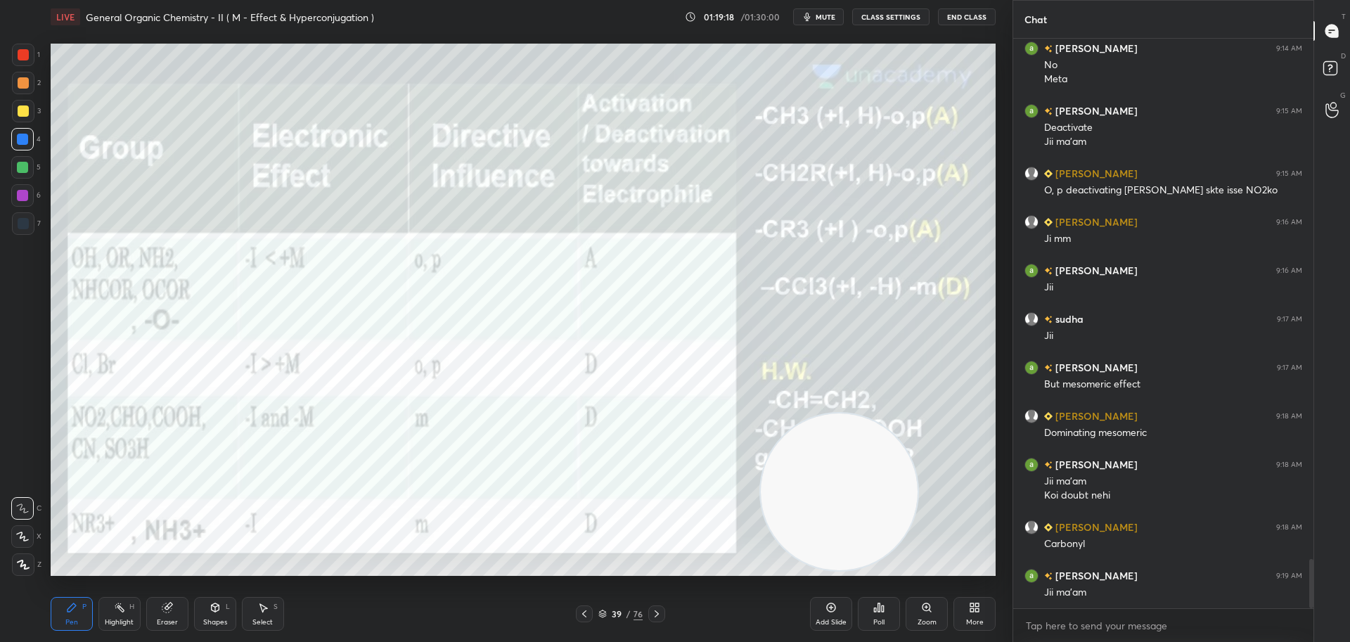
click at [24, 53] on div at bounding box center [23, 54] width 11 height 11
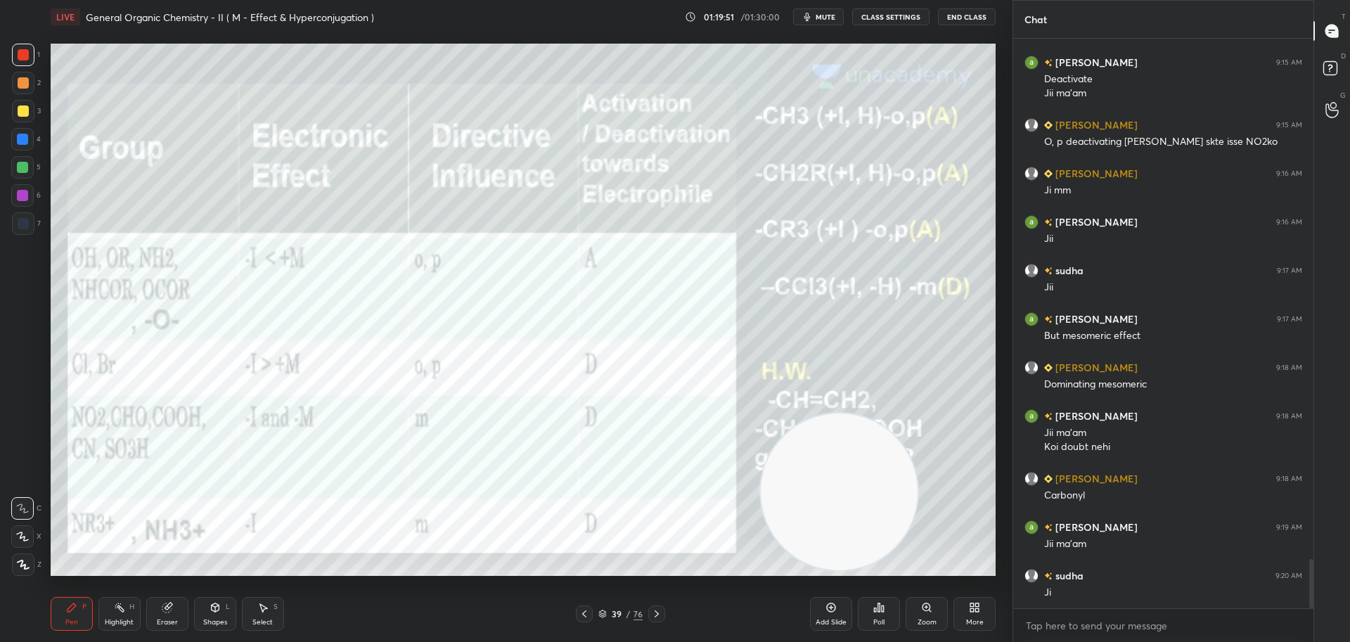
click at [30, 222] on div at bounding box center [23, 223] width 22 height 22
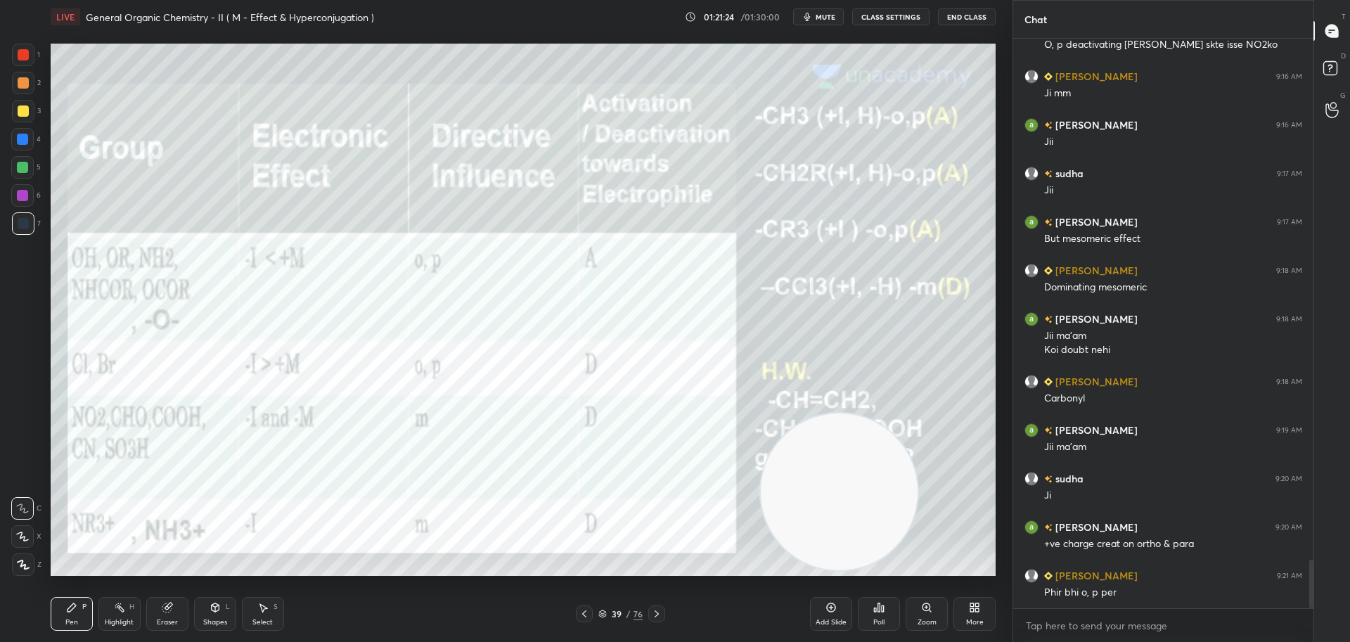
scroll to position [6188, 0]
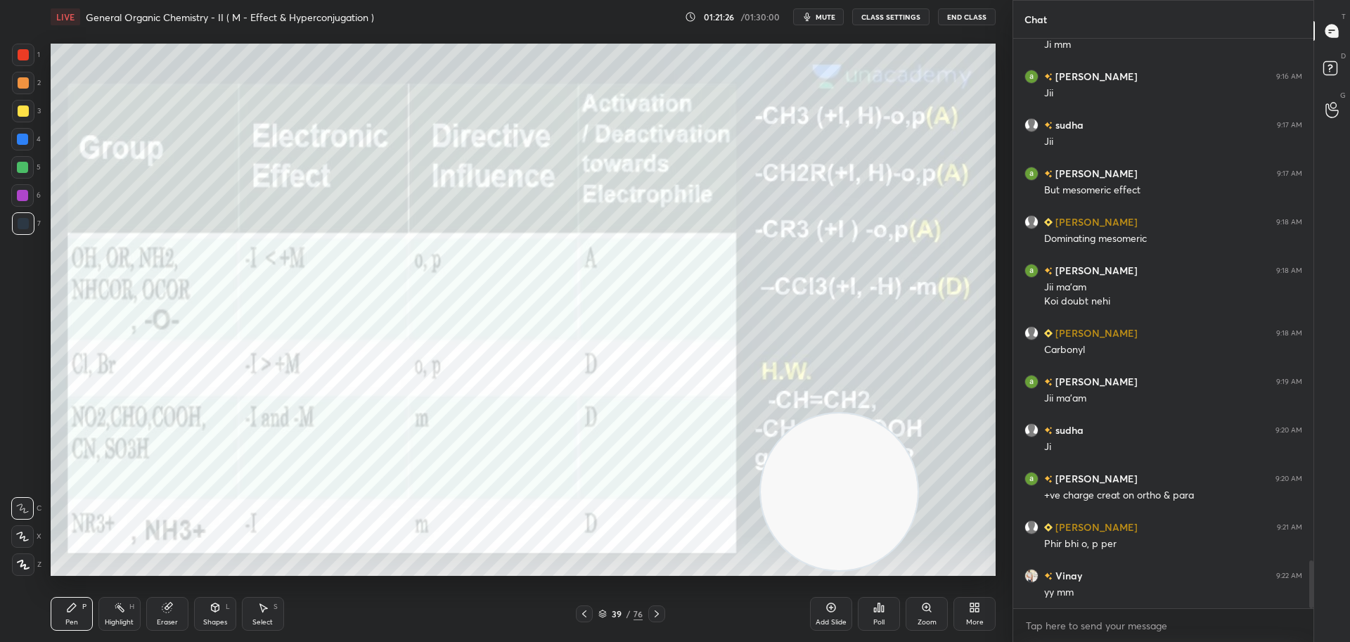
click at [24, 115] on div at bounding box center [23, 110] width 11 height 11
click at [27, 48] on div at bounding box center [23, 55] width 22 height 22
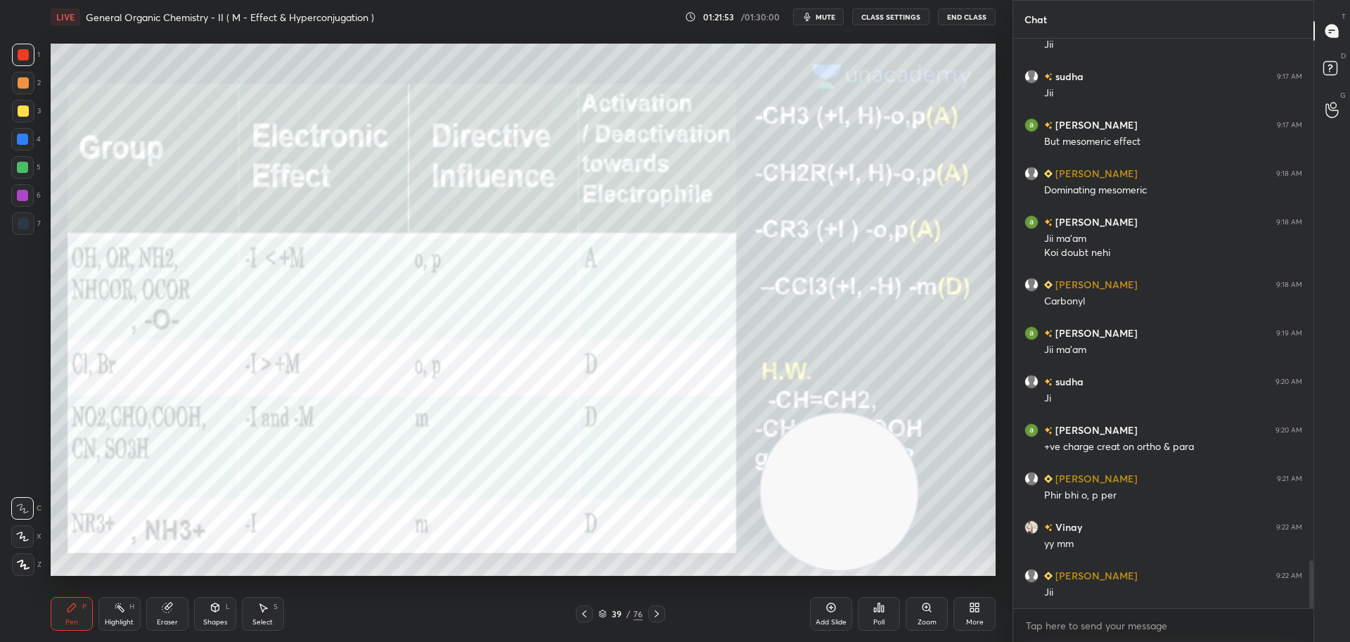
click at [29, 108] on div at bounding box center [23, 111] width 22 height 22
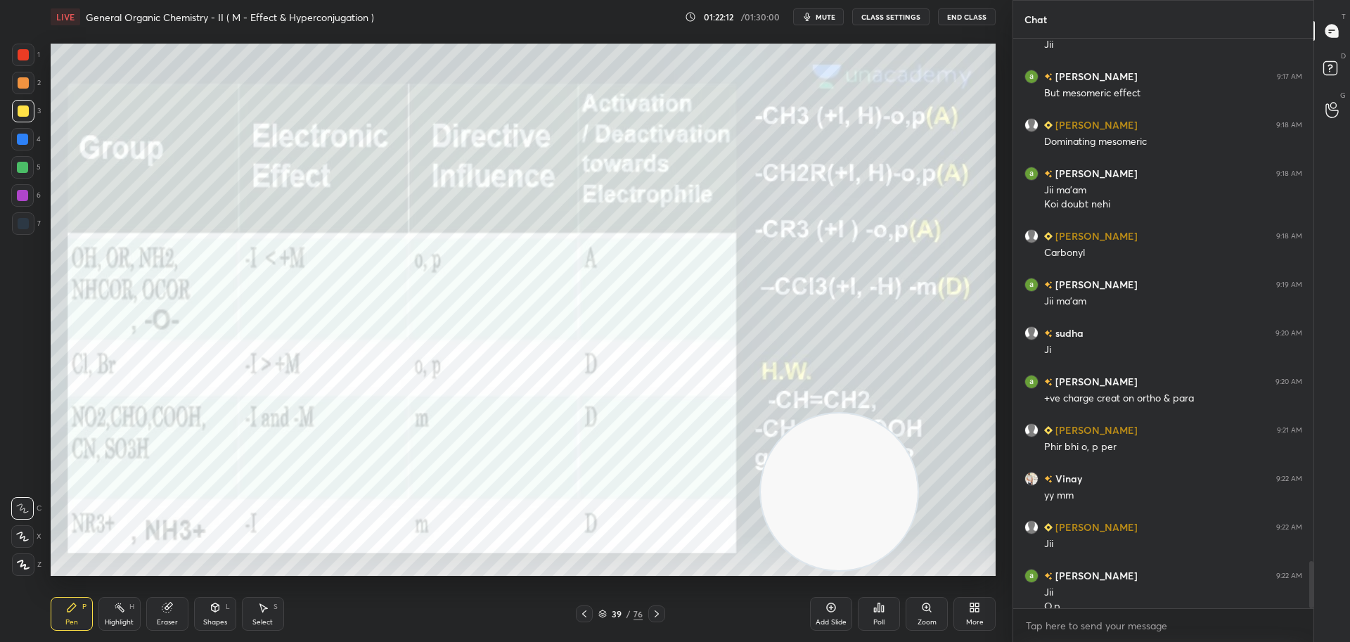
scroll to position [6299, 0]
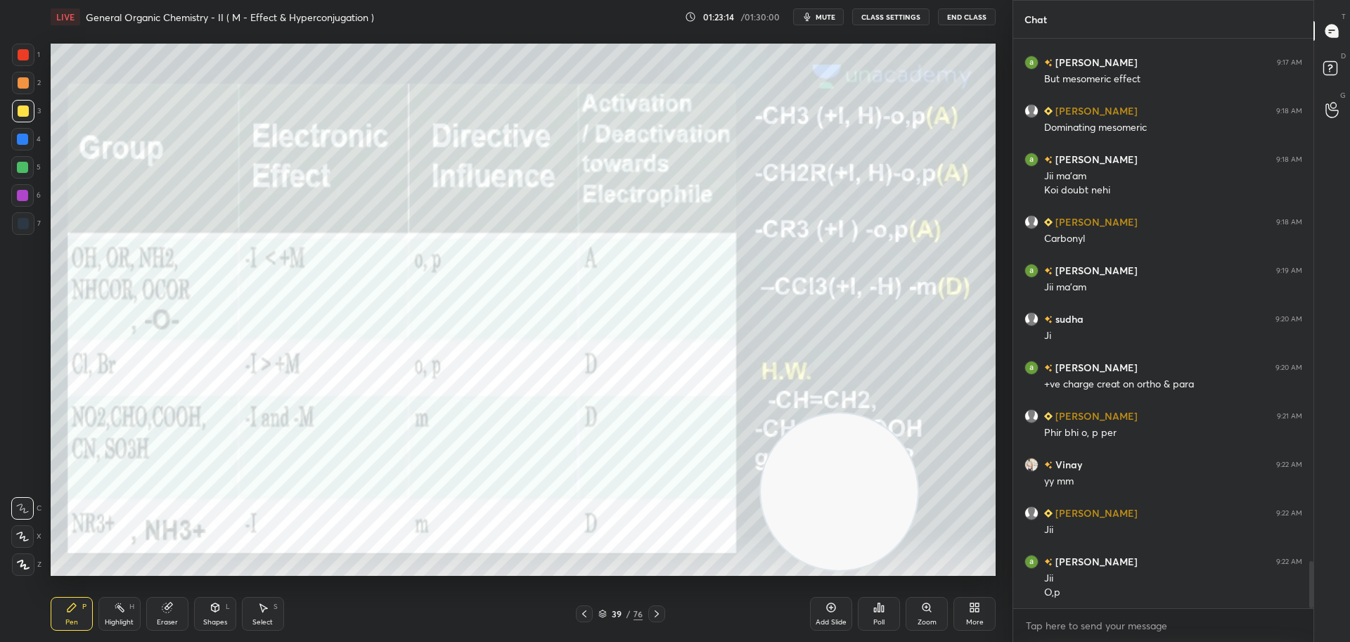
click at [664, 609] on div at bounding box center [656, 613] width 17 height 17
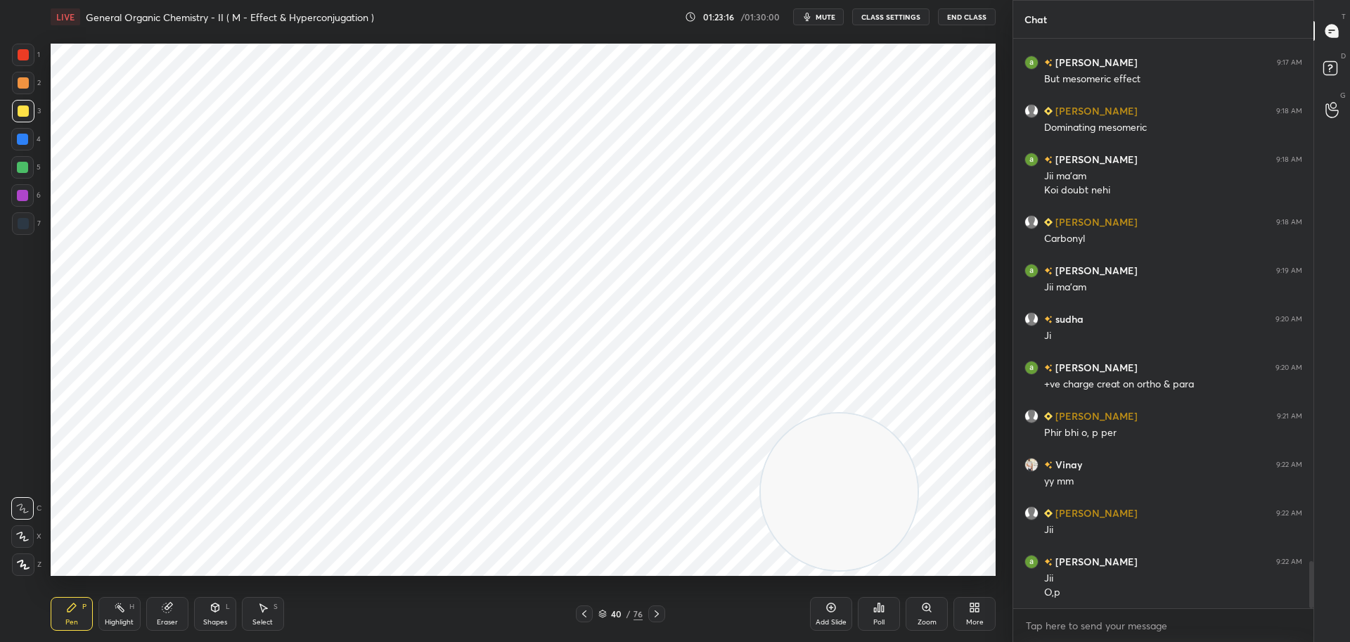
click at [659, 610] on icon at bounding box center [656, 613] width 11 height 11
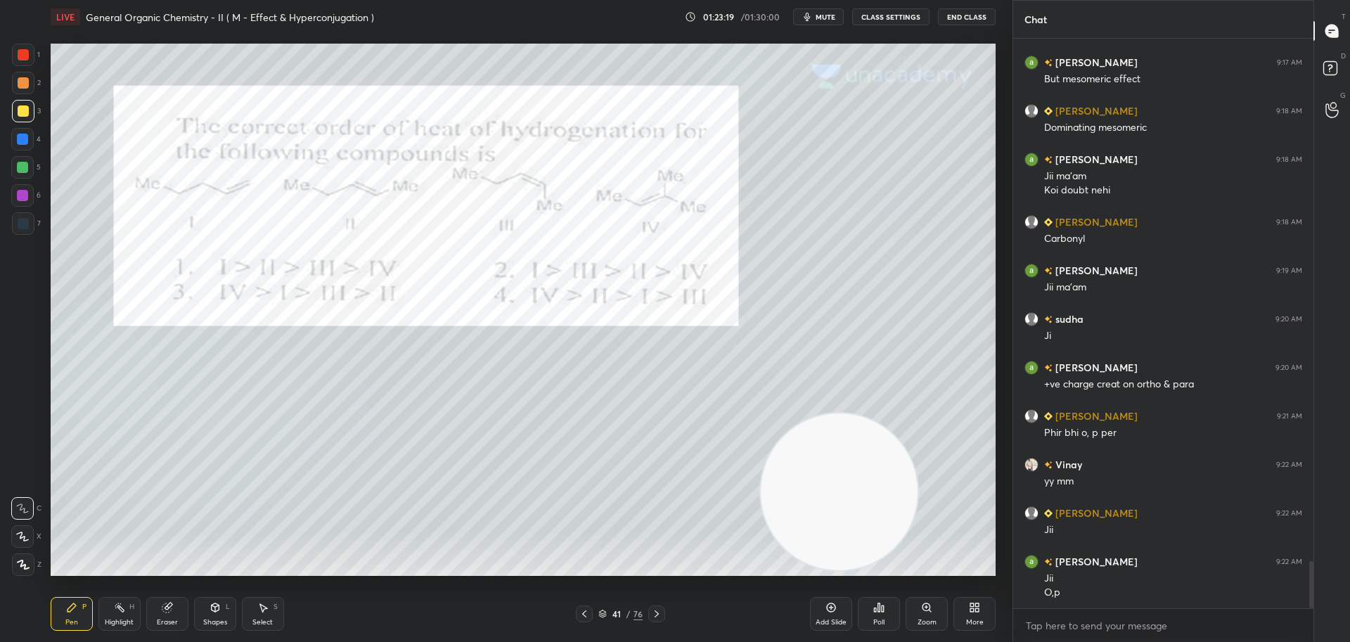
click at [882, 602] on icon at bounding box center [878, 607] width 11 height 11
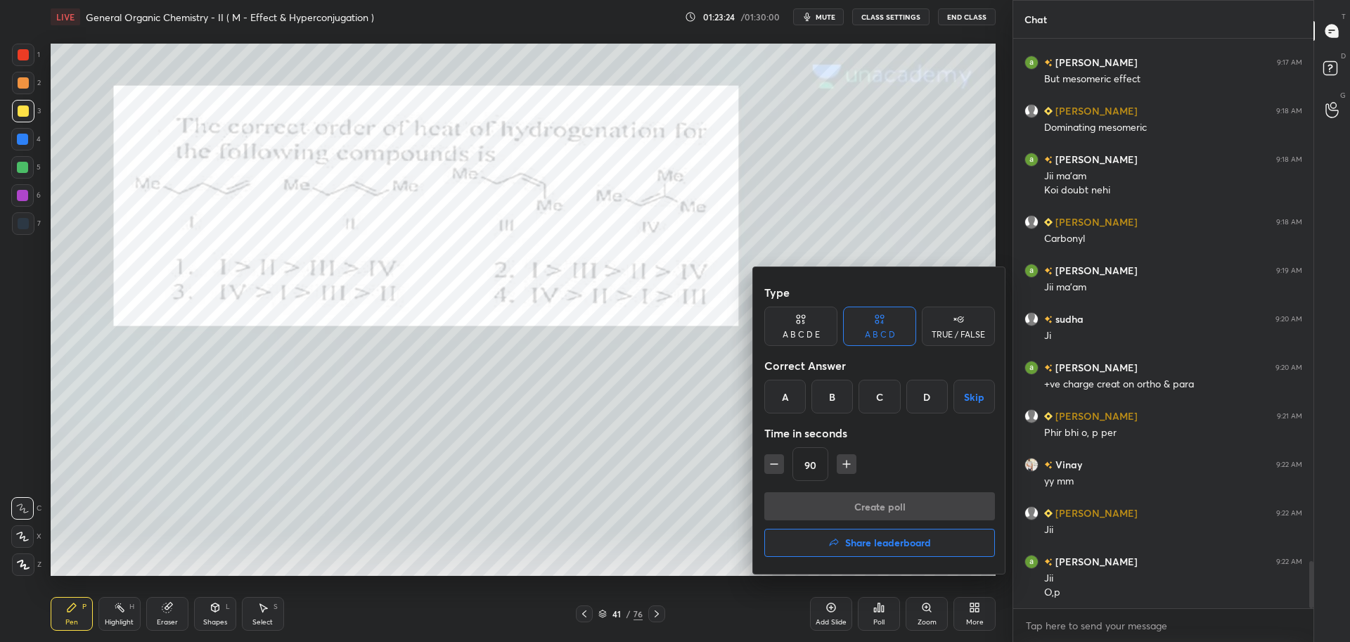
click at [840, 393] on div "B" at bounding box center [831, 397] width 41 height 34
click at [862, 505] on button "Create poll" at bounding box center [879, 506] width 231 height 28
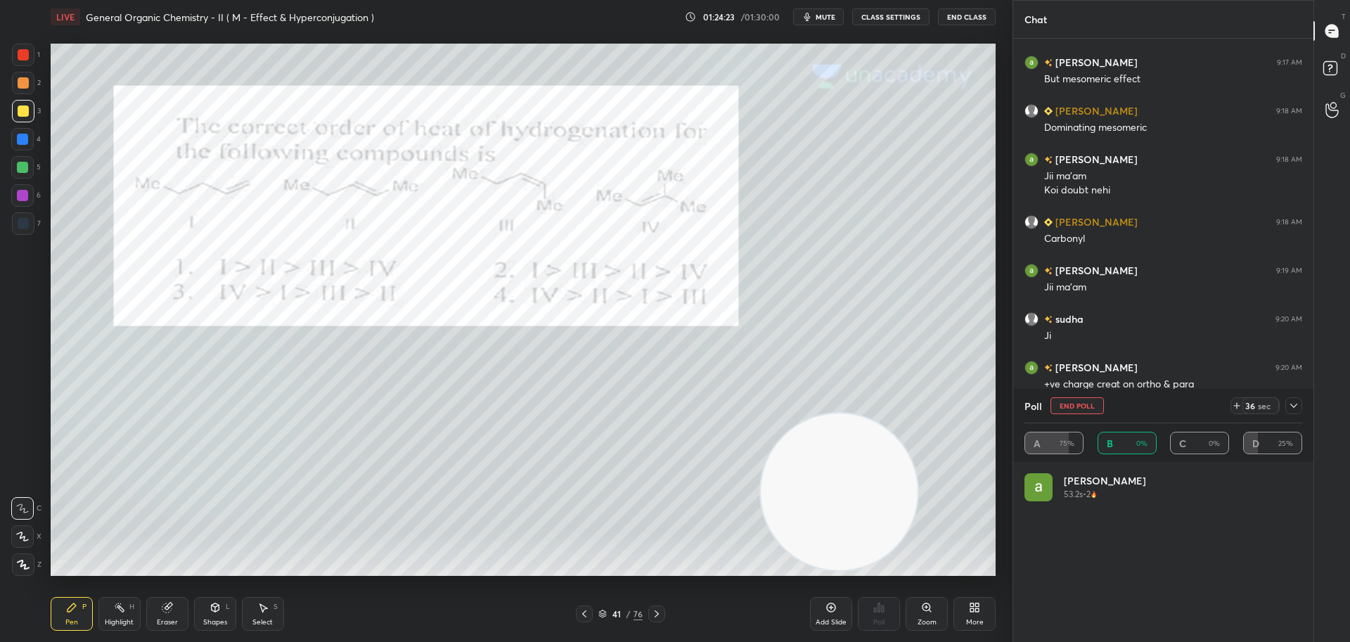
scroll to position [164, 273]
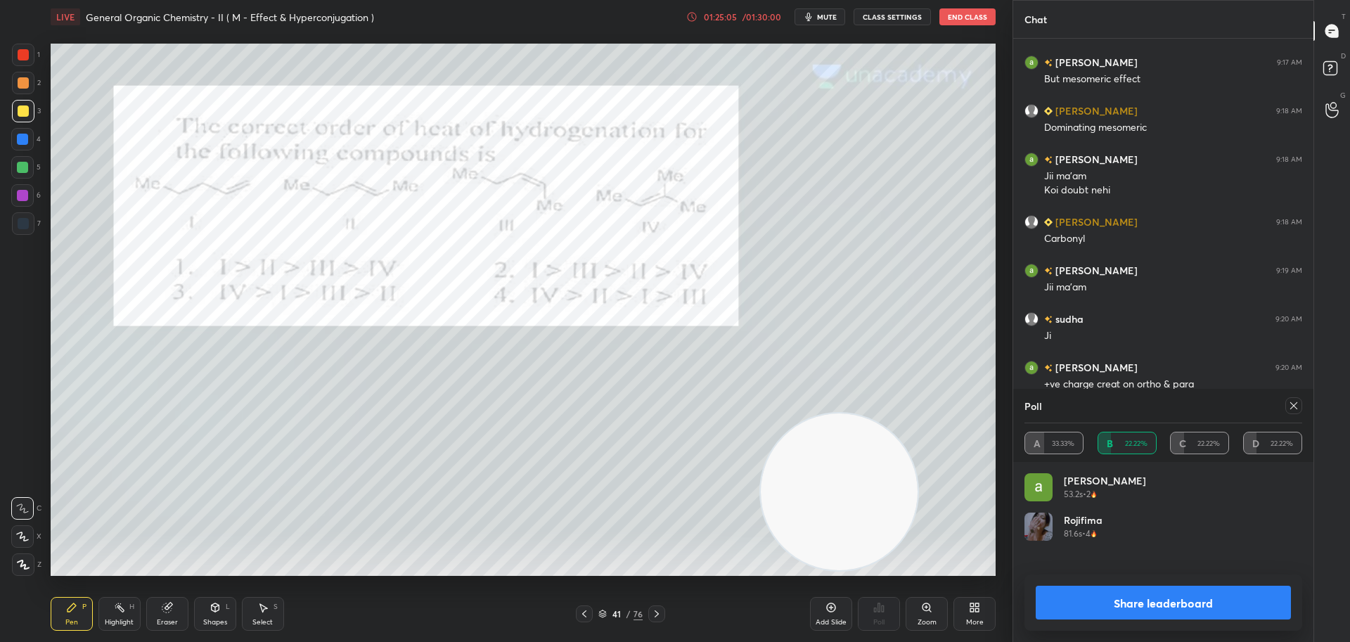
click at [697, 15] on icon at bounding box center [691, 16] width 11 height 11
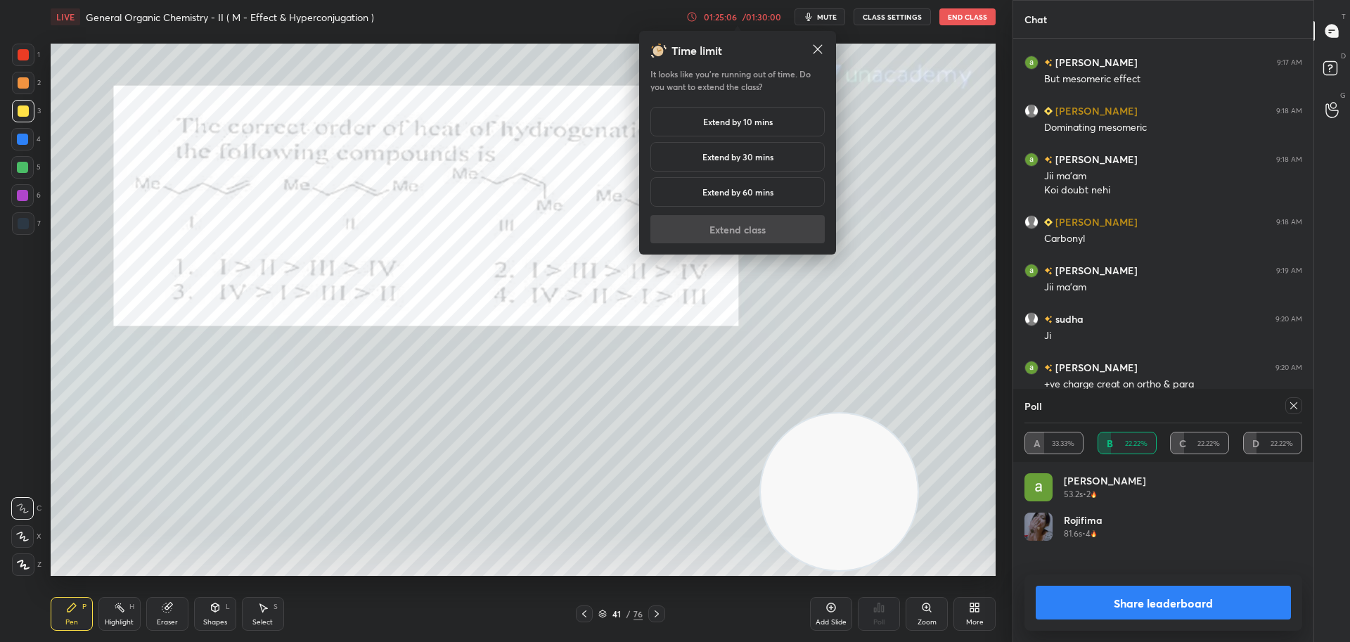
click at [704, 121] on h5 "Extend by 10 mins" at bounding box center [738, 121] width 70 height 13
click at [704, 236] on button "Extend class" at bounding box center [737, 229] width 174 height 28
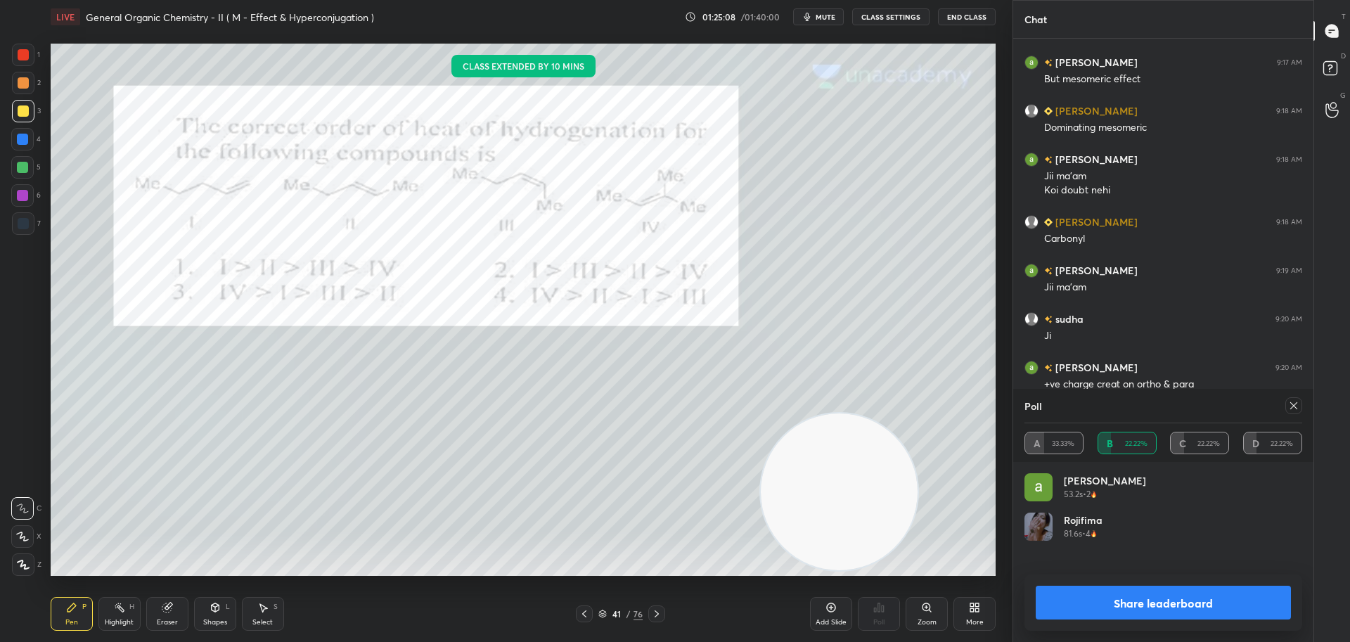
click at [1293, 405] on icon at bounding box center [1293, 405] width 11 height 11
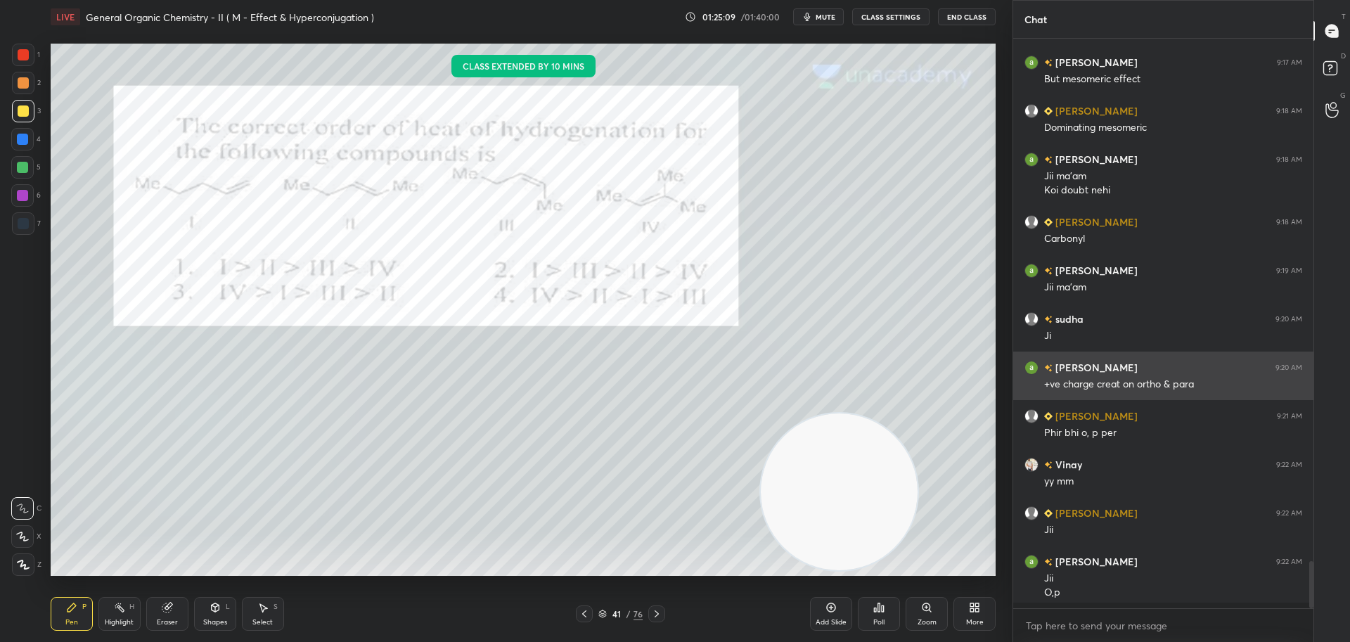
scroll to position [461, 296]
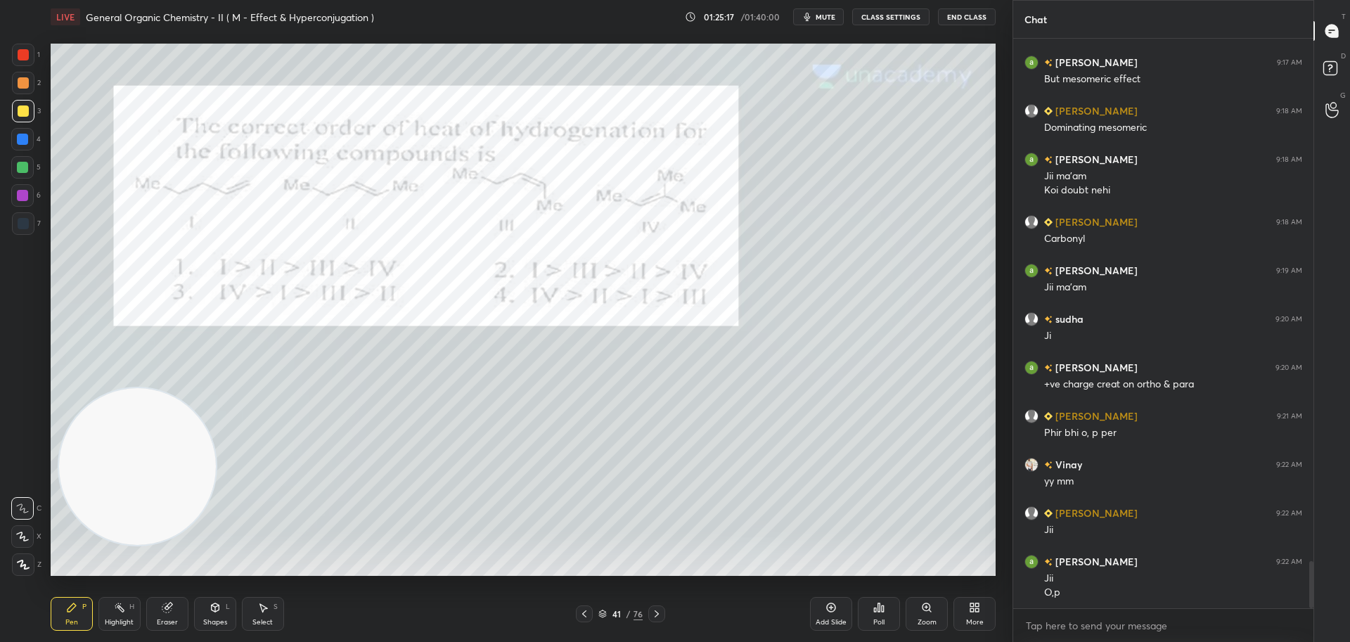
click at [27, 110] on div at bounding box center [23, 110] width 11 height 11
click at [26, 56] on div at bounding box center [23, 54] width 11 height 11
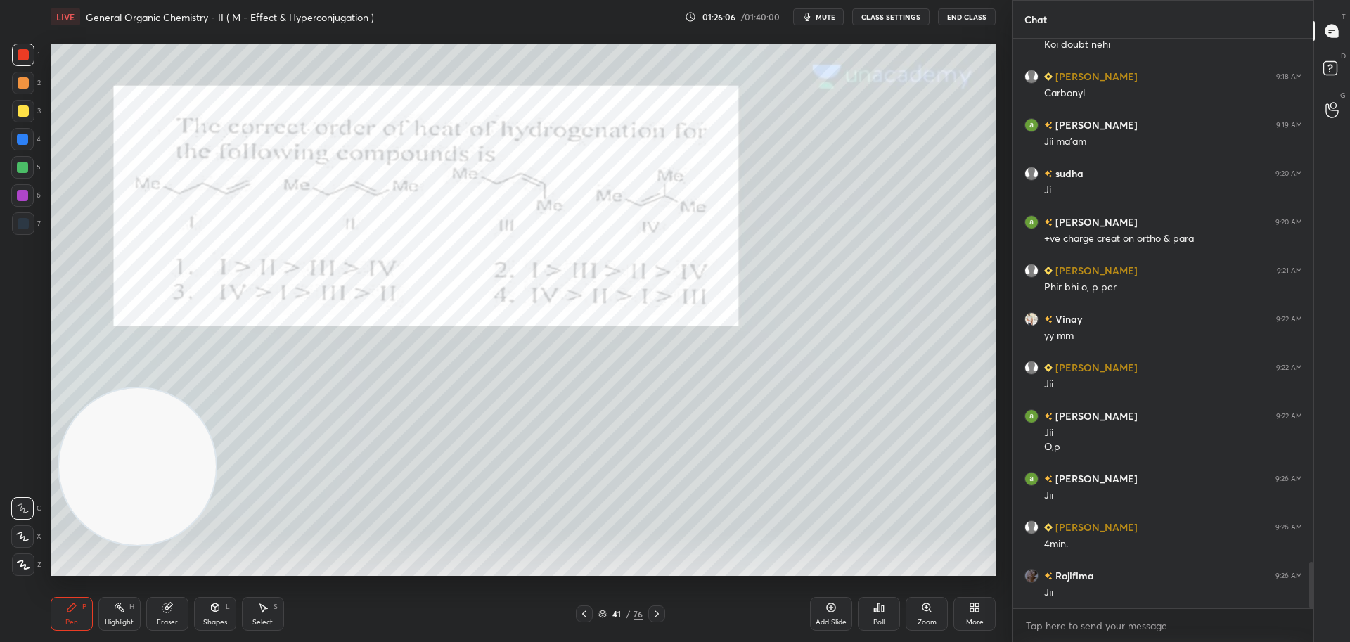
scroll to position [6493, 0]
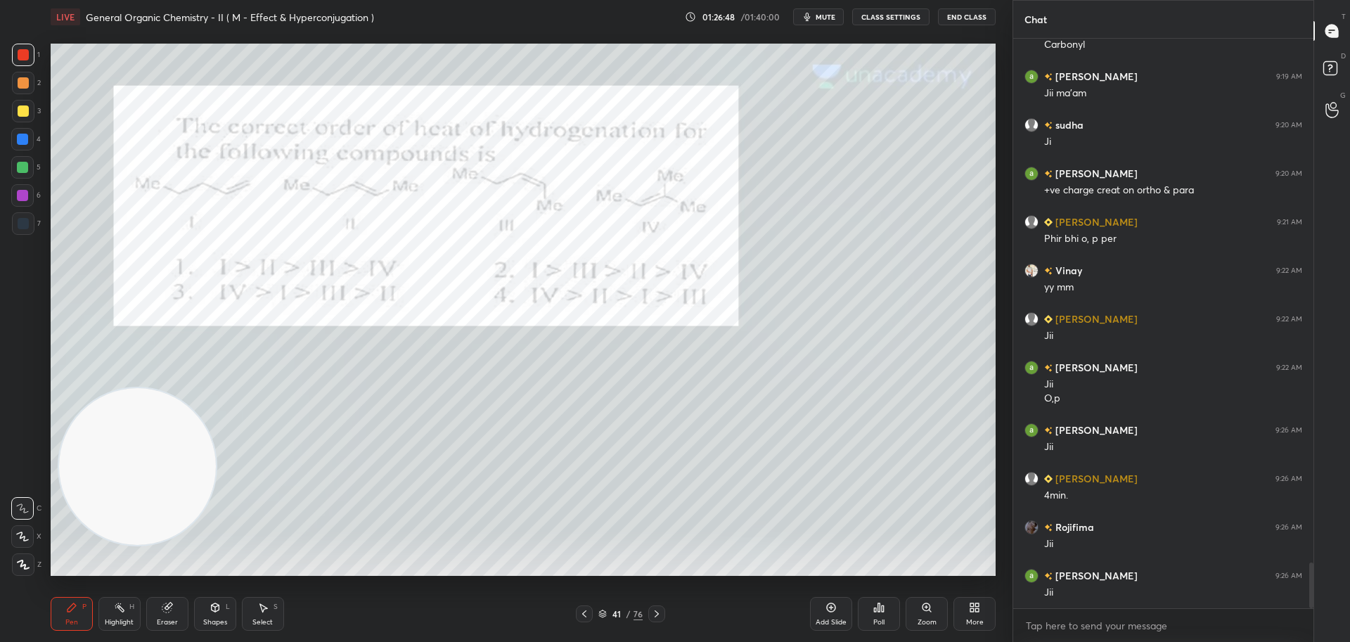
click at [25, 106] on div at bounding box center [23, 110] width 11 height 11
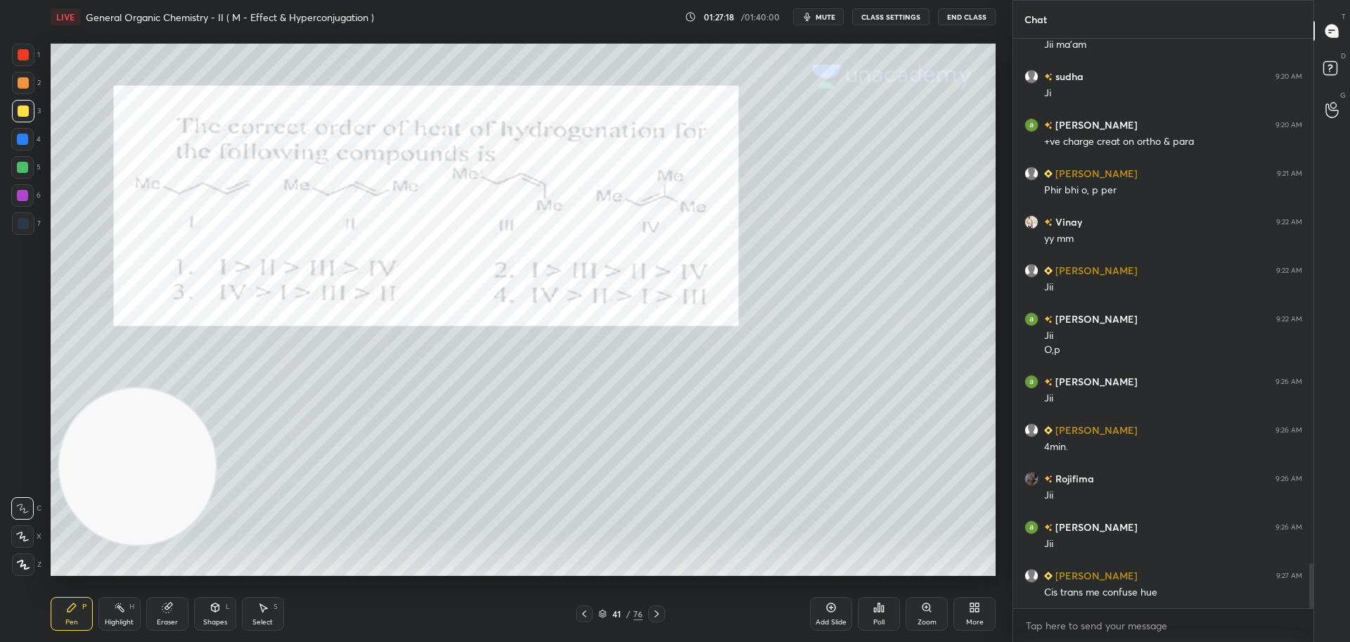
scroll to position [6590, 0]
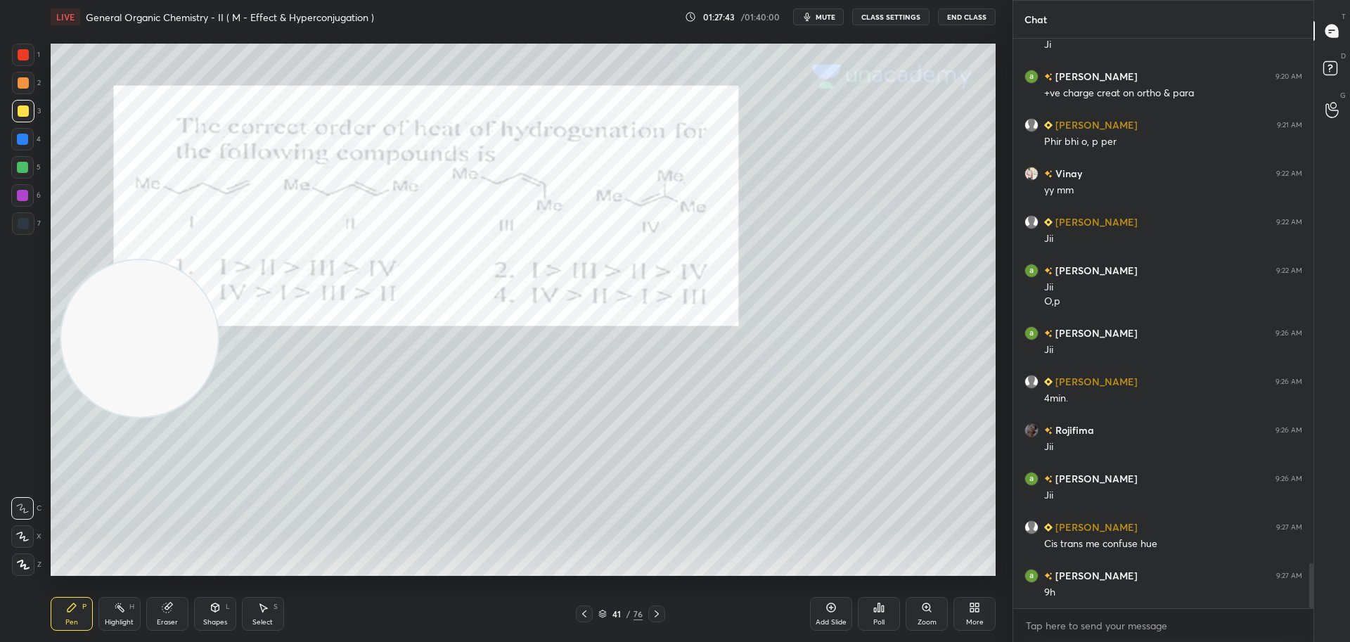
click at [26, 129] on div at bounding box center [22, 139] width 22 height 22
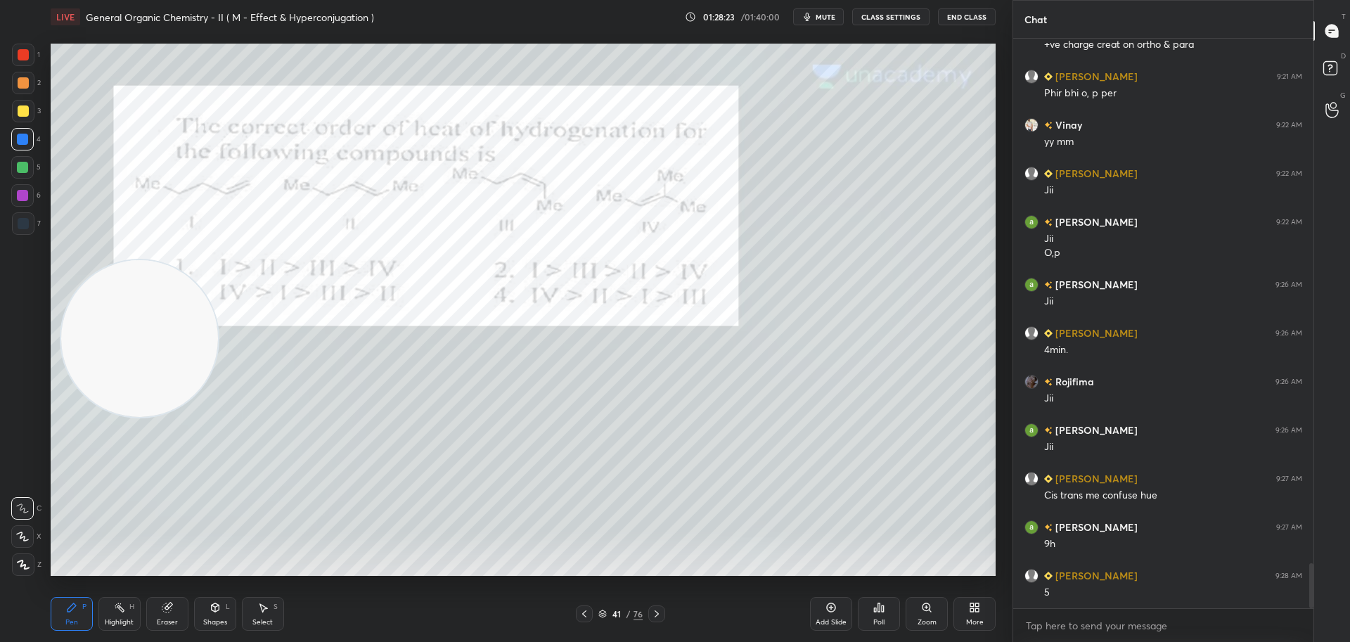
click at [26, 77] on div at bounding box center [23, 83] width 22 height 22
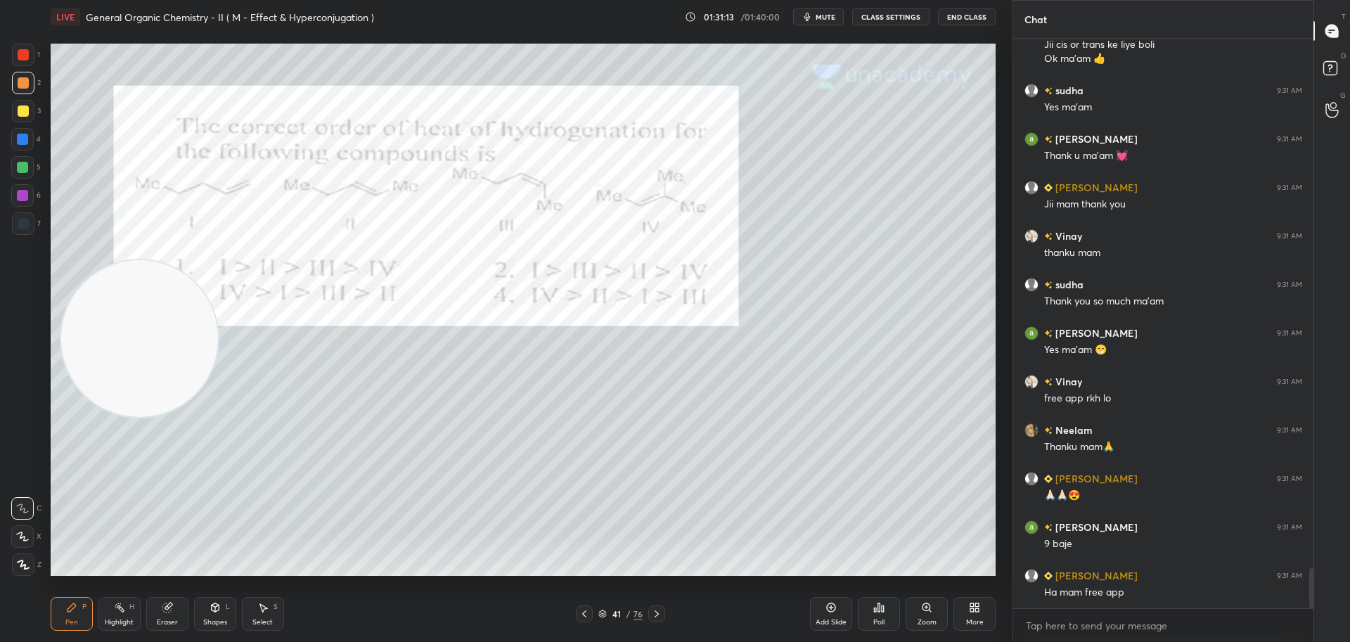
scroll to position [7539, 0]
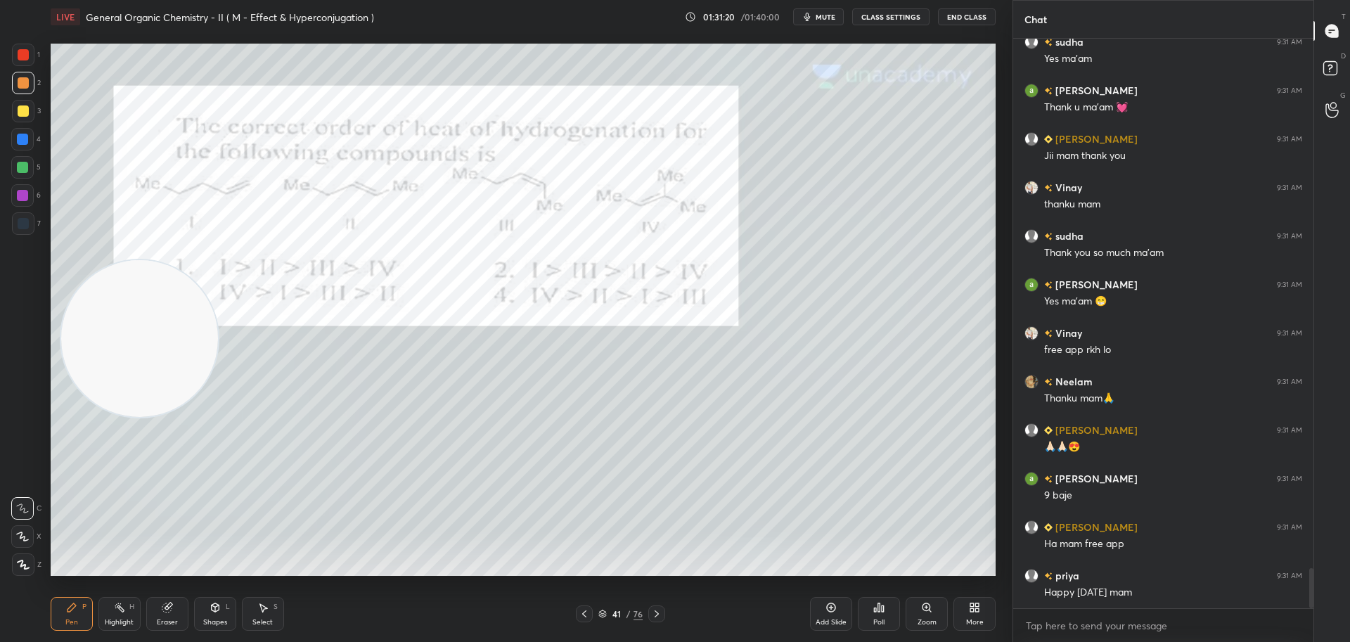
click at [965, 12] on button "End Class" at bounding box center [967, 16] width 58 height 17
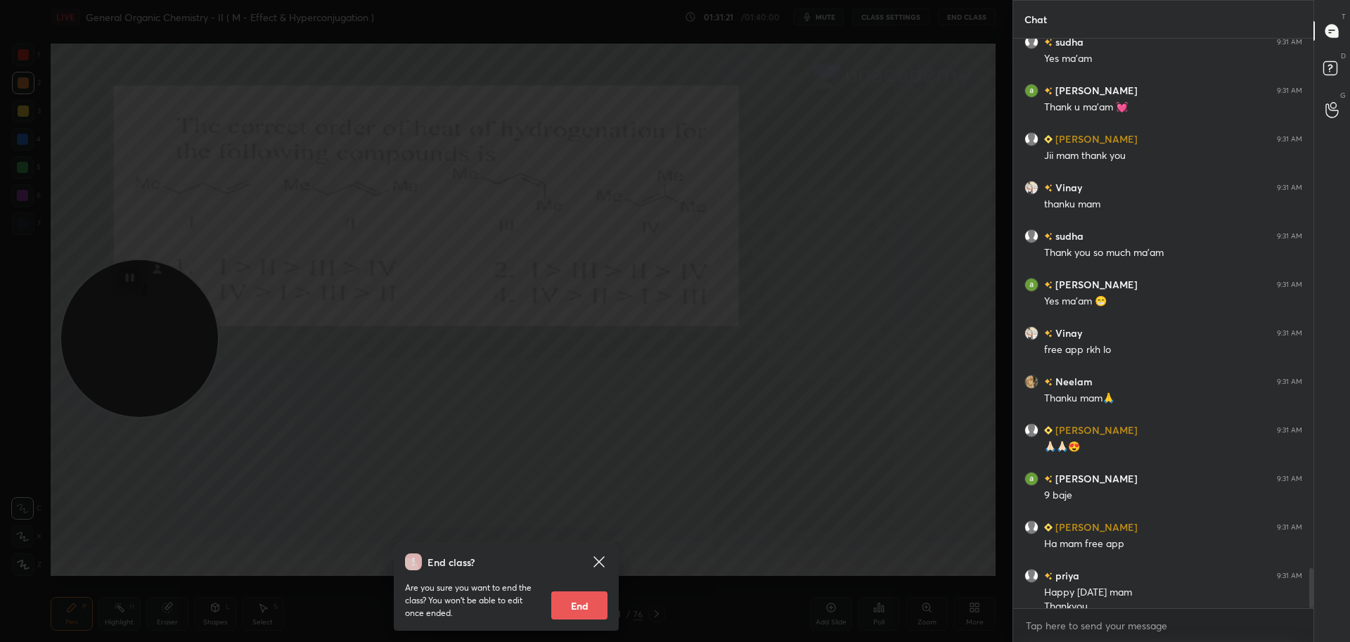
scroll to position [7553, 0]
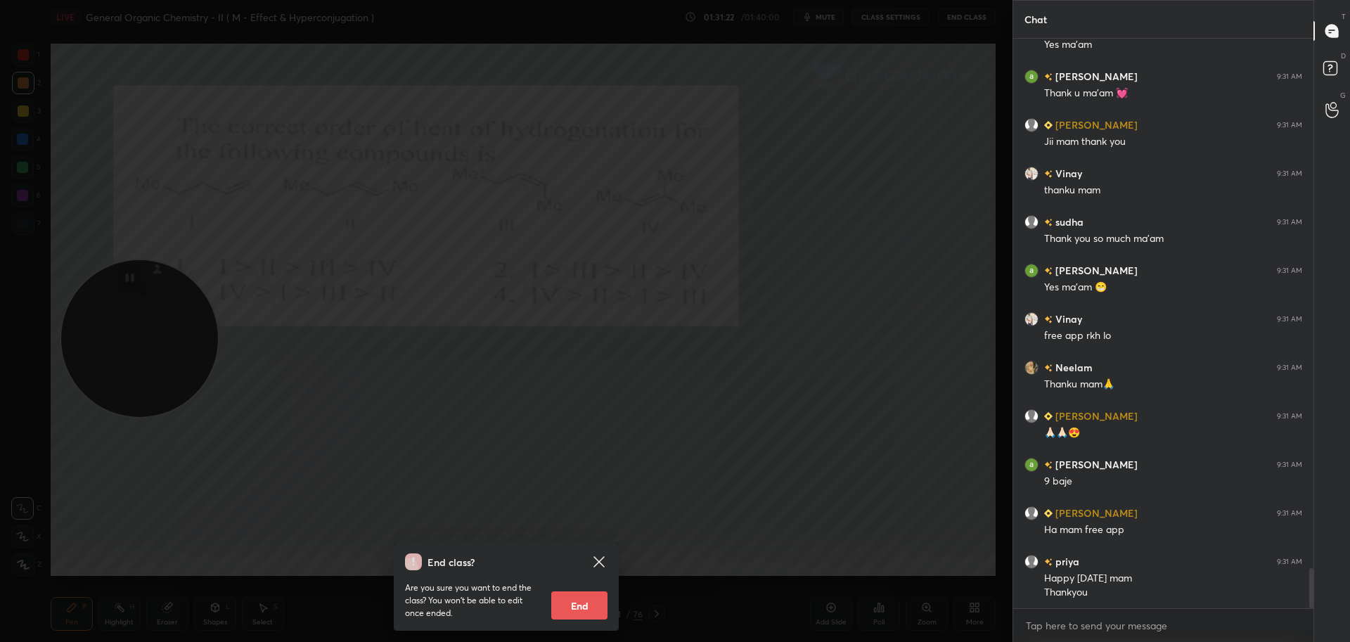
click at [586, 607] on button "End" at bounding box center [579, 605] width 56 height 28
type textarea "x"
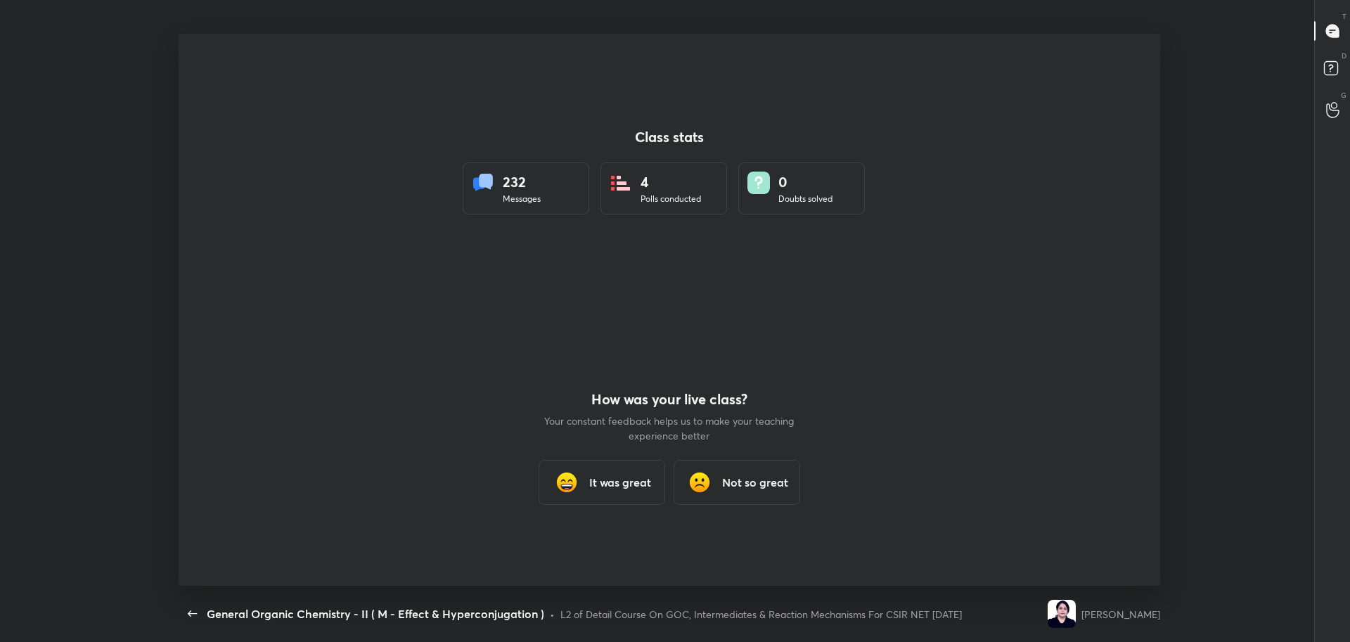
scroll to position [69738, 68951]
click at [599, 470] on div "It was great" at bounding box center [601, 482] width 127 height 45
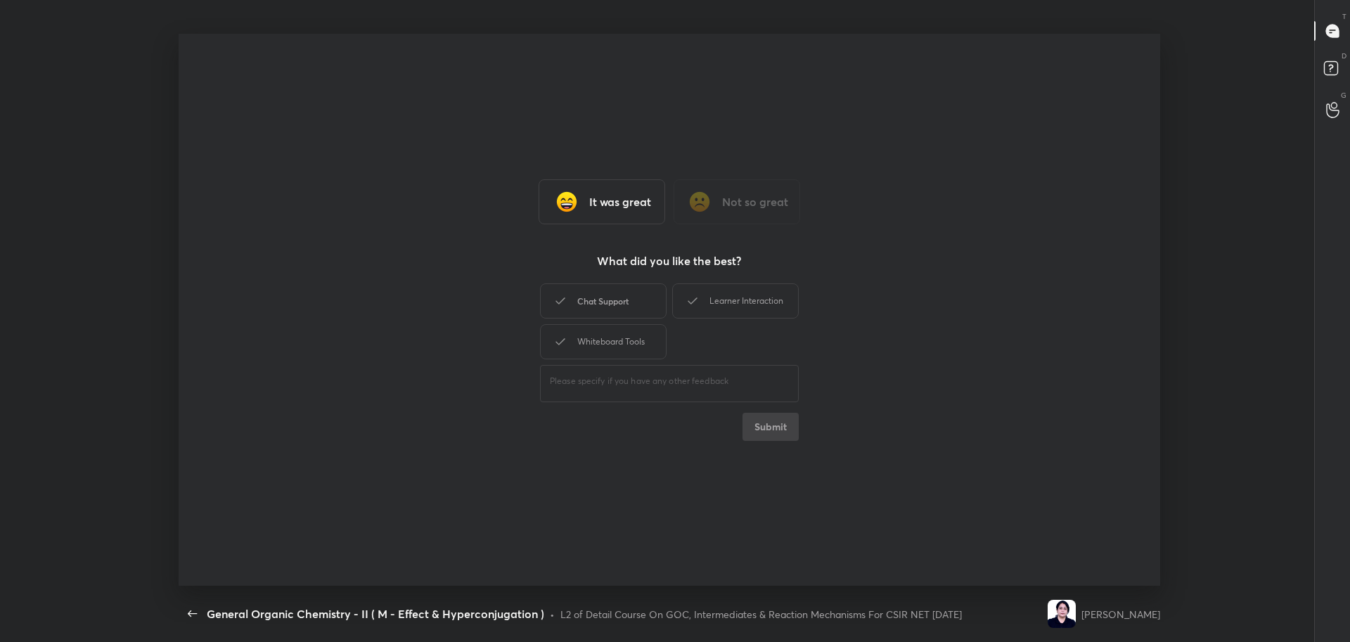
drag, startPoint x: 631, startPoint y: 284, endPoint x: 631, endPoint y: 315, distance: 30.9
click at [630, 284] on div "Chat Support" at bounding box center [603, 300] width 127 height 35
drag, startPoint x: 642, startPoint y: 350, endPoint x: 743, endPoint y: 313, distance: 107.6
click at [642, 347] on div "Whiteboard Tools" at bounding box center [603, 341] width 127 height 35
click at [710, 295] on div "Learner Interaction" at bounding box center [735, 300] width 127 height 35
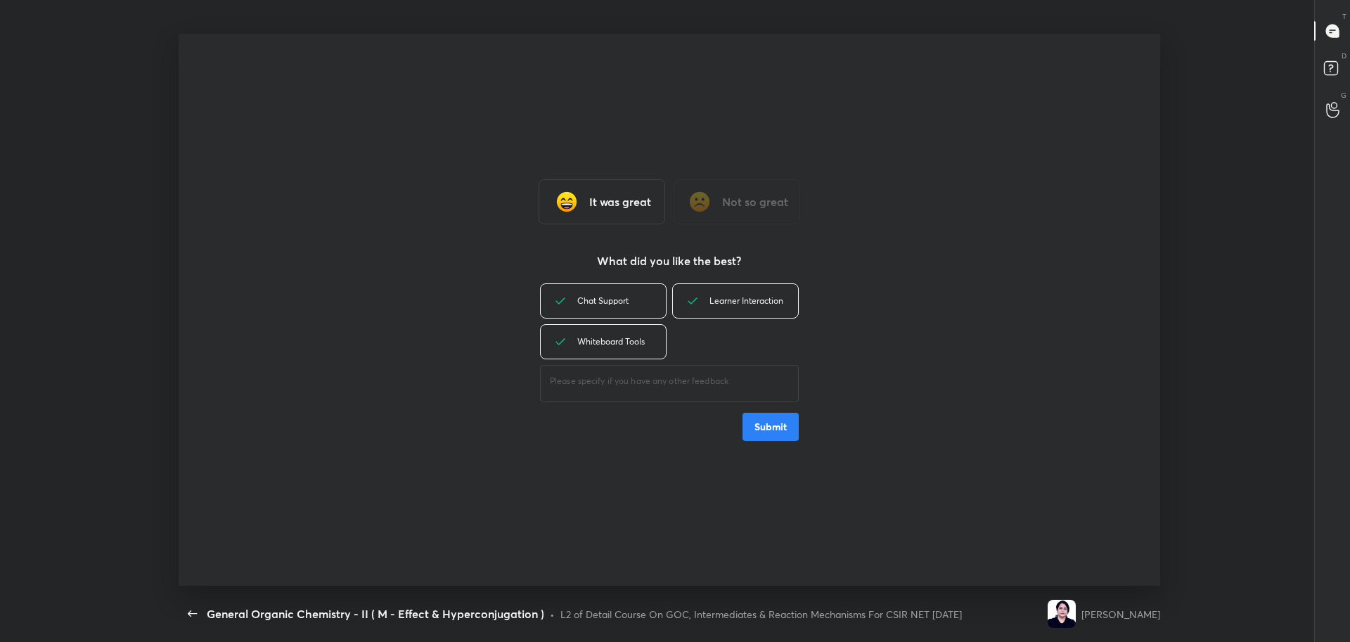
click at [774, 422] on button "Submit" at bounding box center [770, 427] width 56 height 28
